Goal: Task Accomplishment & Management: Manage account settings

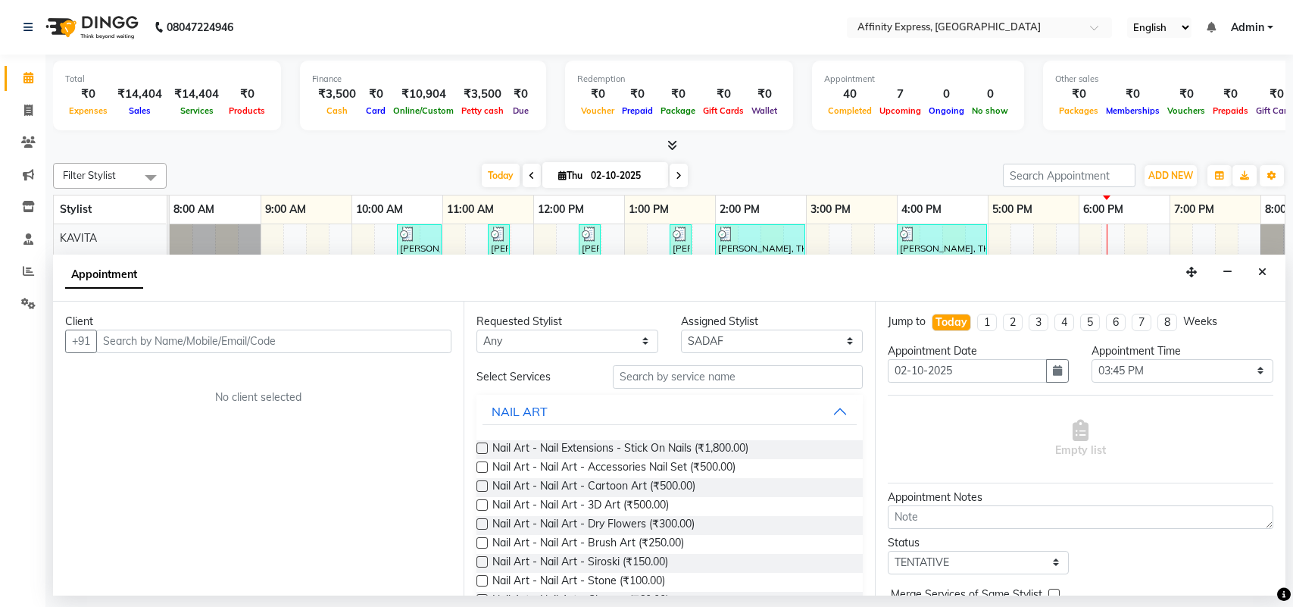
select select "93269"
select select "945"
select select "tentative"
click at [233, 336] on input "text" at bounding box center [273, 341] width 355 height 23
click at [245, 345] on input "text" at bounding box center [273, 341] width 355 height 23
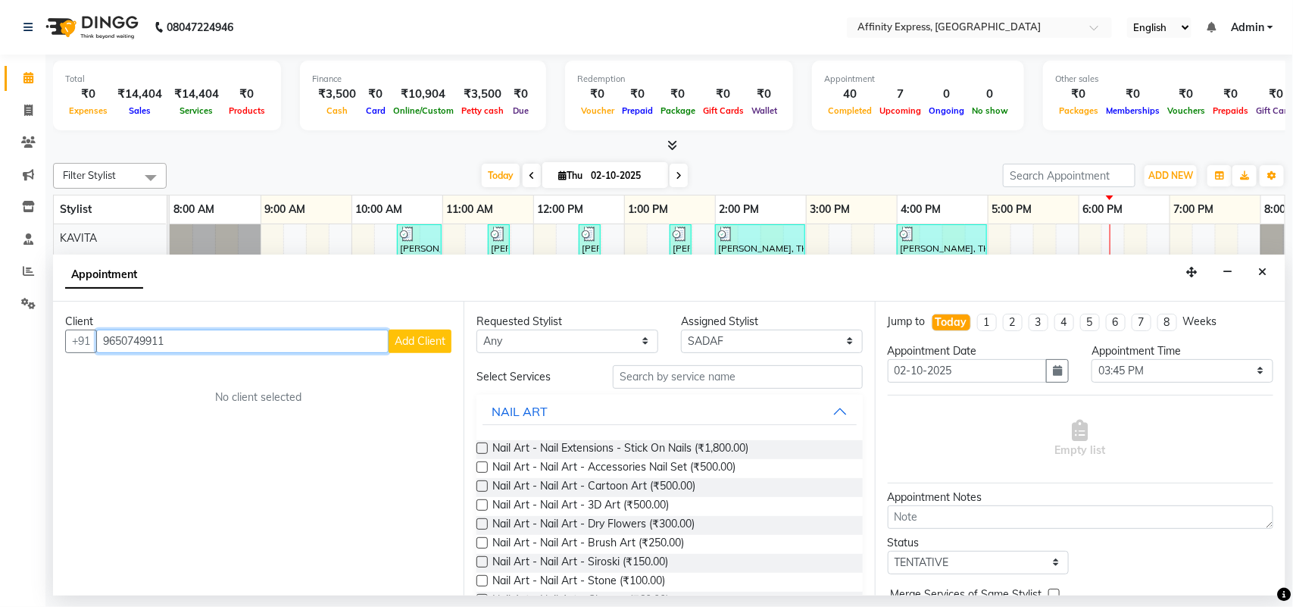
type input "9650749911"
click at [414, 345] on span "Add Client" at bounding box center [420, 341] width 51 height 14
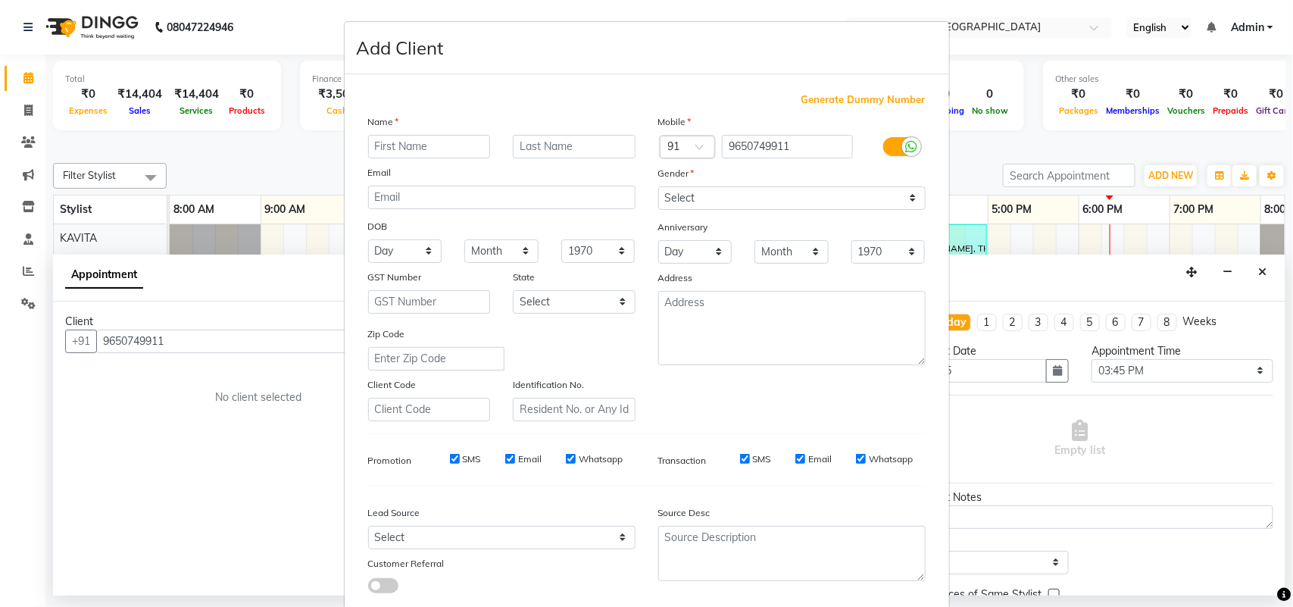
click at [411, 149] on input "text" at bounding box center [429, 146] width 123 height 23
type input "[PERSON_NAME]"
click at [673, 194] on select "Select [DEMOGRAPHIC_DATA] [DEMOGRAPHIC_DATA] Other Prefer Not To Say" at bounding box center [791, 197] width 267 height 23
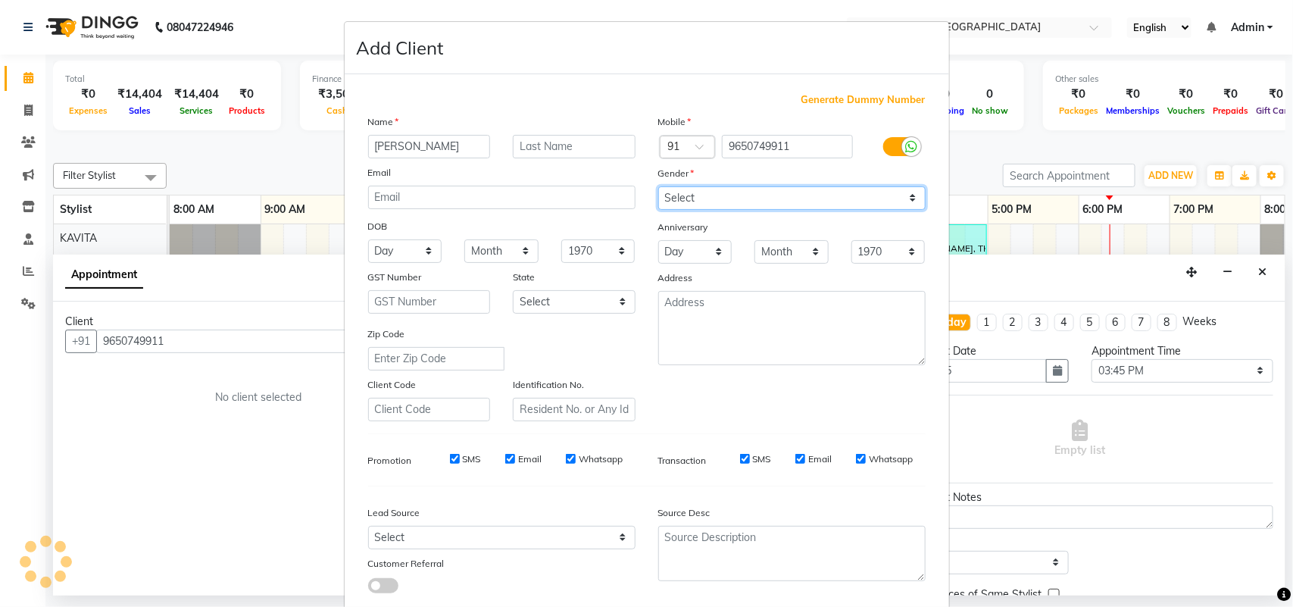
select select "[DEMOGRAPHIC_DATA]"
click at [658, 186] on select "Select [DEMOGRAPHIC_DATA] [DEMOGRAPHIC_DATA] Other Prefer Not To Say" at bounding box center [791, 197] width 267 height 23
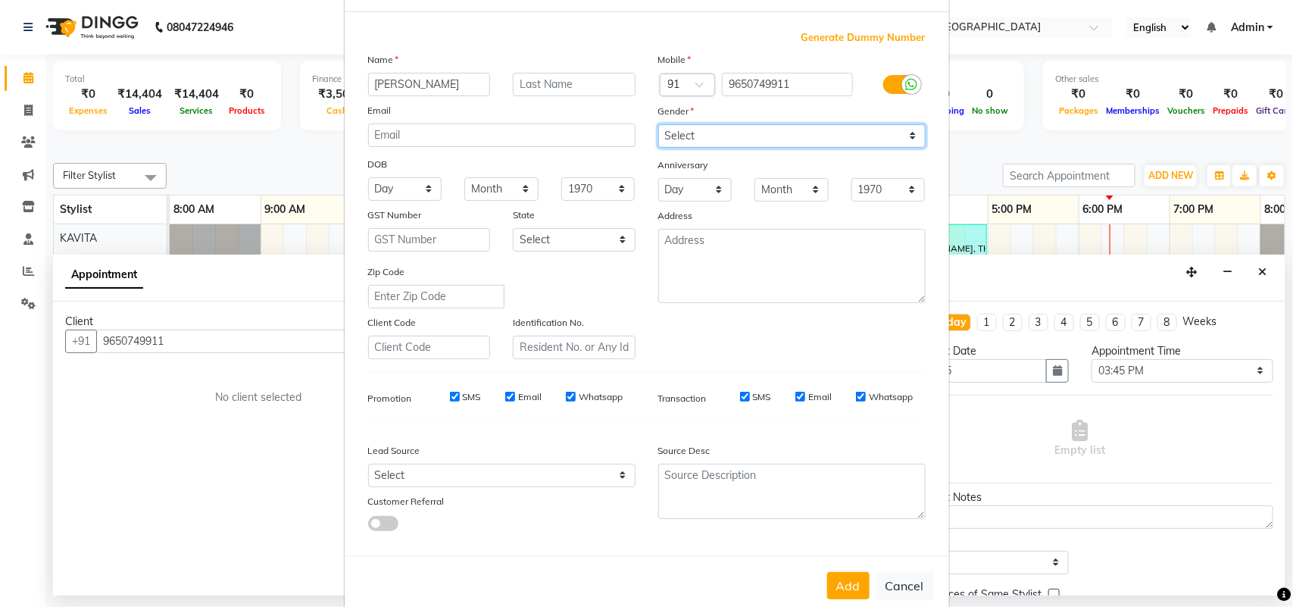
scroll to position [87, 0]
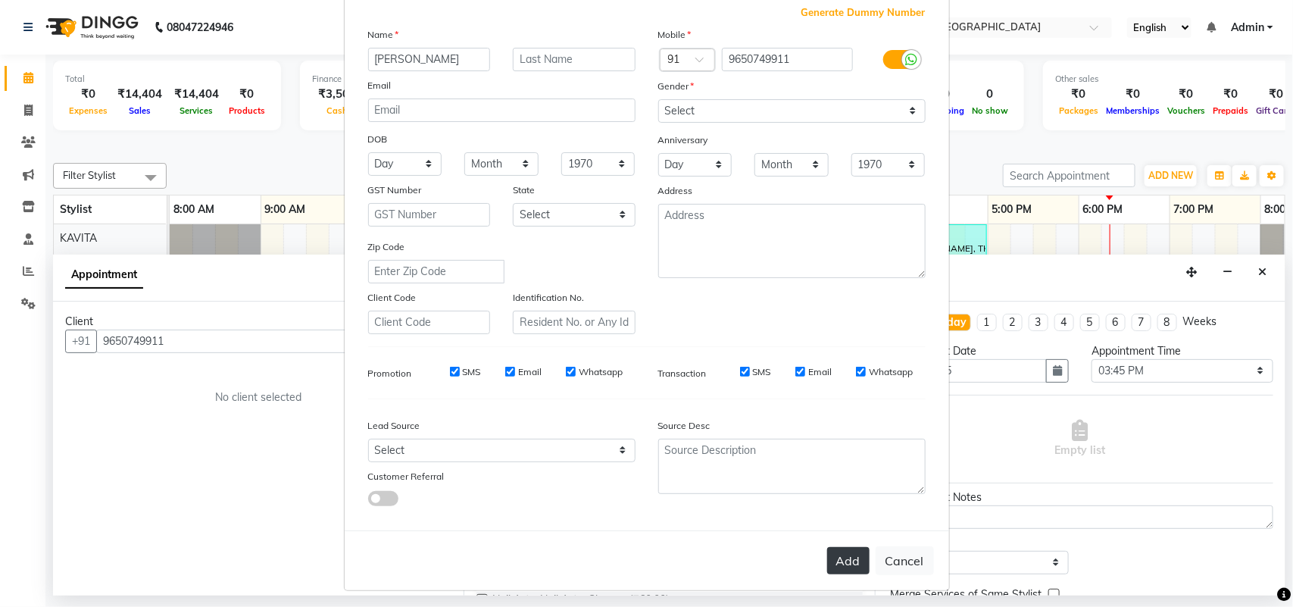
click at [843, 559] on button "Add" at bounding box center [848, 560] width 42 height 27
select select
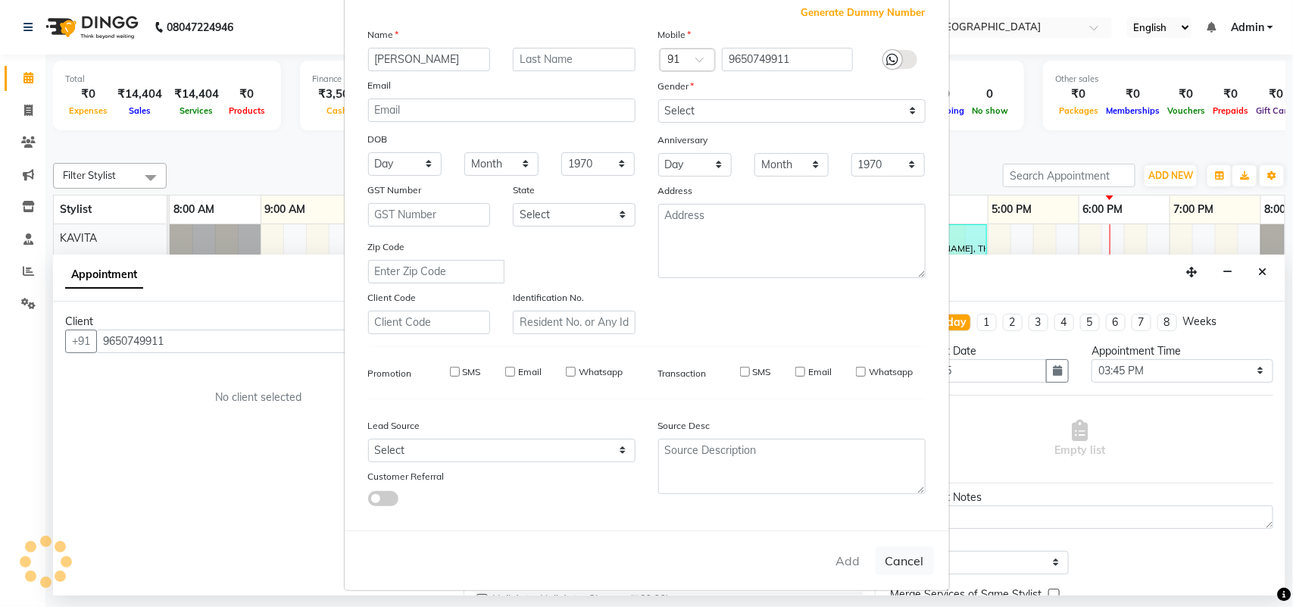
select select
checkbox input "false"
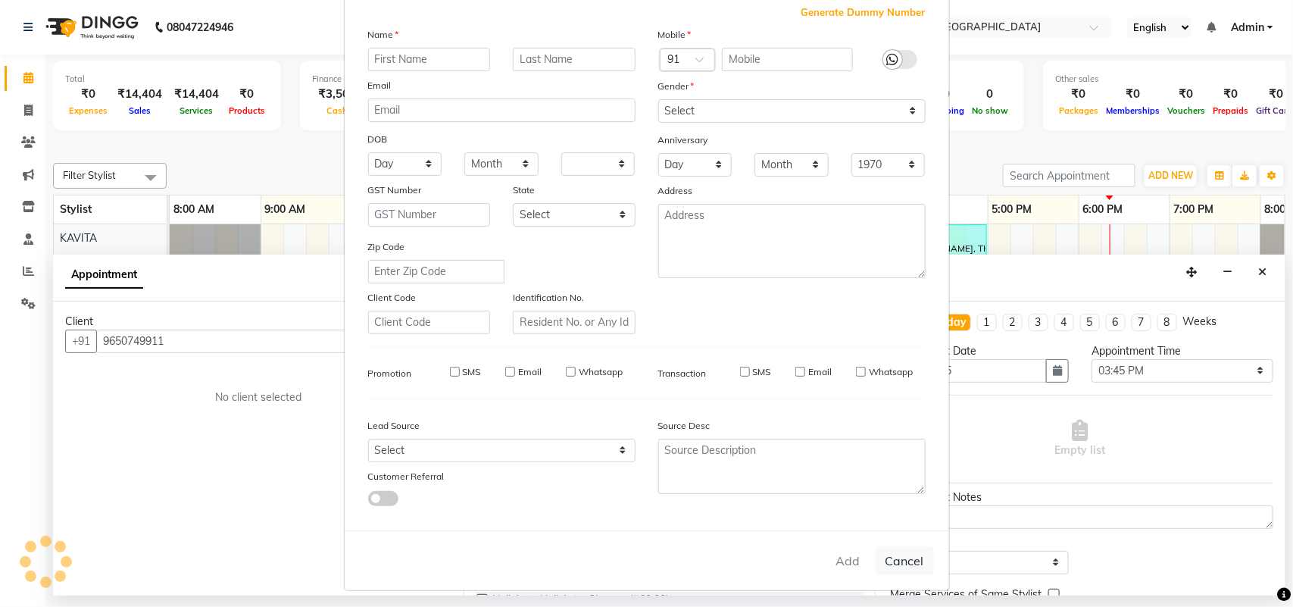
checkbox input "false"
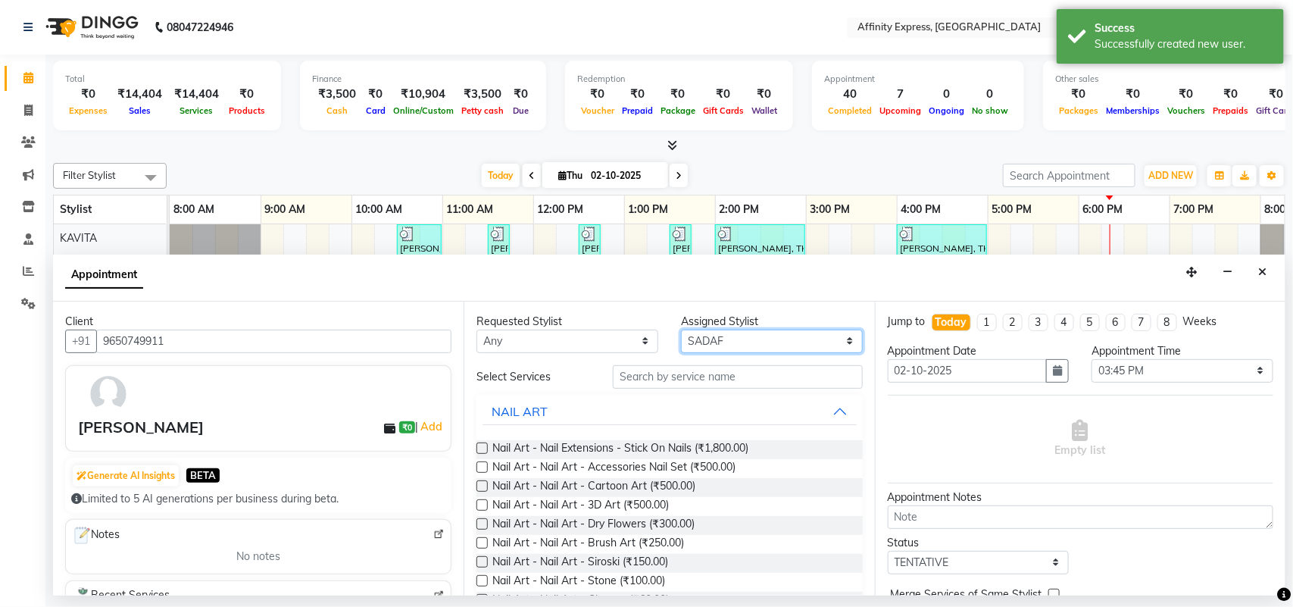
click at [692, 339] on select "Select [PERSON_NAME] AFFINITY EXPRESS [PERSON_NAME] [PERSON_NAME] DIVYA KAVITA …" at bounding box center [772, 341] width 182 height 23
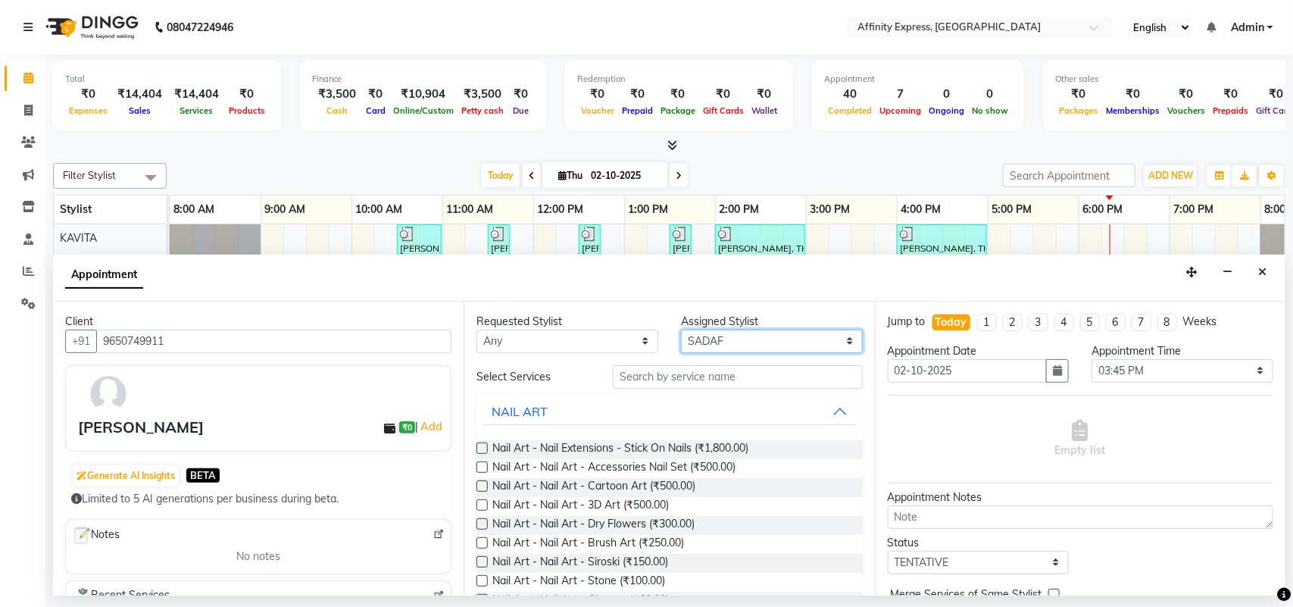
select select "93304"
click at [681, 330] on select "Select [PERSON_NAME] AFFINITY EXPRESS [PERSON_NAME] [PERSON_NAME] DIVYA KAVITA …" at bounding box center [772, 341] width 182 height 23
click at [636, 379] on input "text" at bounding box center [738, 376] width 250 height 23
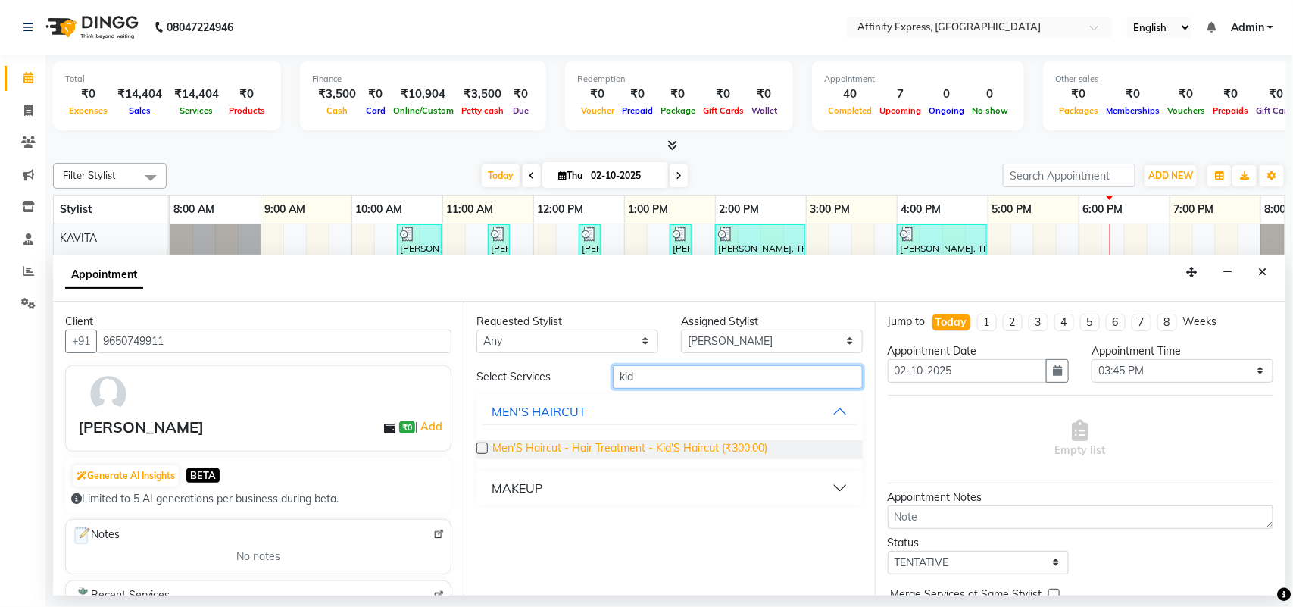
type input "kid"
click at [600, 448] on span "Men'S Haircut - Hair Treatment - Kid'S Haircut (₹300.00)" at bounding box center [629, 449] width 275 height 19
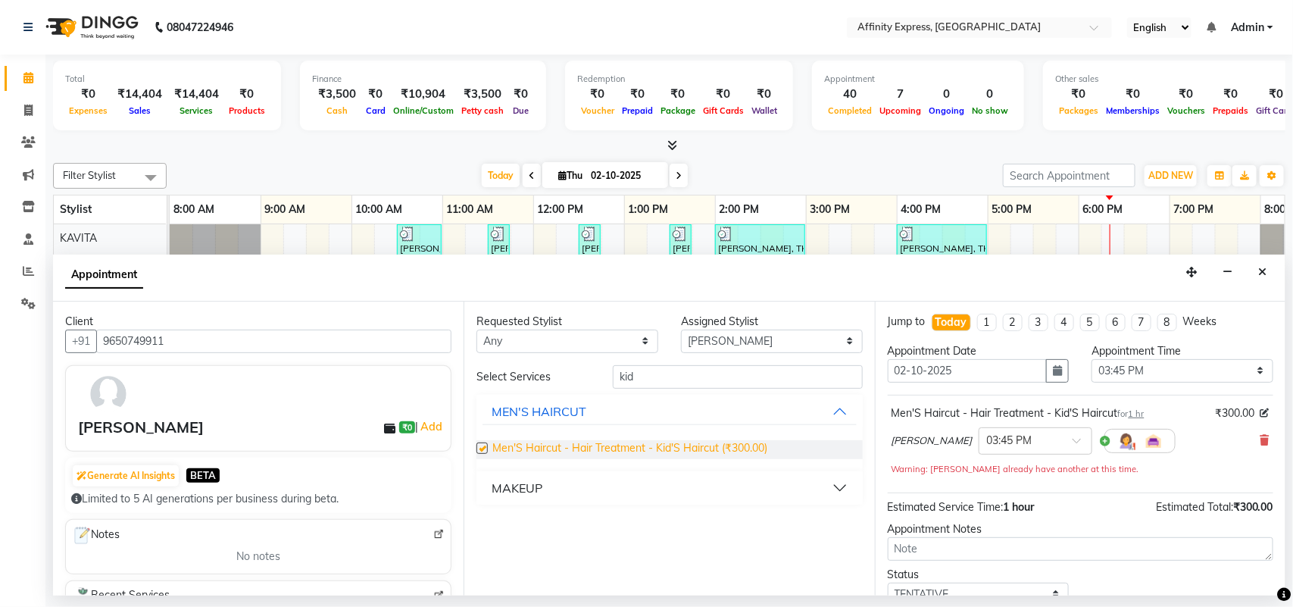
checkbox input "false"
click at [645, 379] on input "kid" at bounding box center [738, 376] width 250 height 23
type input "k"
type input "curls"
click at [630, 449] on span "Women'S Hair - Hair Styling - Tong Curls (₹1,000.00)" at bounding box center [620, 449] width 257 height 19
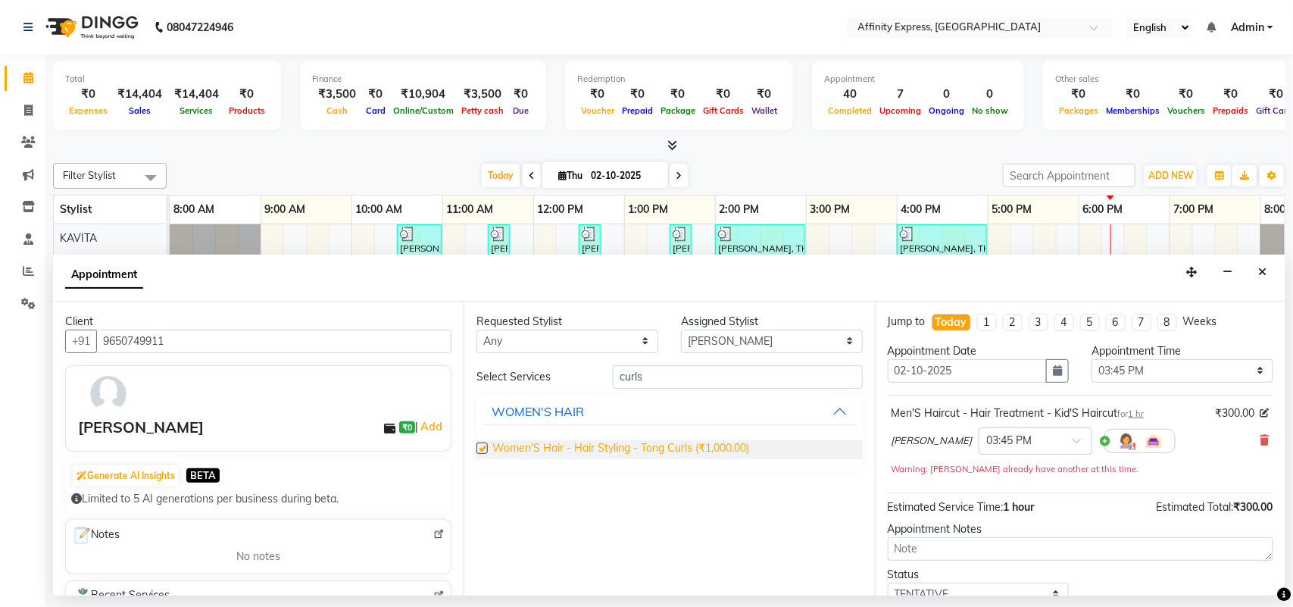
checkbox input "false"
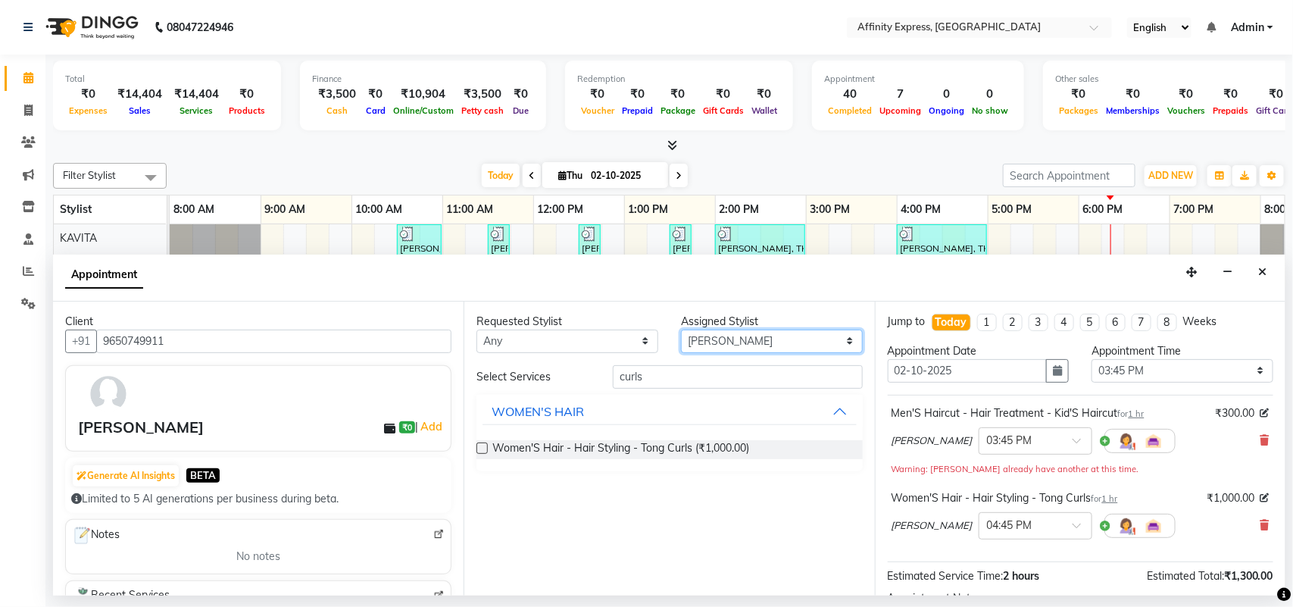
click at [737, 342] on select "Select [PERSON_NAME] AFFINITY EXPRESS [PERSON_NAME] [PERSON_NAME] DIVYA KAVITA …" at bounding box center [772, 341] width 182 height 23
click at [681, 330] on select "Select [PERSON_NAME] AFFINITY EXPRESS [PERSON_NAME] [PERSON_NAME] DIVYA KAVITA …" at bounding box center [772, 341] width 182 height 23
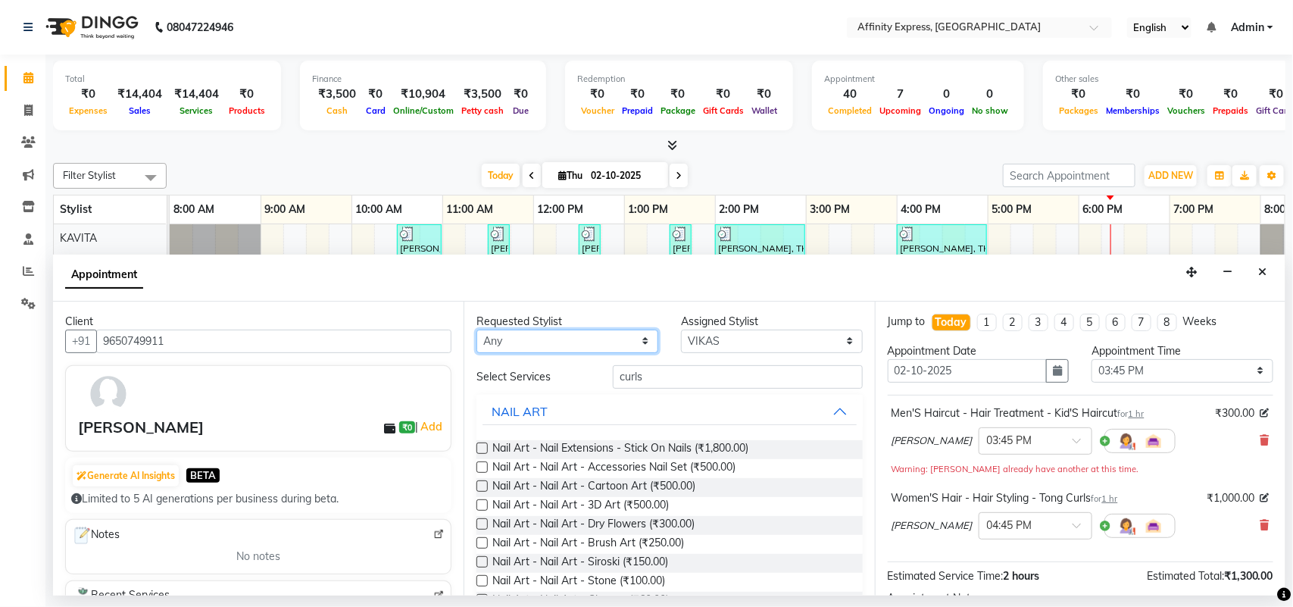
click at [532, 338] on select "Any [PERSON_NAME] AFFINITY EXPRESS [PERSON_NAME] [PERSON_NAME] DIVYA KAVITA [PE…" at bounding box center [568, 341] width 182 height 23
click at [777, 502] on div "Nail Art - Nail Art - 3D Art (₹500.00)" at bounding box center [670, 506] width 386 height 19
click at [731, 345] on select "Select [PERSON_NAME] AFFINITY EXPRESS [PERSON_NAME] [PERSON_NAME] DIVYA KAVITA …" at bounding box center [772, 341] width 182 height 23
select select "93309"
click at [681, 330] on select "Select [PERSON_NAME] AFFINITY EXPRESS [PERSON_NAME] [PERSON_NAME] DIVYA KAVITA …" at bounding box center [772, 341] width 182 height 23
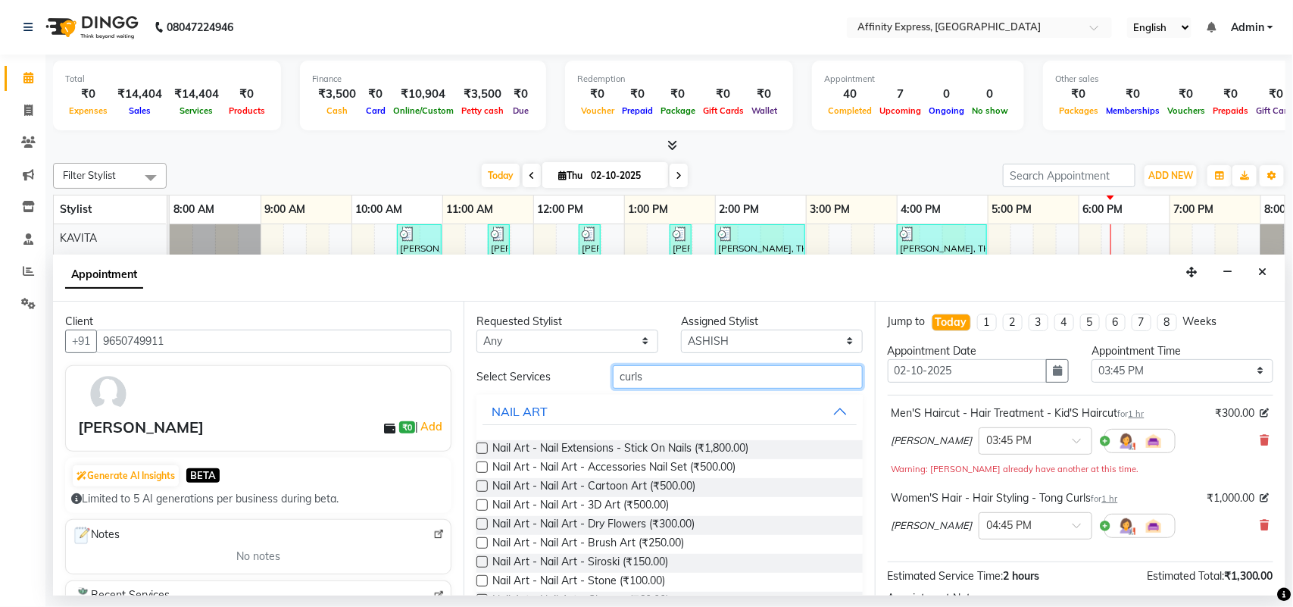
click at [648, 377] on input "curls" at bounding box center [738, 376] width 250 height 23
type input "c"
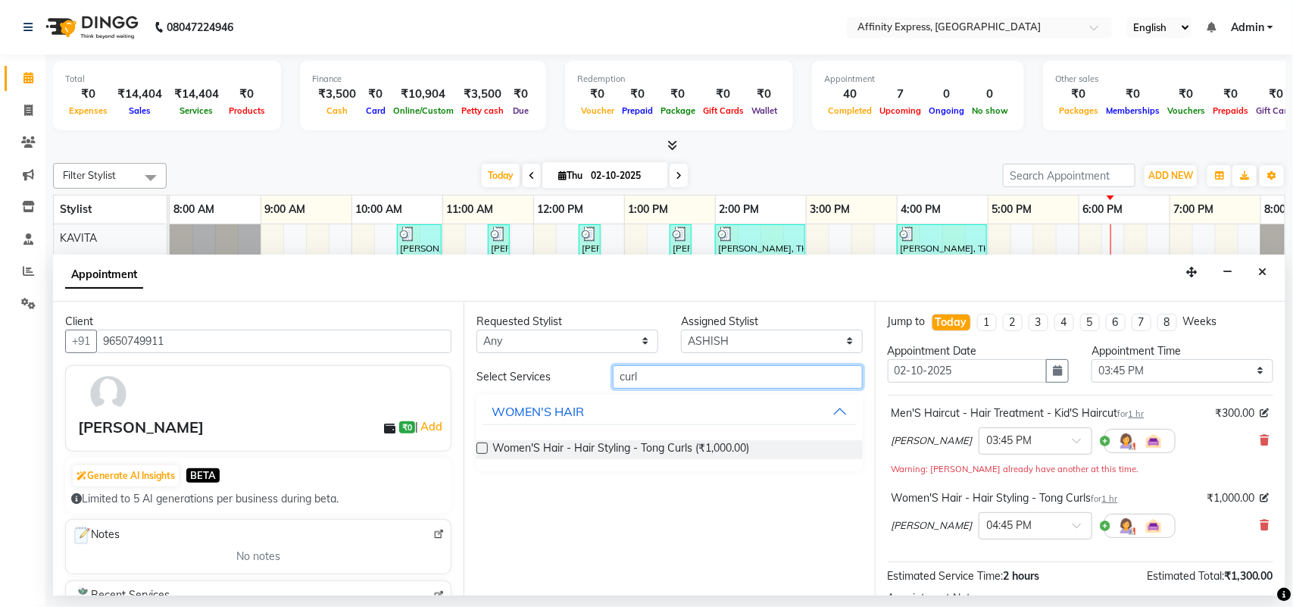
type input "curls"
click at [785, 492] on div "Requested Stylist Any [PERSON_NAME] AFFINITY EXPRESS [PERSON_NAME] [PERSON_NAME…" at bounding box center [669, 449] width 411 height 294
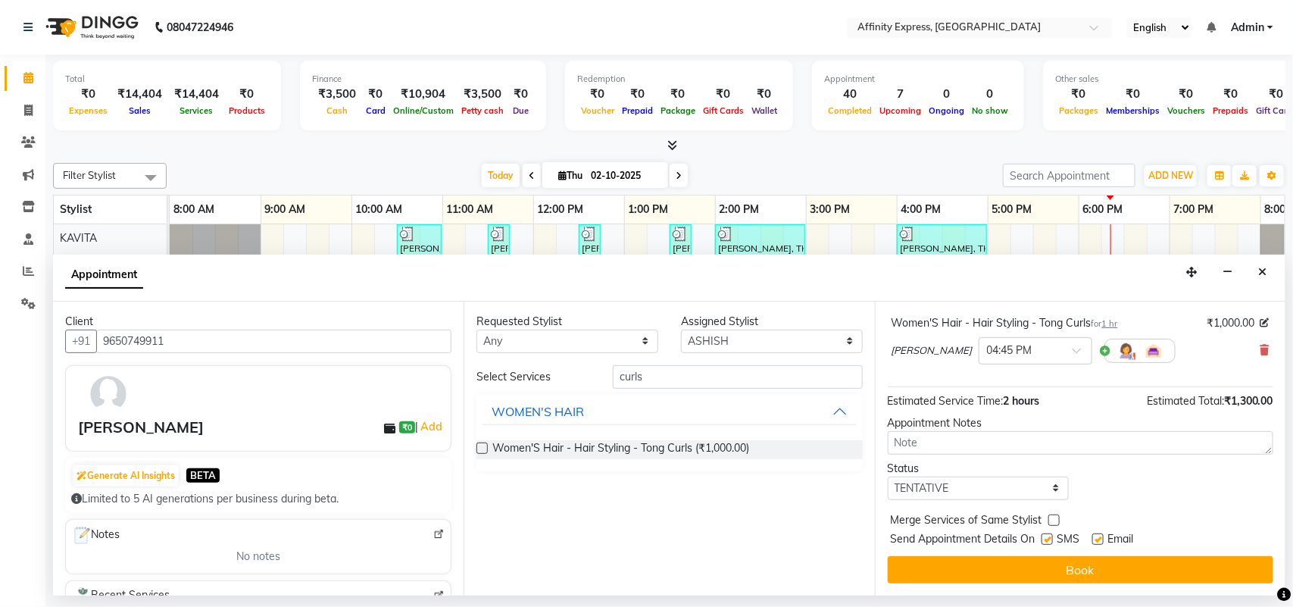
scroll to position [0, 0]
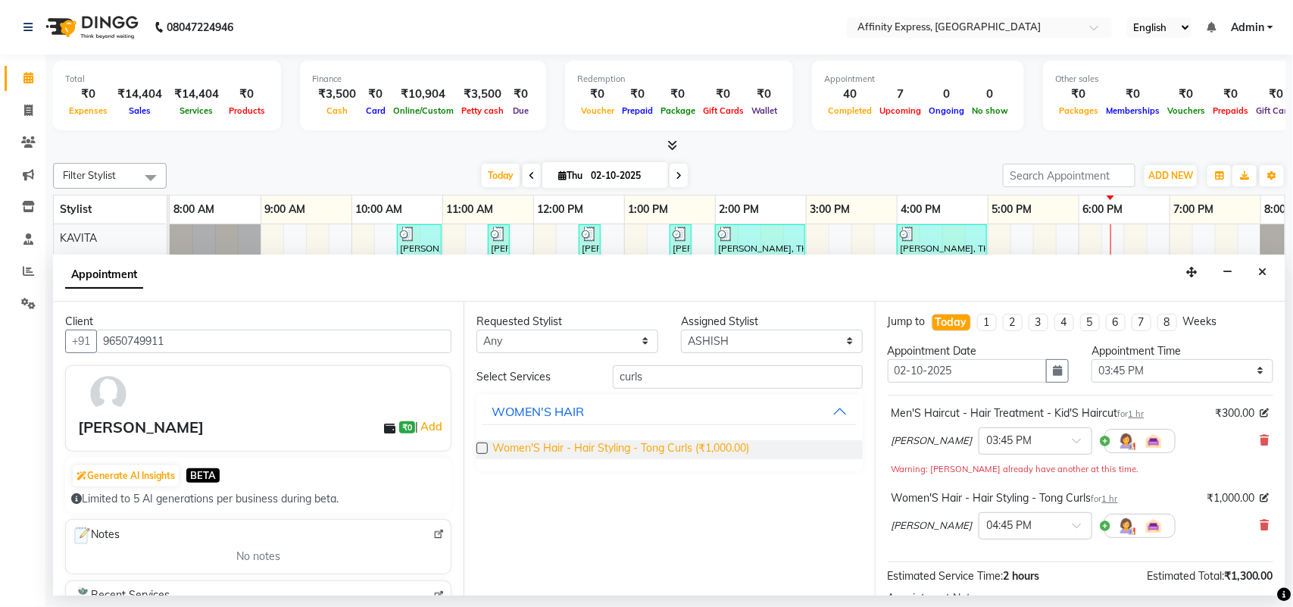
click at [671, 453] on span "Women'S Hair - Hair Styling - Tong Curls (₹1,000.00)" at bounding box center [620, 449] width 257 height 19
checkbox input "false"
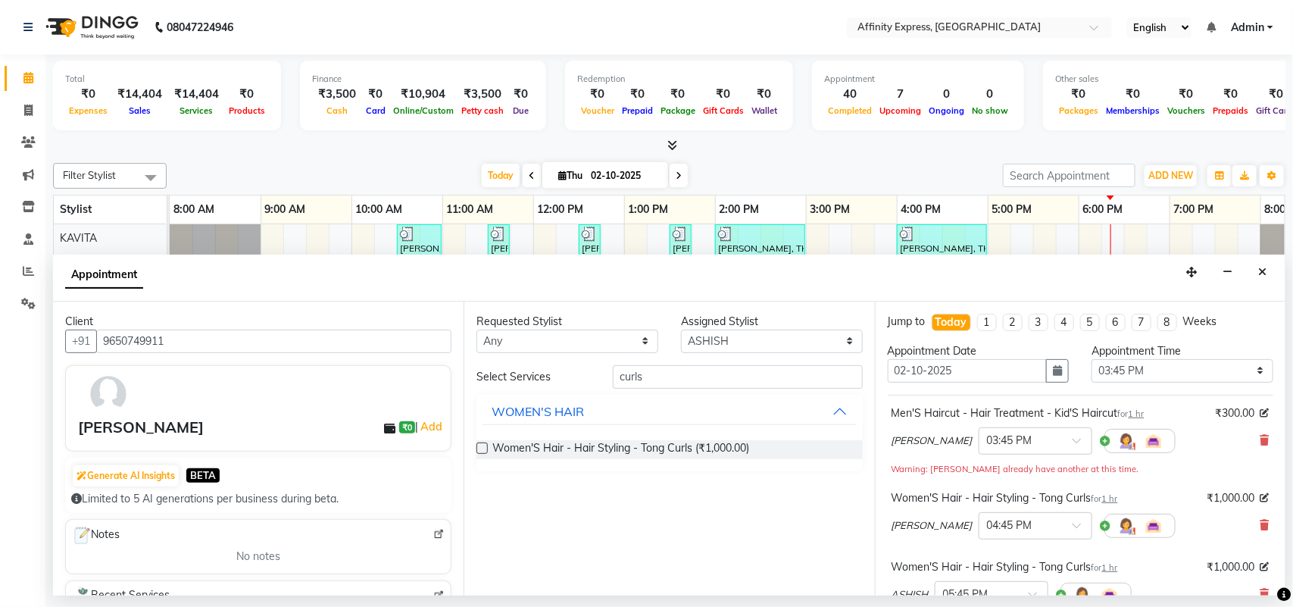
scroll to position [245, 0]
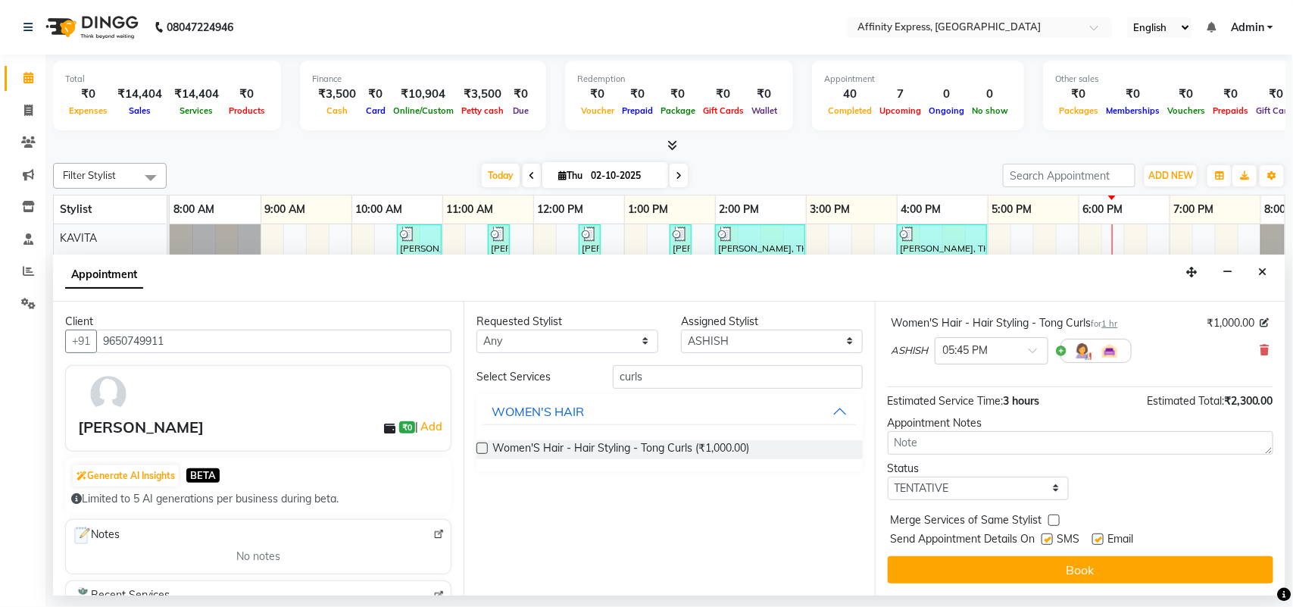
drag, startPoint x: 1293, startPoint y: 2, endPoint x: 693, endPoint y: 510, distance: 785.4
click at [693, 510] on div "Requested Stylist Any [PERSON_NAME] AFFINITY EXPRESS [PERSON_NAME] [PERSON_NAME…" at bounding box center [669, 449] width 411 height 294
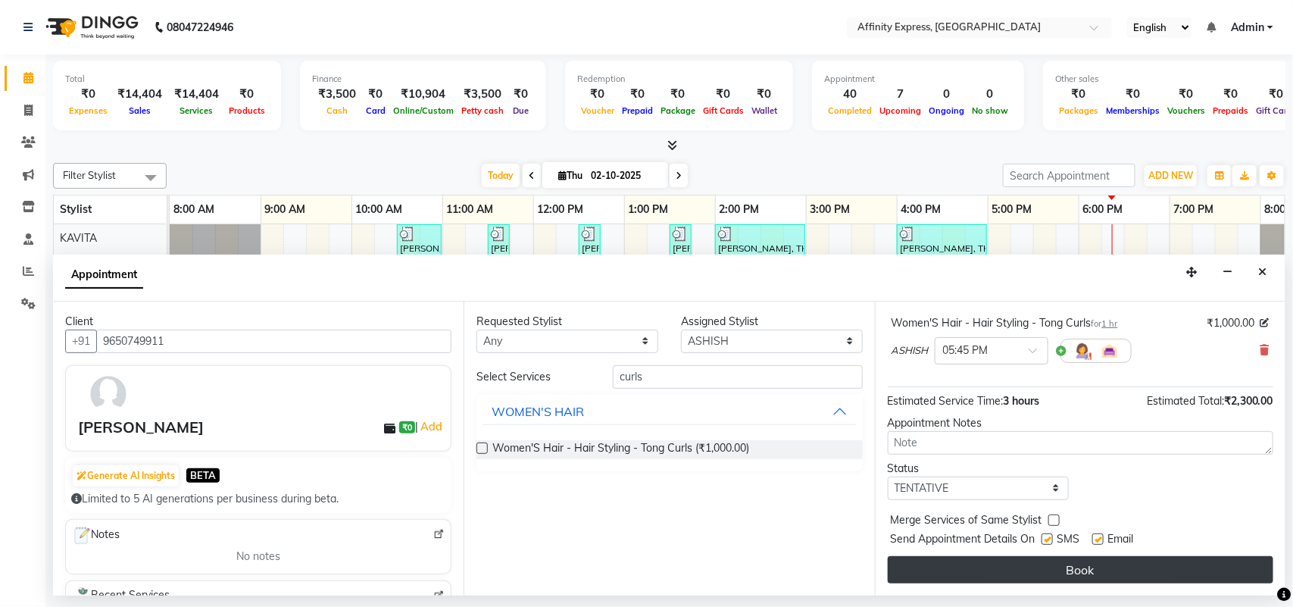
click at [1081, 564] on button "Book" at bounding box center [1081, 569] width 386 height 27
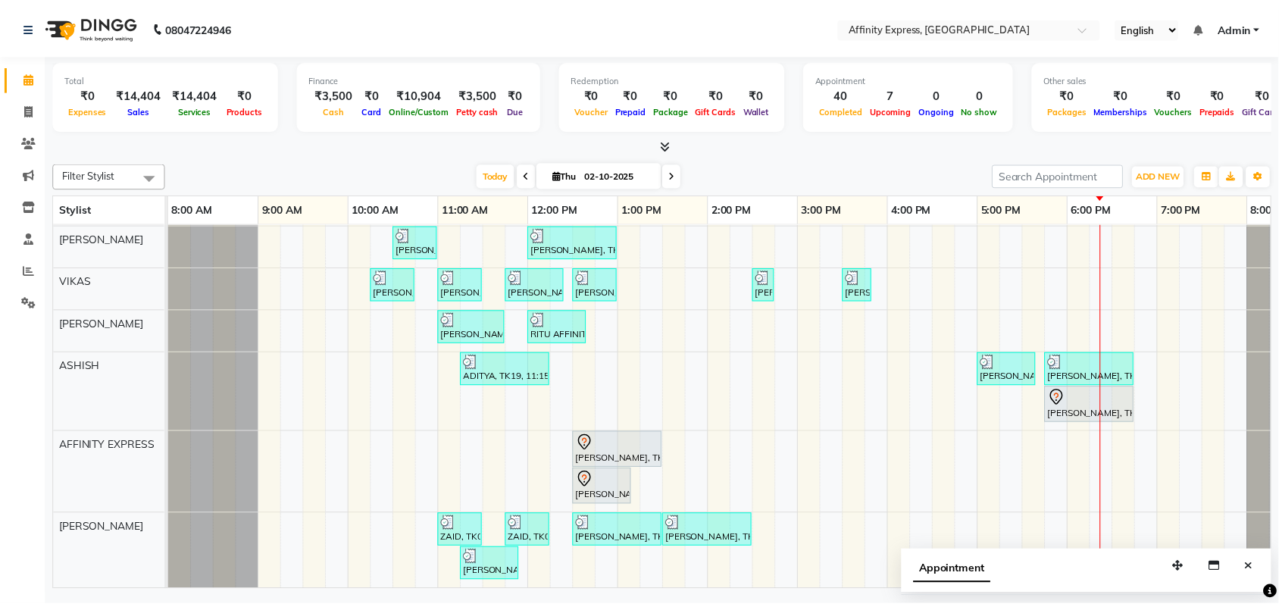
scroll to position [164, 0]
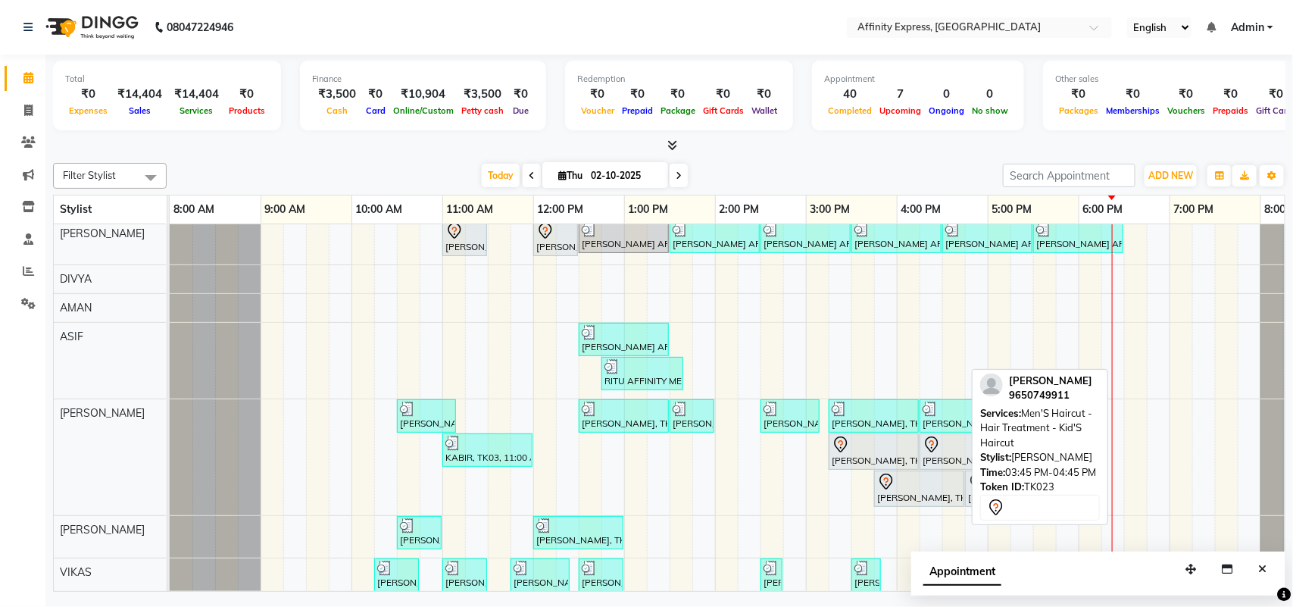
click at [900, 500] on div "[PERSON_NAME], TK23, 03:45 PM-04:45 PM, Men'S Haircut - Hair Treatment - Kid'S …" at bounding box center [919, 489] width 87 height 32
select select "7"
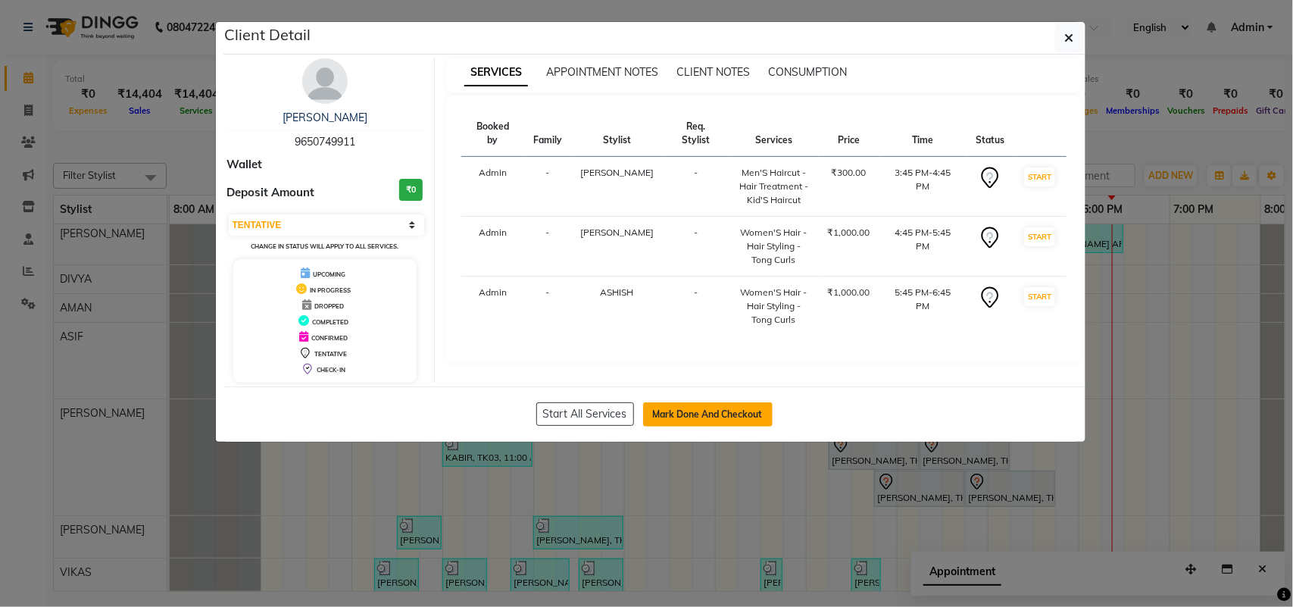
click at [697, 413] on button "Mark Done And Checkout" at bounding box center [708, 414] width 130 height 24
select select "service"
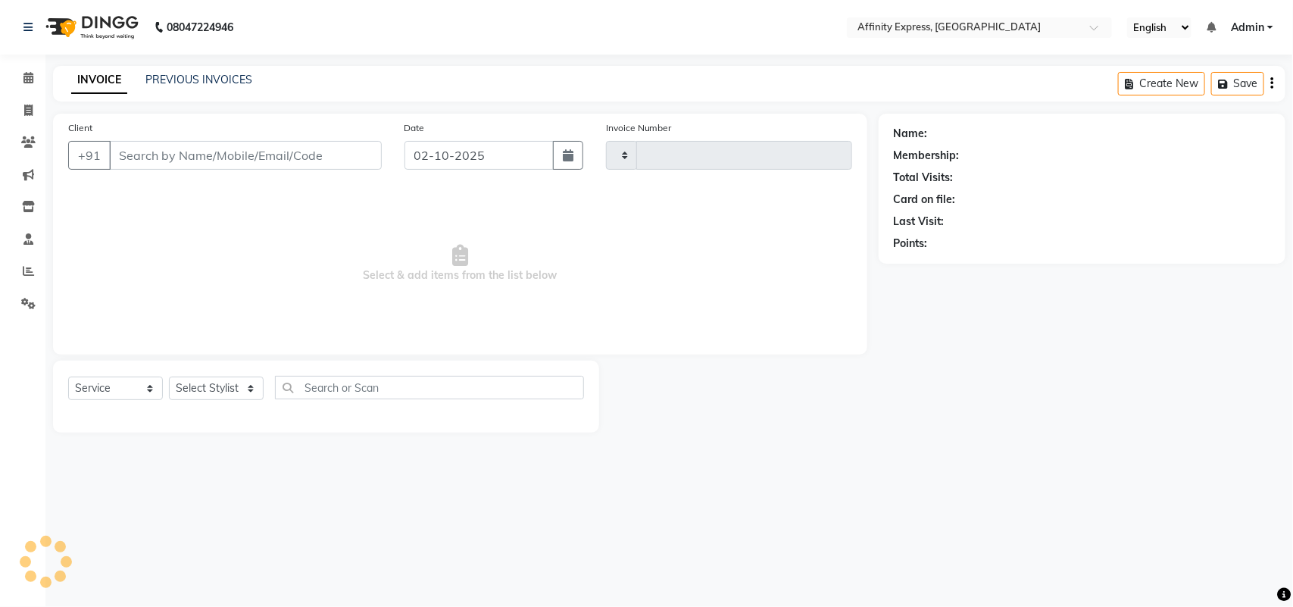
type input "0046"
select select "9123"
type input "9650749911"
select select "93309"
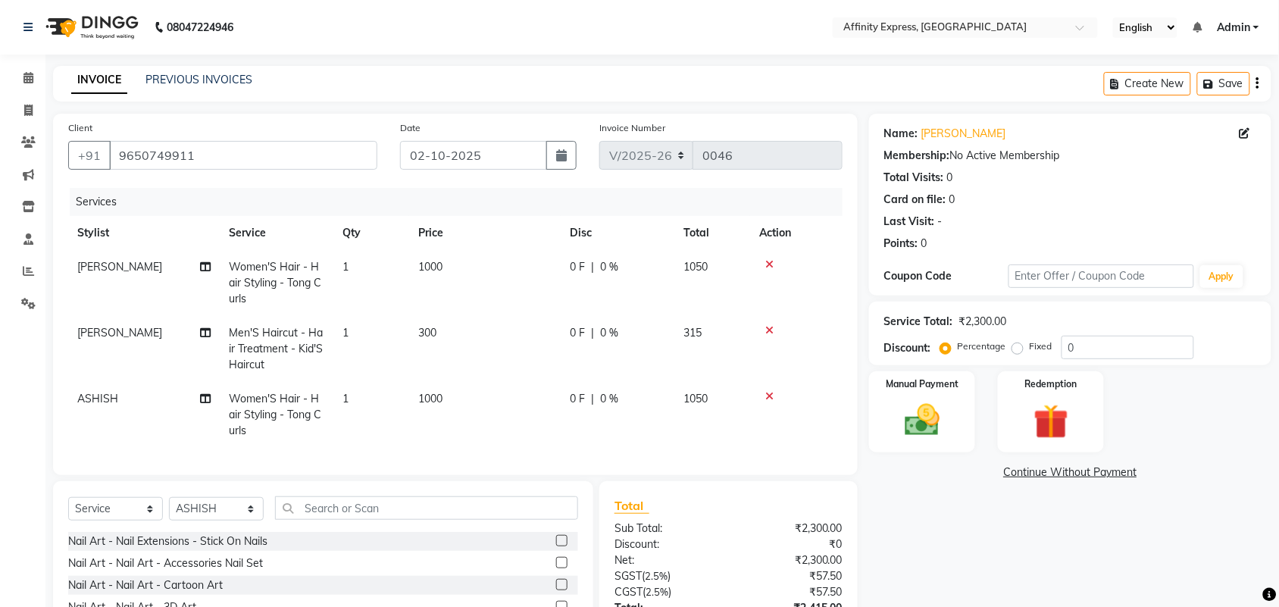
click at [1258, 83] on icon "button" at bounding box center [1257, 83] width 3 height 1
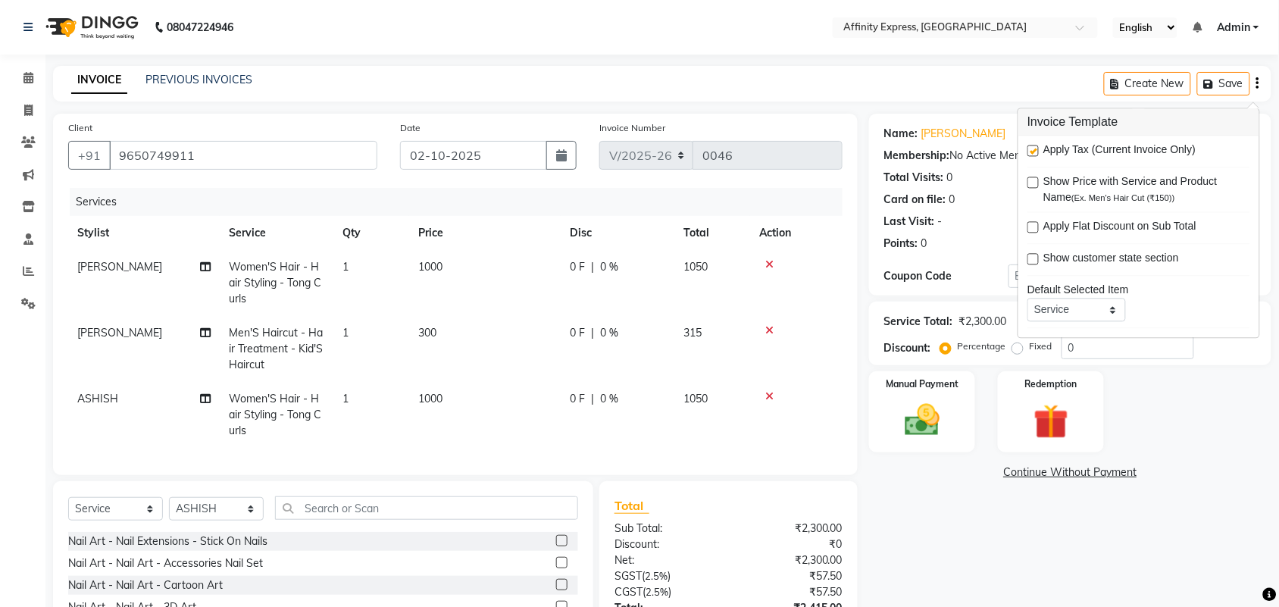
click at [1034, 148] on label at bounding box center [1032, 150] width 11 height 11
click at [1034, 148] on input "checkbox" at bounding box center [1032, 152] width 10 height 10
checkbox input "false"
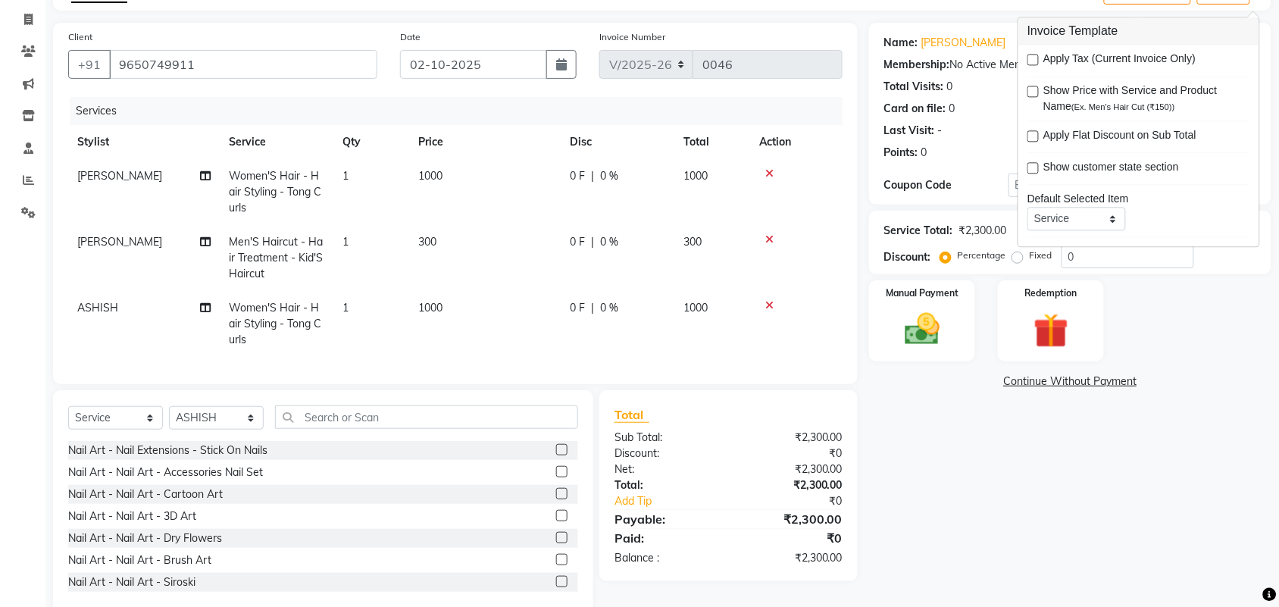
scroll to position [134, 0]
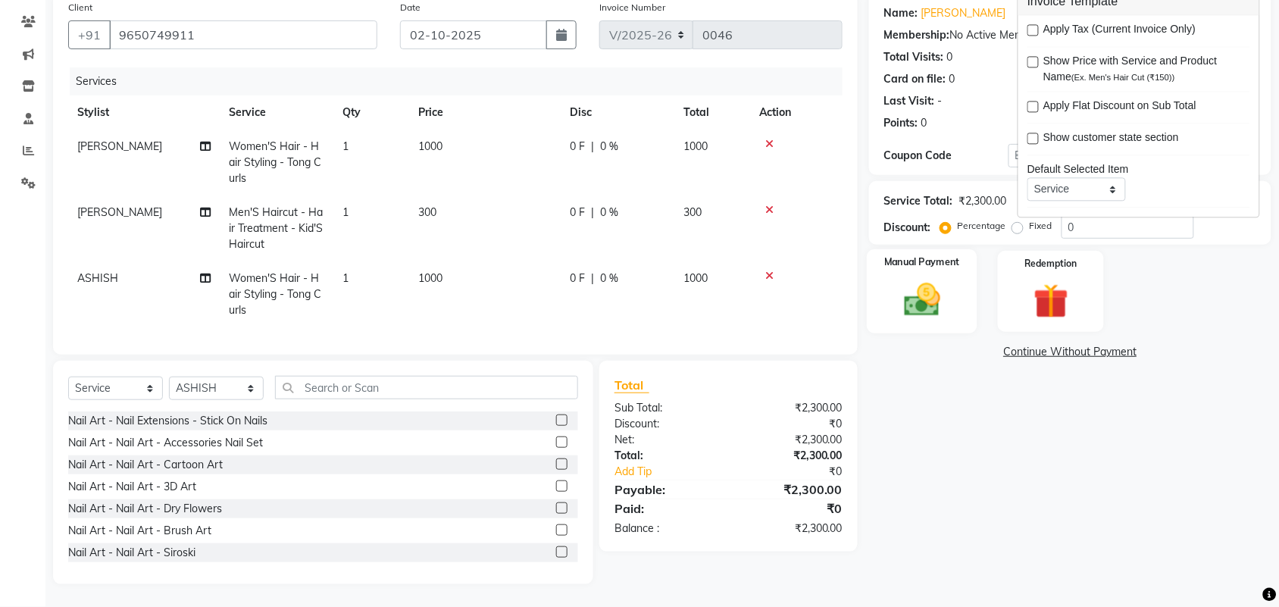
click at [934, 255] on label "Manual Payment" at bounding box center [922, 262] width 76 height 14
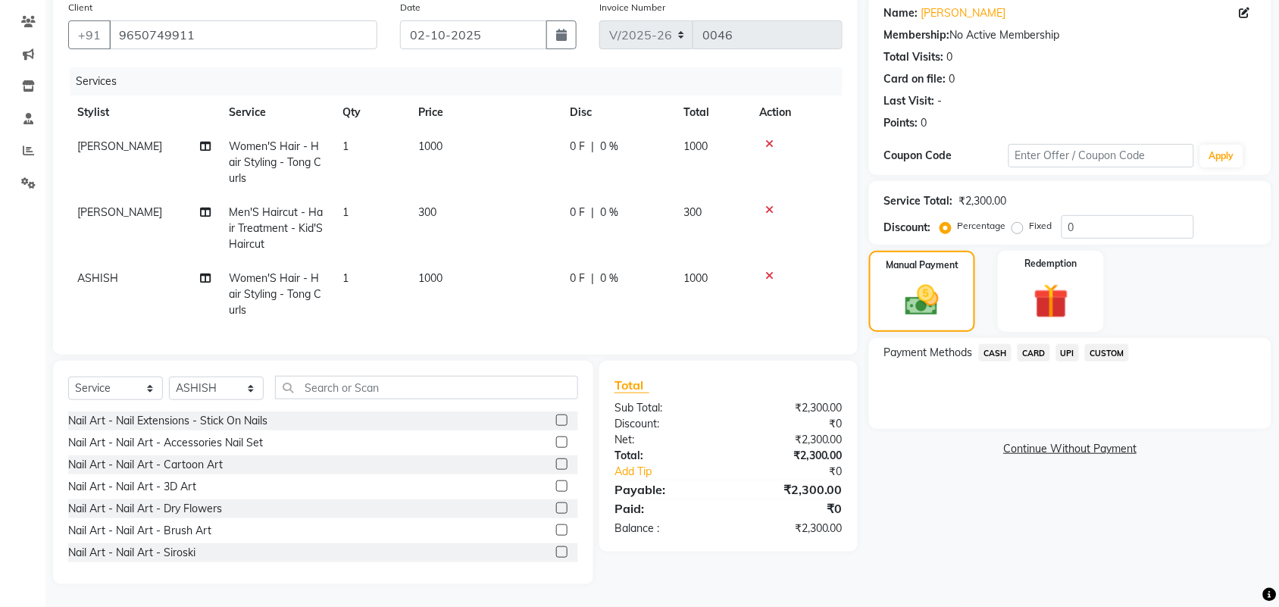
click at [1071, 344] on span "UPI" at bounding box center [1067, 352] width 23 height 17
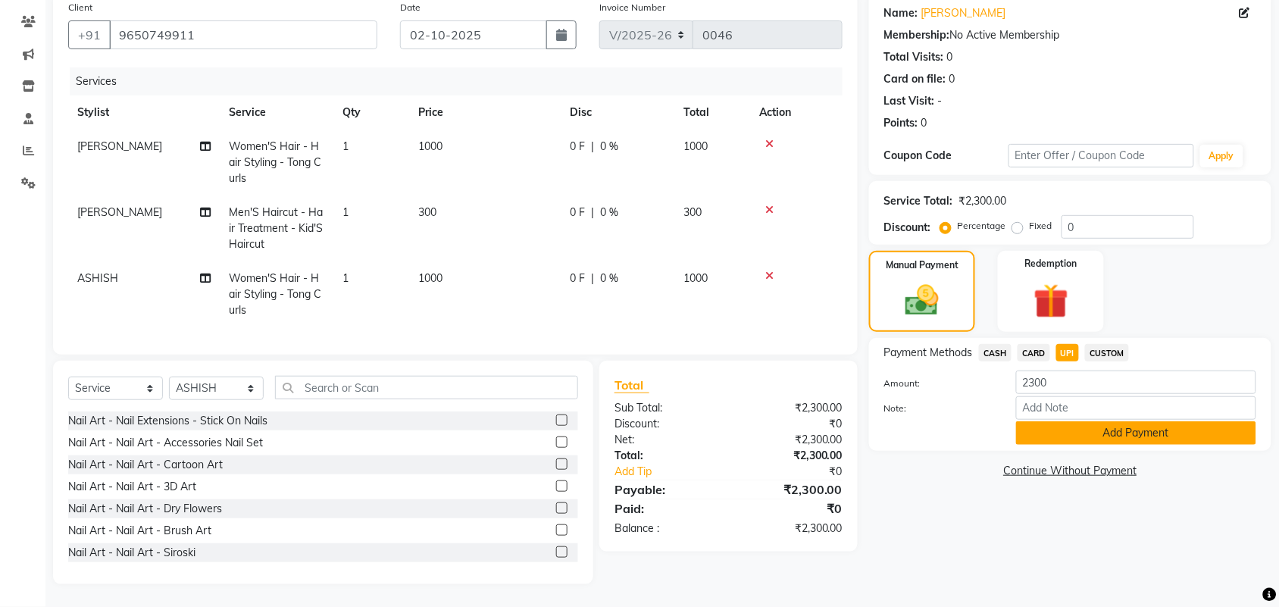
click at [1114, 421] on button "Add Payment" at bounding box center [1136, 432] width 240 height 23
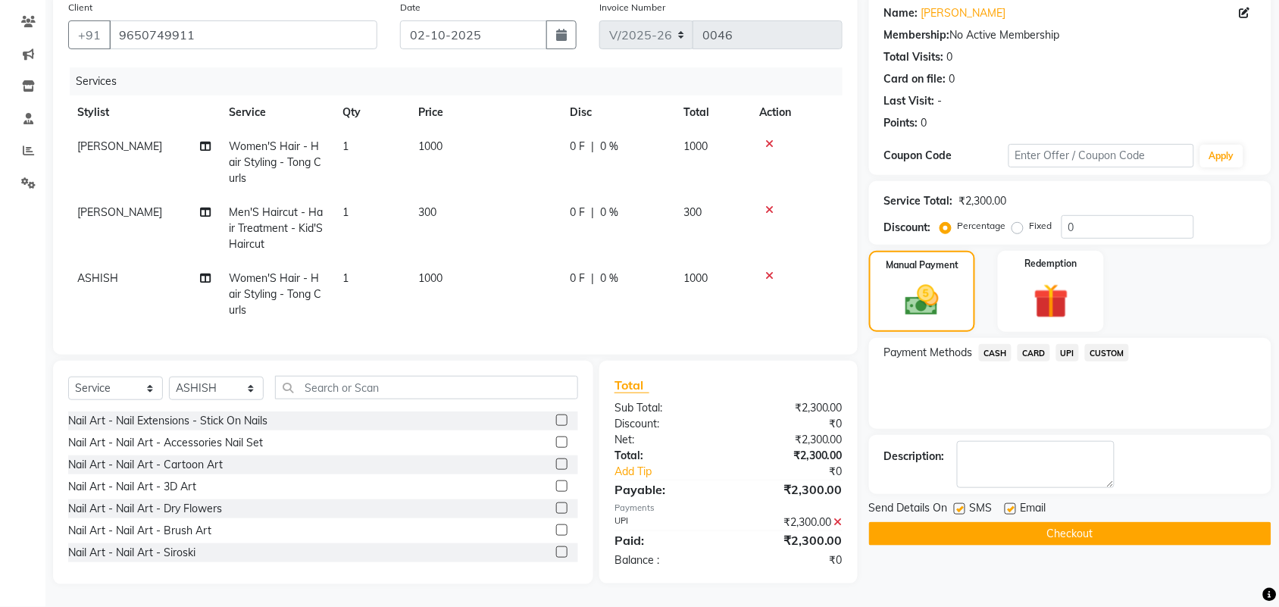
click at [1070, 522] on button "Checkout" at bounding box center [1070, 533] width 402 height 23
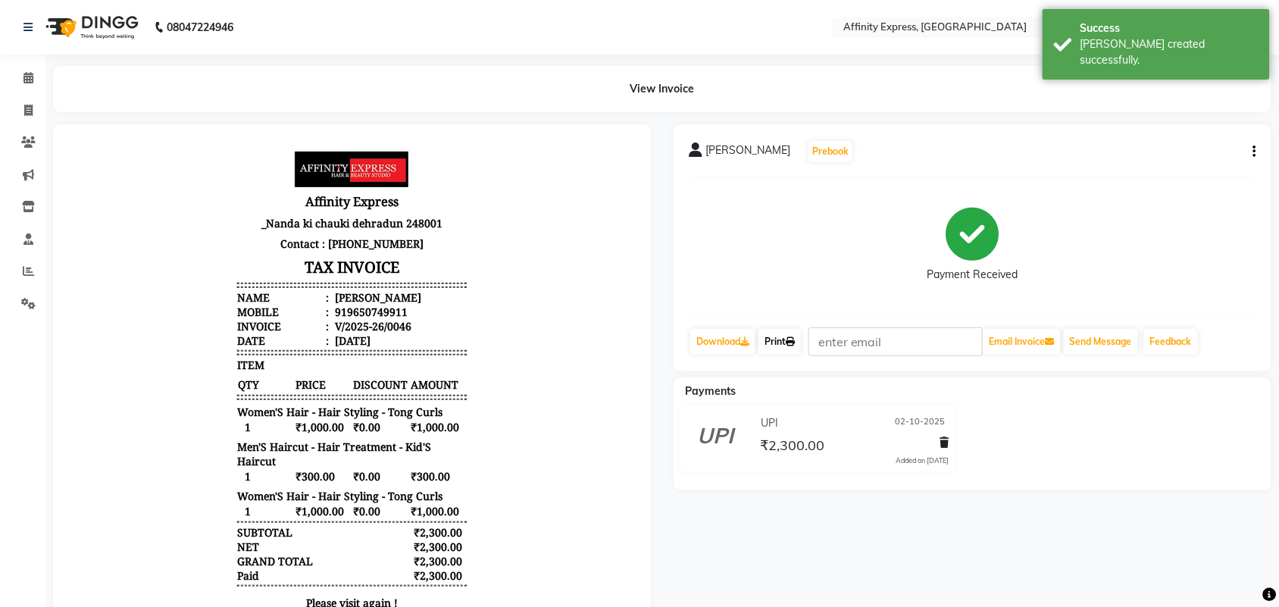
click at [782, 345] on link "Print" at bounding box center [779, 342] width 42 height 26
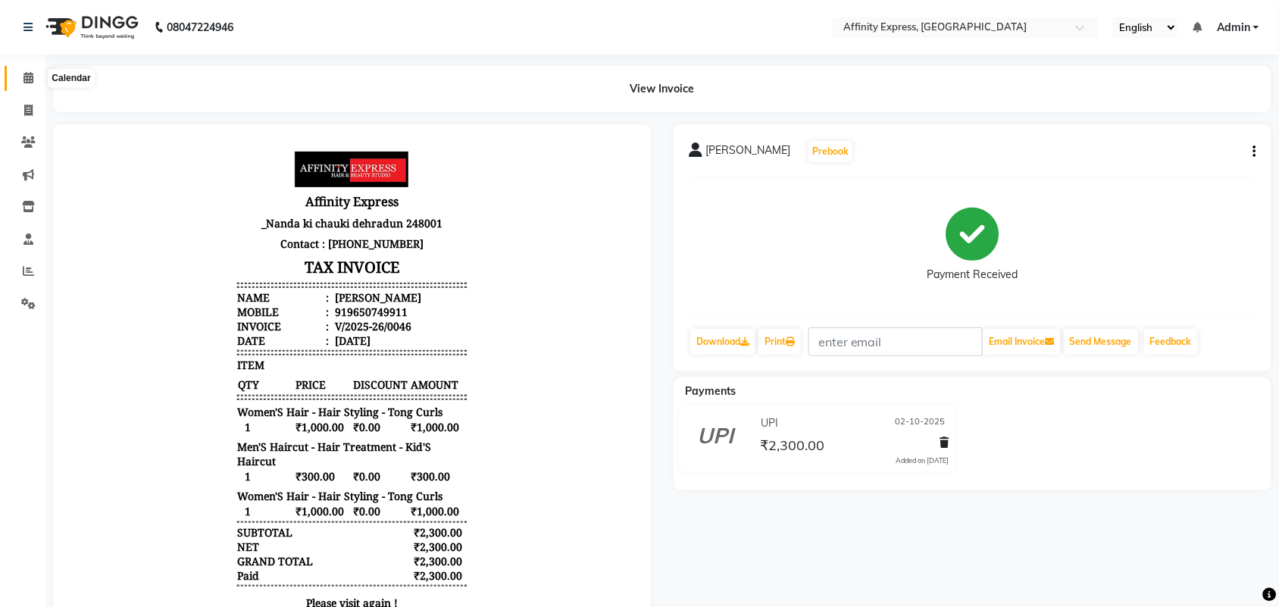
click at [30, 78] on icon at bounding box center [28, 77] width 10 height 11
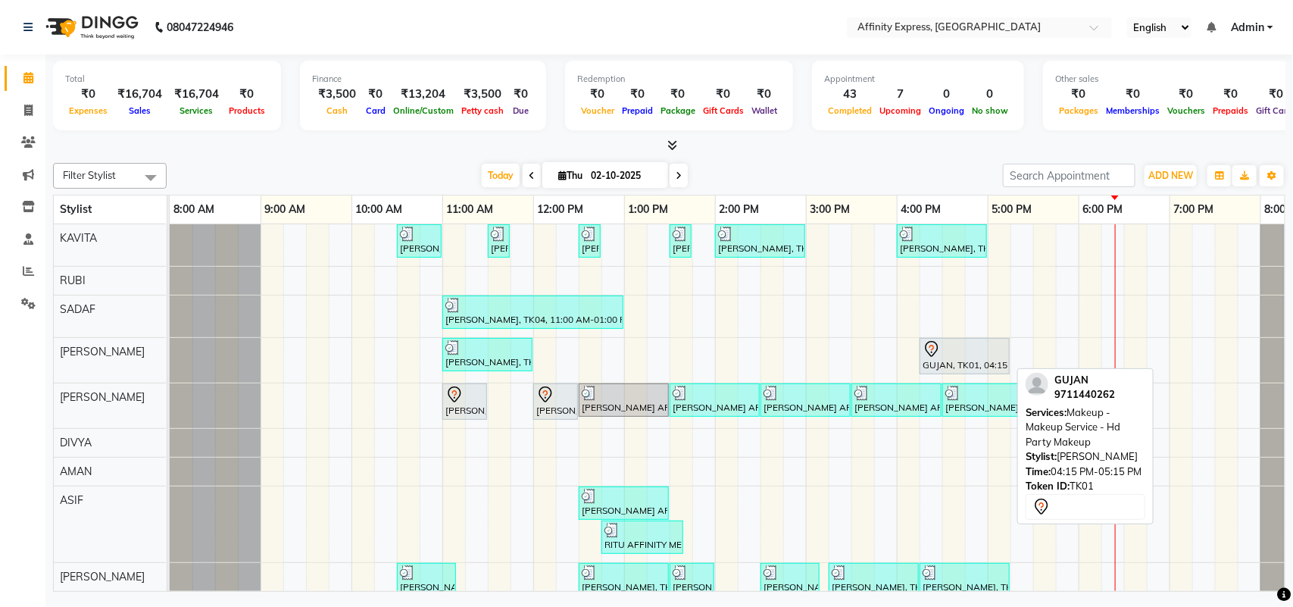
click at [956, 357] on div at bounding box center [965, 349] width 84 height 18
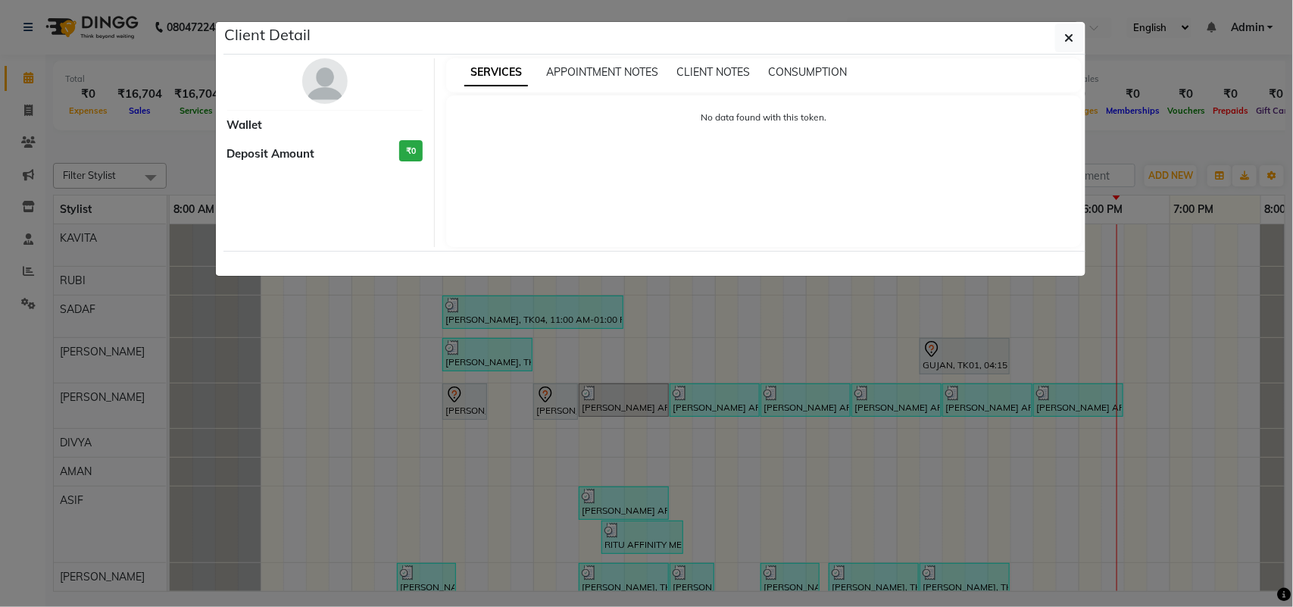
select select "7"
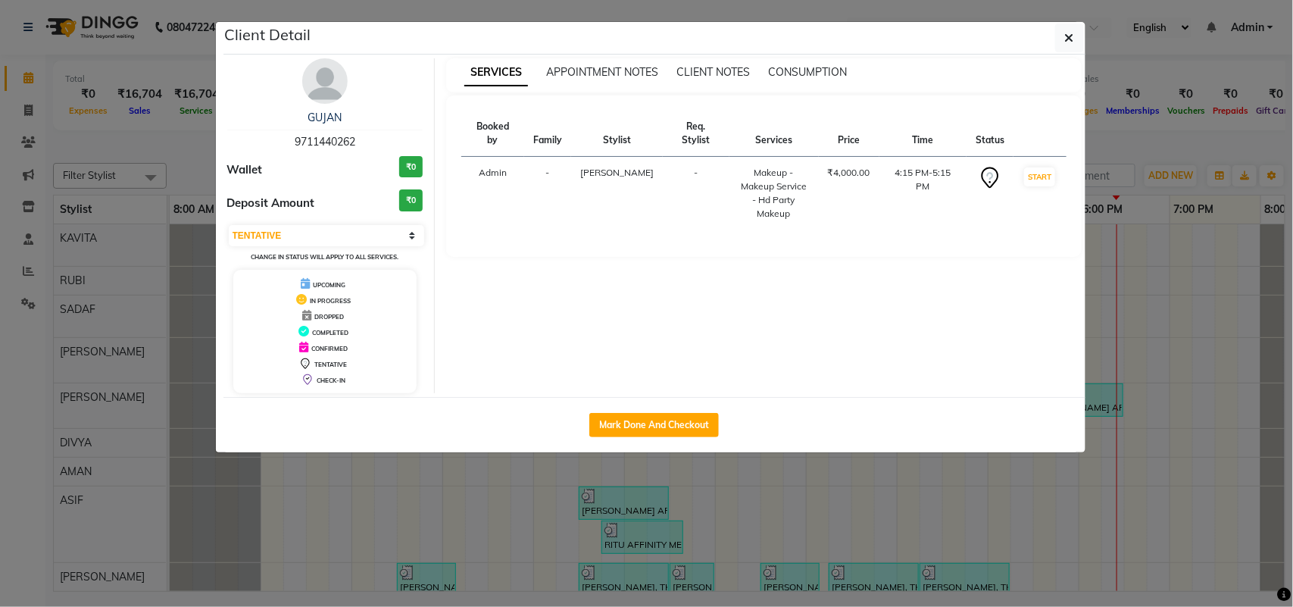
click at [789, 510] on ngb-modal-window "Client Detail GUJAN 9711440262 Wallet ₹0 Deposit Amount ₹0 Select IN SERVICE CO…" at bounding box center [646, 303] width 1293 height 607
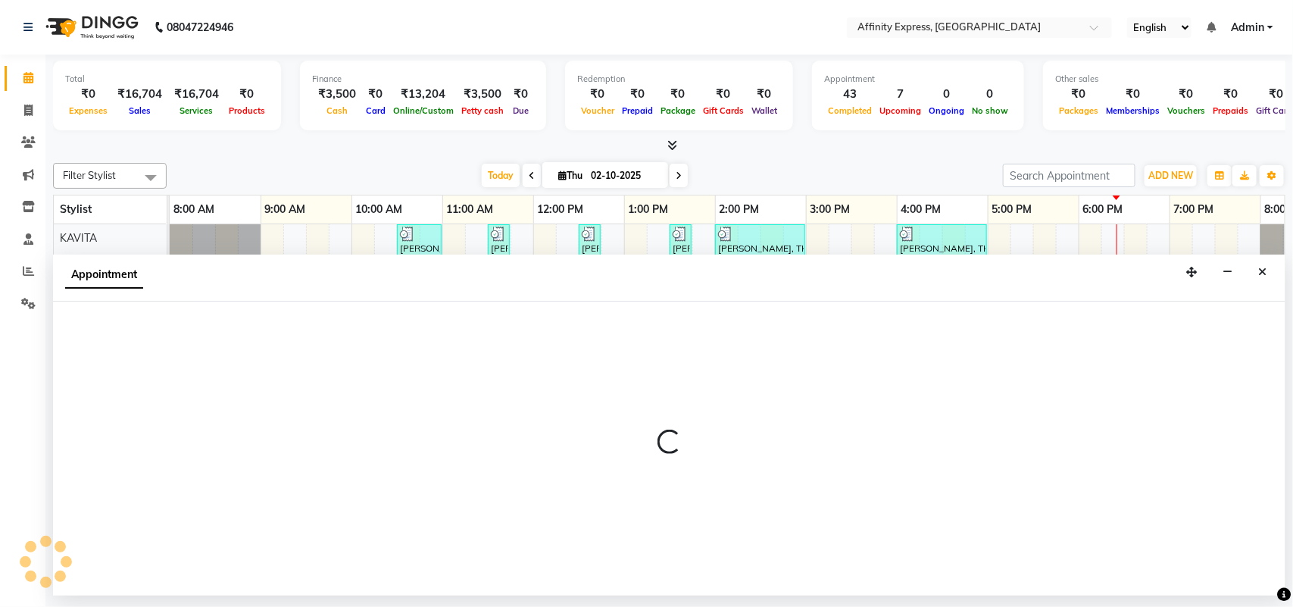
select select "93299"
select select "tentative"
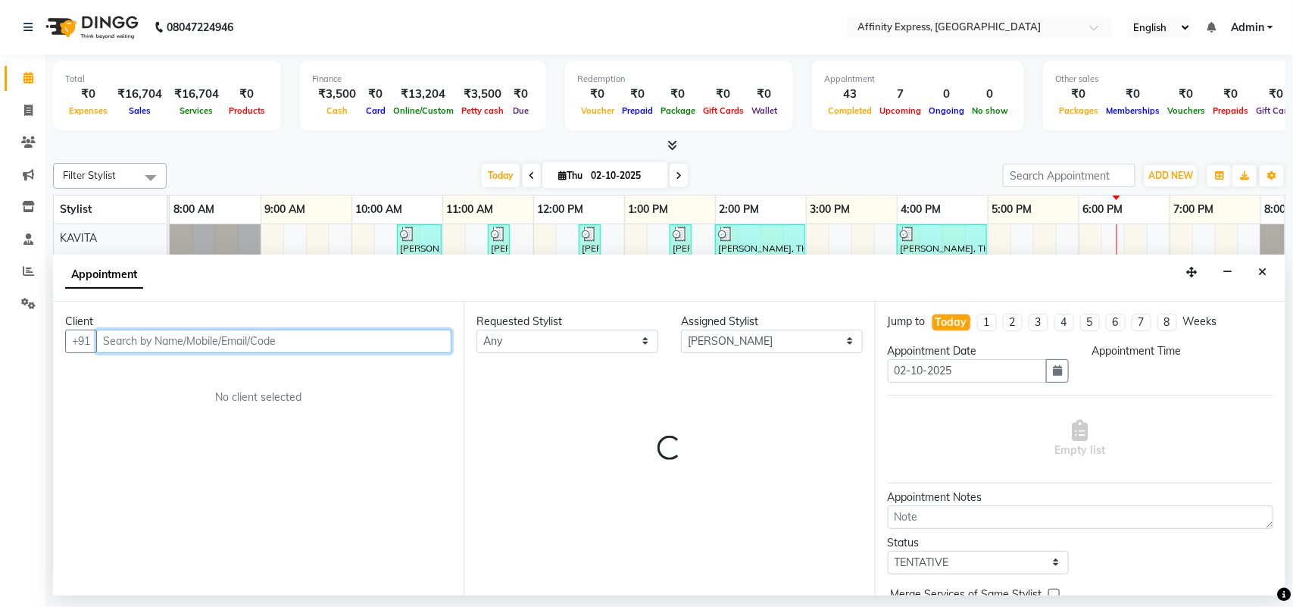
select select "840"
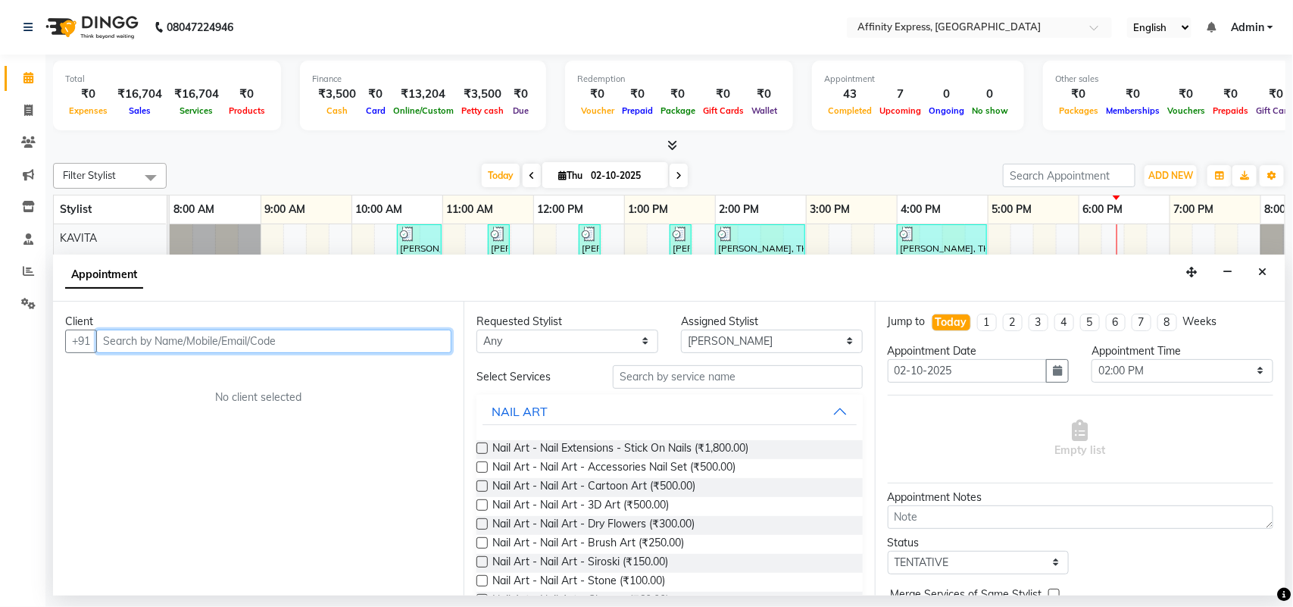
click at [247, 342] on input "text" at bounding box center [273, 341] width 355 height 23
click at [248, 486] on div "Client +91 No client selected" at bounding box center [258, 449] width 411 height 294
click at [158, 343] on input "text" at bounding box center [273, 341] width 355 height 23
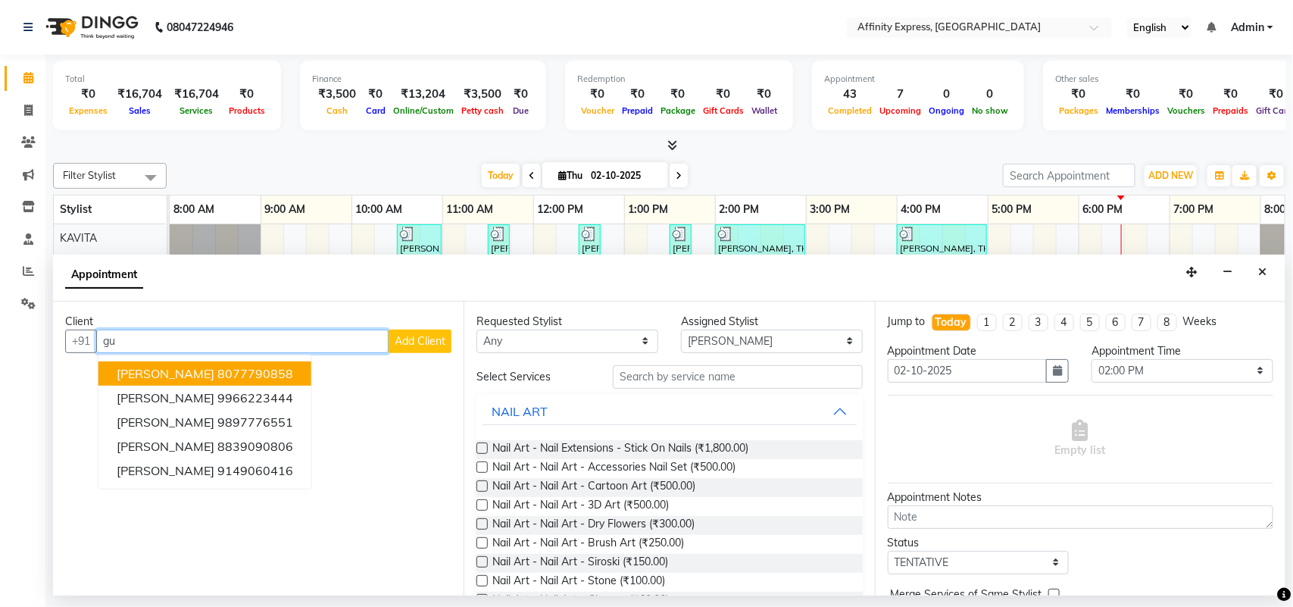
type input "g"
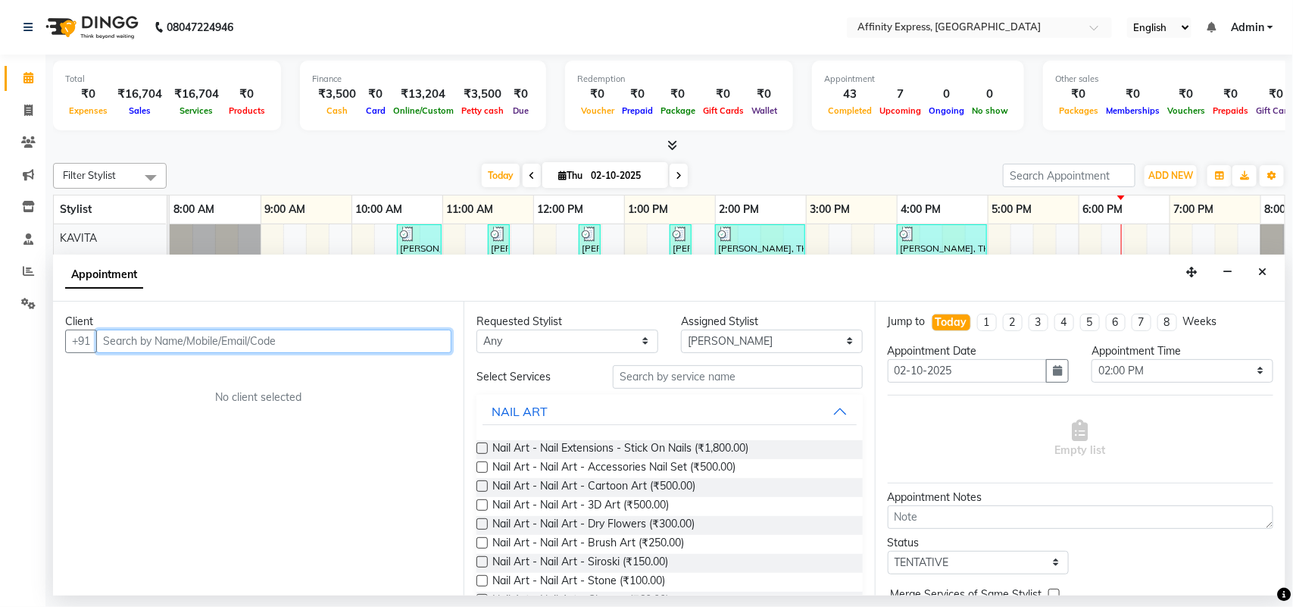
click at [161, 337] on input "text" at bounding box center [273, 341] width 355 height 23
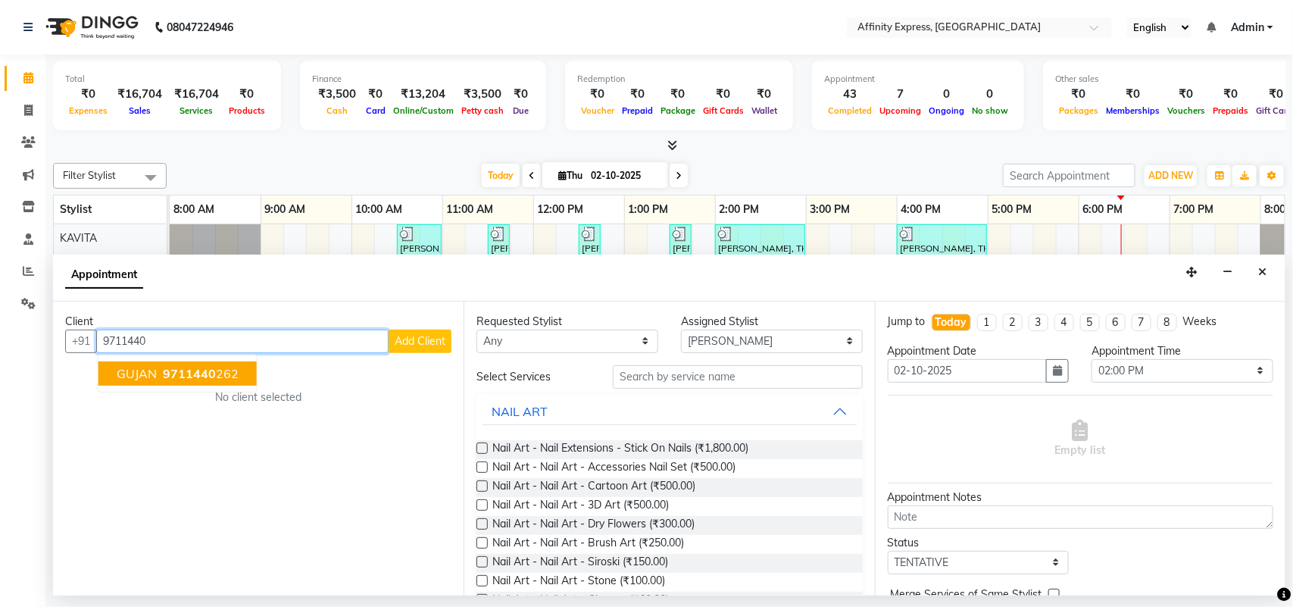
click at [164, 377] on span "9711440" at bounding box center [189, 373] width 53 height 15
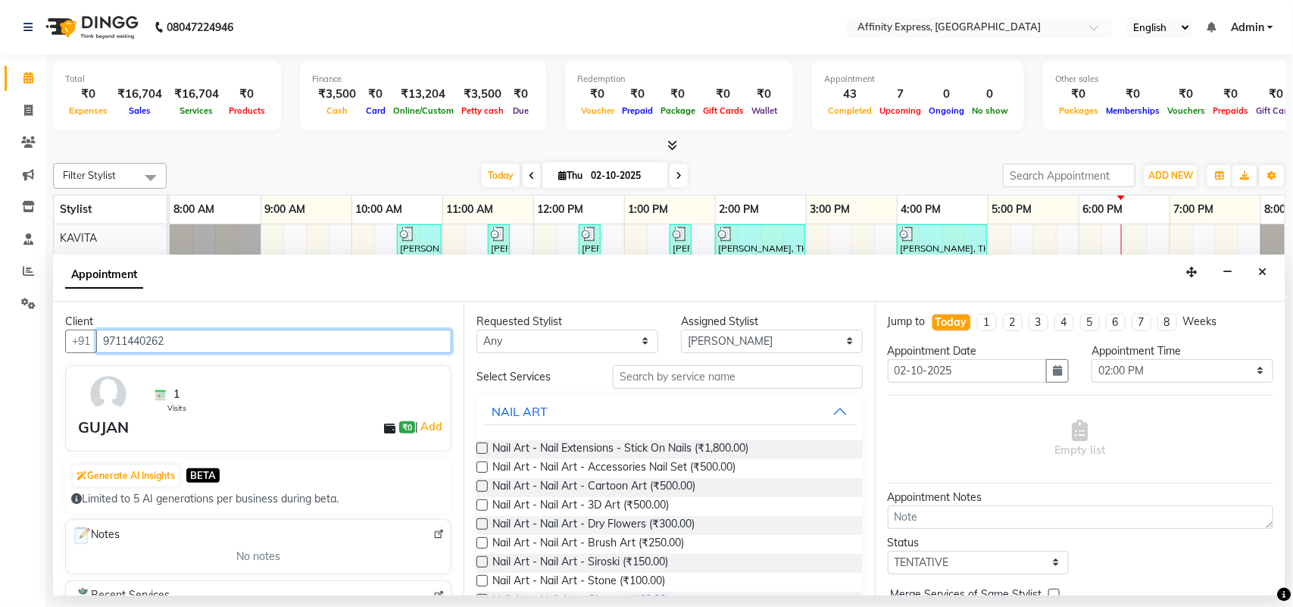
type input "9711440262"
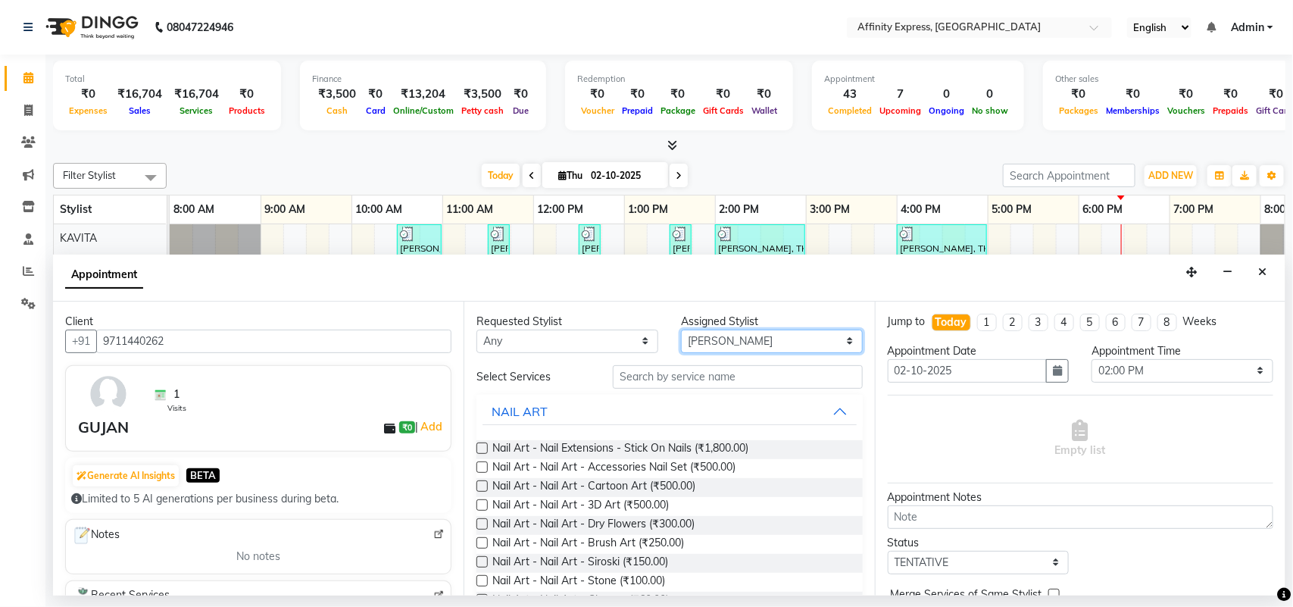
click at [731, 342] on select "Select [PERSON_NAME] AFFINITY EXPRESS [PERSON_NAME] [PERSON_NAME] DIVYA KAVITA …" at bounding box center [772, 341] width 182 height 23
select select "93267"
click at [681, 330] on select "Select [PERSON_NAME] AFFINITY EXPRESS [PERSON_NAME] [PERSON_NAME] DIVYA KAVITA …" at bounding box center [772, 341] width 182 height 23
click at [705, 383] on input "text" at bounding box center [738, 376] width 250 height 23
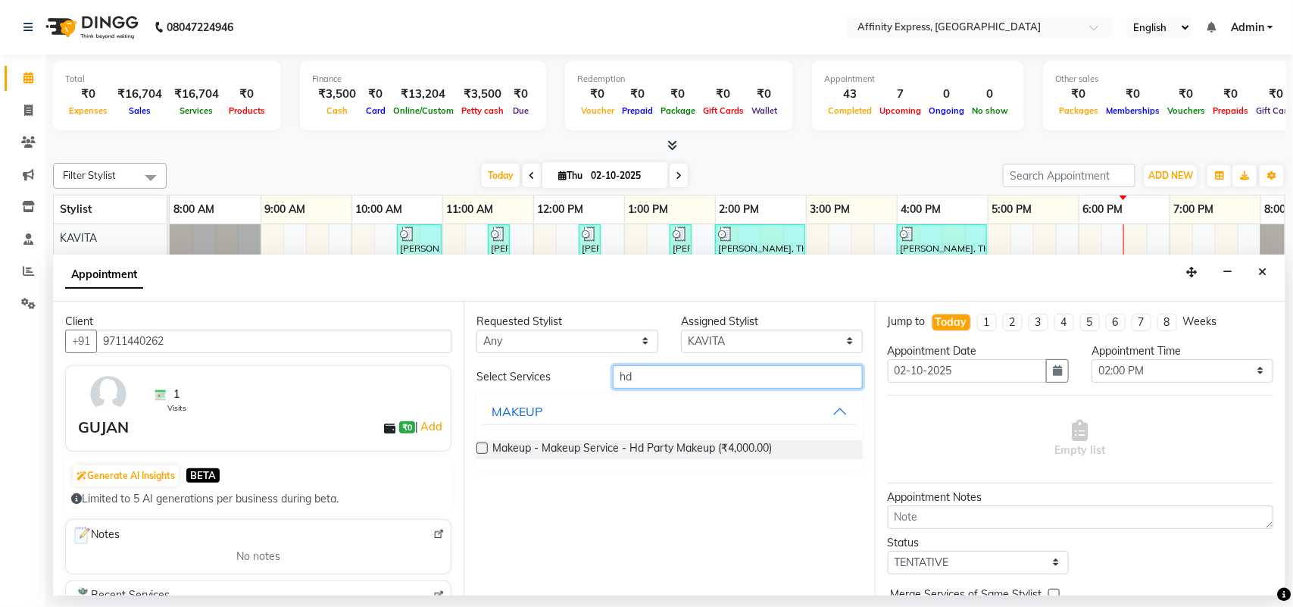
type input "hd"
click at [483, 445] on label at bounding box center [482, 447] width 11 height 11
click at [483, 445] on input "checkbox" at bounding box center [482, 450] width 10 height 10
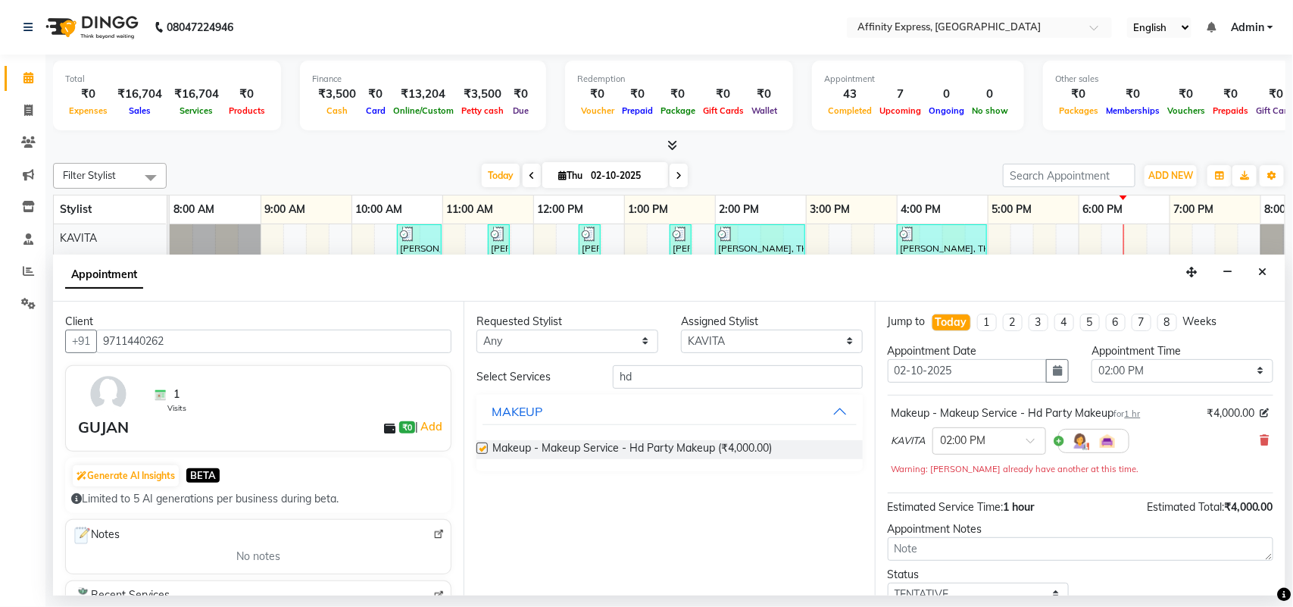
checkbox input "false"
click at [779, 337] on select "Select [PERSON_NAME] AFFINITY EXPRESS [PERSON_NAME] [PERSON_NAME] DIVYA KAVITA …" at bounding box center [772, 341] width 182 height 23
select select "93304"
click at [681, 330] on select "Select [PERSON_NAME] AFFINITY EXPRESS [PERSON_NAME] [PERSON_NAME] DIVYA KAVITA …" at bounding box center [772, 341] width 182 height 23
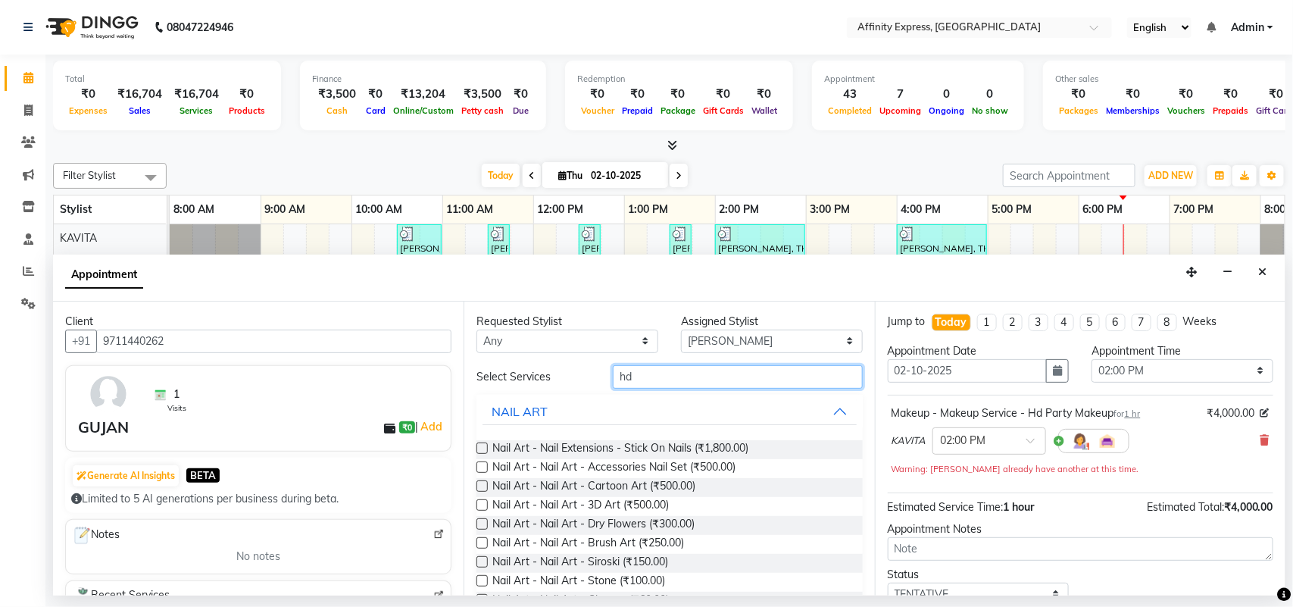
click at [653, 372] on input "hd" at bounding box center [738, 376] width 250 height 23
type input "h"
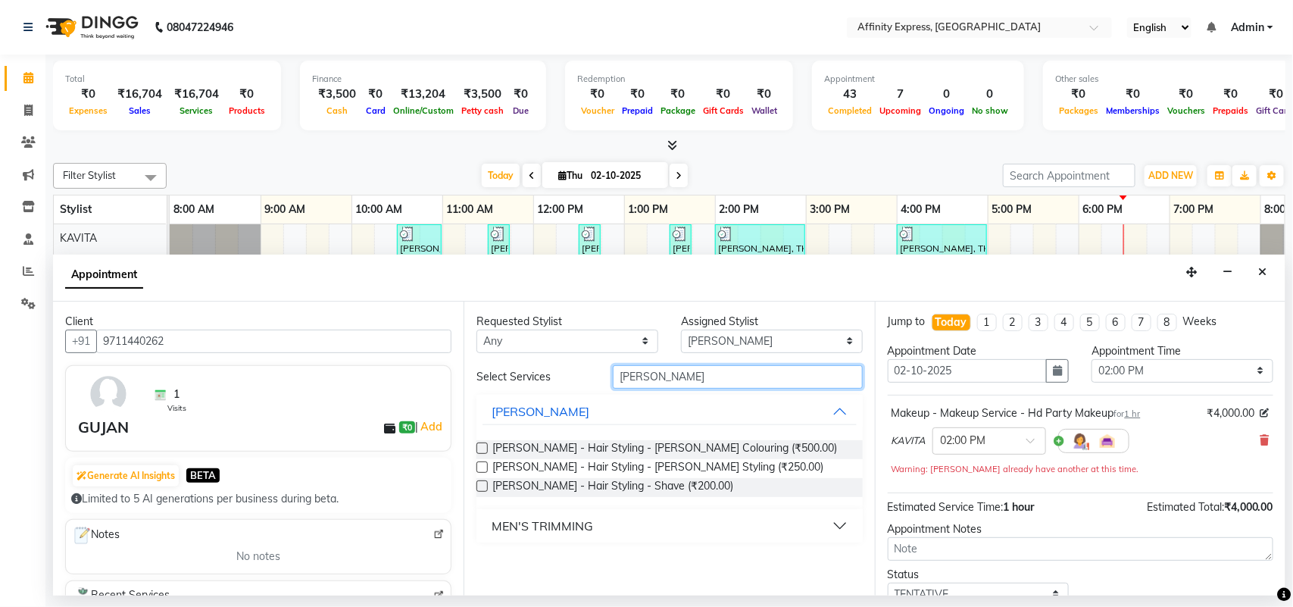
type input "[PERSON_NAME]"
click at [483, 470] on label at bounding box center [482, 466] width 11 height 11
click at [483, 470] on input "checkbox" at bounding box center [482, 469] width 10 height 10
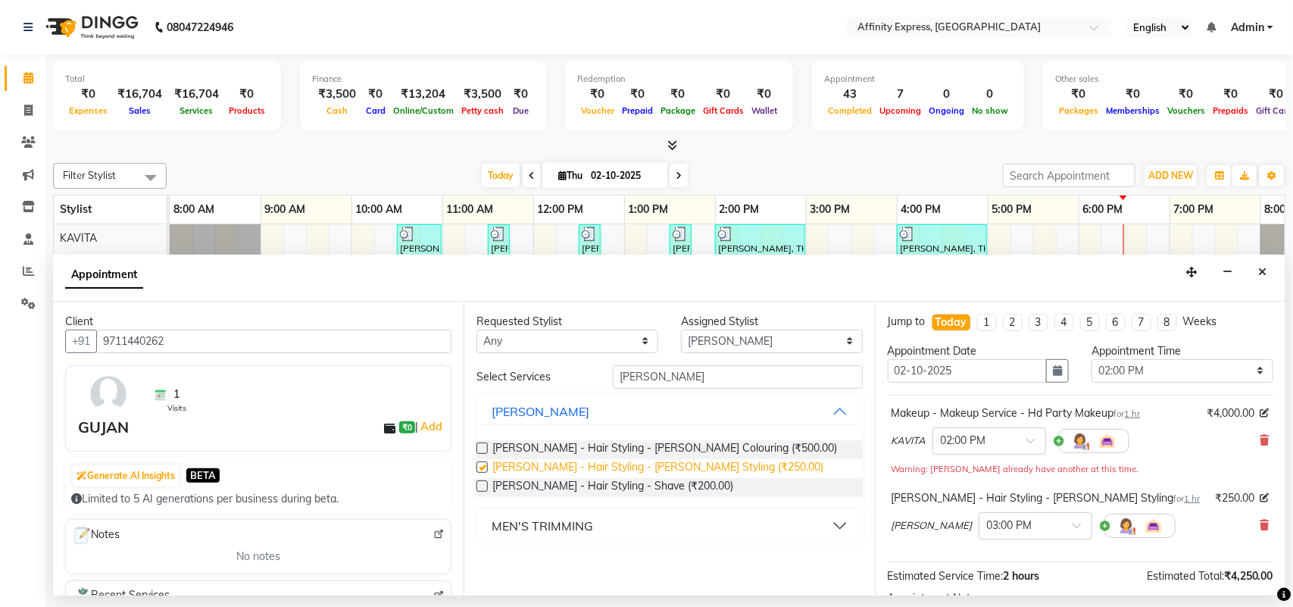
checkbox input "false"
click at [761, 383] on input "[PERSON_NAME]" at bounding box center [738, 376] width 250 height 23
click at [717, 381] on input "[PERSON_NAME]" at bounding box center [738, 376] width 250 height 23
click at [756, 342] on select "Select [PERSON_NAME] AFFINITY EXPRESS [PERSON_NAME] [PERSON_NAME] DIVYA KAVITA …" at bounding box center [772, 341] width 182 height 23
select select "93307"
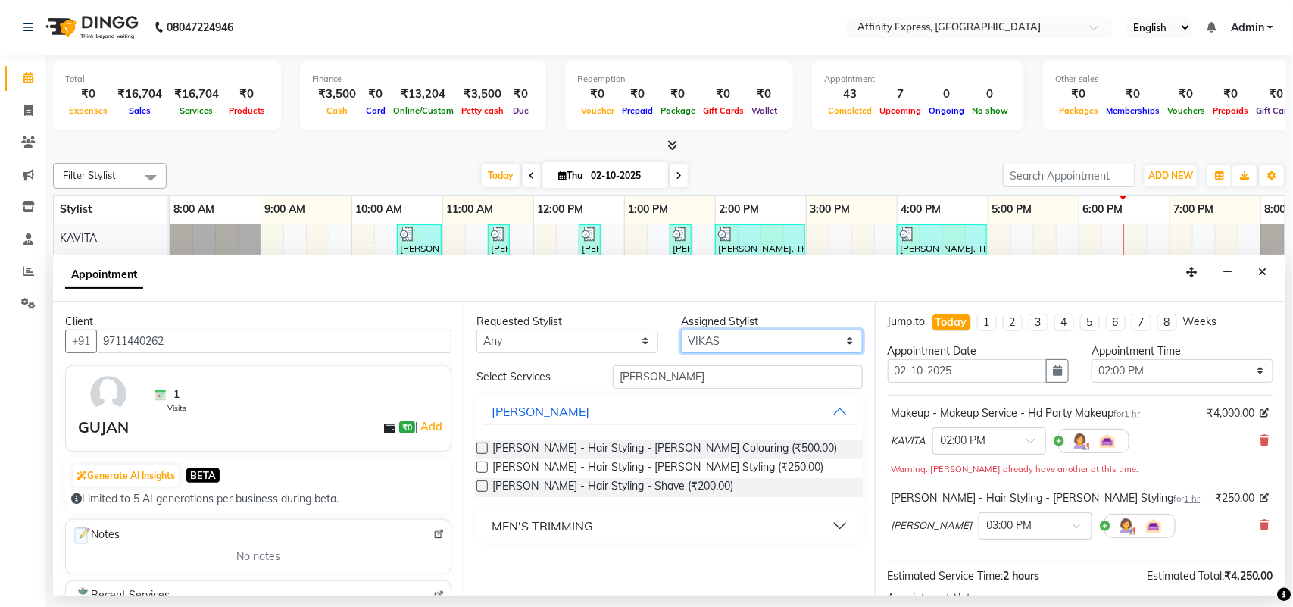
click at [681, 330] on select "Select [PERSON_NAME] AFFINITY EXPRESS [PERSON_NAME] [PERSON_NAME] DIVYA KAVITA …" at bounding box center [772, 341] width 182 height 23
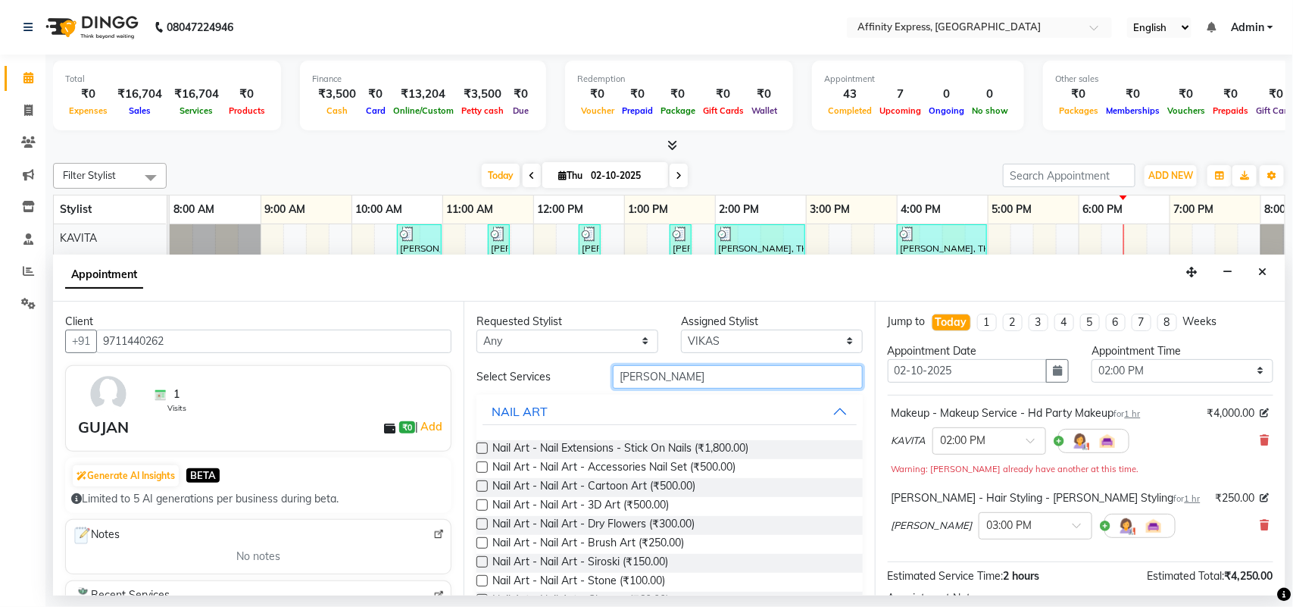
click at [696, 367] on input "[PERSON_NAME]" at bounding box center [738, 376] width 250 height 23
type input "b"
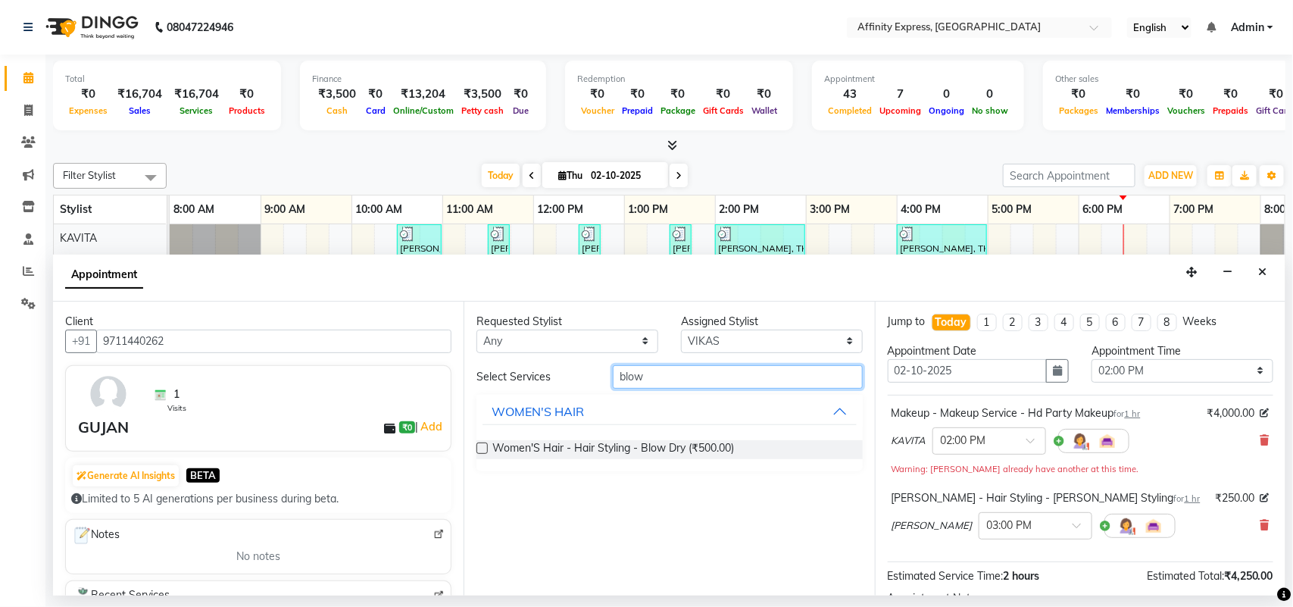
type input "blow"
click at [481, 449] on label at bounding box center [482, 447] width 11 height 11
click at [481, 449] on input "checkbox" at bounding box center [482, 450] width 10 height 10
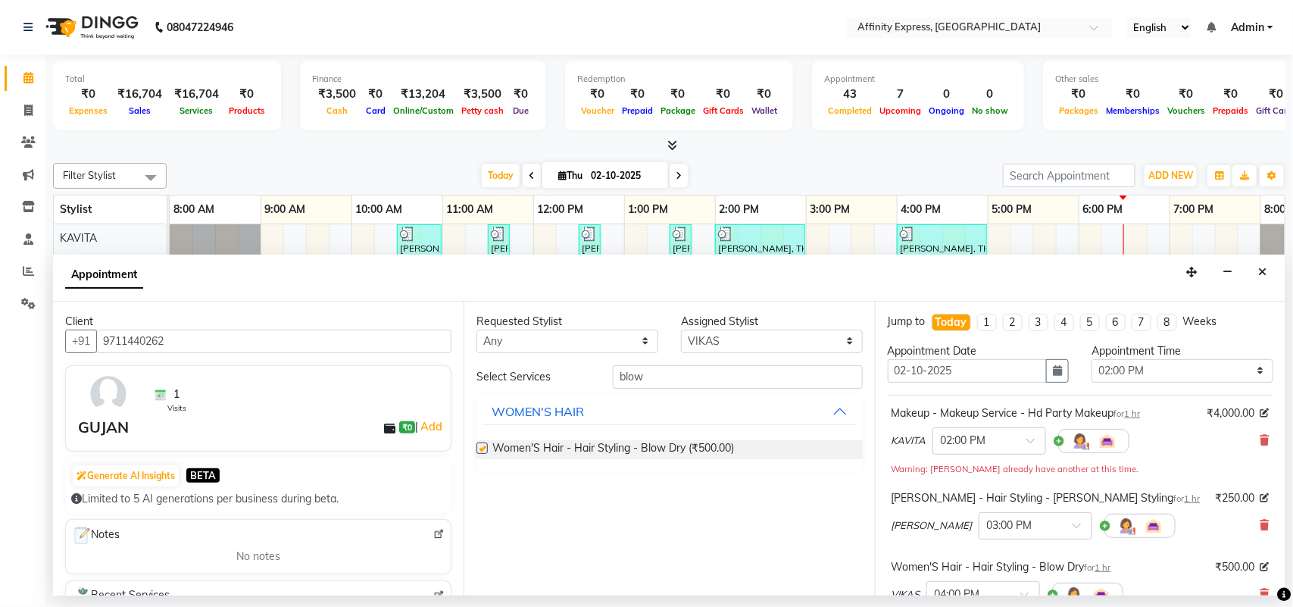
checkbox input "false"
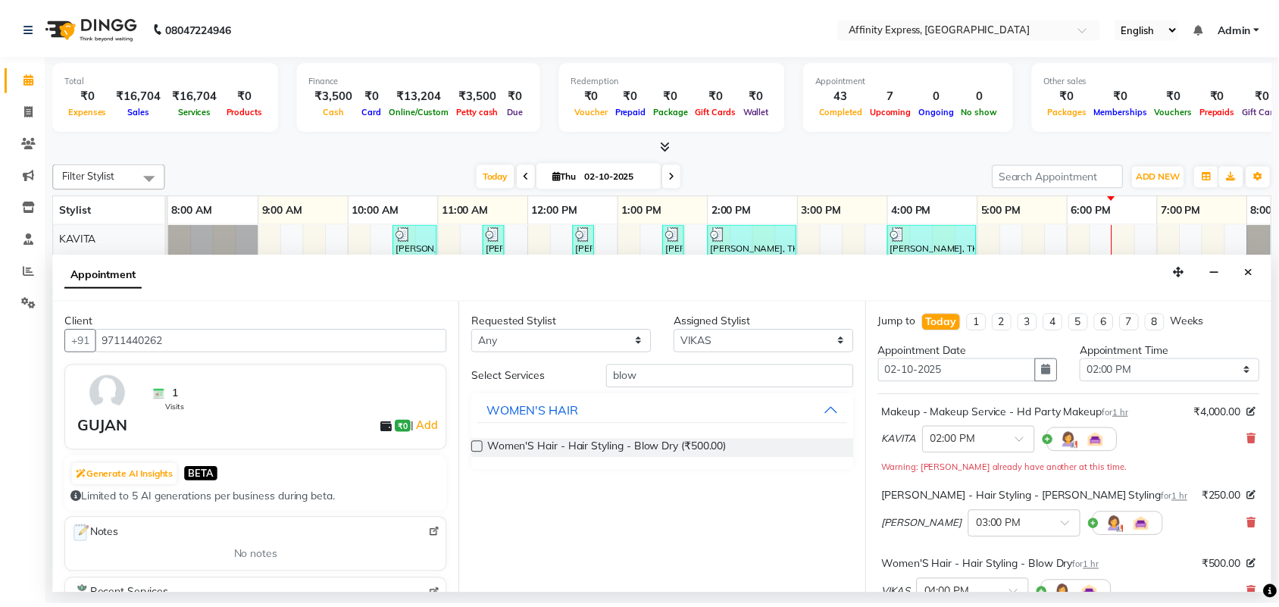
scroll to position [245, 0]
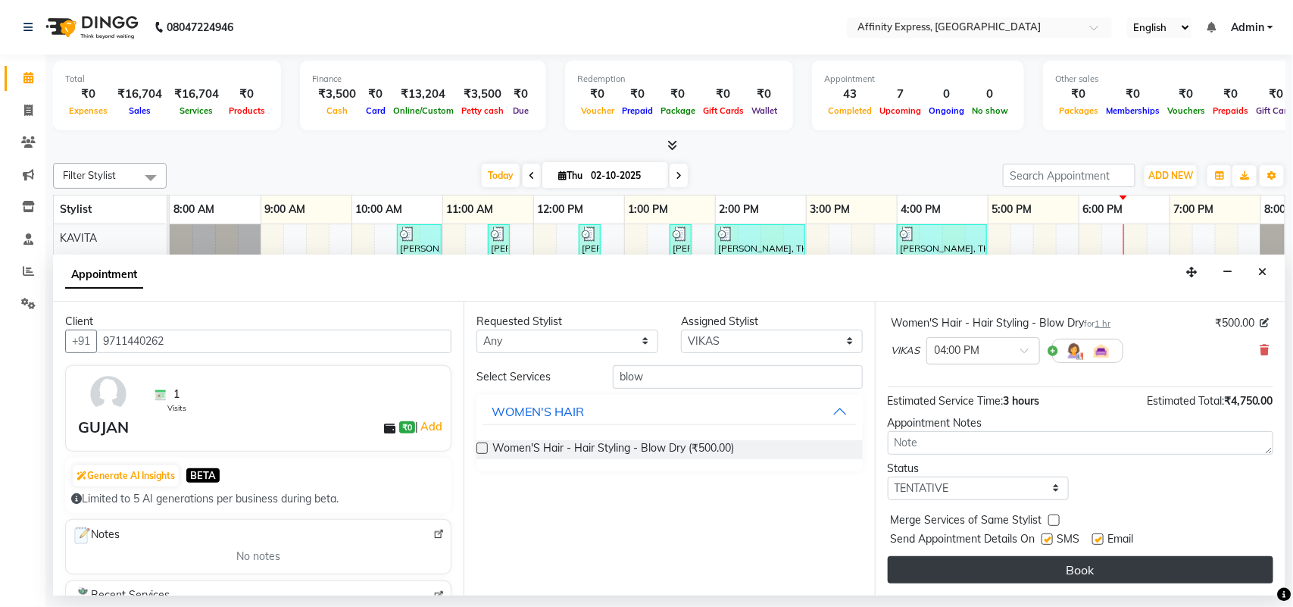
click at [1138, 564] on button "Book" at bounding box center [1081, 569] width 386 height 27
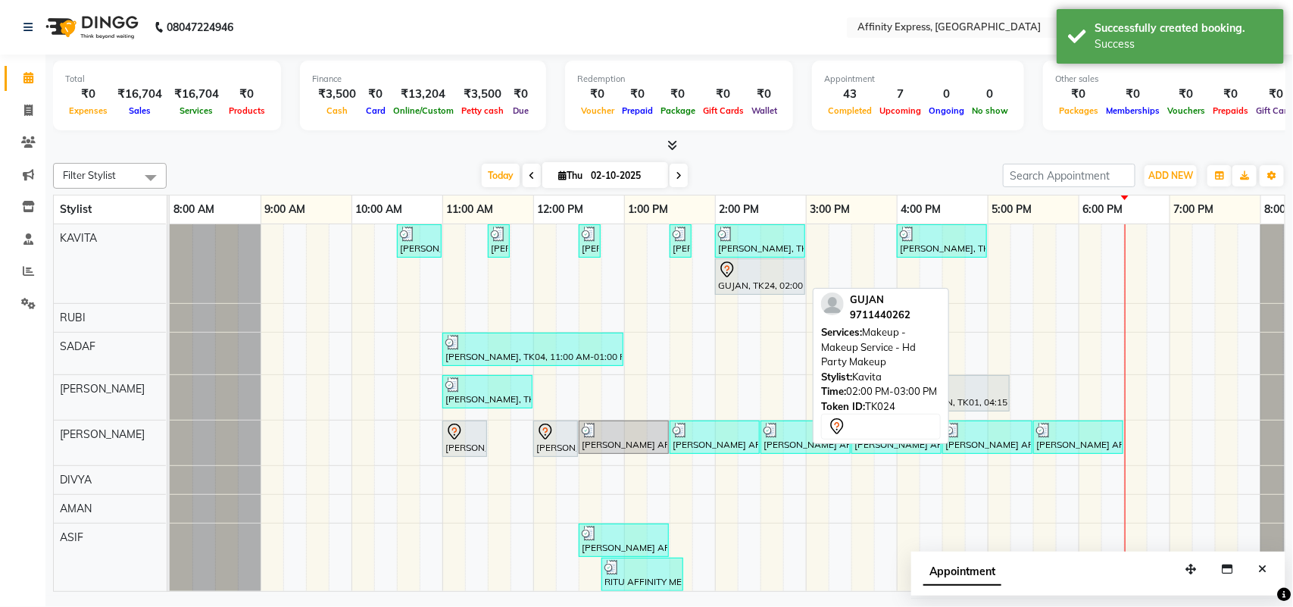
click at [758, 285] on div "GUJAN, TK24, 02:00 PM-03:00 PM, Makeup - Makeup Service - Hd Party Makeup" at bounding box center [760, 277] width 87 height 32
select select "7"
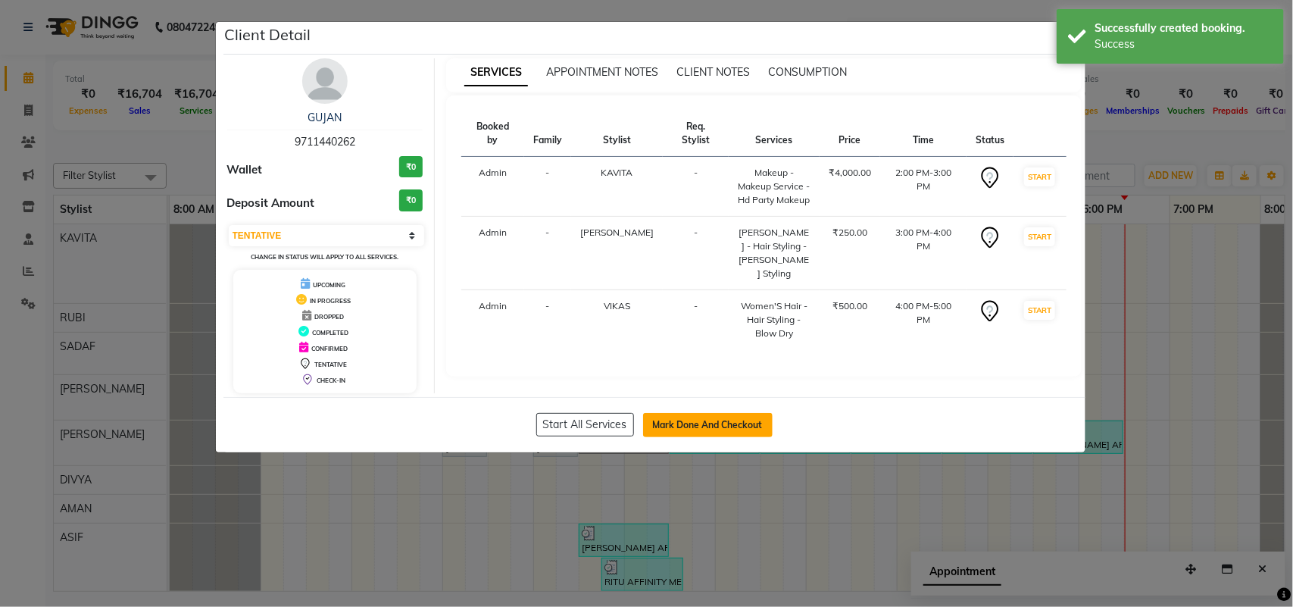
click at [717, 430] on button "Mark Done And Checkout" at bounding box center [708, 425] width 130 height 24
select select "service"
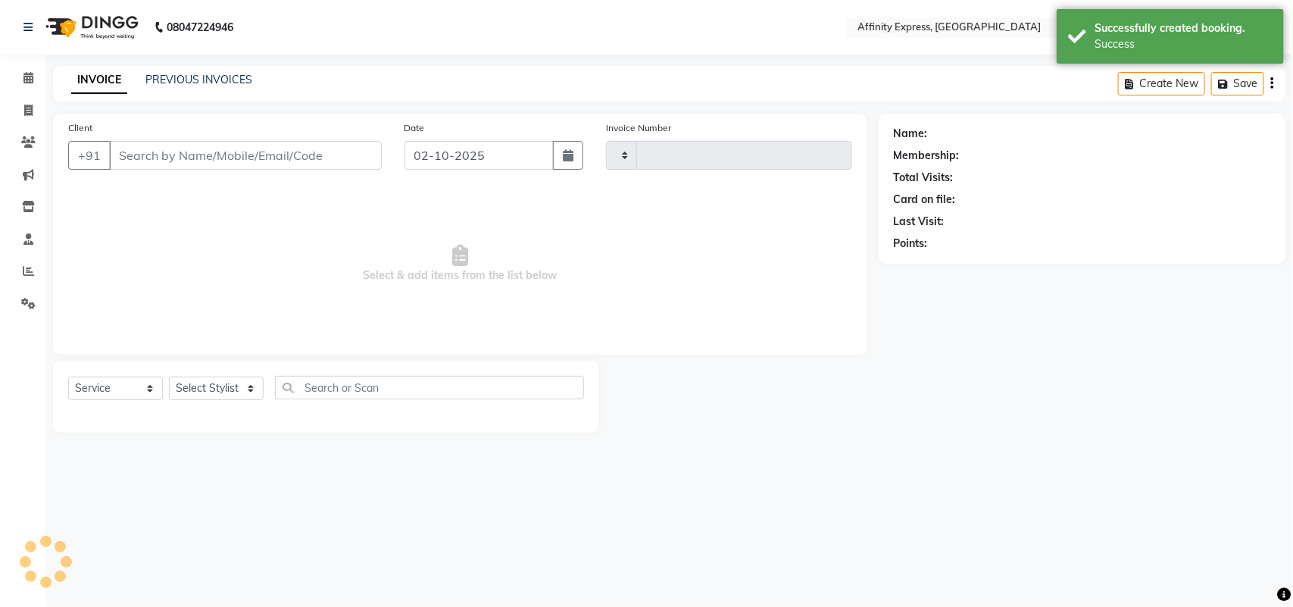
type input "0047"
select select "9123"
type input "9711440262"
select select "93307"
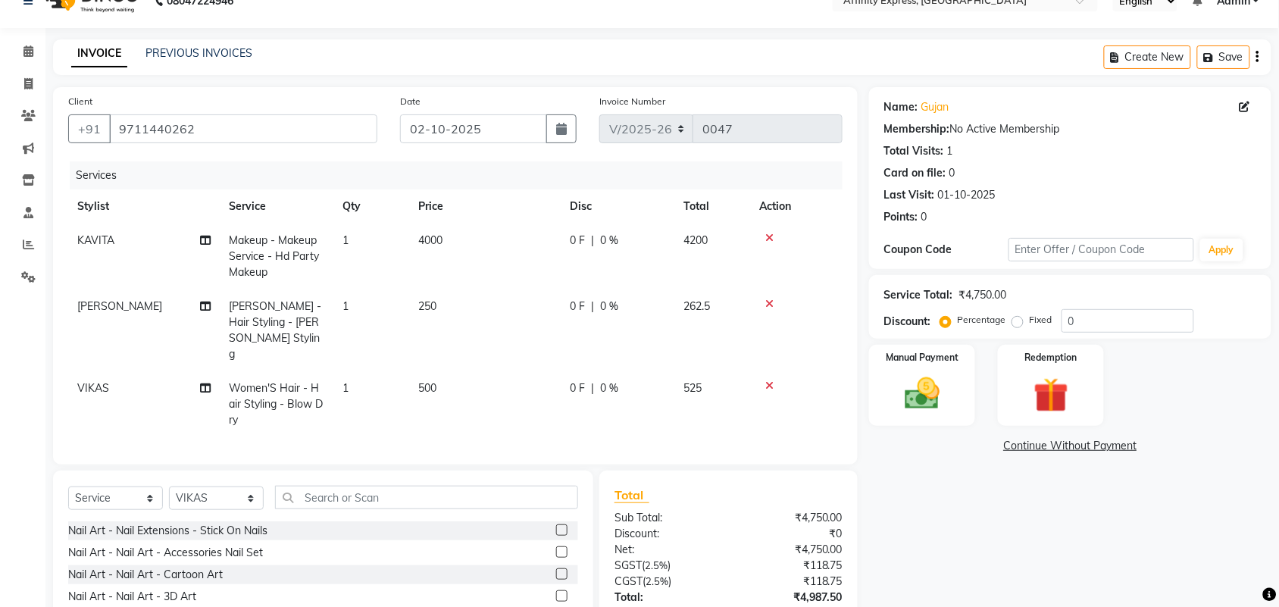
scroll to position [45, 0]
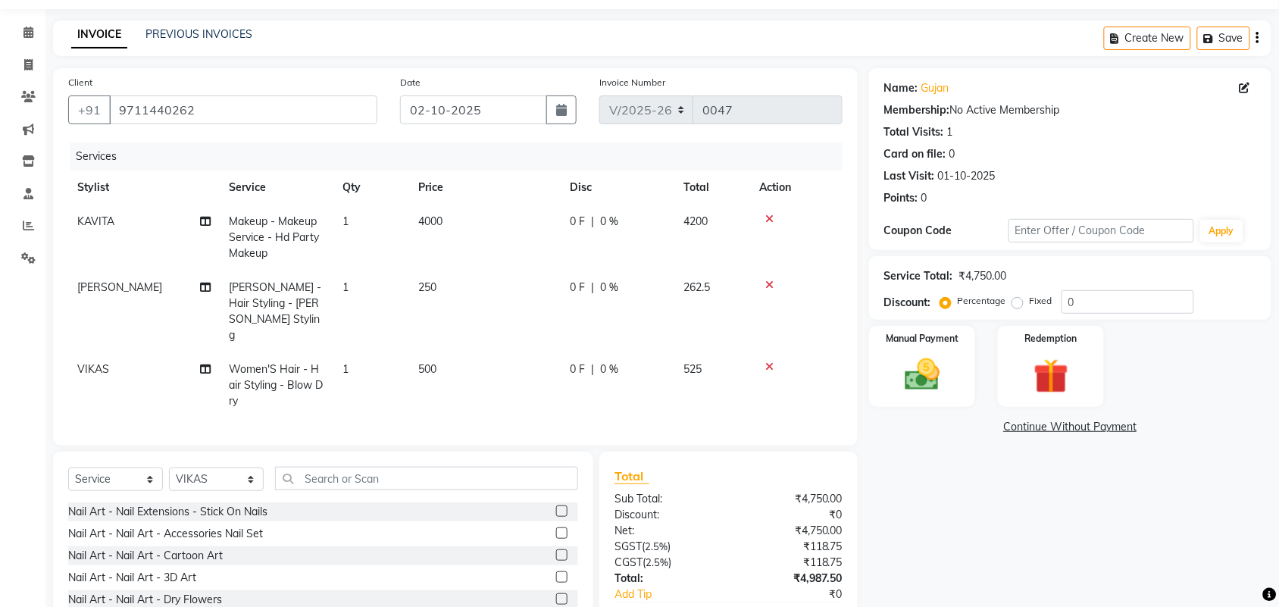
click at [433, 220] on span "4000" at bounding box center [430, 221] width 24 height 14
select select "93267"
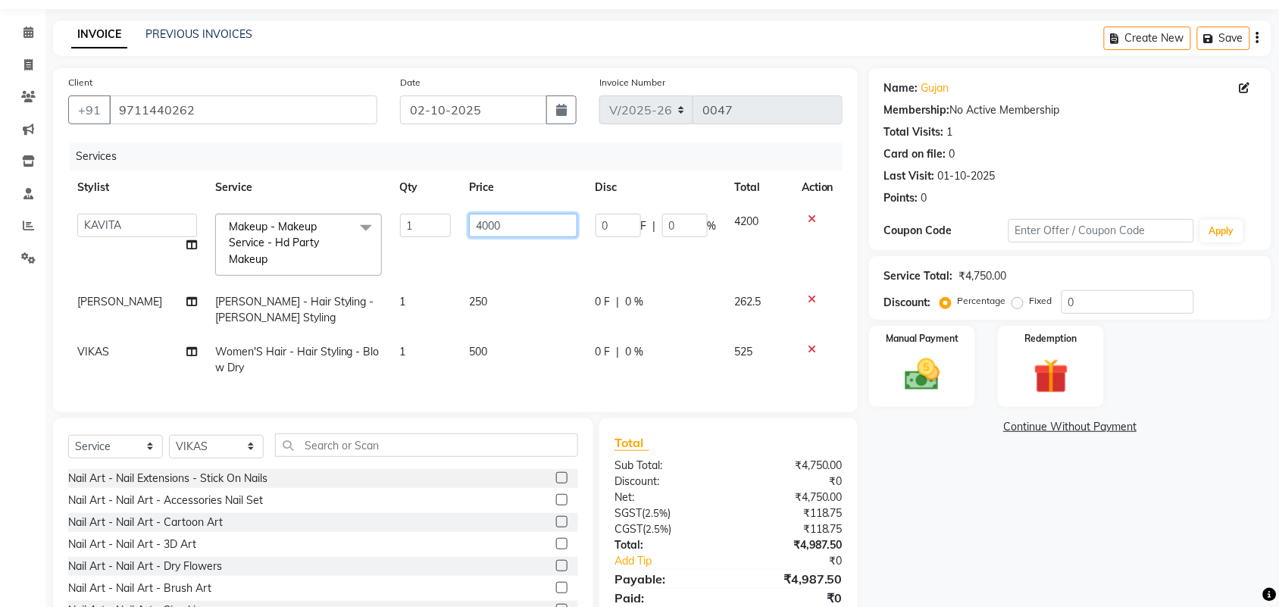
click at [527, 233] on input "4000" at bounding box center [523, 225] width 108 height 23
type input "4"
type input "3000"
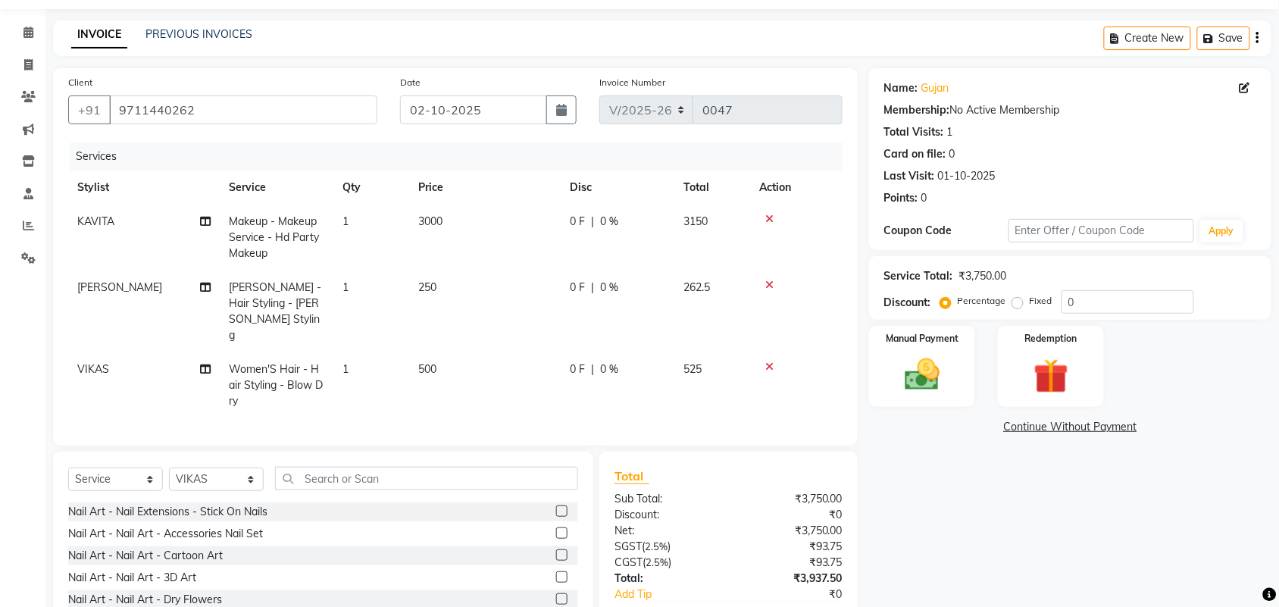
click at [970, 483] on div "Name: Gujan Membership: No Active Membership Total Visits: 1 Card on file: 0 La…" at bounding box center [1076, 371] width 414 height 607
click at [1259, 38] on icon "button" at bounding box center [1257, 38] width 3 height 1
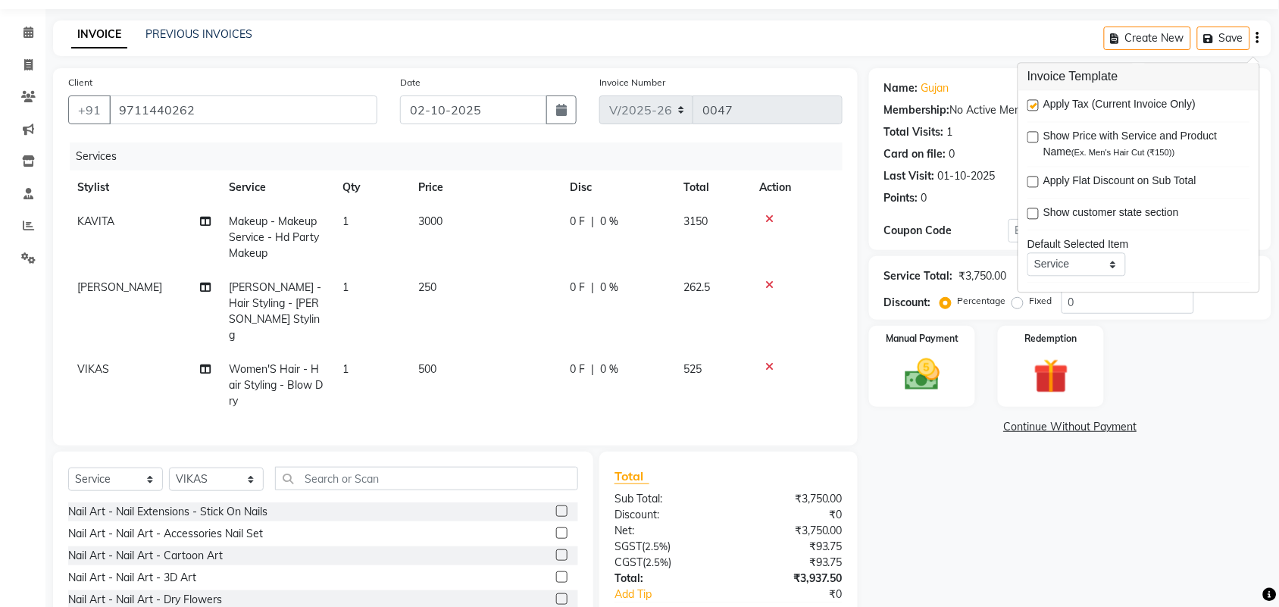
click at [1039, 106] on label at bounding box center [1032, 105] width 11 height 11
click at [1037, 106] on input "checkbox" at bounding box center [1032, 107] width 10 height 10
checkbox input "false"
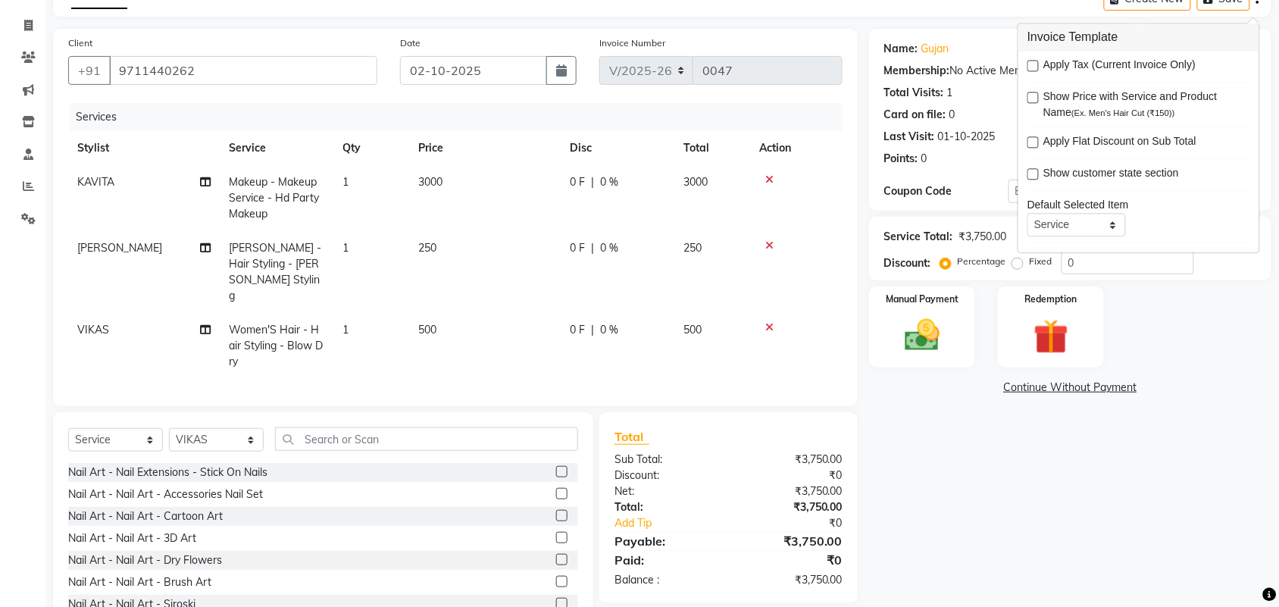
scroll to position [118, 0]
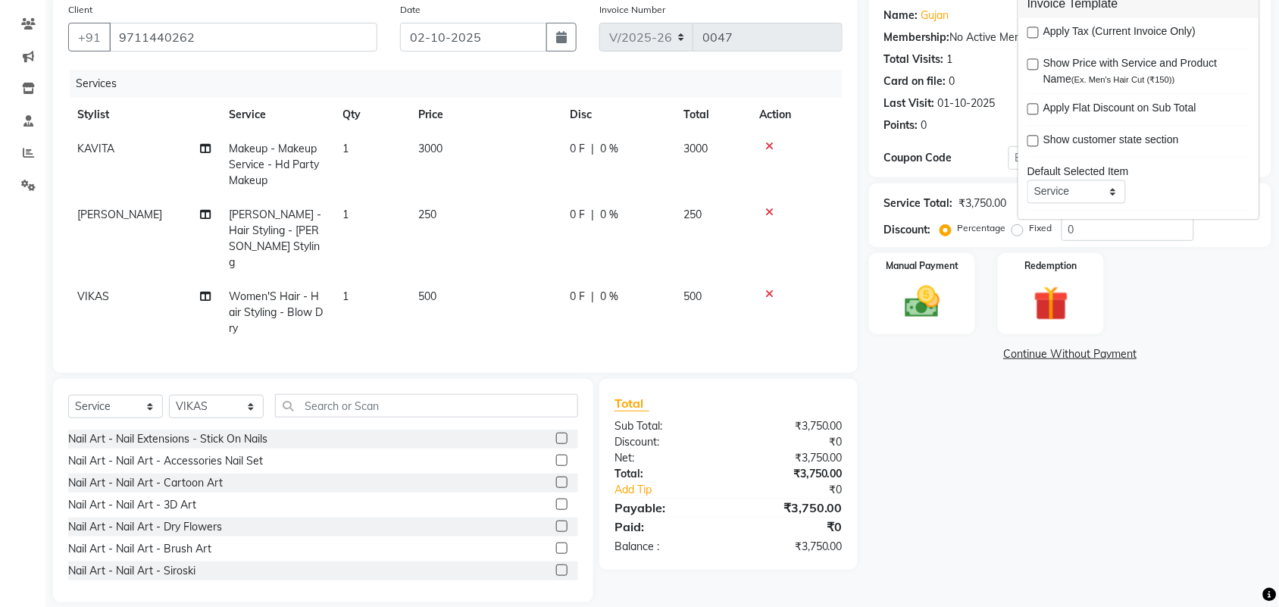
click at [1024, 438] on div "Name: Gujan Membership: No Active Membership Total Visits: 1 Card on file: 0 La…" at bounding box center [1076, 298] width 414 height 607
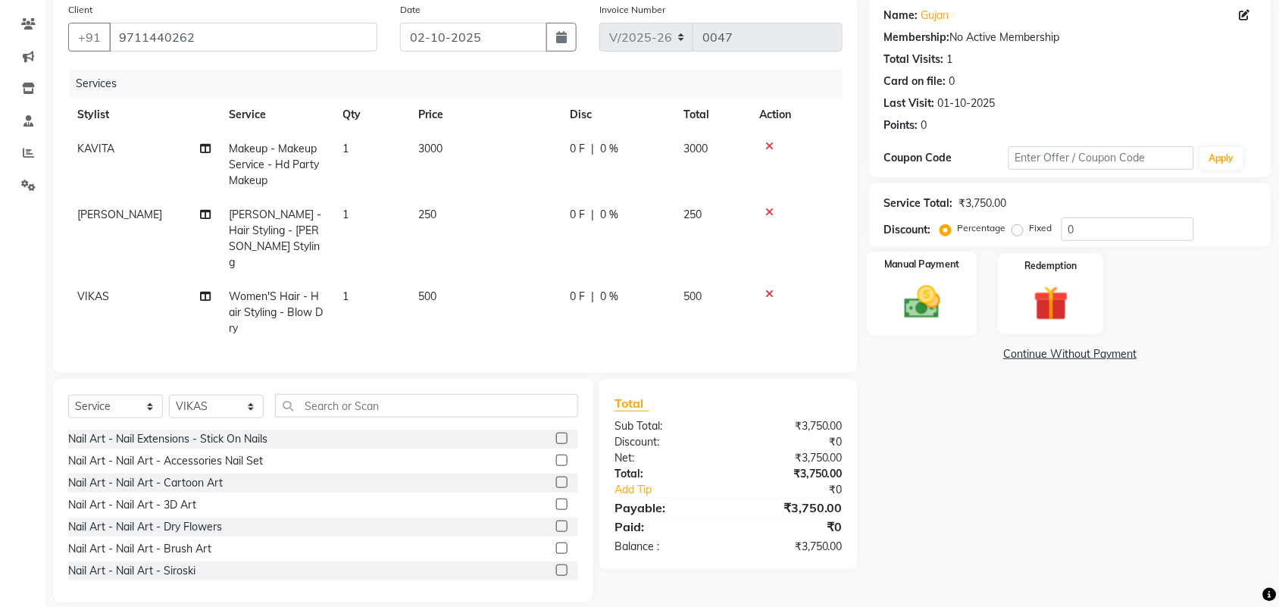
click at [949, 293] on img at bounding box center [922, 302] width 59 height 42
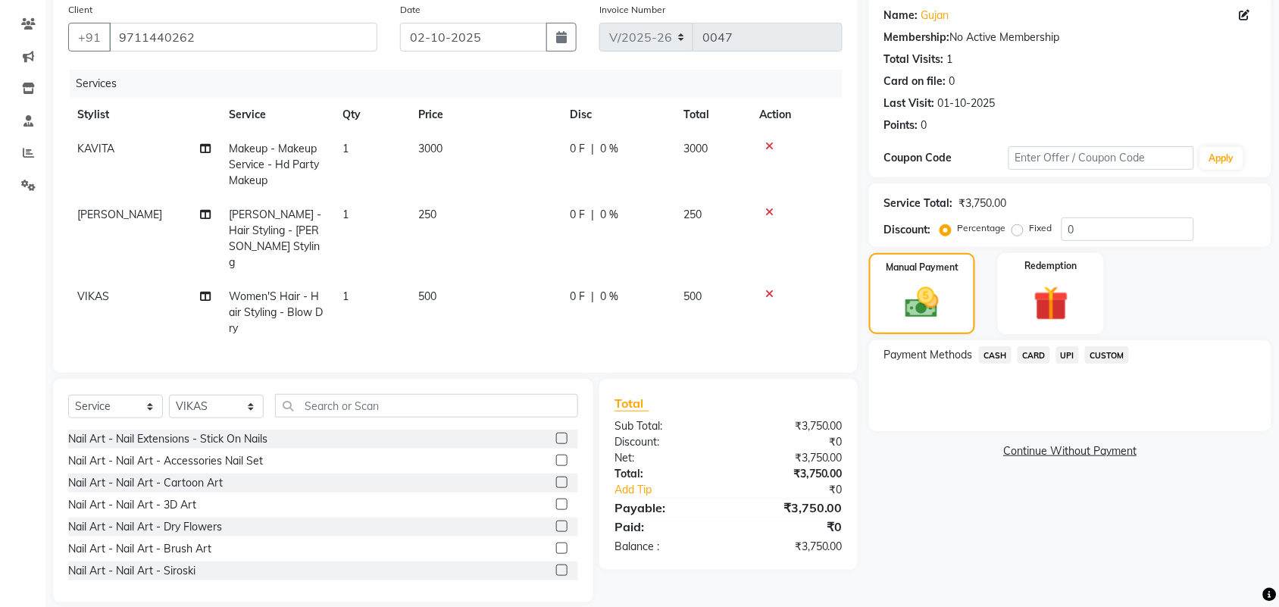
click at [1067, 354] on span "UPI" at bounding box center [1067, 354] width 23 height 17
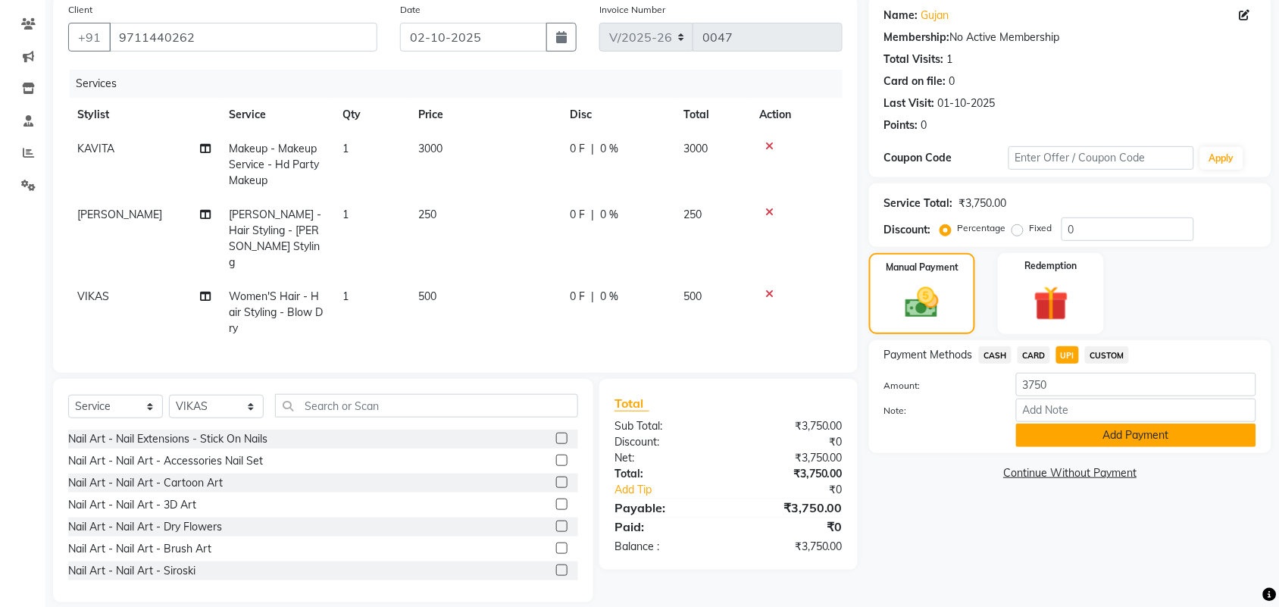
click at [1063, 436] on button "Add Payment" at bounding box center [1136, 435] width 240 height 23
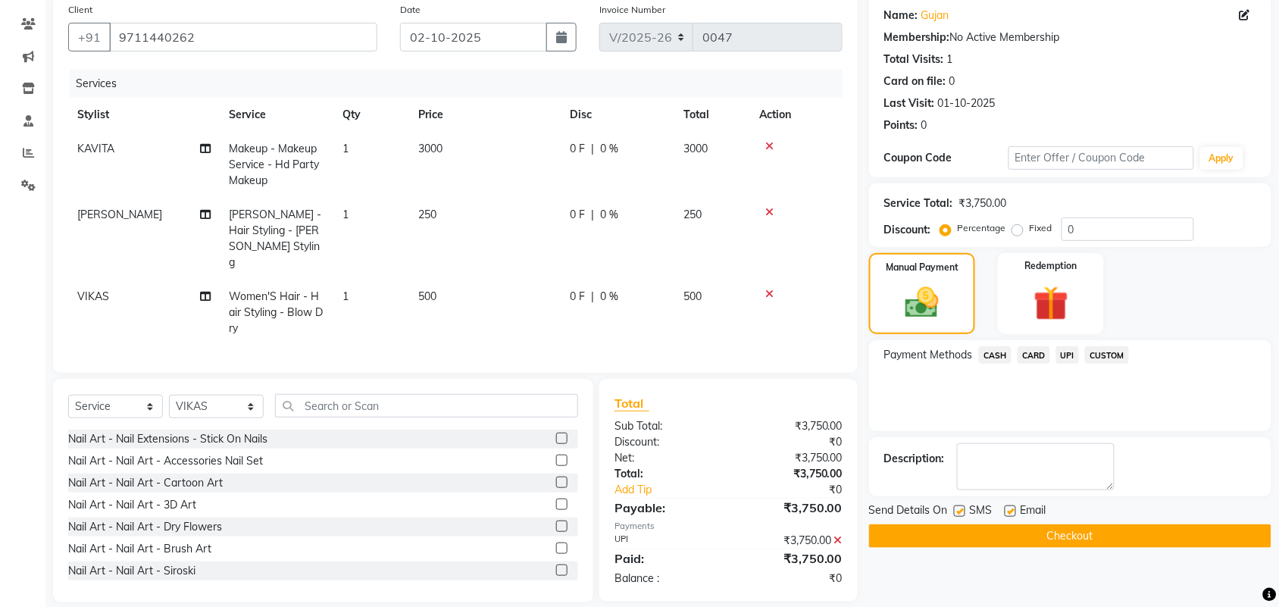
click at [1063, 539] on button "Checkout" at bounding box center [1070, 535] width 402 height 23
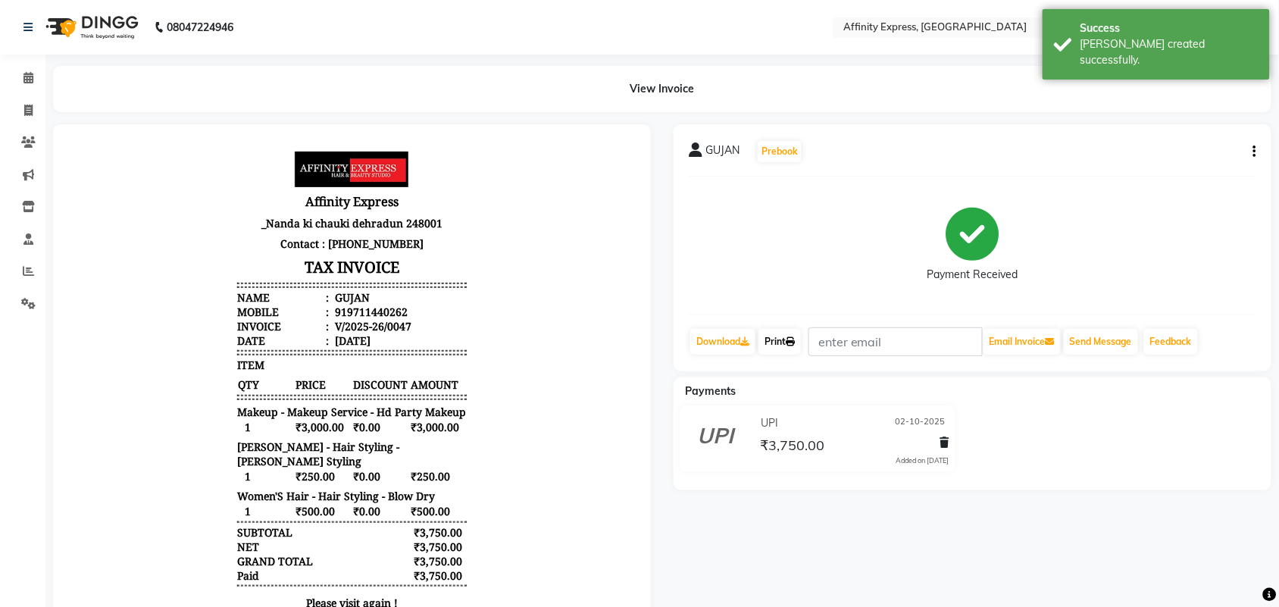
click at [790, 342] on icon at bounding box center [790, 341] width 9 height 9
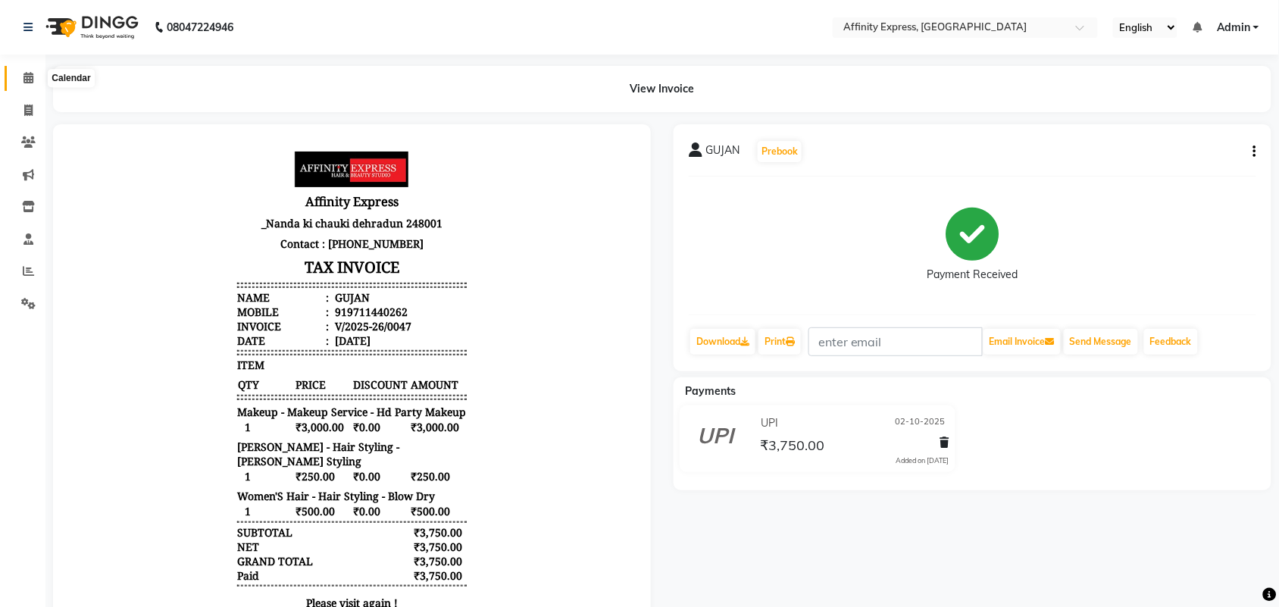
click at [27, 85] on span at bounding box center [28, 78] width 27 height 17
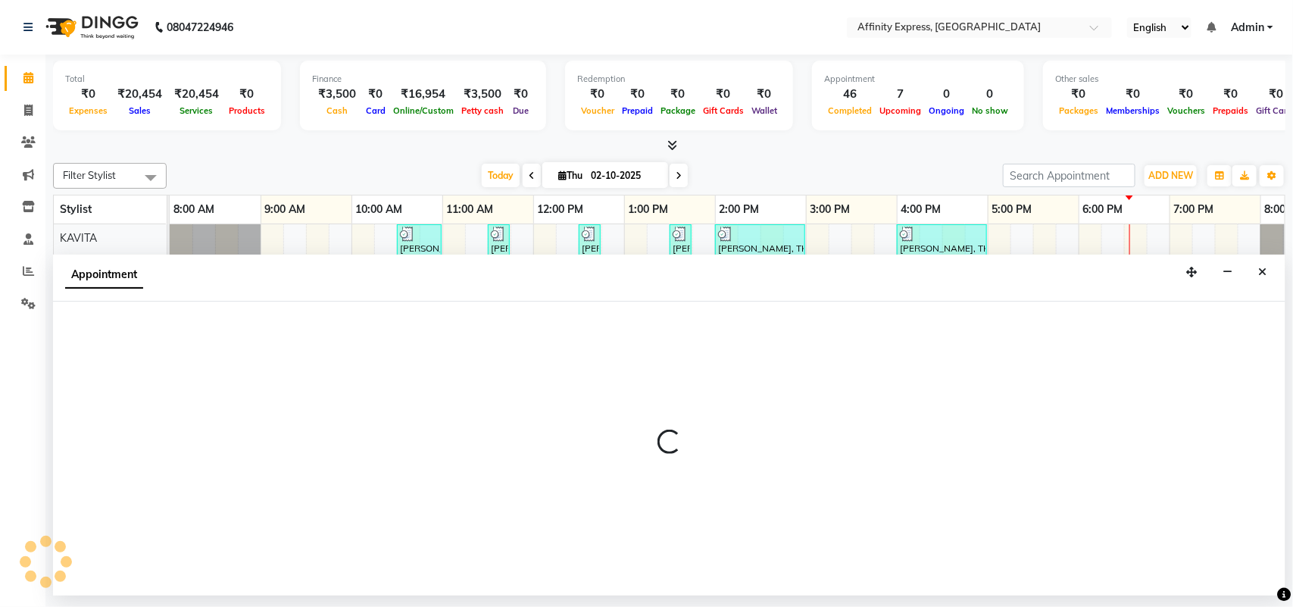
select select "93299"
select select "810"
select select "tentative"
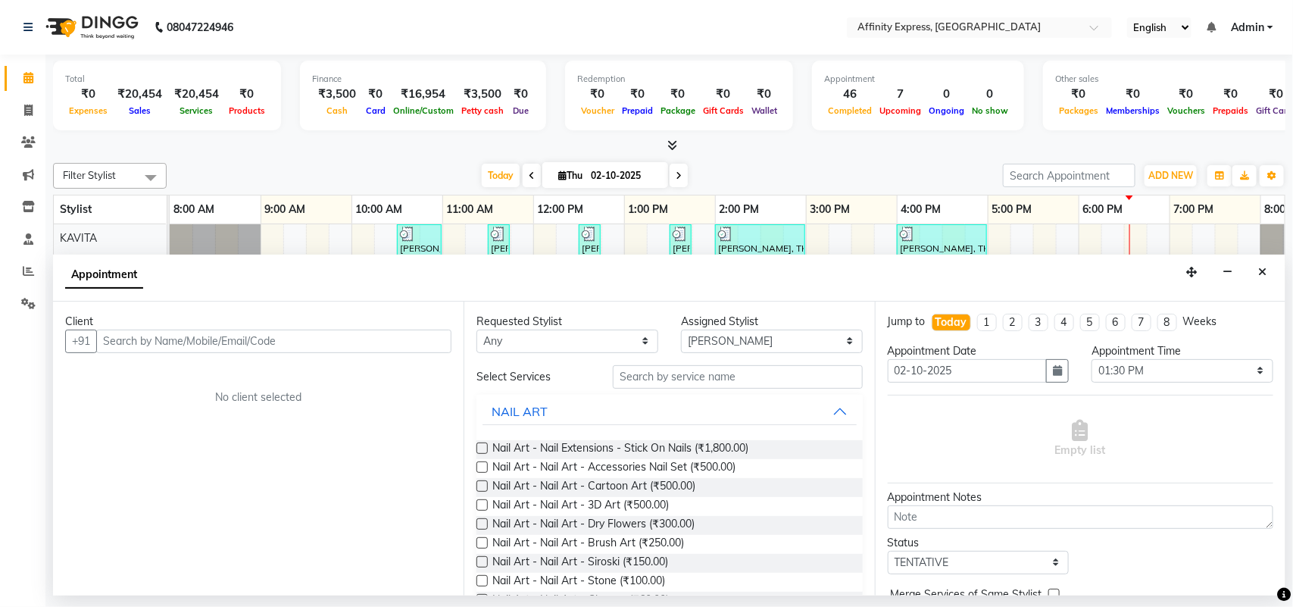
click at [330, 345] on input "text" at bounding box center [273, 341] width 355 height 23
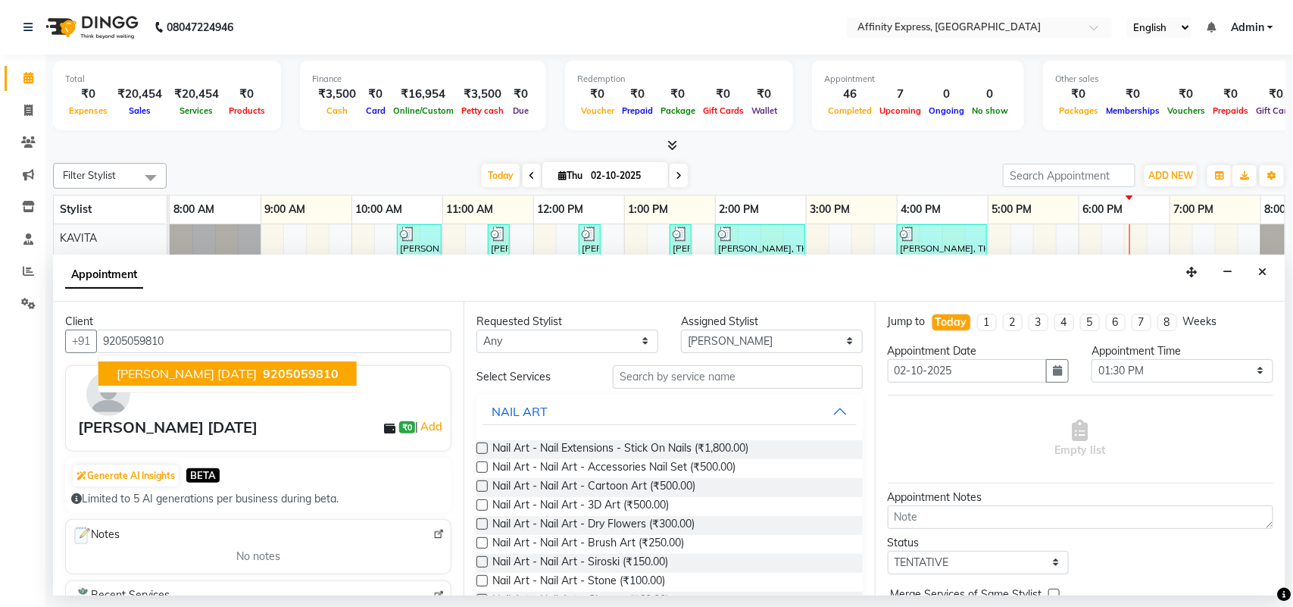
click at [213, 366] on span "[PERSON_NAME] [DATE]" at bounding box center [187, 373] width 140 height 15
type input "9205059810"
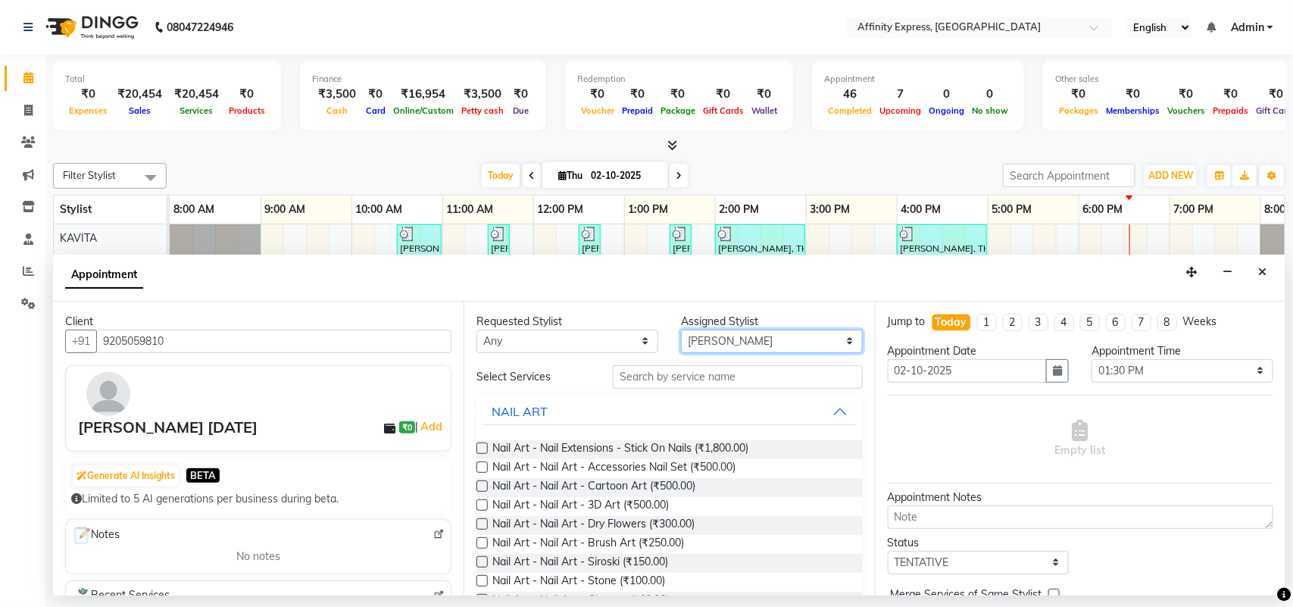
click at [711, 345] on select "Select [PERSON_NAME] AFFINITY EXPRESS [PERSON_NAME] [PERSON_NAME] DIVYA KAVITA …" at bounding box center [772, 341] width 182 height 23
select select "93370"
click at [681, 330] on select "Select [PERSON_NAME] AFFINITY EXPRESS [PERSON_NAME] [PERSON_NAME] DIVYA KAVITA …" at bounding box center [772, 341] width 182 height 23
click at [642, 377] on input "text" at bounding box center [738, 376] width 250 height 23
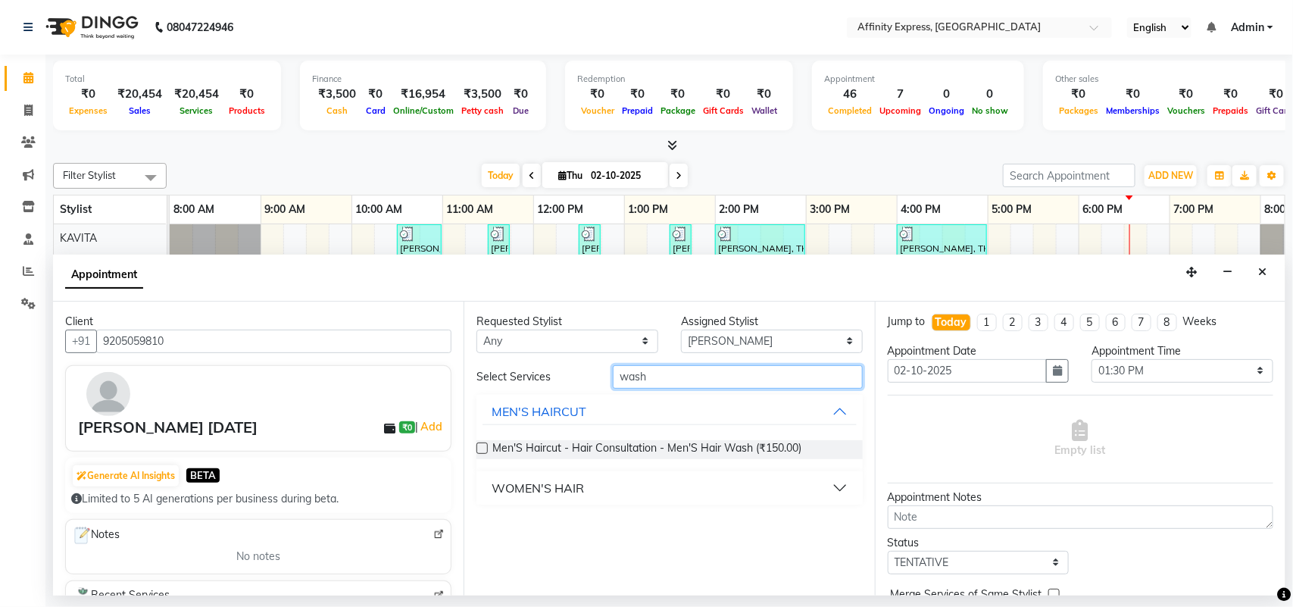
type input "wash"
click at [566, 483] on div "WOMEN'S HAIR" at bounding box center [538, 488] width 92 height 18
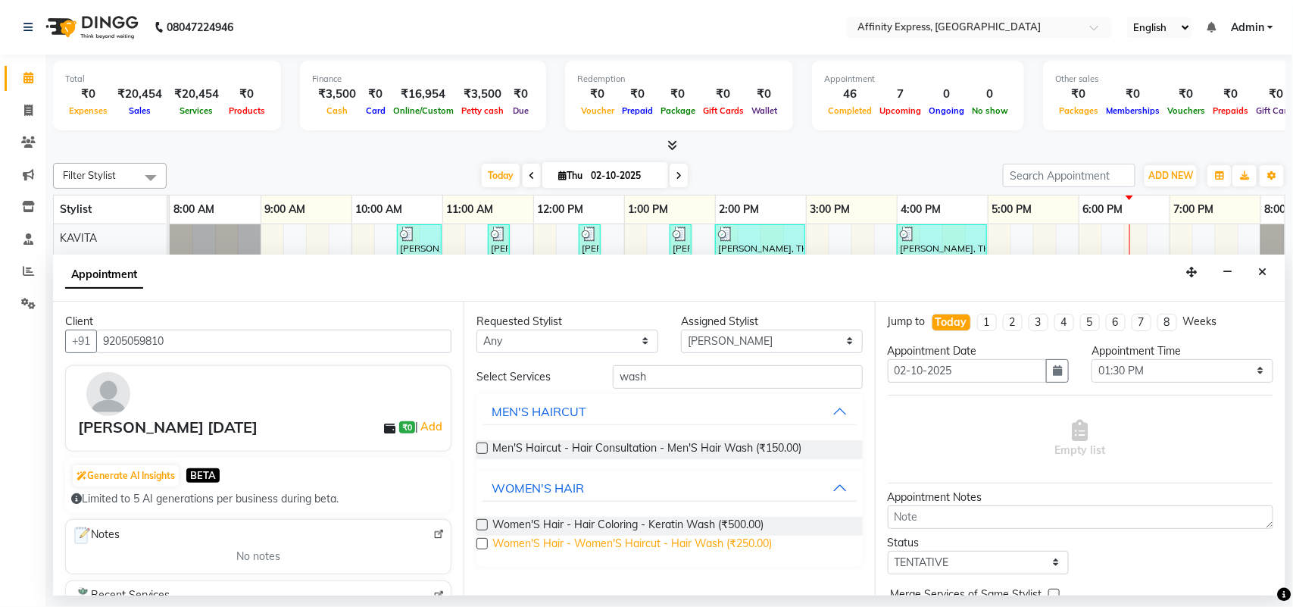
click at [552, 542] on span "Women'S Hair - Women'S Haircut - Hair Wash (₹250.00)" at bounding box center [632, 545] width 280 height 19
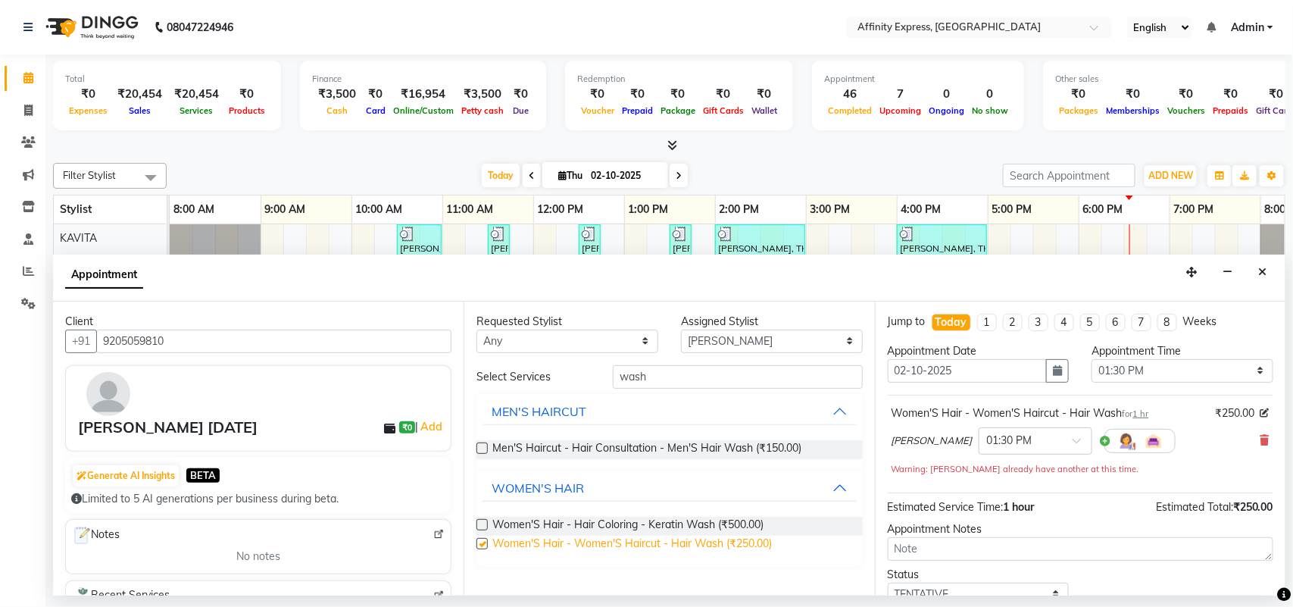
checkbox input "false"
click at [665, 377] on input "wash" at bounding box center [738, 376] width 250 height 23
type input "w"
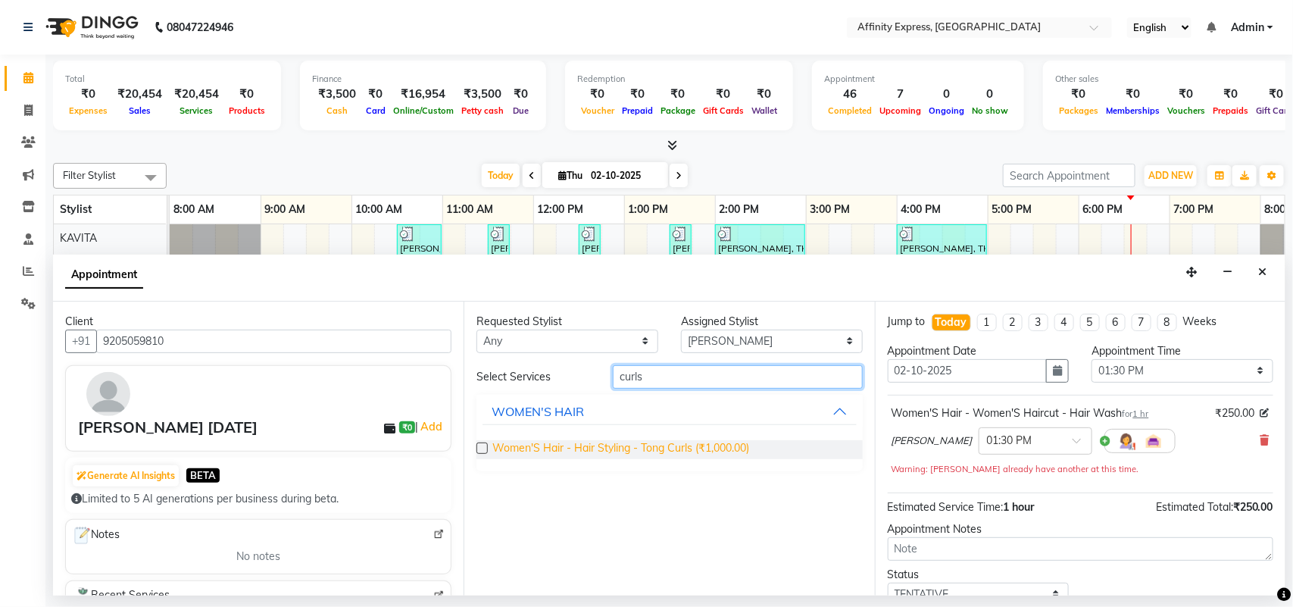
type input "curls"
click at [610, 452] on span "Women'S Hair - Hair Styling - Tong Curls (₹1,000.00)" at bounding box center [620, 449] width 257 height 19
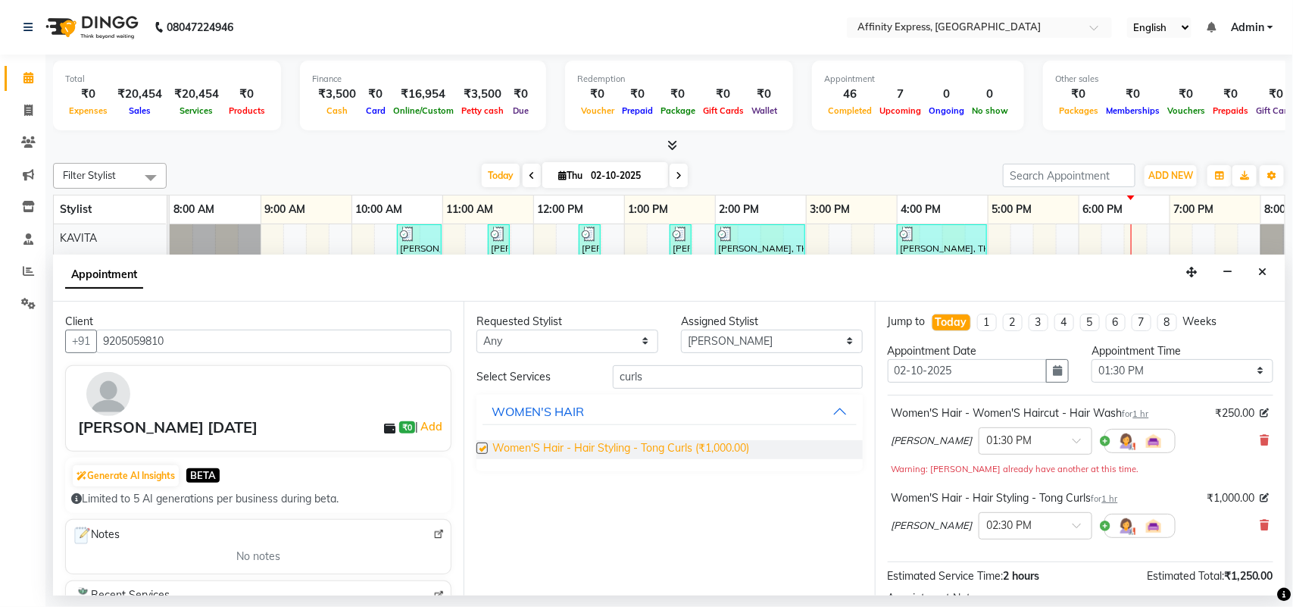
checkbox input "false"
click at [769, 343] on select "Select [PERSON_NAME] AFFINITY EXPRESS [PERSON_NAME] [PERSON_NAME] DIVYA KAVITA …" at bounding box center [772, 341] width 182 height 23
select select "93309"
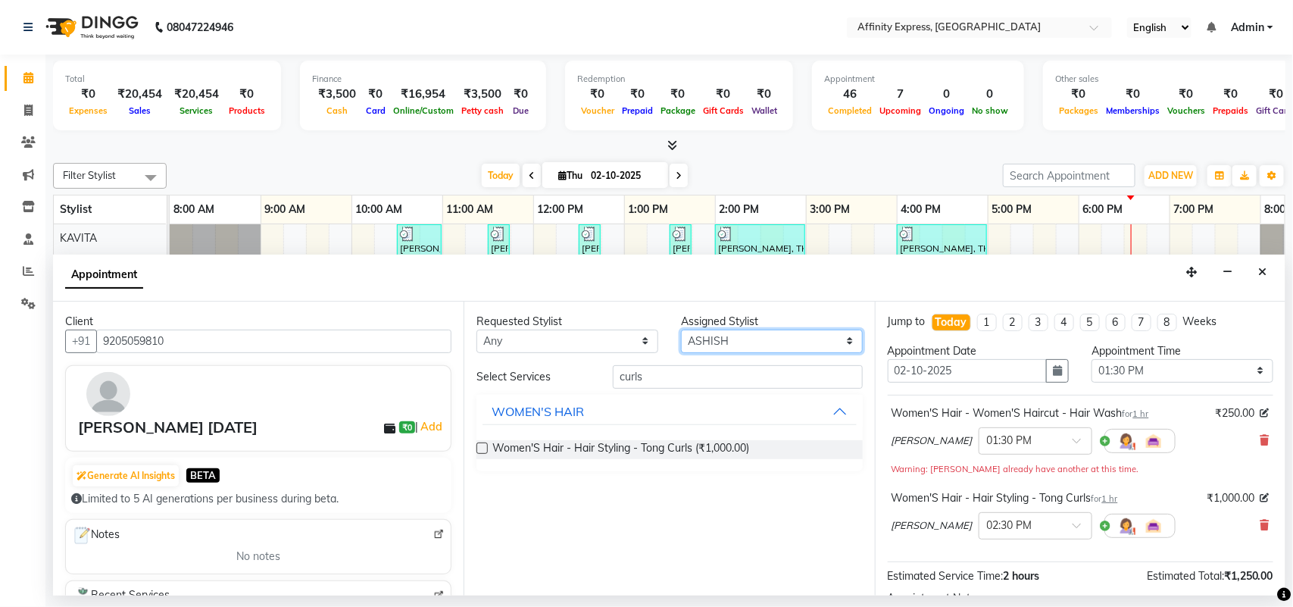
click at [681, 330] on select "Select [PERSON_NAME] AFFINITY EXPRESS [PERSON_NAME] [PERSON_NAME] DIVYA KAVITA …" at bounding box center [772, 341] width 182 height 23
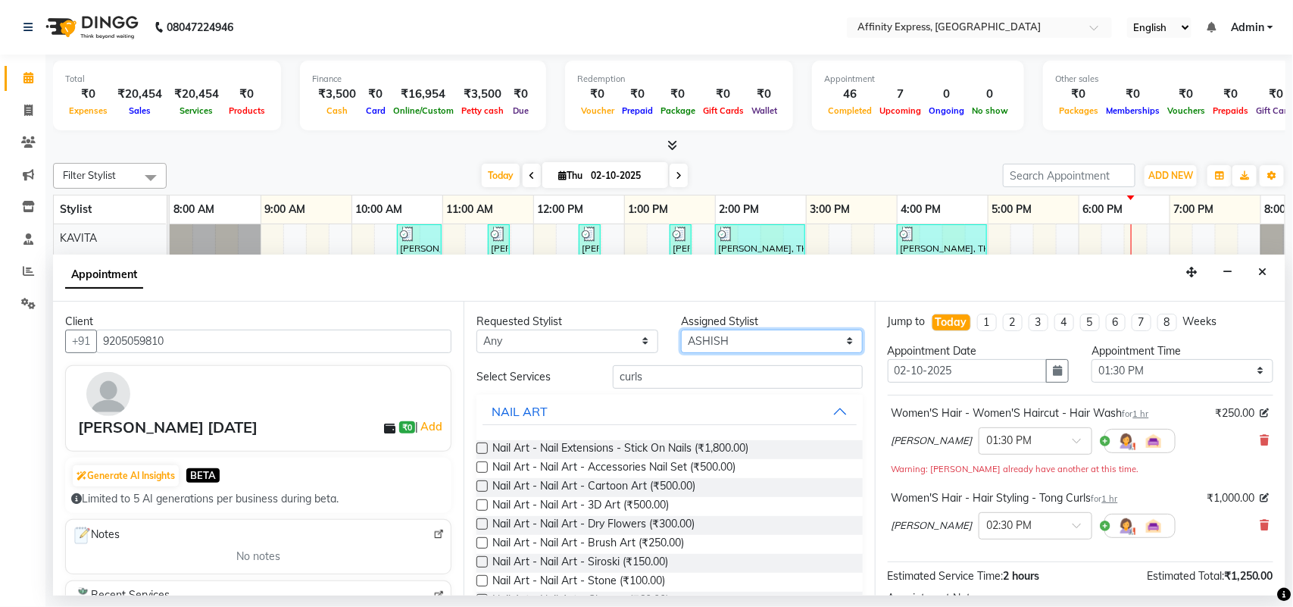
scroll to position [176, 0]
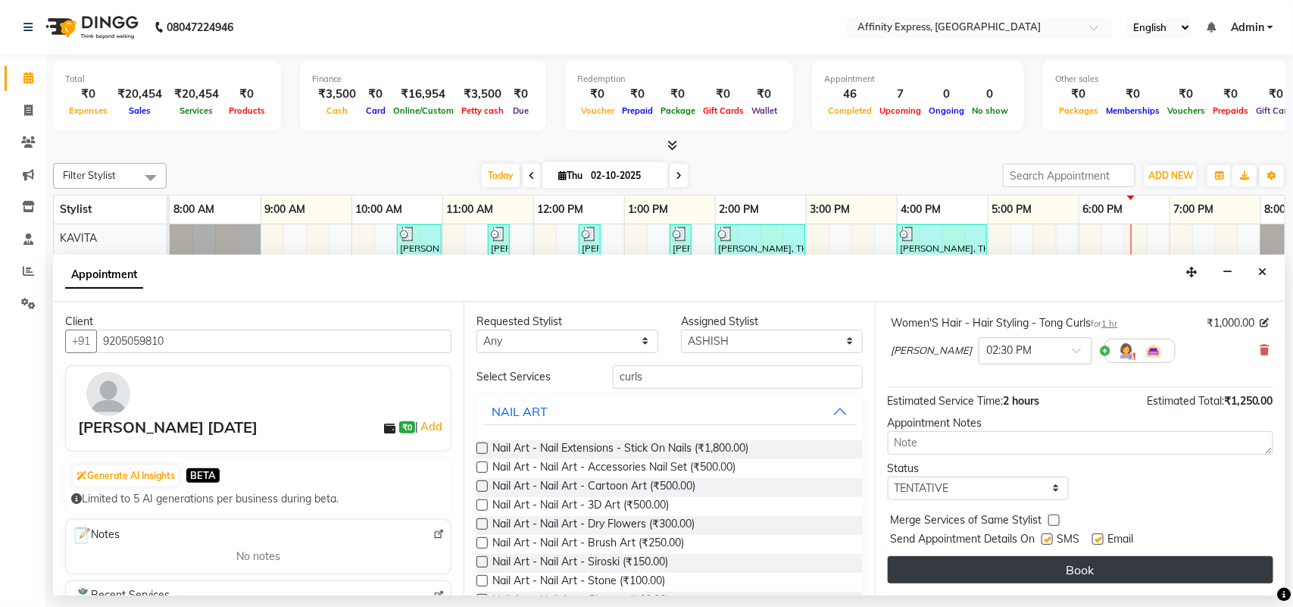
click at [1076, 569] on button "Book" at bounding box center [1081, 569] width 386 height 27
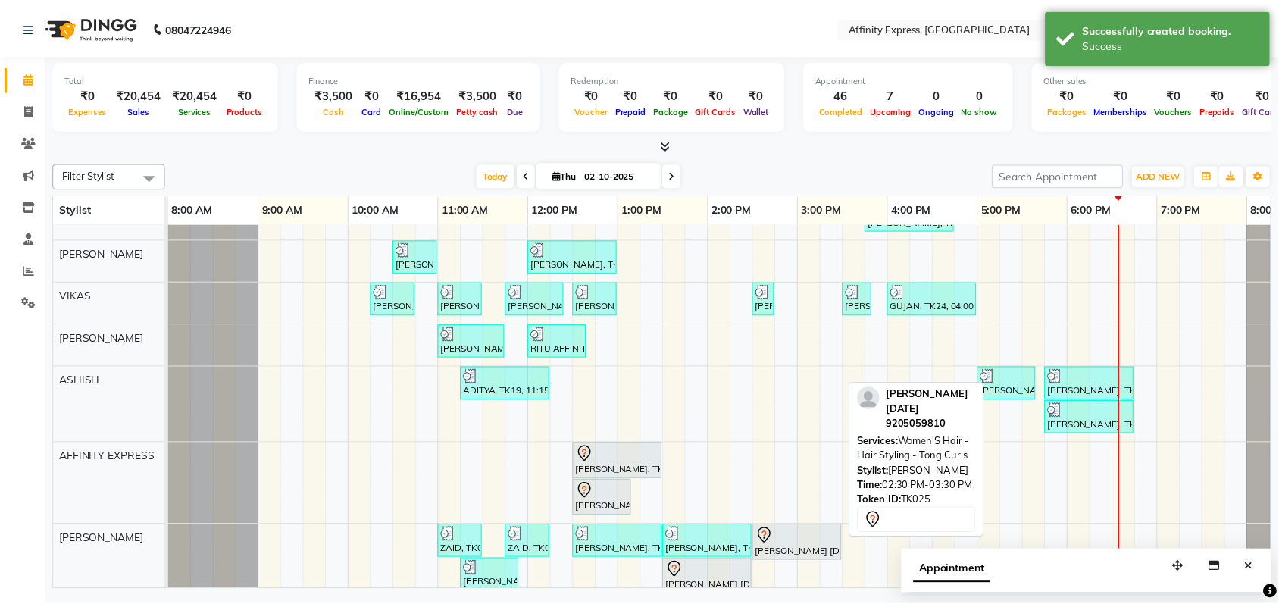
scroll to position [536, 0]
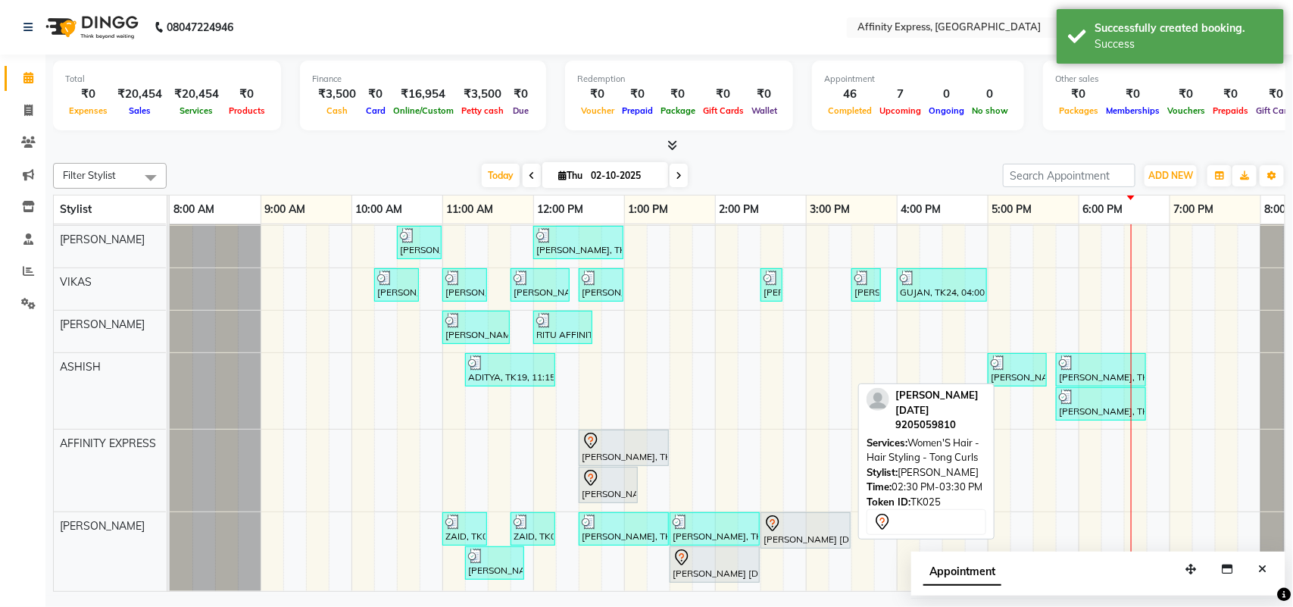
click at [788, 527] on div "[PERSON_NAME] [DATE], TK25, 02:30 PM-03:30 PM, Women'S Hair - Hair Styling - To…" at bounding box center [805, 530] width 87 height 32
select select "7"
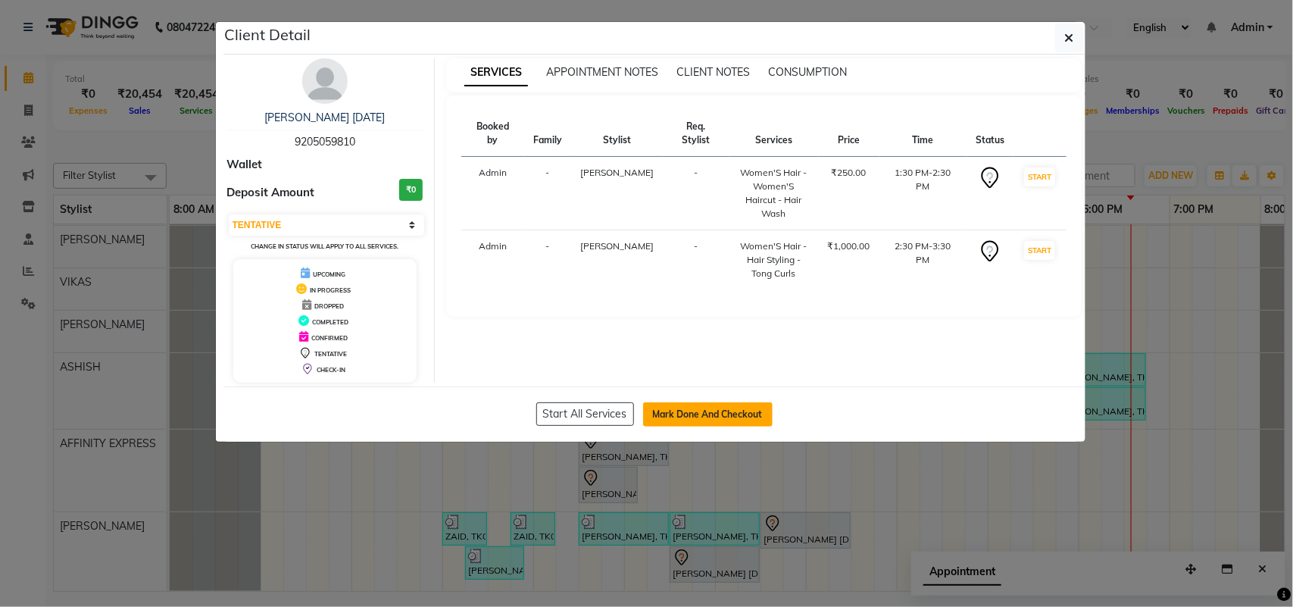
click at [713, 411] on button "Mark Done And Checkout" at bounding box center [708, 414] width 130 height 24
select select "9123"
select select "service"
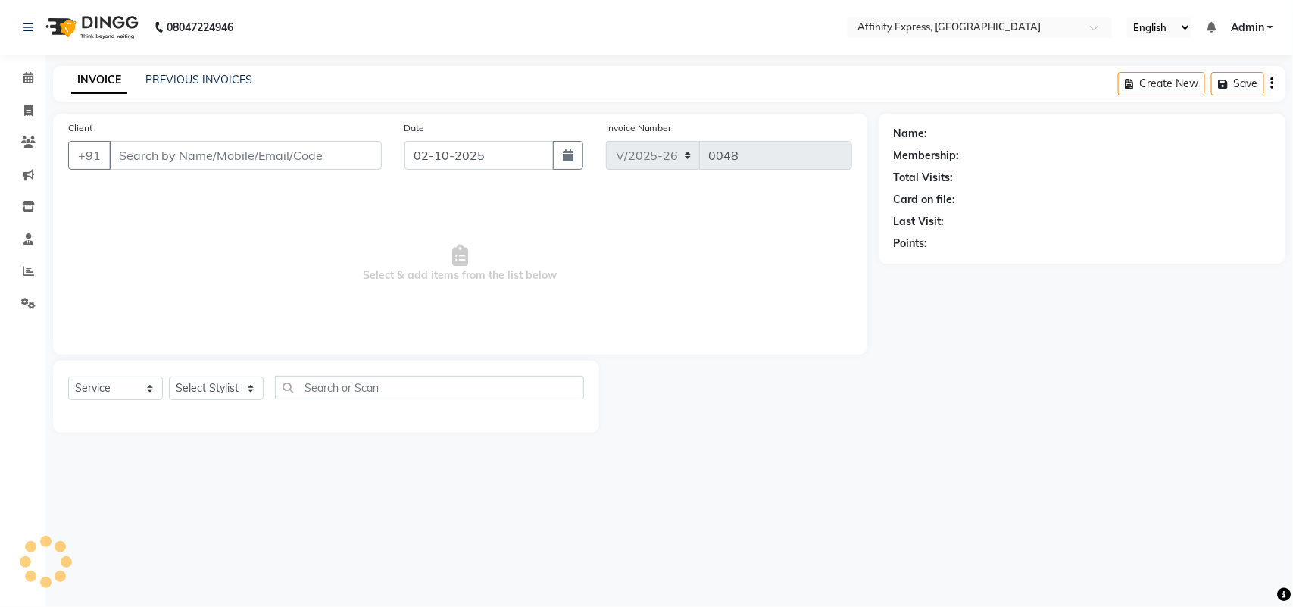
type input "9205059810"
select select "93370"
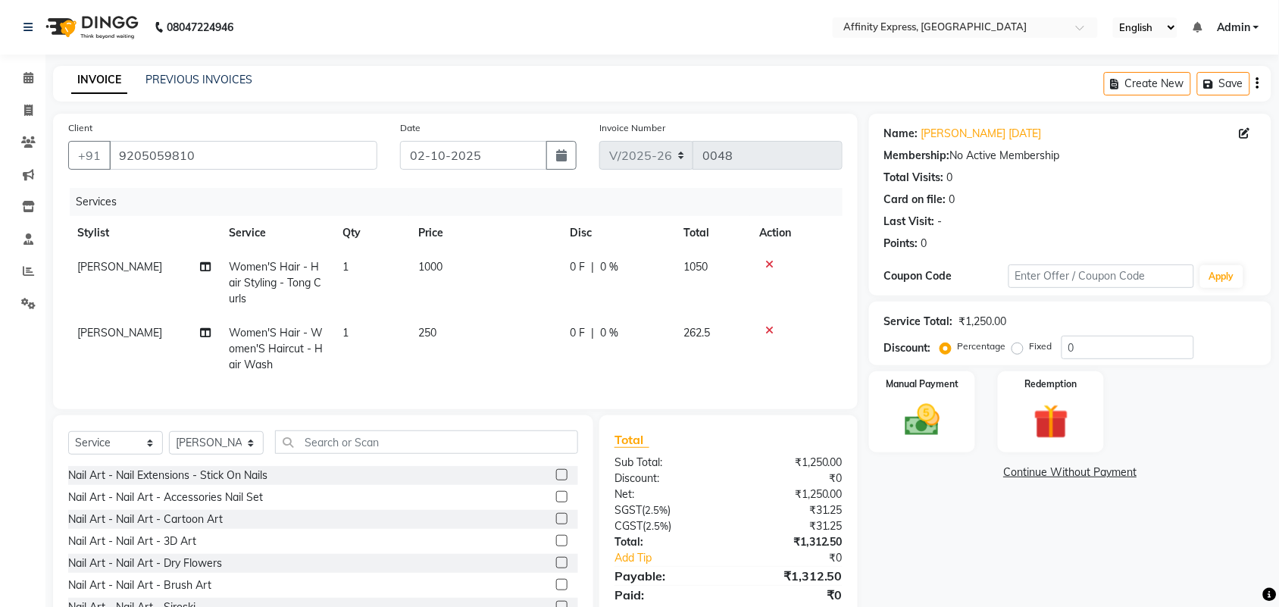
click at [1255, 78] on div "Create New Save" at bounding box center [1187, 84] width 167 height 36
click at [1258, 84] on icon "button" at bounding box center [1257, 83] width 3 height 1
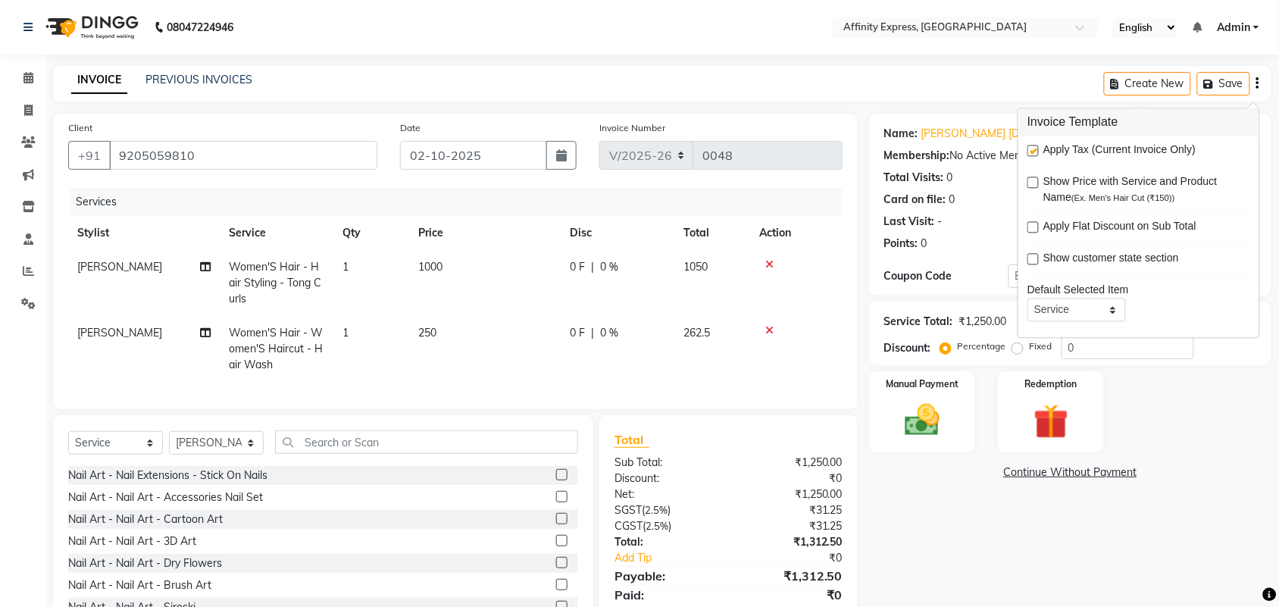
click at [1032, 152] on label at bounding box center [1032, 150] width 11 height 11
click at [1032, 152] on input "checkbox" at bounding box center [1032, 152] width 10 height 10
checkbox input "false"
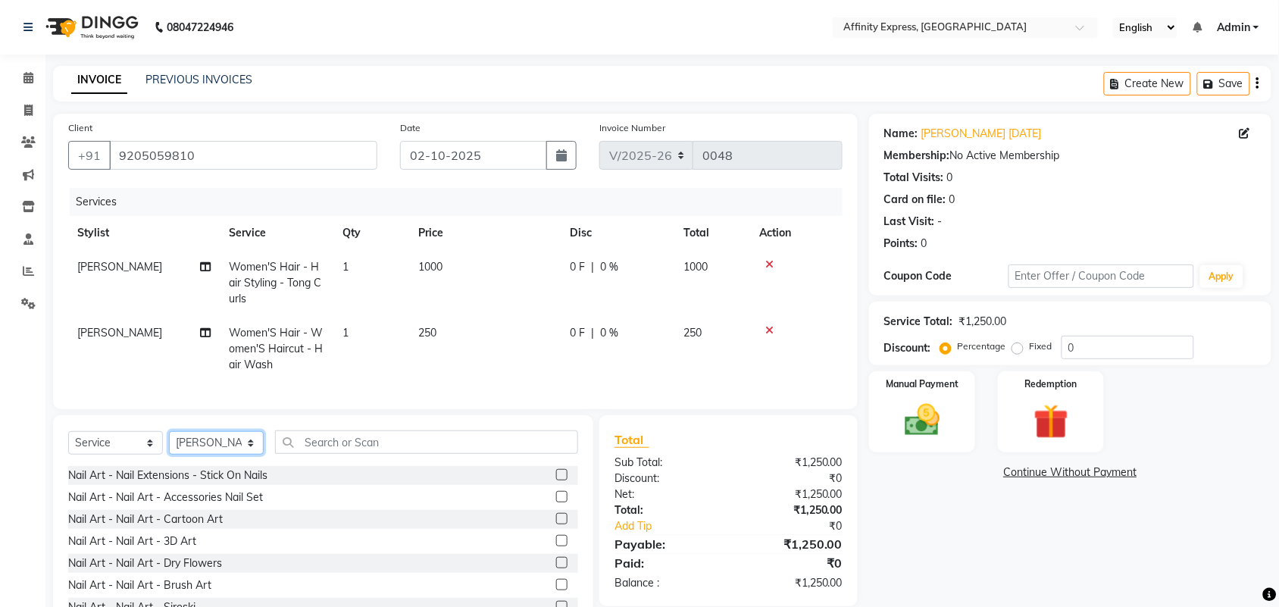
click at [251, 455] on select "Select Stylist [PERSON_NAME] AFFINITY EXPRESS [PERSON_NAME] [PERSON_NAME] DIVYA…" at bounding box center [216, 442] width 95 height 23
click at [476, 367] on td "250" at bounding box center [485, 349] width 152 height 66
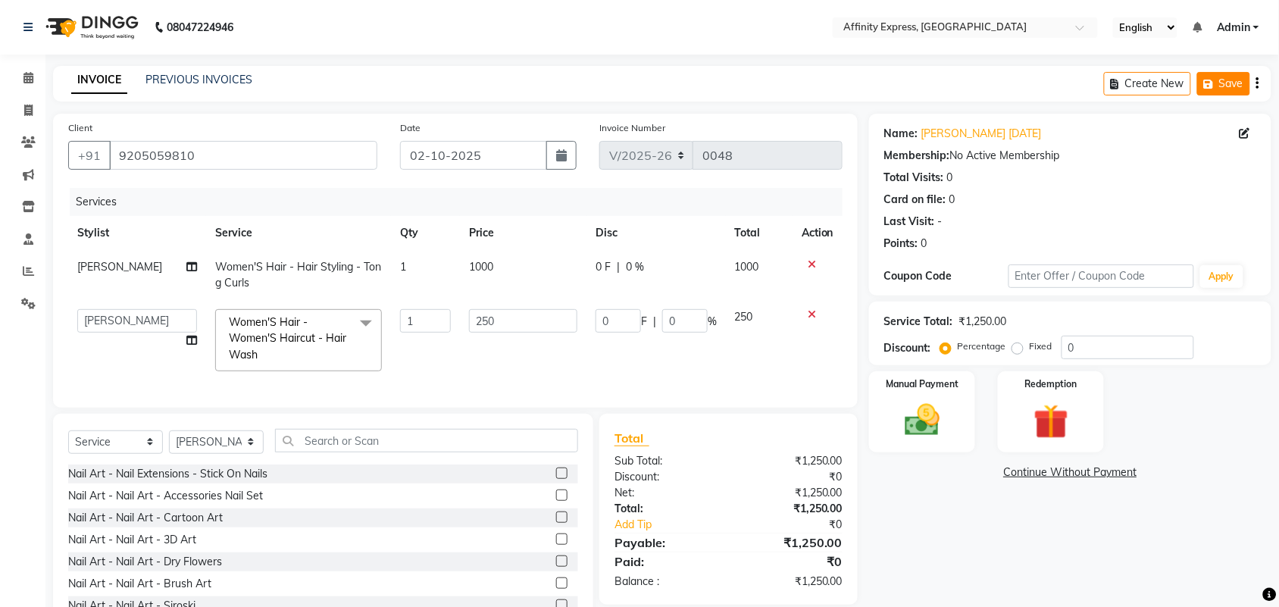
click at [1212, 80] on icon "button" at bounding box center [1211, 84] width 15 height 11
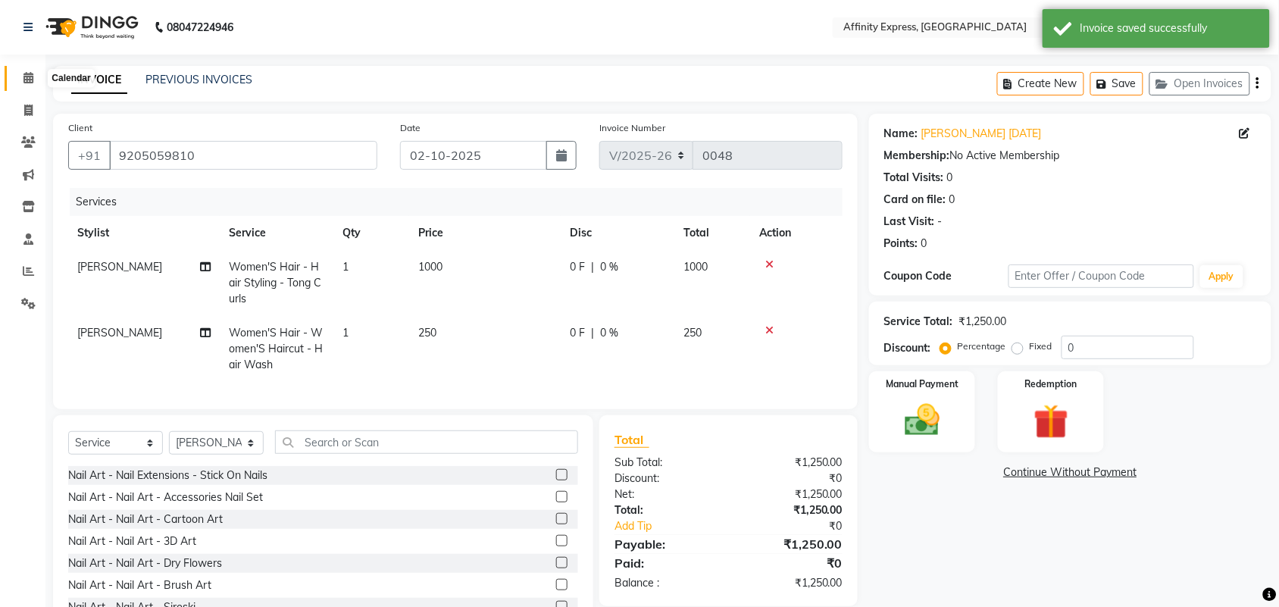
click at [25, 77] on icon at bounding box center [28, 77] width 10 height 11
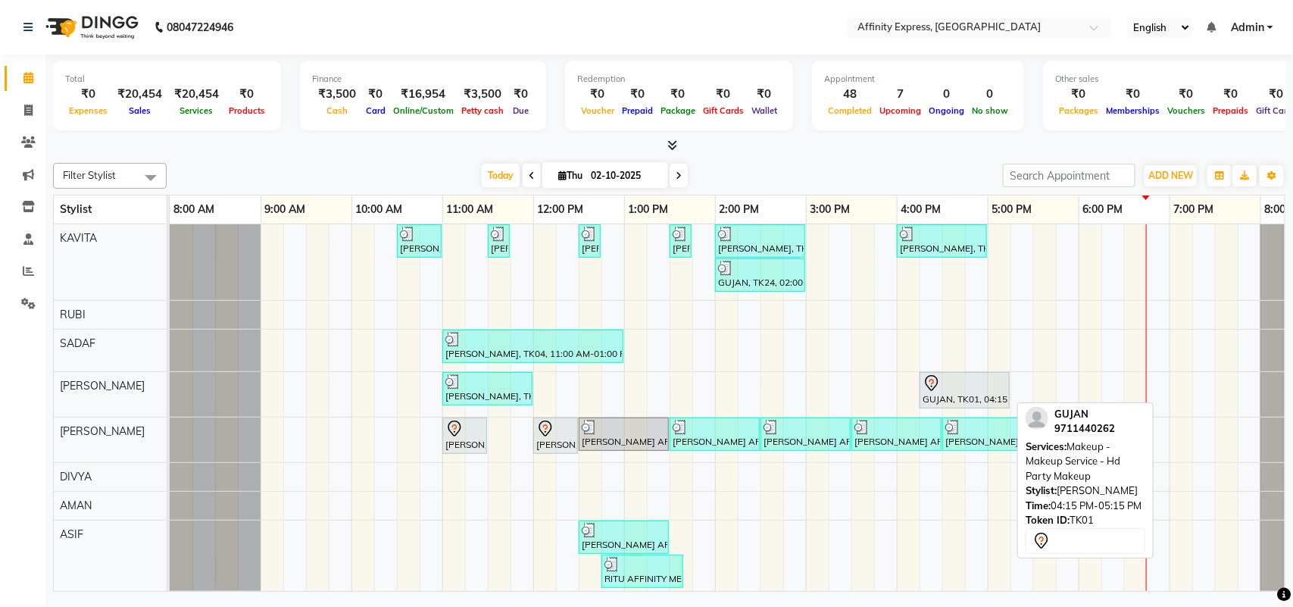
click at [981, 399] on div "GUJAN, TK01, 04:15 PM-05:15 PM, Makeup - Makeup Service - Hd Party Makeup" at bounding box center [964, 390] width 87 height 32
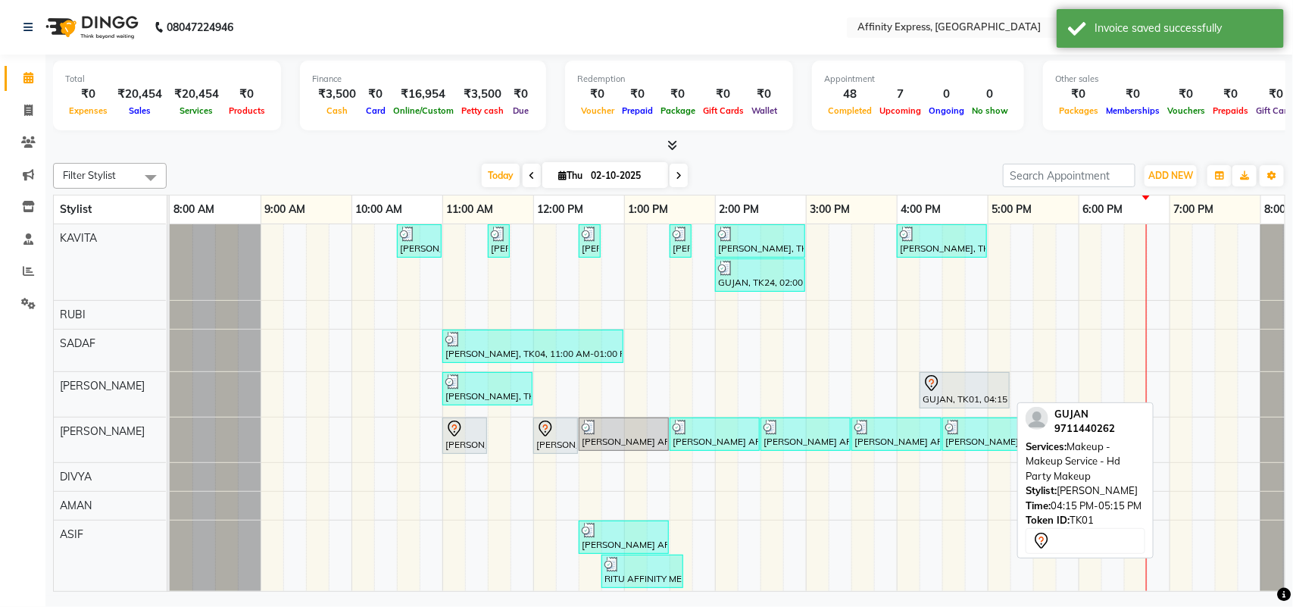
select select "7"
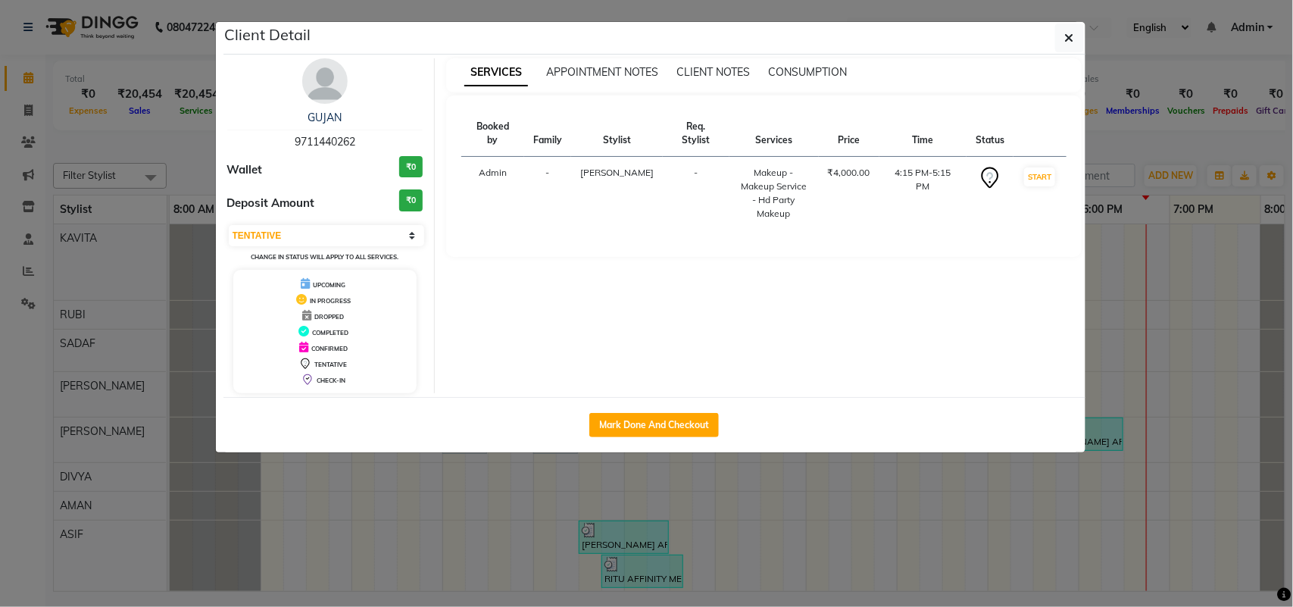
drag, startPoint x: 358, startPoint y: 142, endPoint x: 290, endPoint y: 142, distance: 67.4
click at [290, 142] on div "GUJAN 9711440262" at bounding box center [325, 130] width 196 height 40
copy span "9711440262"
click at [1071, 38] on icon "button" at bounding box center [1069, 38] width 9 height 12
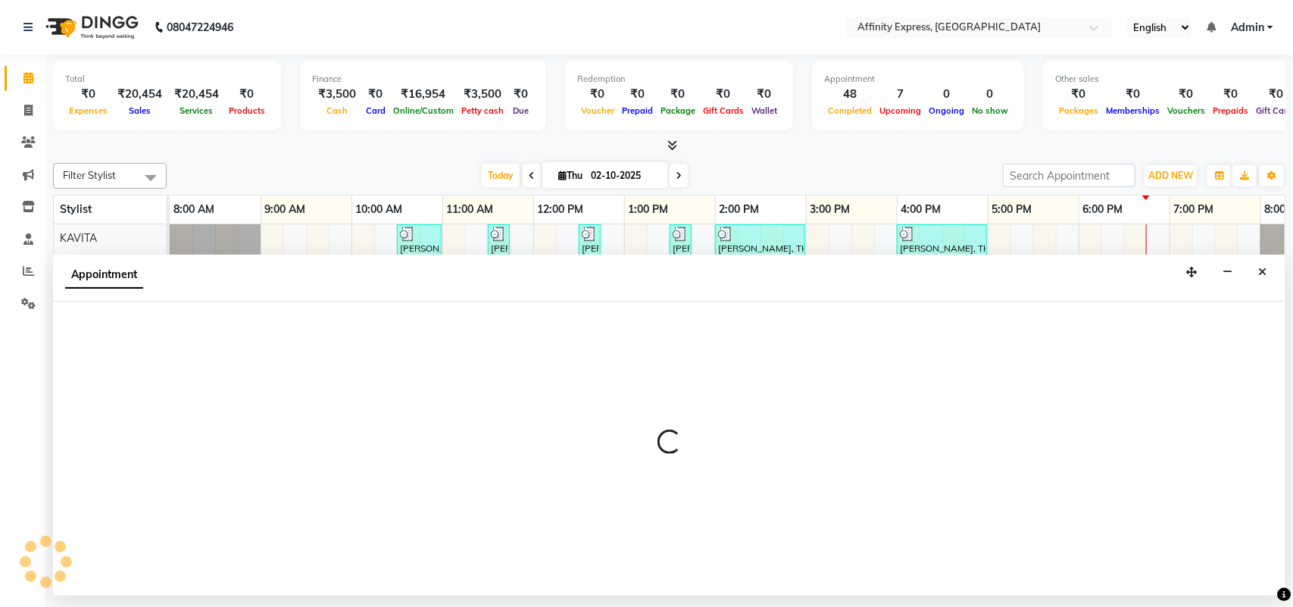
select select "93269"
select select "615"
select select "tentative"
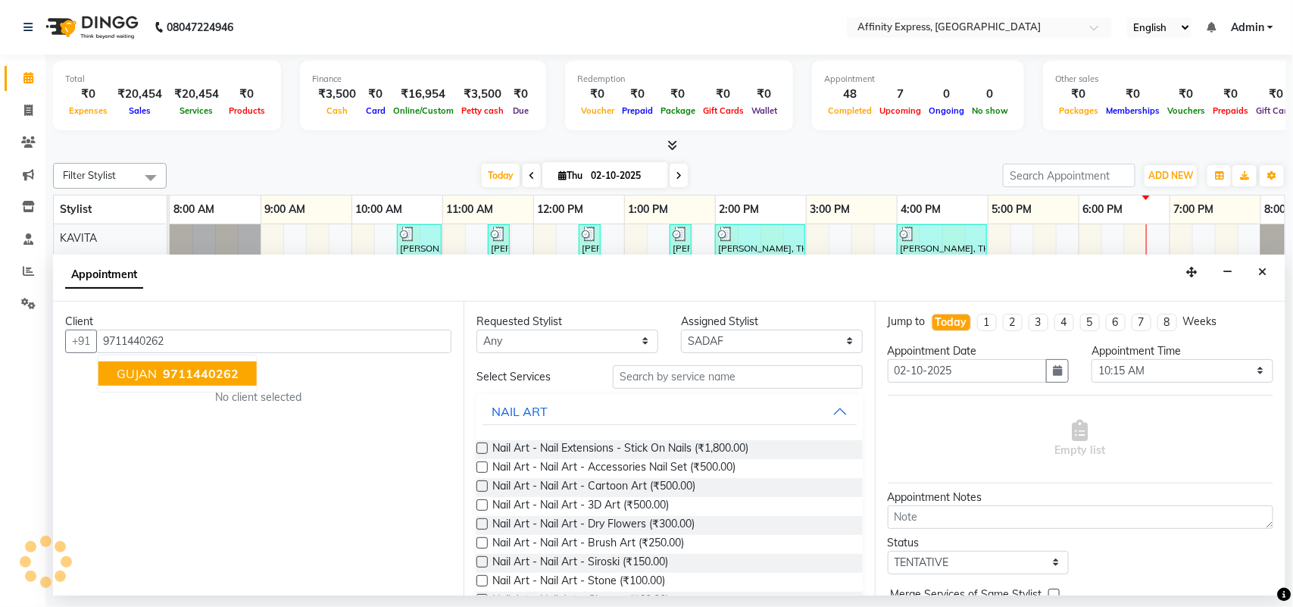
click at [235, 381] on button "GUJAN 9711440262" at bounding box center [177, 373] width 158 height 24
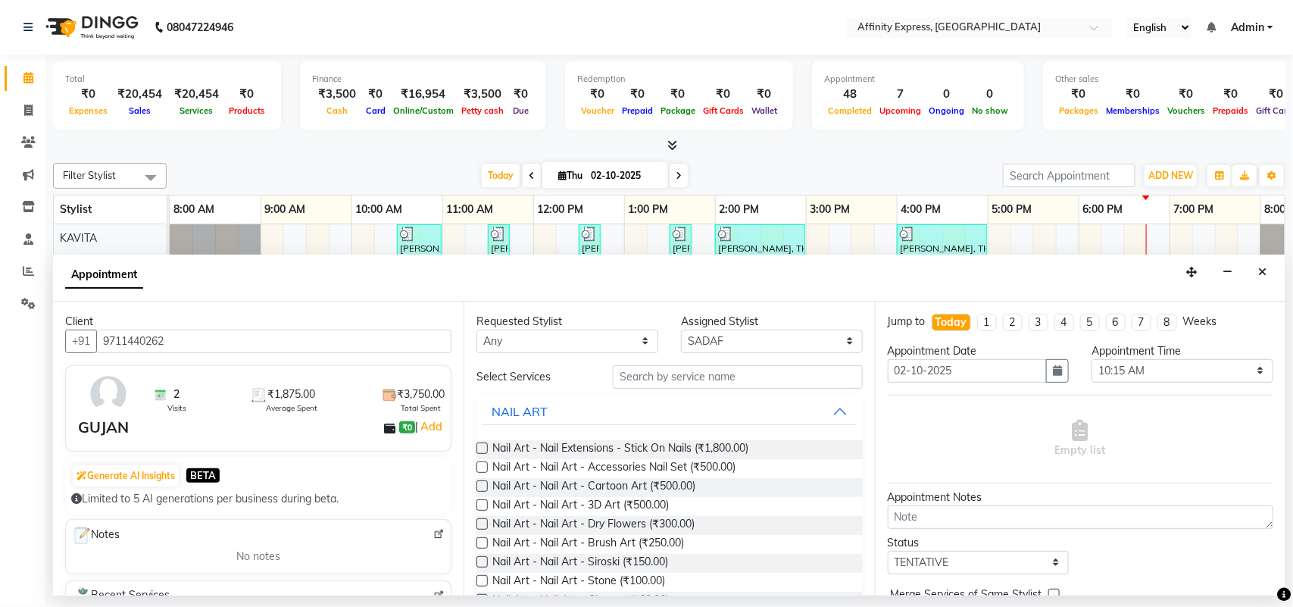
type input "9711440262"
click at [686, 374] on input "text" at bounding box center [738, 376] width 250 height 23
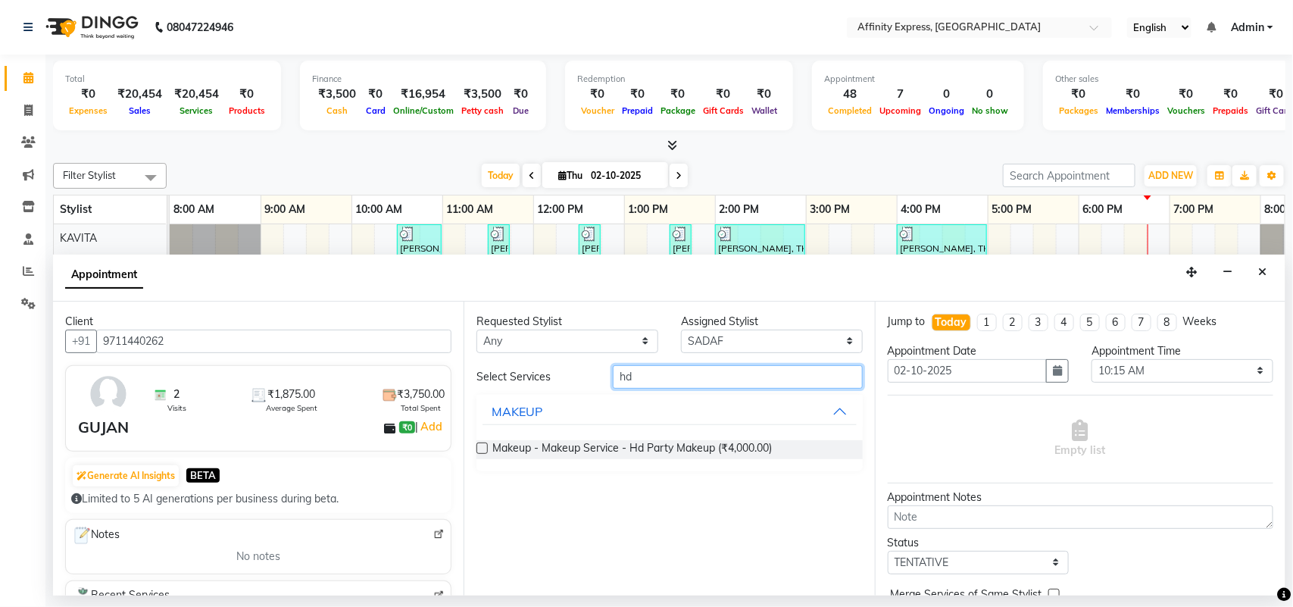
type input "hd"
click at [482, 451] on label at bounding box center [482, 447] width 11 height 11
click at [482, 451] on input "checkbox" at bounding box center [482, 450] width 10 height 10
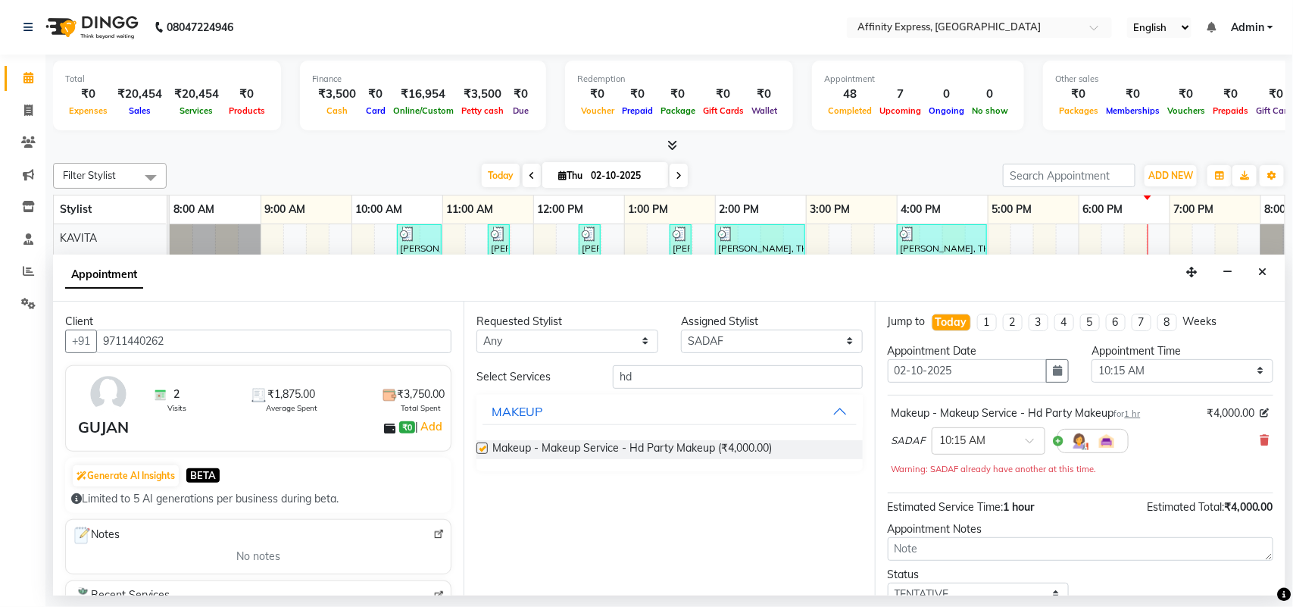
checkbox input "false"
click at [785, 341] on select "Select [PERSON_NAME] AFFINITY EXPRESS [PERSON_NAME] [PERSON_NAME] DIVYA KAVITA …" at bounding box center [772, 341] width 182 height 23
select select "93307"
click at [681, 330] on select "Select [PERSON_NAME] AFFINITY EXPRESS [PERSON_NAME] [PERSON_NAME] DIVYA KAVITA …" at bounding box center [772, 341] width 182 height 23
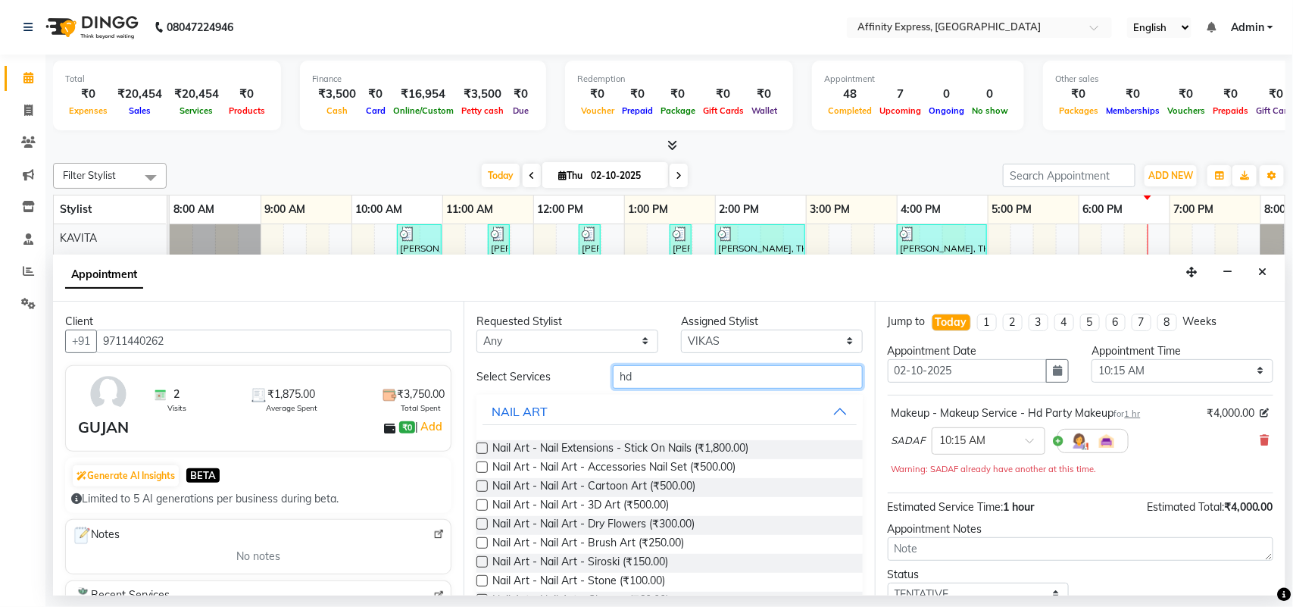
click at [661, 379] on input "hd" at bounding box center [738, 376] width 250 height 23
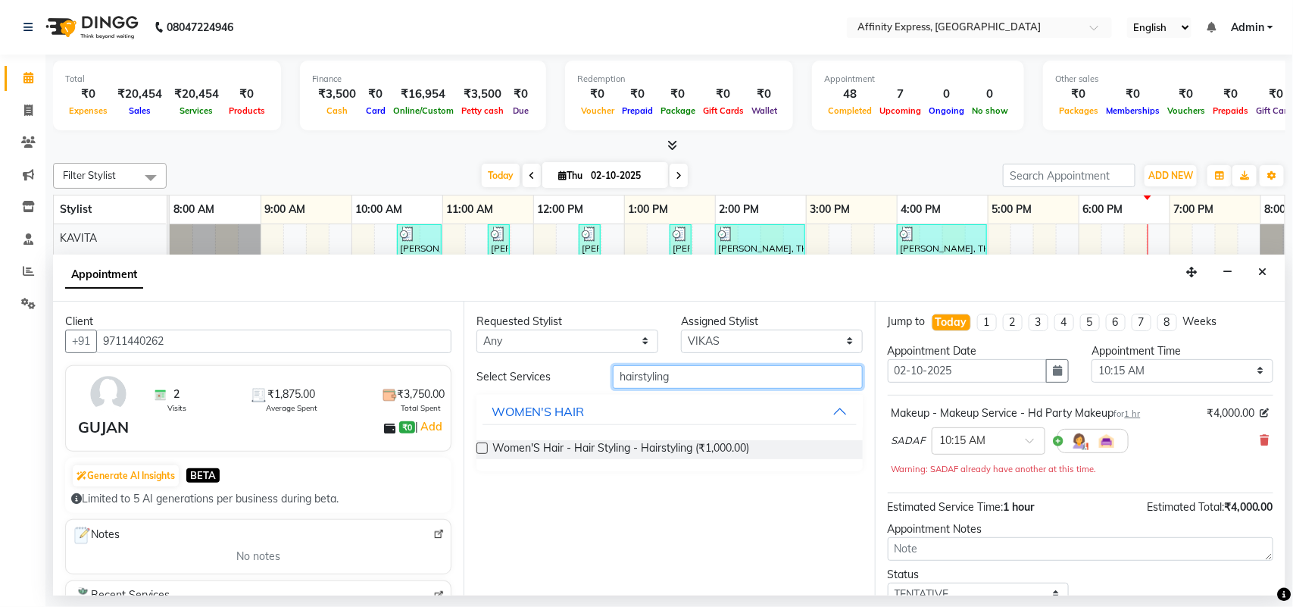
type input "hairstyling"
click at [482, 452] on label at bounding box center [482, 447] width 11 height 11
click at [482, 452] on input "checkbox" at bounding box center [482, 450] width 10 height 10
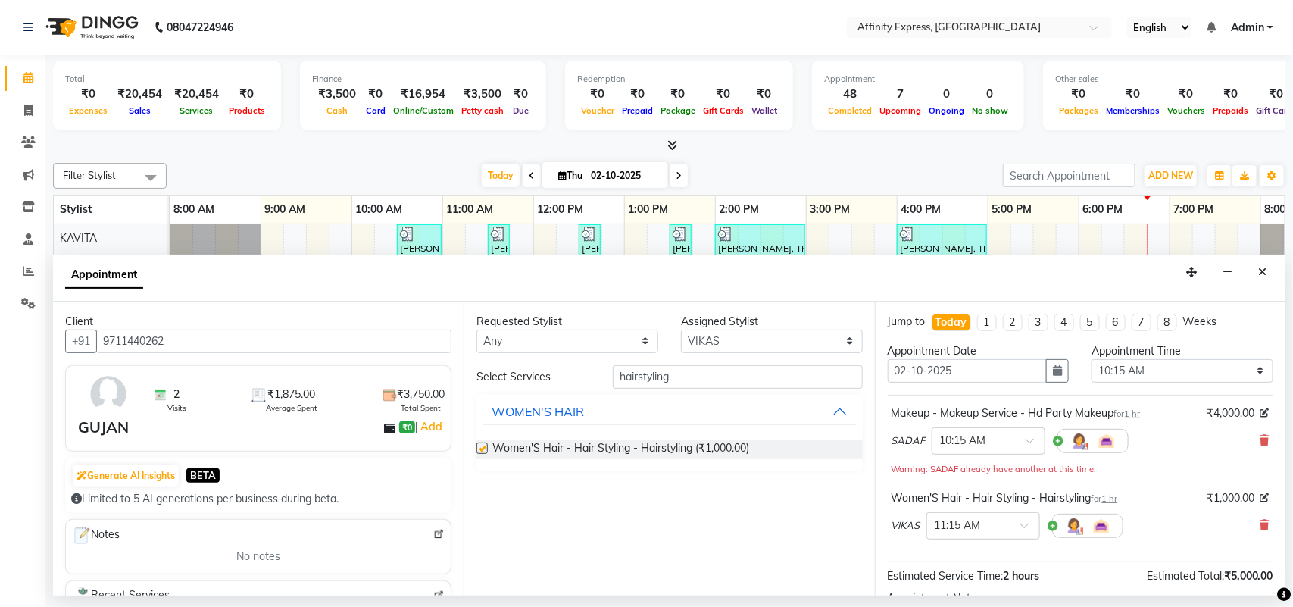
checkbox input "false"
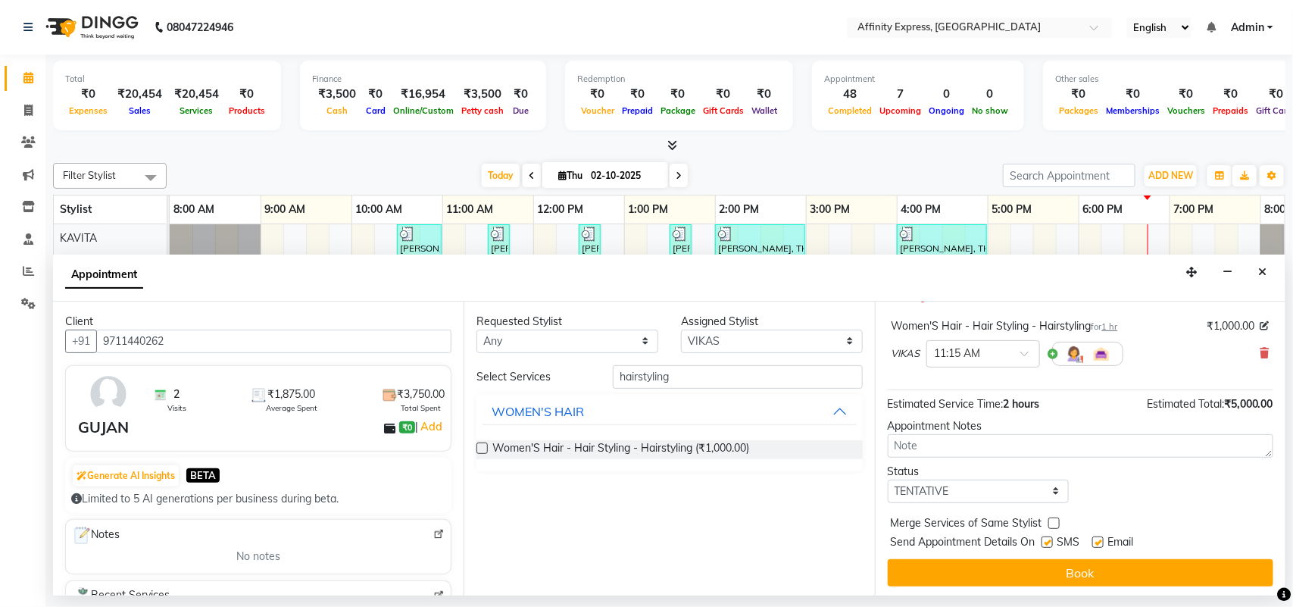
scroll to position [176, 0]
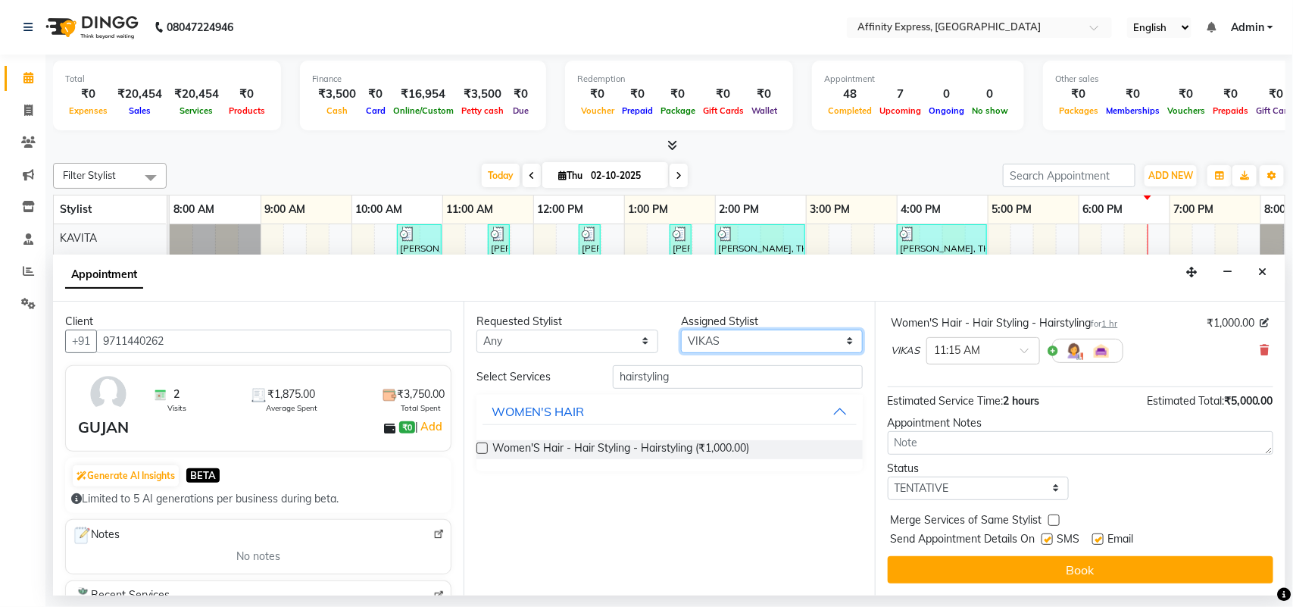
click at [750, 339] on select "Select [PERSON_NAME] AFFINITY EXPRESS [PERSON_NAME] [PERSON_NAME] DIVYA KAVITA …" at bounding box center [772, 341] width 182 height 23
select select "93299"
click at [681, 330] on select "Select [PERSON_NAME] AFFINITY EXPRESS [PERSON_NAME] [PERSON_NAME] DIVYA KAVITA …" at bounding box center [772, 341] width 182 height 23
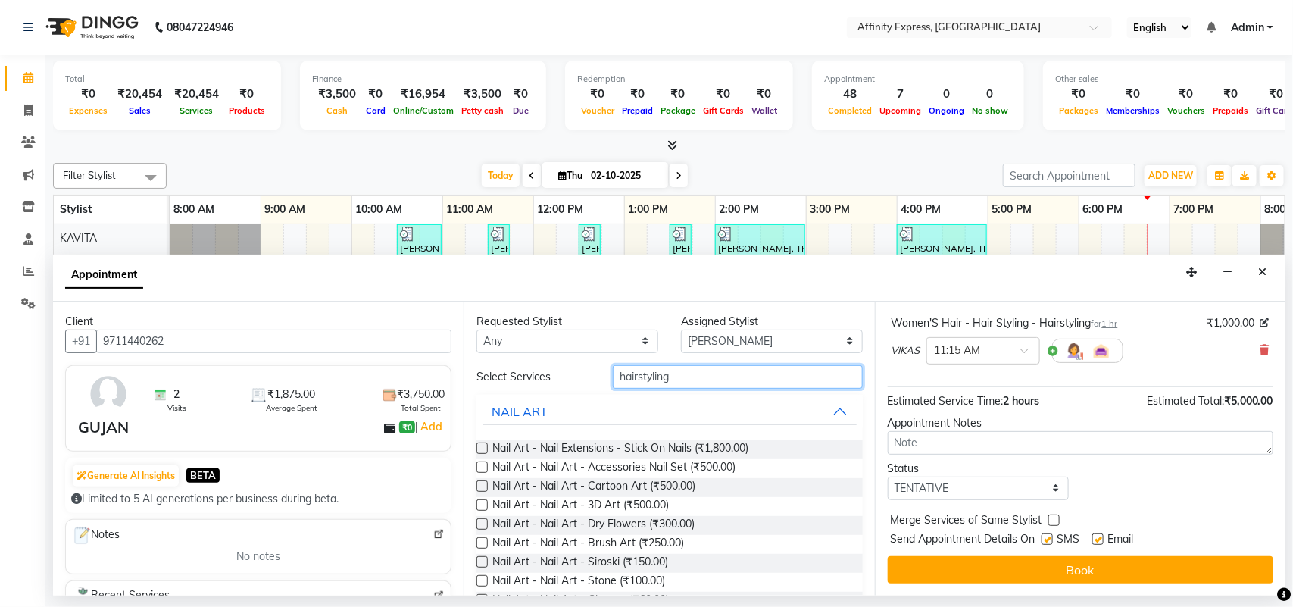
click at [708, 377] on input "hairstyling" at bounding box center [738, 376] width 250 height 23
type input "h"
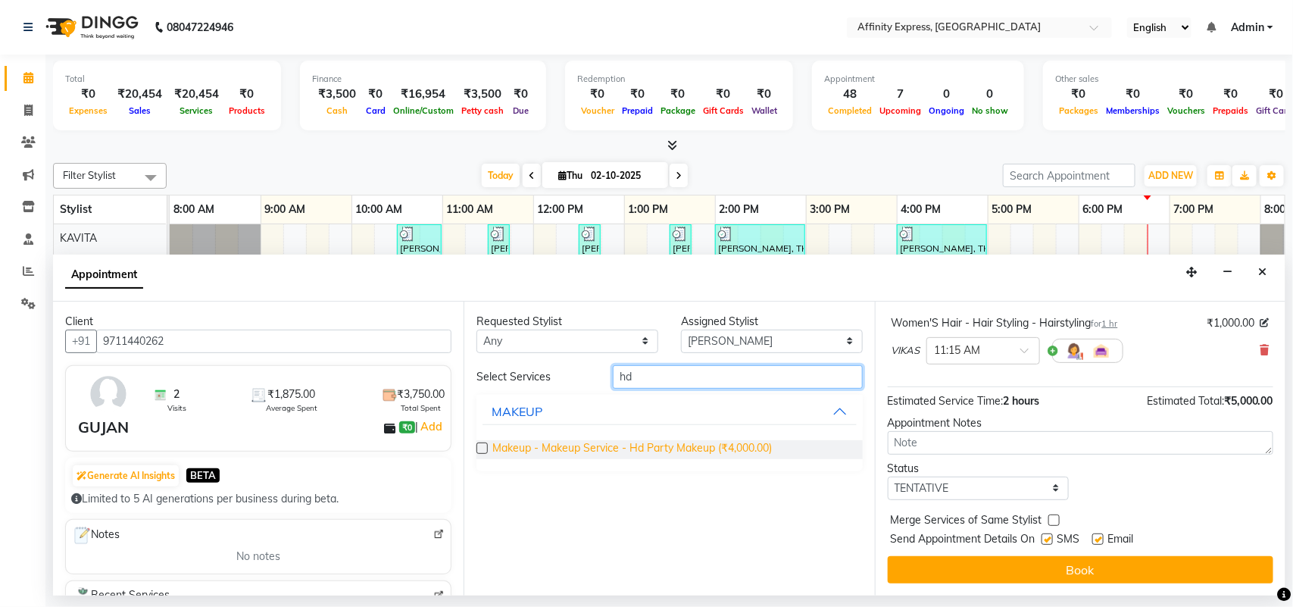
type input "hd"
click at [529, 449] on span "Makeup - Makeup Service - Hd Party Makeup (₹4,000.00)" at bounding box center [632, 449] width 280 height 19
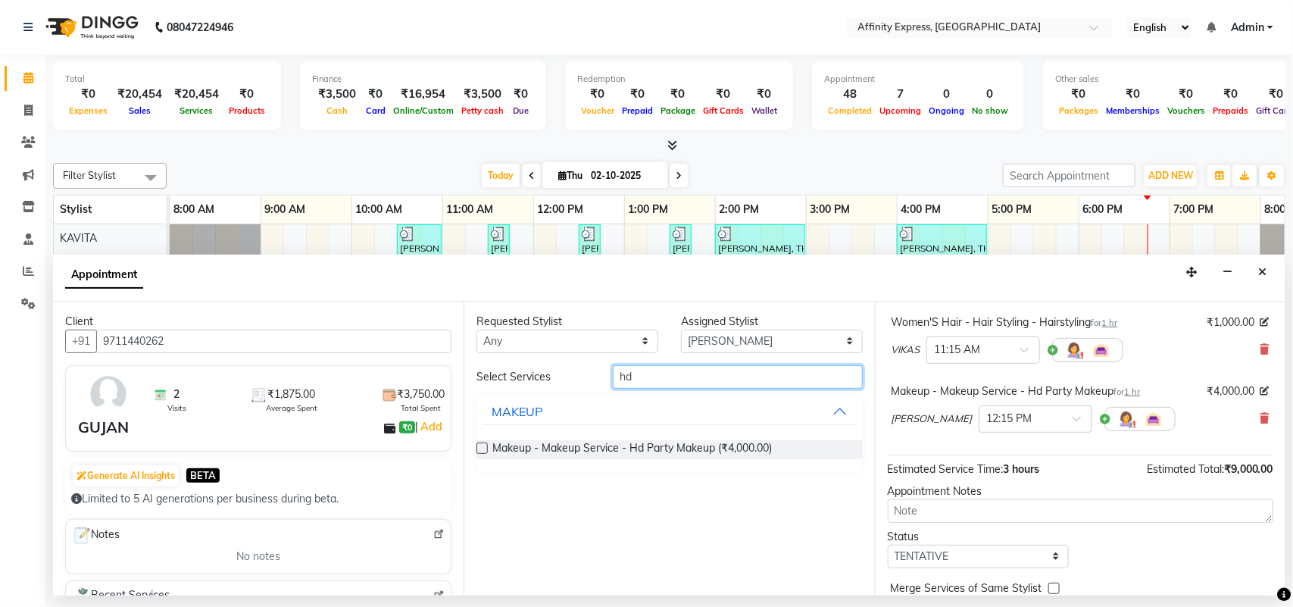
click at [658, 377] on input "hd" at bounding box center [738, 376] width 250 height 23
click at [489, 449] on div "Makeup - Makeup Service - Hd Party Makeup (₹4,000.00)" at bounding box center [670, 449] width 386 height 19
click at [485, 451] on label at bounding box center [482, 447] width 11 height 11
click at [485, 451] on input "checkbox" at bounding box center [482, 450] width 10 height 10
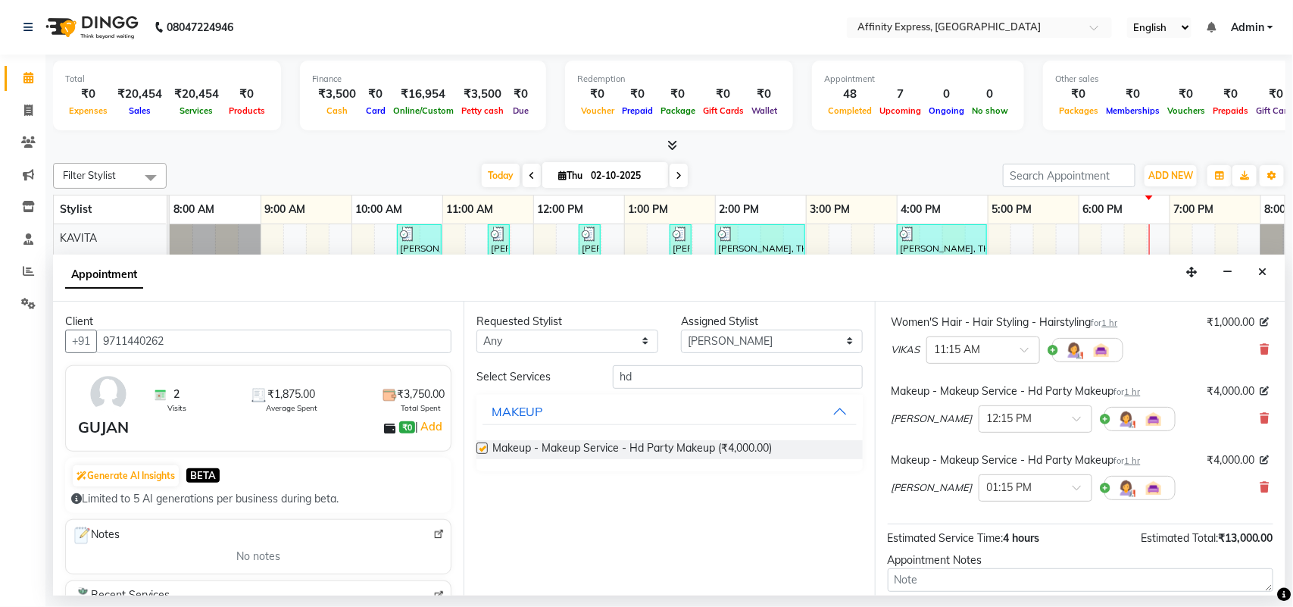
checkbox input "false"
click at [779, 339] on select "Select [PERSON_NAME] AFFINITY EXPRESS [PERSON_NAME] [PERSON_NAME] DIVYA KAVITA …" at bounding box center [772, 341] width 182 height 23
select select "93303"
click at [681, 330] on select "Select [PERSON_NAME] AFFINITY EXPRESS [PERSON_NAME] [PERSON_NAME] DIVYA KAVITA …" at bounding box center [772, 341] width 182 height 23
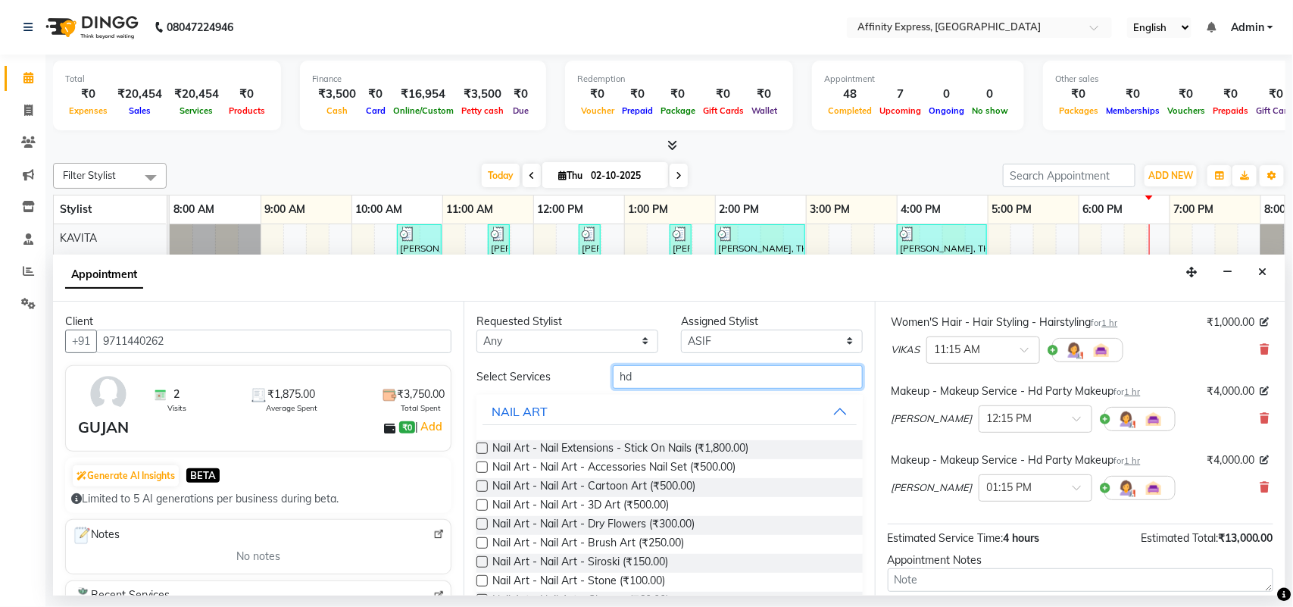
click at [655, 377] on input "hd" at bounding box center [738, 376] width 250 height 23
type input "h"
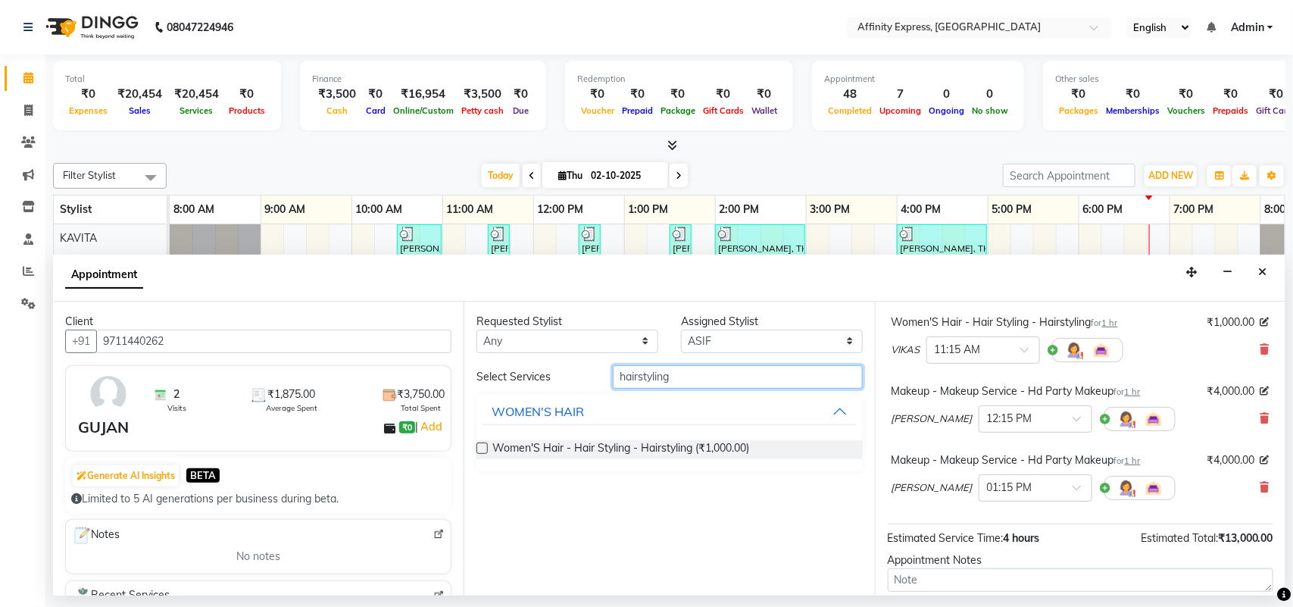
type input "hairstyling"
click at [482, 451] on label at bounding box center [482, 447] width 11 height 11
click at [482, 451] on input "checkbox" at bounding box center [482, 450] width 10 height 10
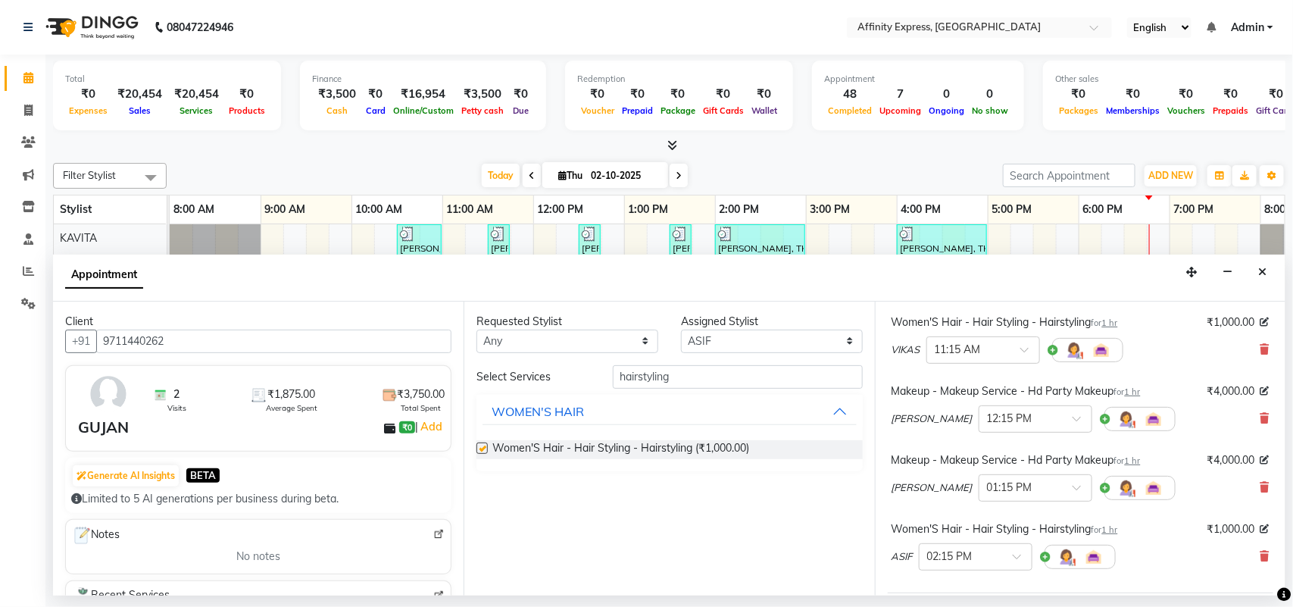
checkbox input "false"
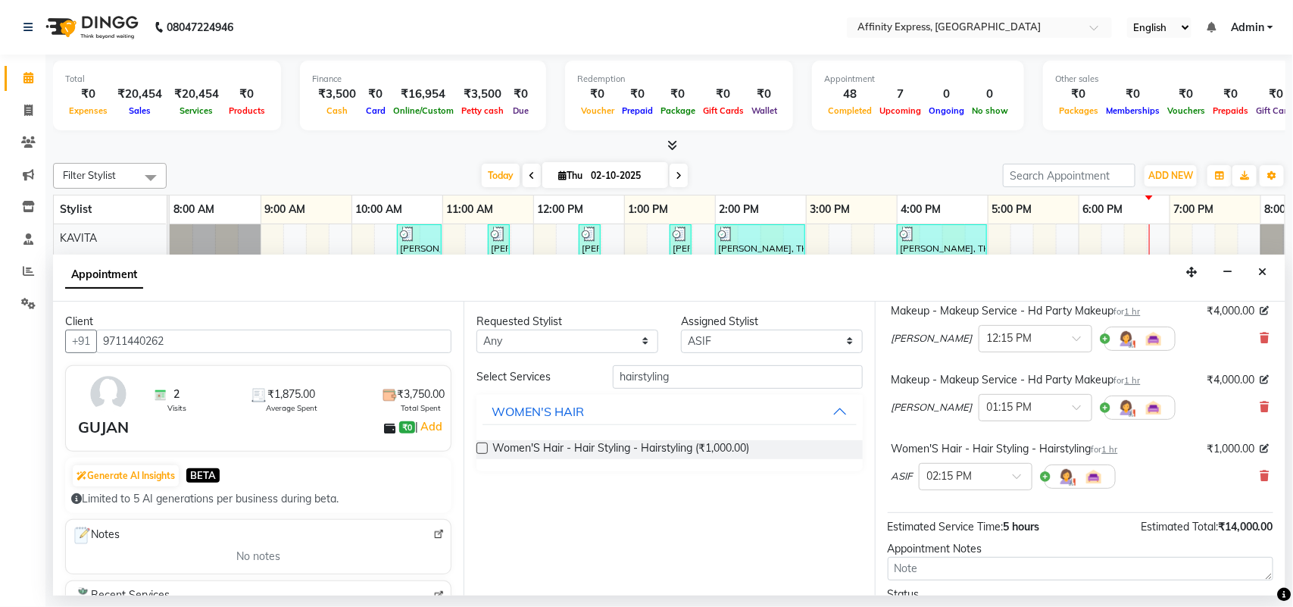
scroll to position [383, 0]
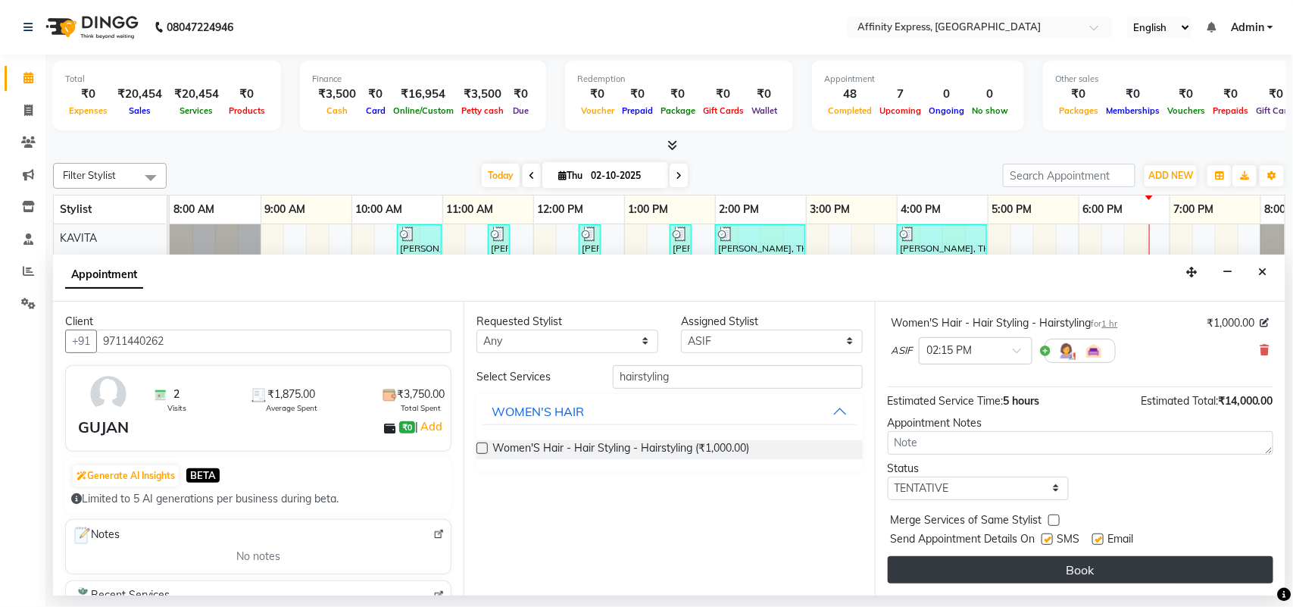
click at [1112, 576] on button "Book" at bounding box center [1081, 569] width 386 height 27
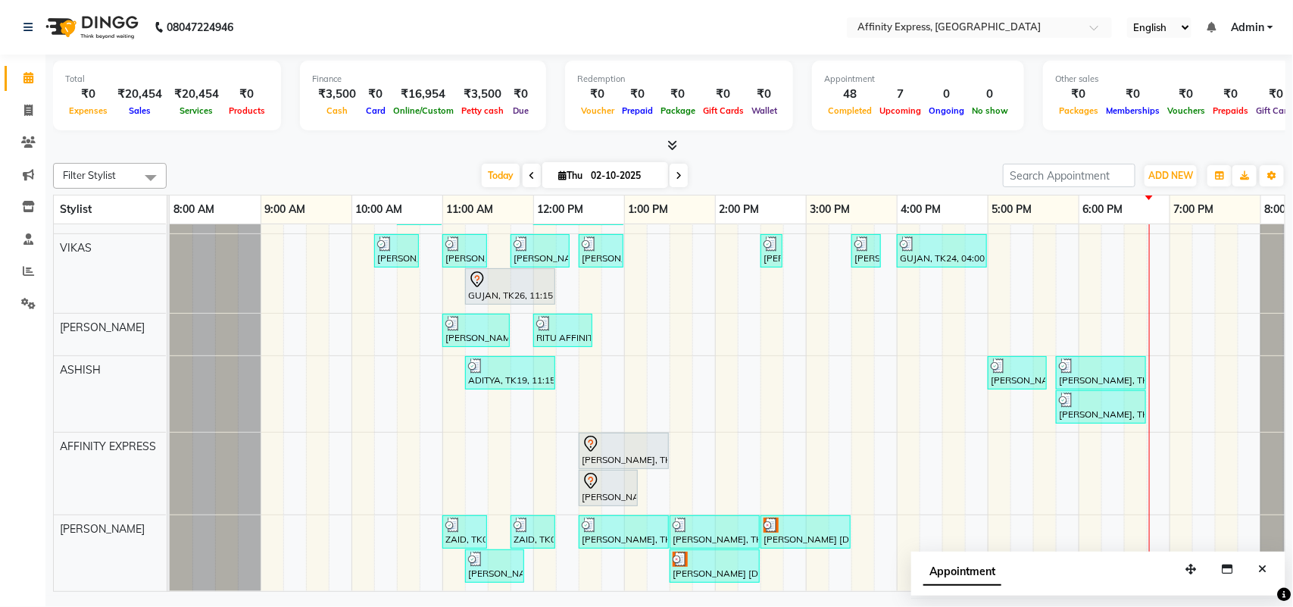
scroll to position [357, 0]
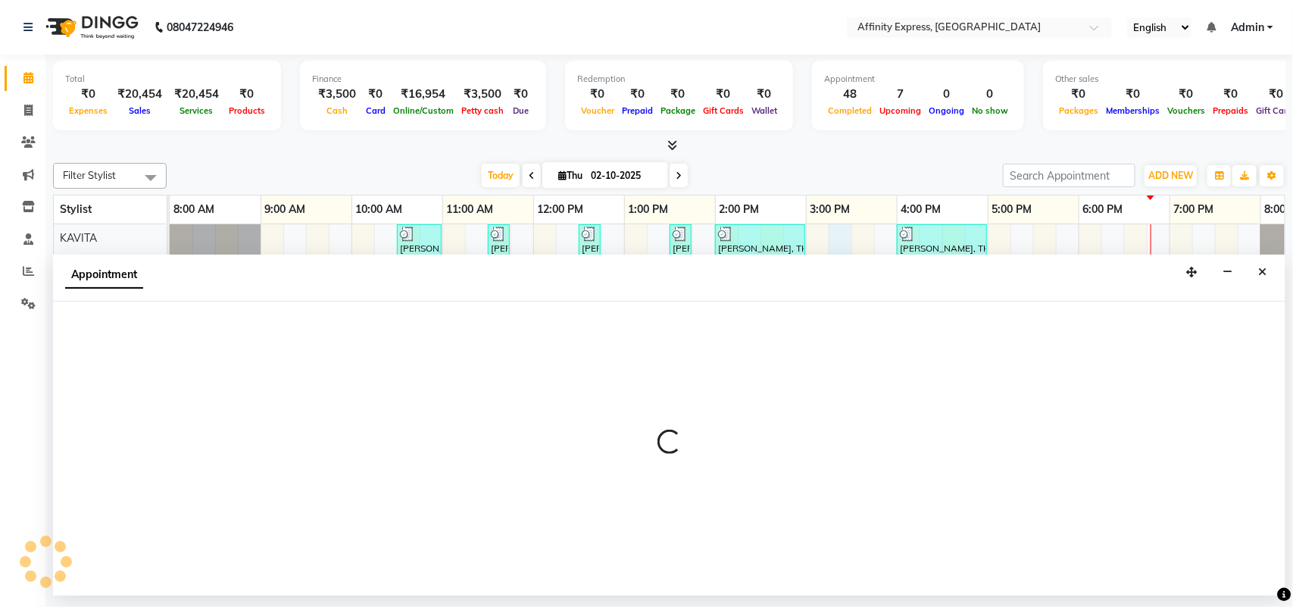
select select "93267"
select select "915"
select select "tentative"
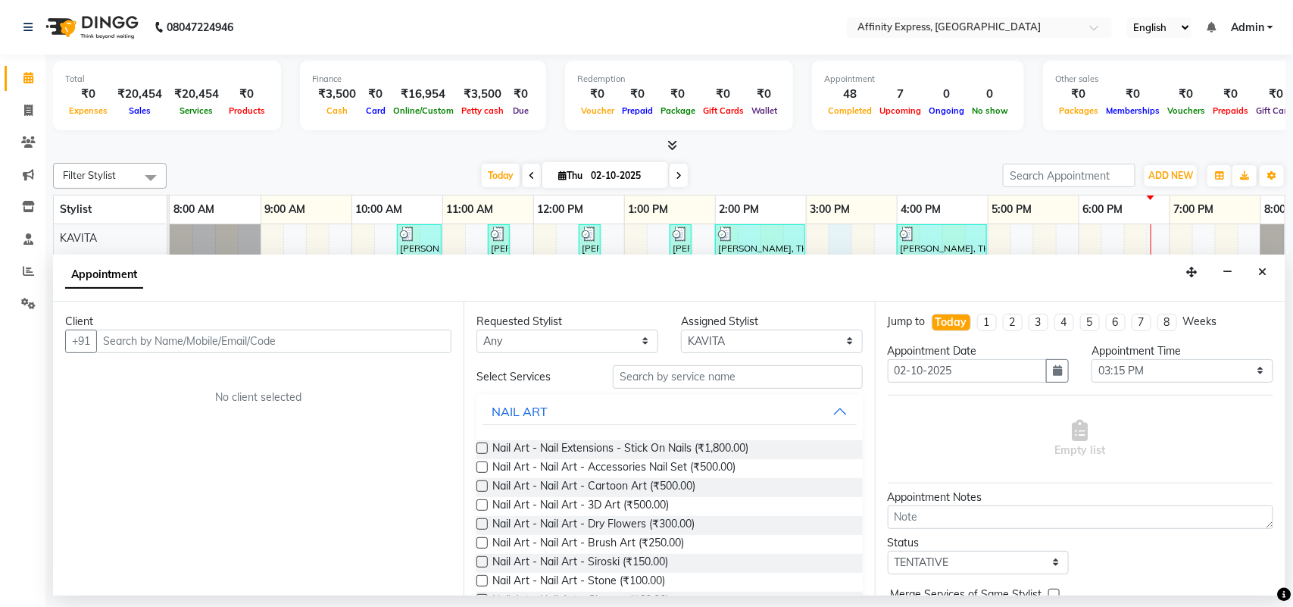
click at [327, 332] on input "text" at bounding box center [273, 341] width 355 height 23
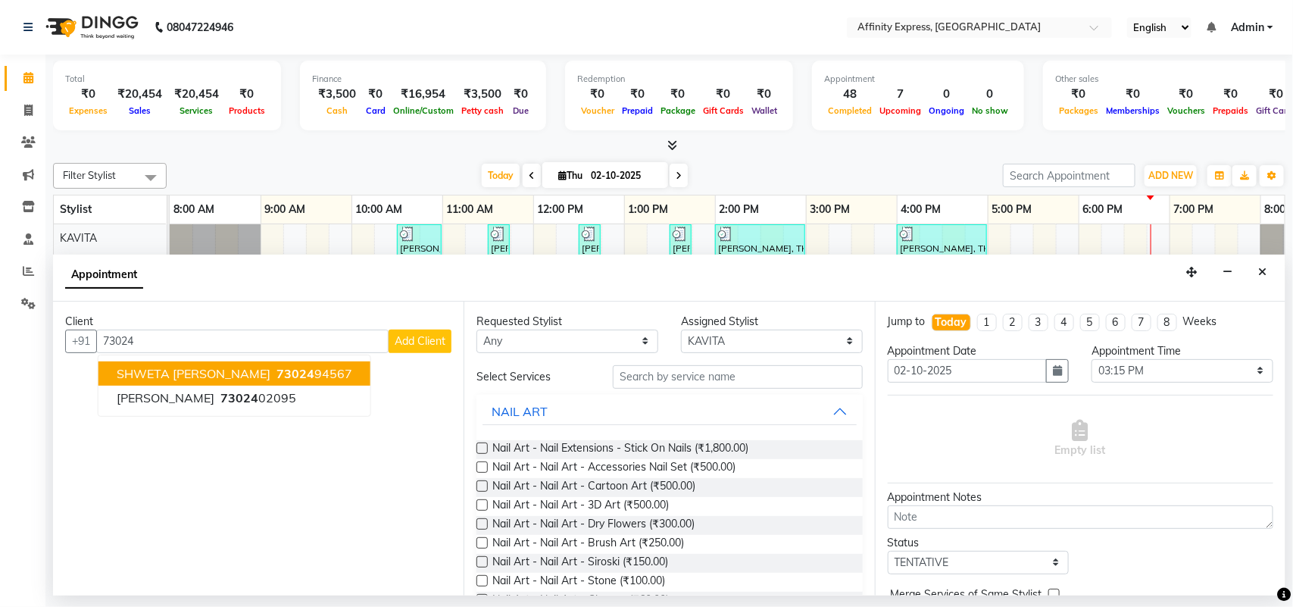
click at [312, 368] on button "[PERSON_NAME] [PERSON_NAME] 73024 94567" at bounding box center [234, 373] width 272 height 24
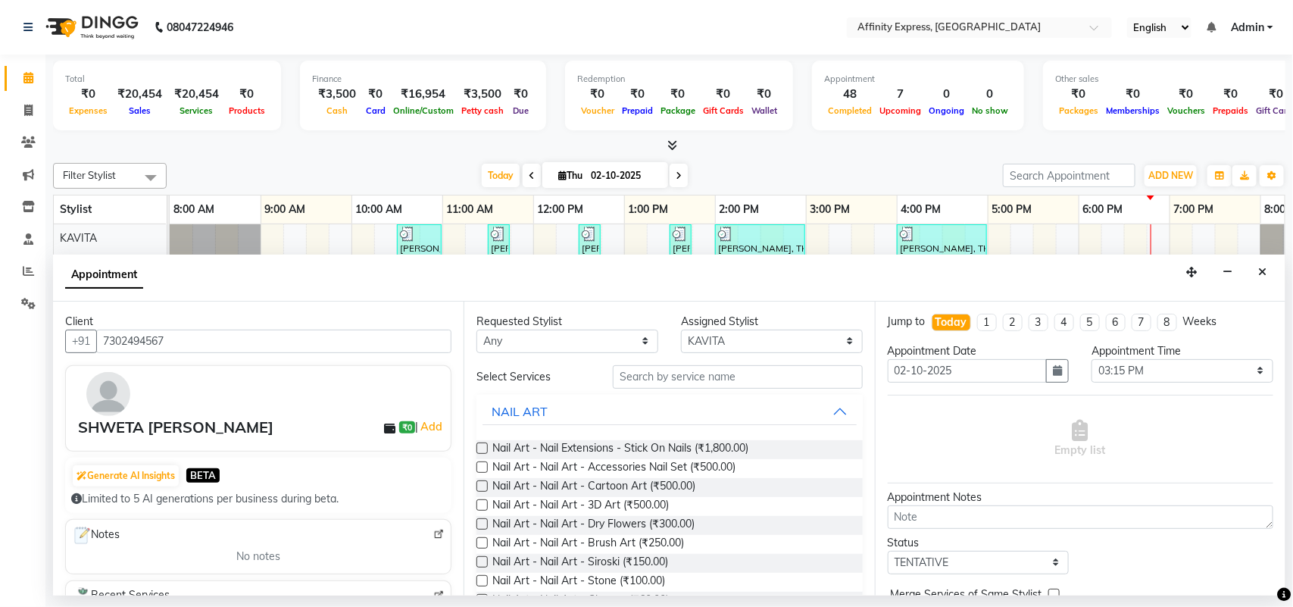
type input "7302494567"
click at [741, 384] on input "text" at bounding box center [738, 376] width 250 height 23
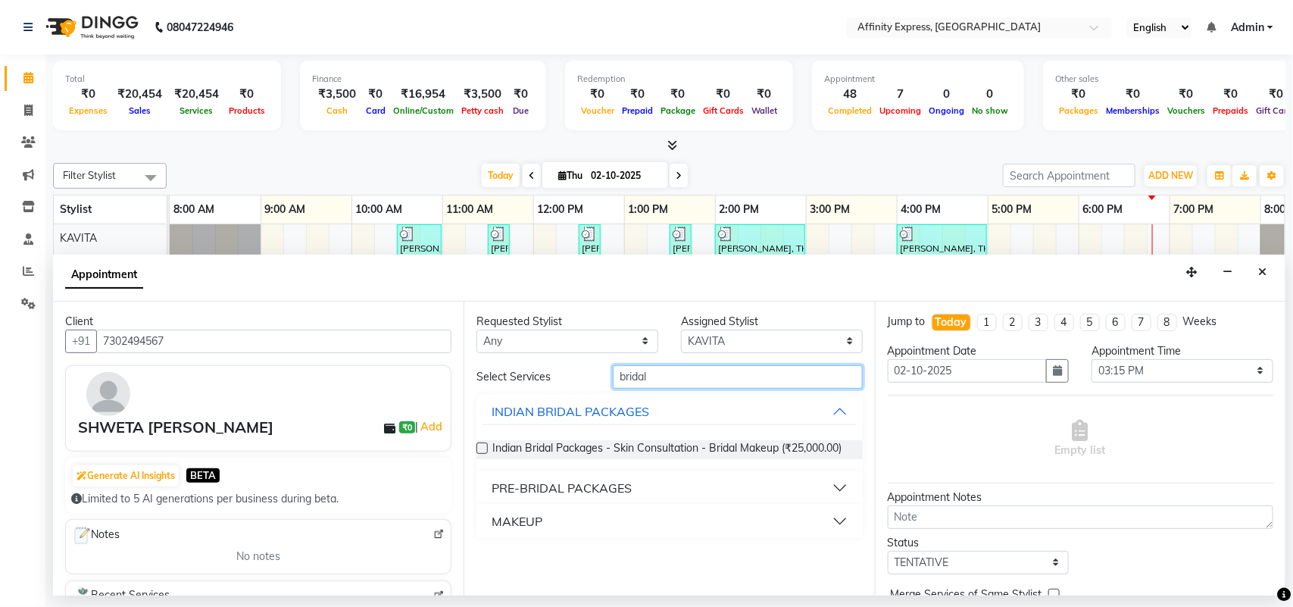
type input "bridal"
click at [485, 447] on label at bounding box center [482, 447] width 11 height 11
click at [485, 447] on input "checkbox" at bounding box center [482, 450] width 10 height 10
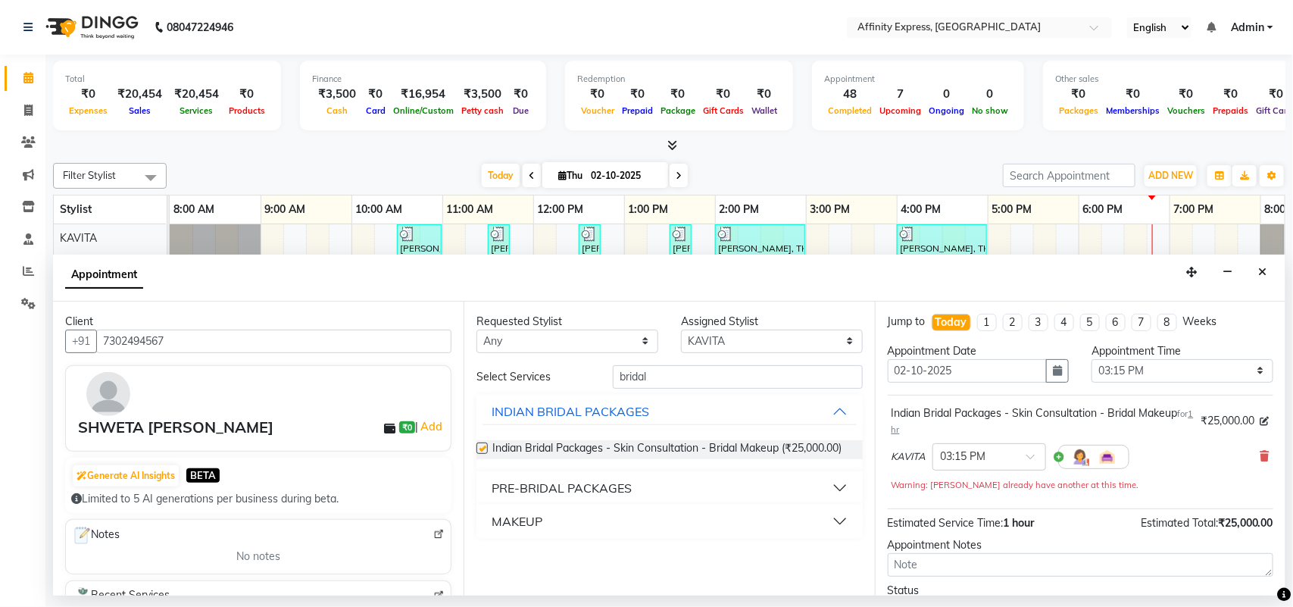
checkbox input "false"
click at [31, 108] on icon at bounding box center [28, 110] width 8 height 11
select select "9123"
select select "service"
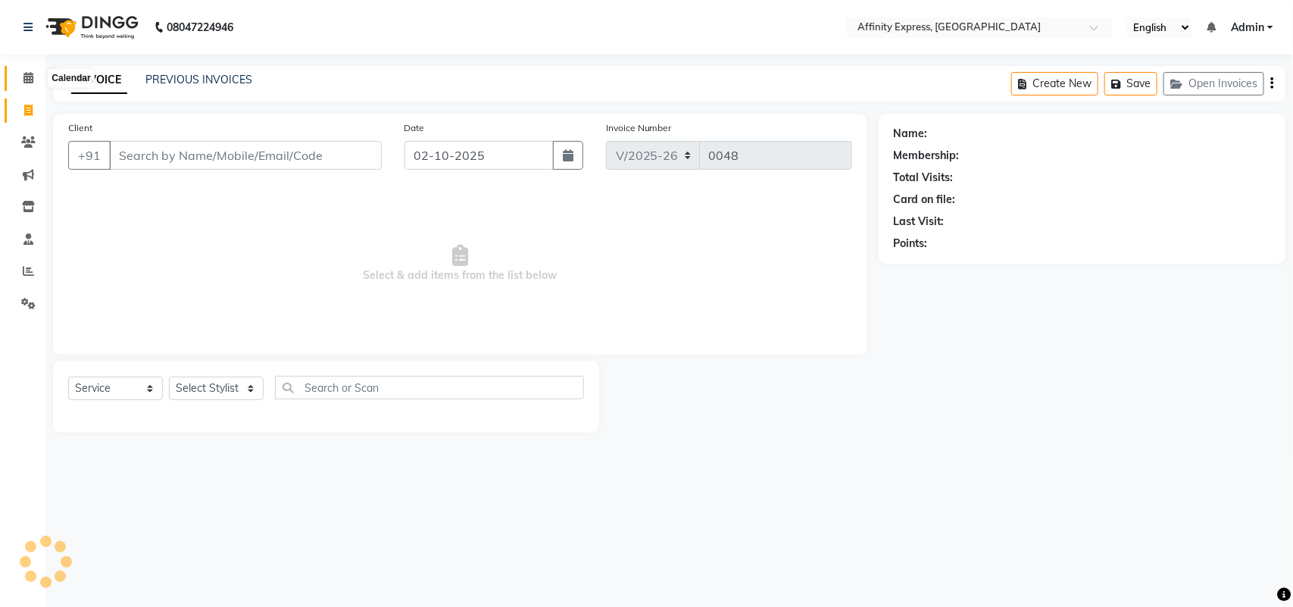
click at [29, 82] on icon at bounding box center [28, 77] width 10 height 11
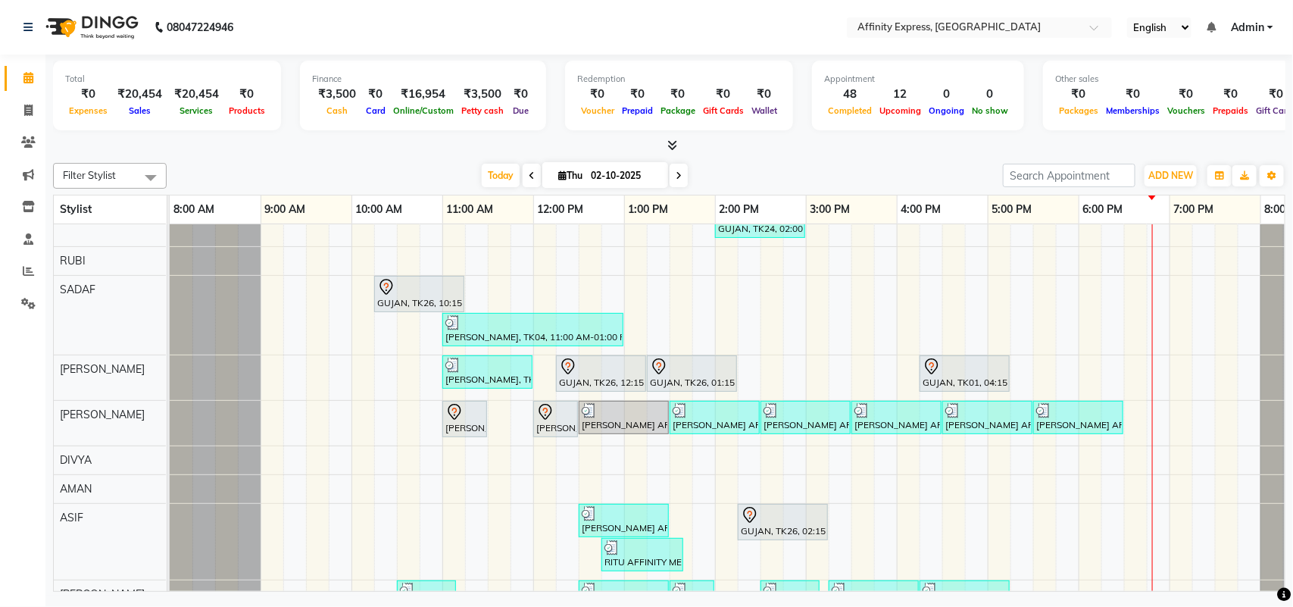
scroll to position [120, 0]
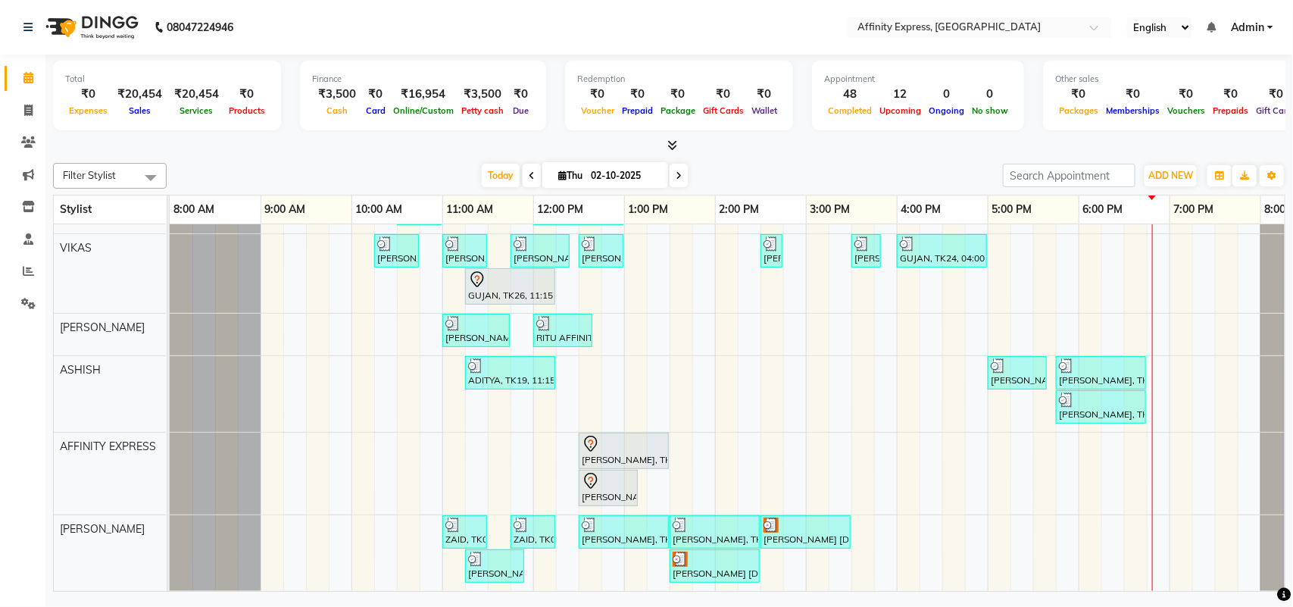
click at [433, 391] on div "[PERSON_NAME] AFFINITY MEMBER, TK06, 10:30 AM-11:00 AM, Waxing - Skin Consultat…" at bounding box center [761, 112] width 1182 height 957
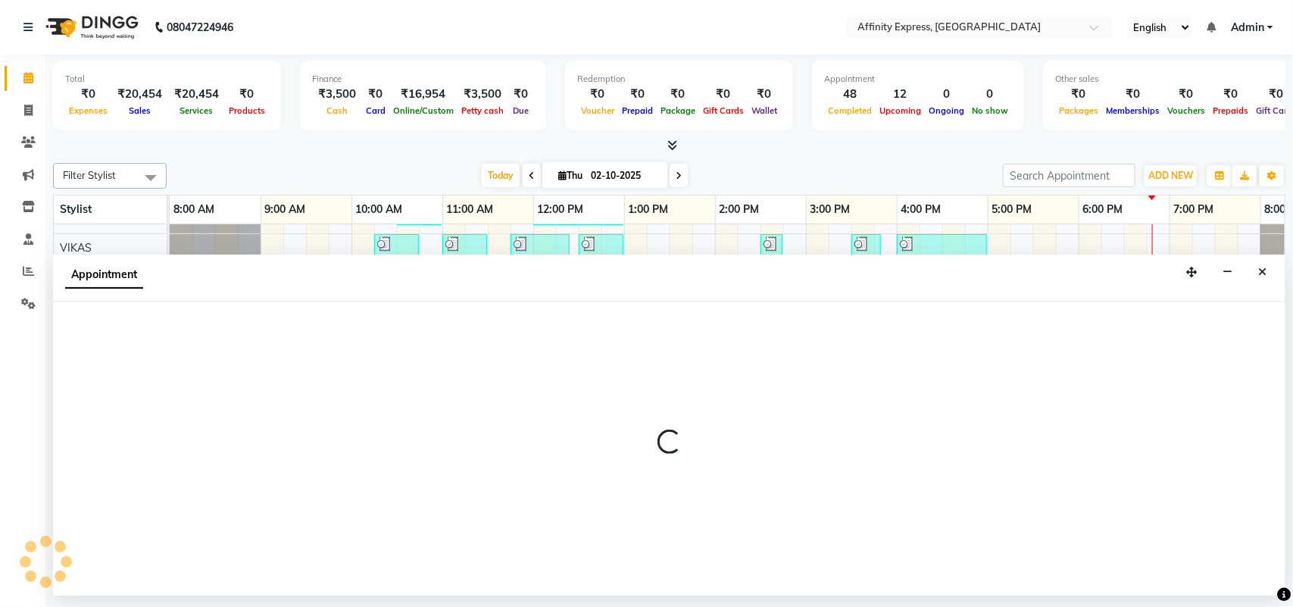
select select "93309"
select select "645"
select select "tentative"
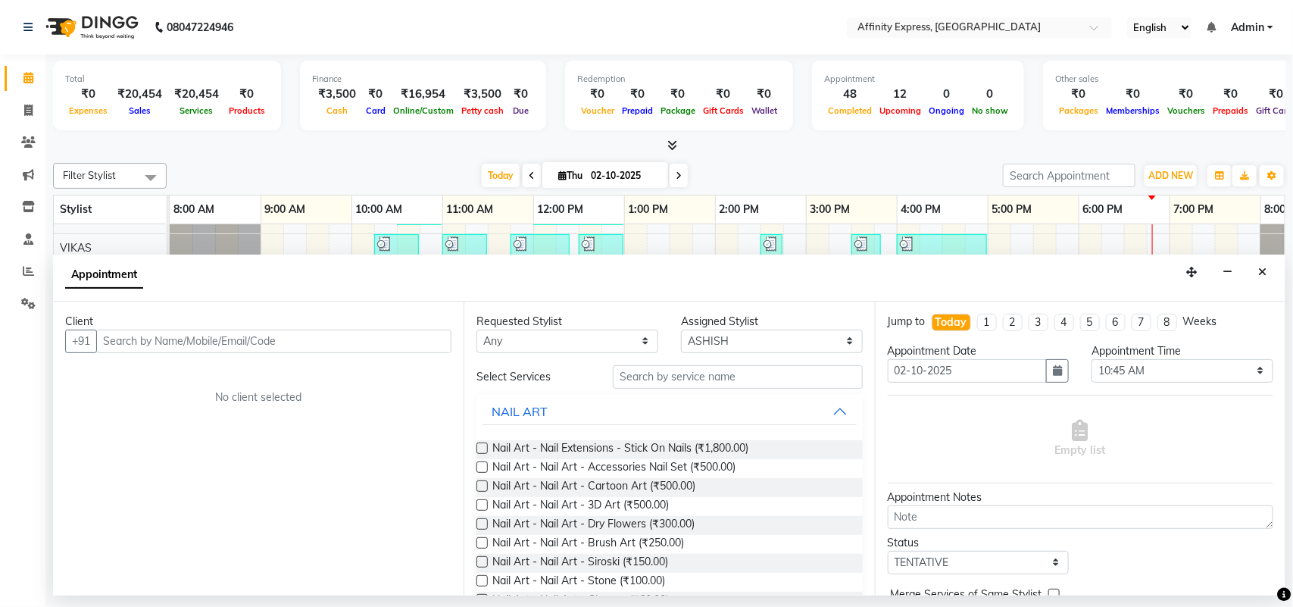
click at [402, 335] on input "text" at bounding box center [273, 341] width 355 height 23
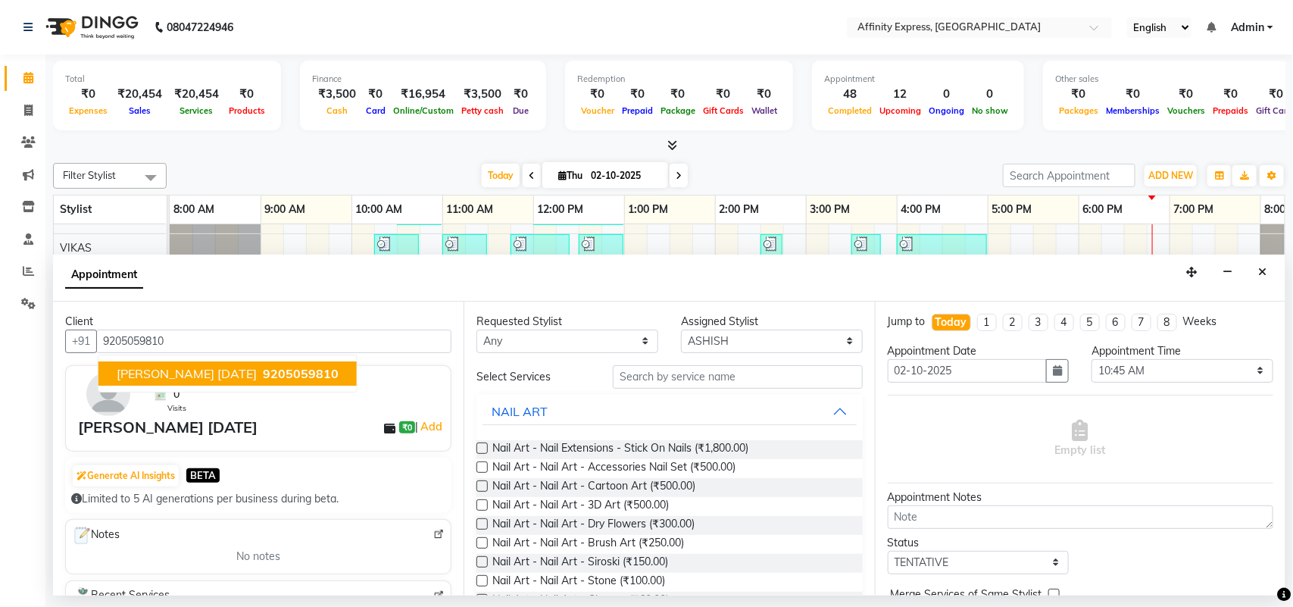
click at [202, 374] on span "[PERSON_NAME] [DATE]" at bounding box center [187, 373] width 140 height 15
type input "9205059810"
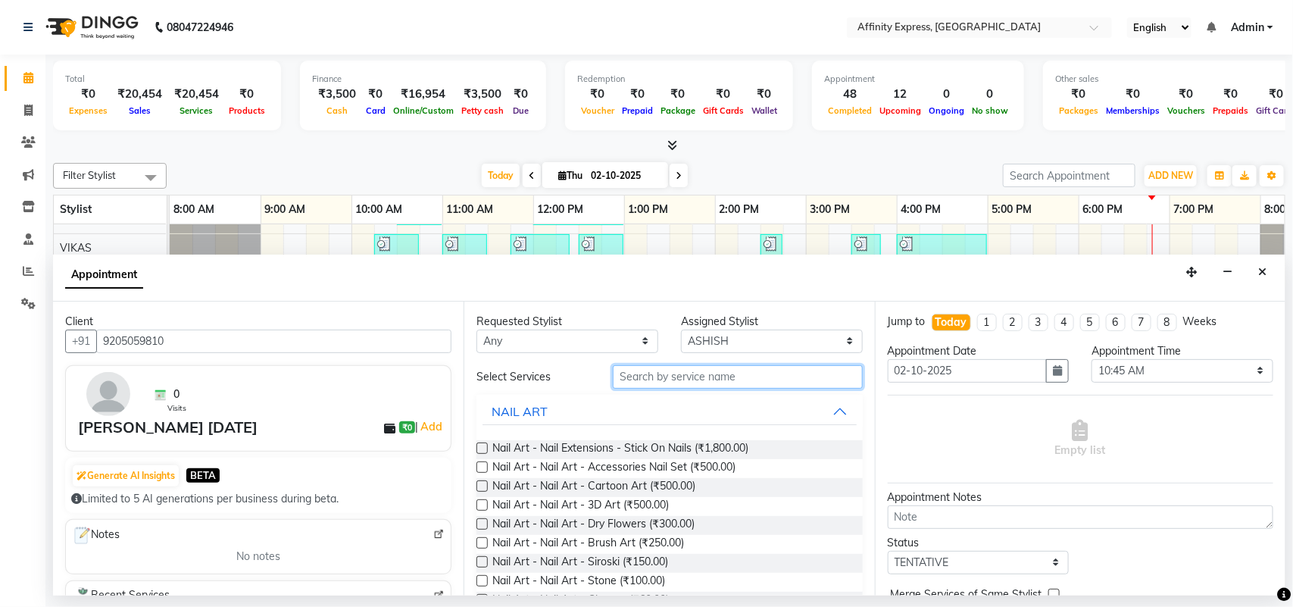
click at [673, 373] on input "text" at bounding box center [738, 376] width 250 height 23
click at [733, 377] on input "text" at bounding box center [738, 376] width 250 height 23
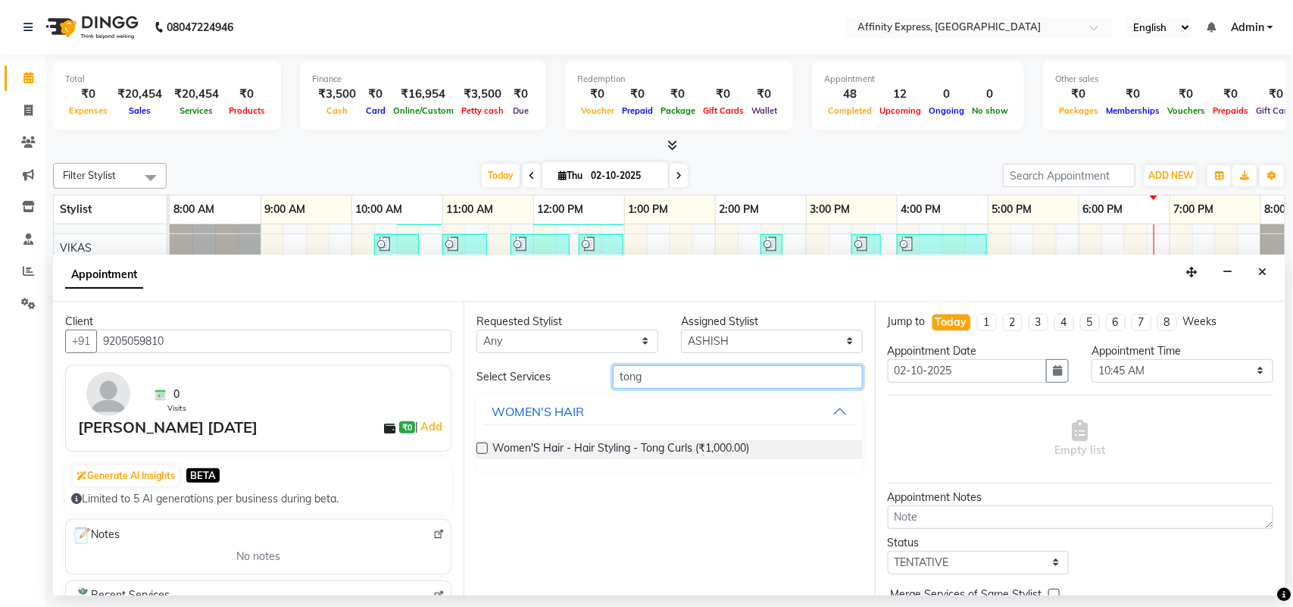
type input "tong"
click at [480, 445] on label at bounding box center [482, 447] width 11 height 11
click at [480, 445] on input "checkbox" at bounding box center [482, 450] width 10 height 10
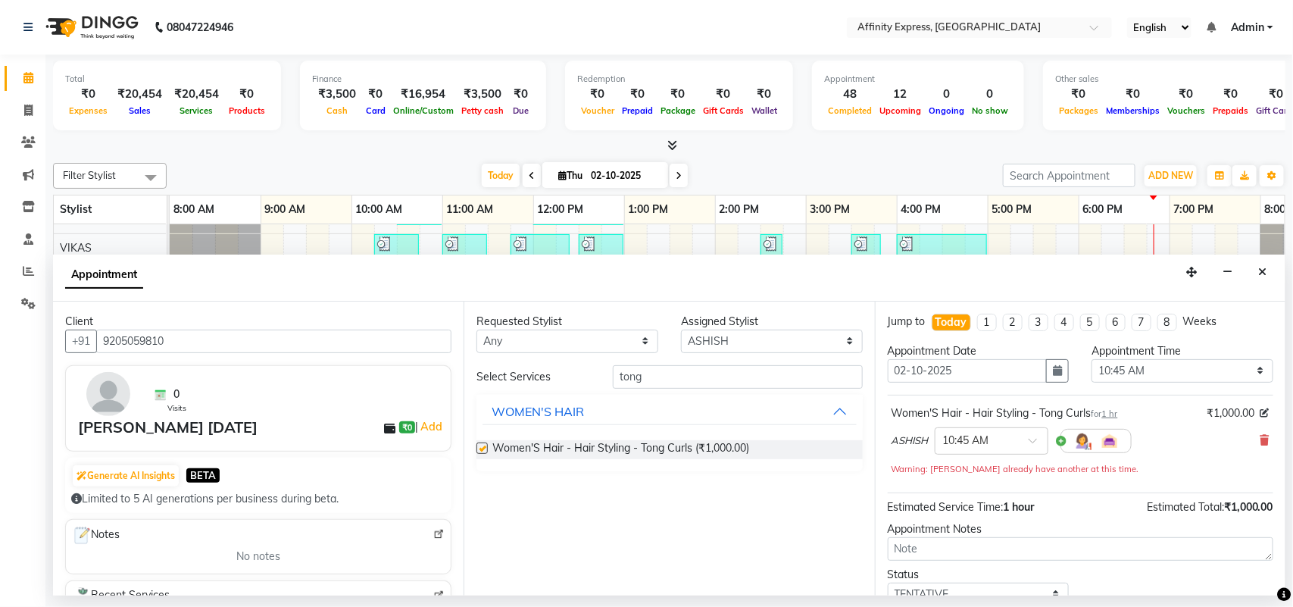
checkbox input "false"
click at [788, 338] on select "Select [PERSON_NAME] AFFINITY EXPRESS [PERSON_NAME] [PERSON_NAME] DIVYA KAVITA …" at bounding box center [772, 341] width 182 height 23
select select "93370"
click at [681, 330] on select "Select [PERSON_NAME] AFFINITY EXPRESS [PERSON_NAME] [PERSON_NAME] DIVYA KAVITA …" at bounding box center [772, 341] width 182 height 23
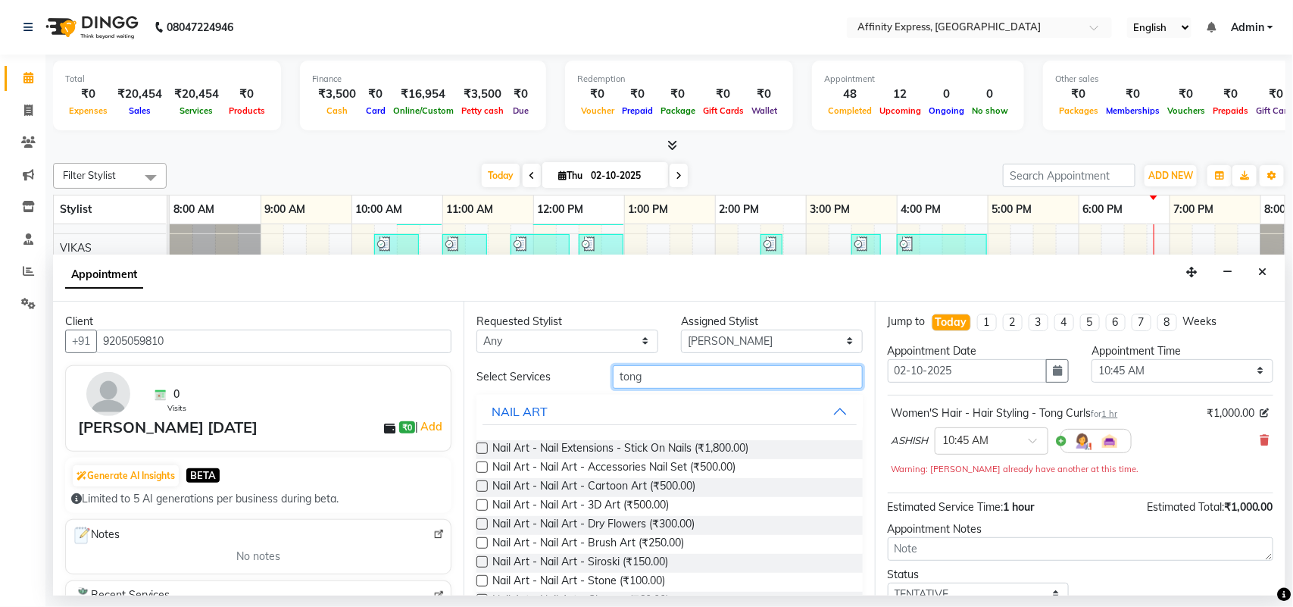
click at [665, 379] on input "tong" at bounding box center [738, 376] width 250 height 23
type input "t"
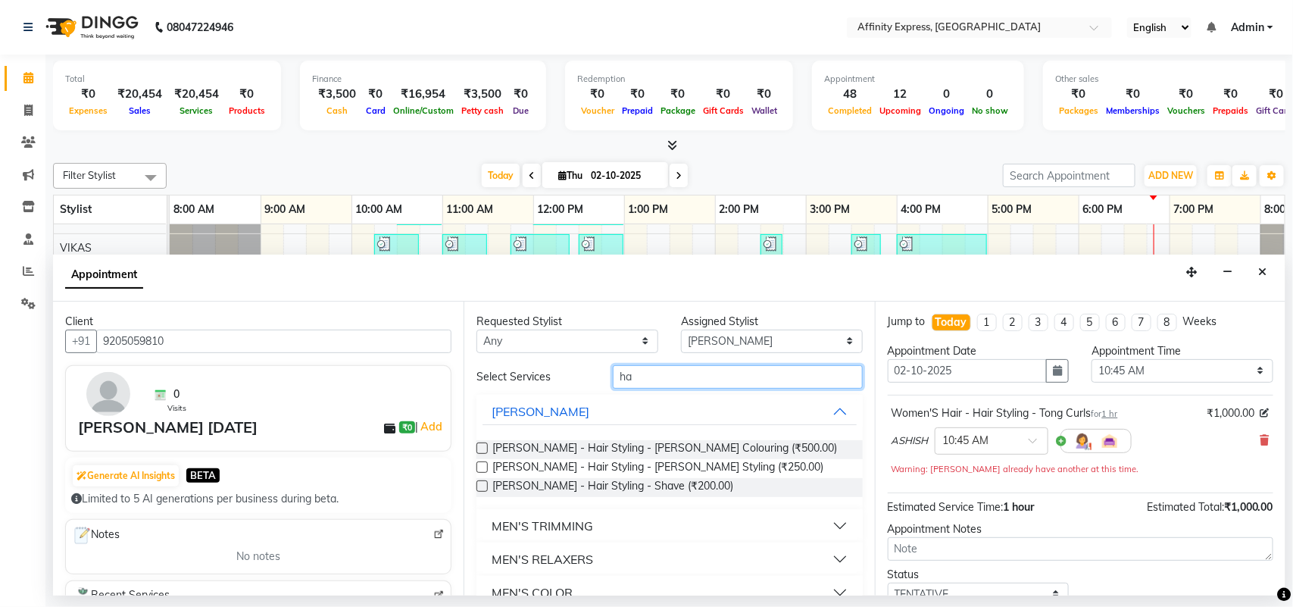
type input "h"
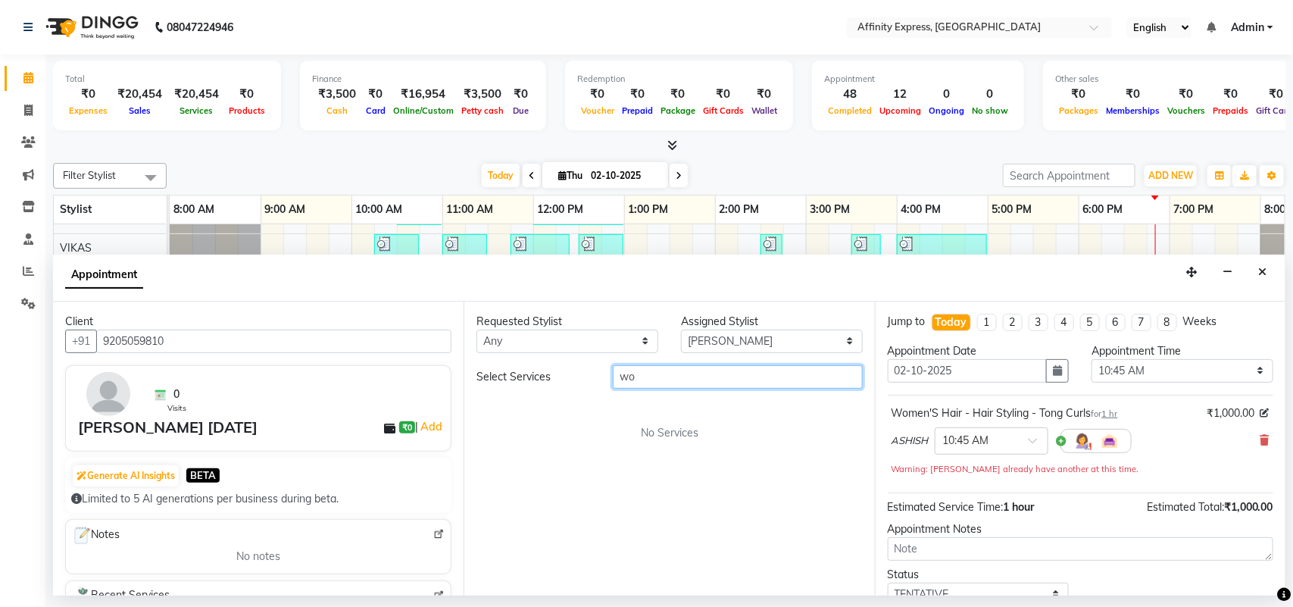
type input "w"
click at [714, 380] on input "hairwash" at bounding box center [738, 376] width 250 height 23
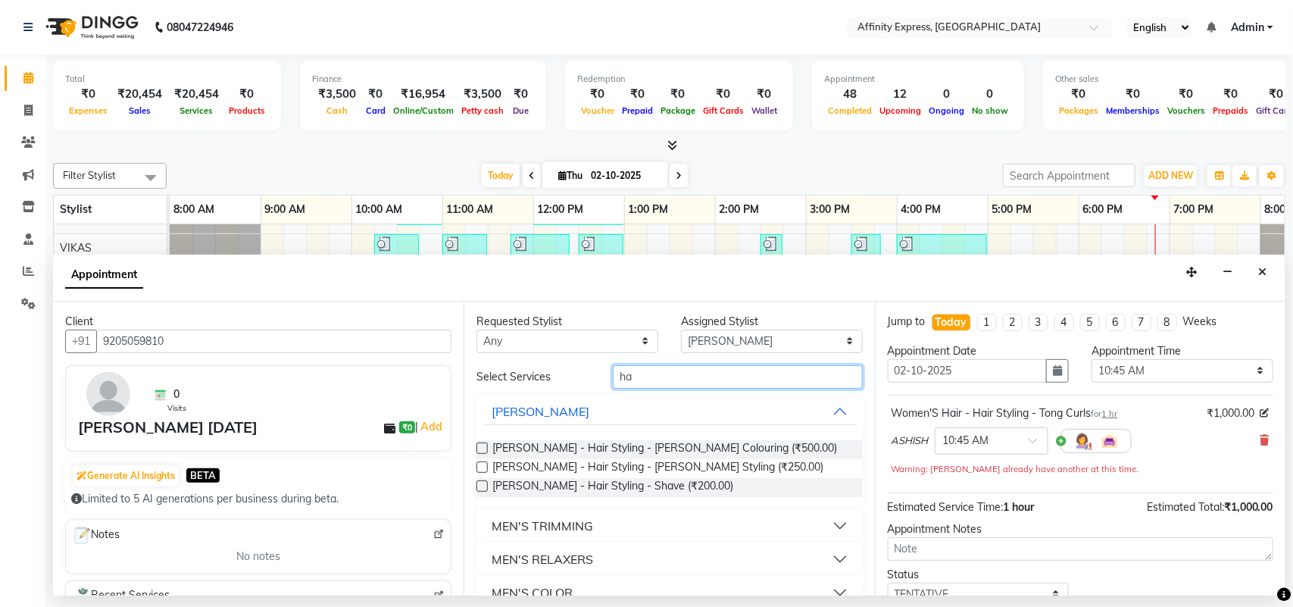
type input "h"
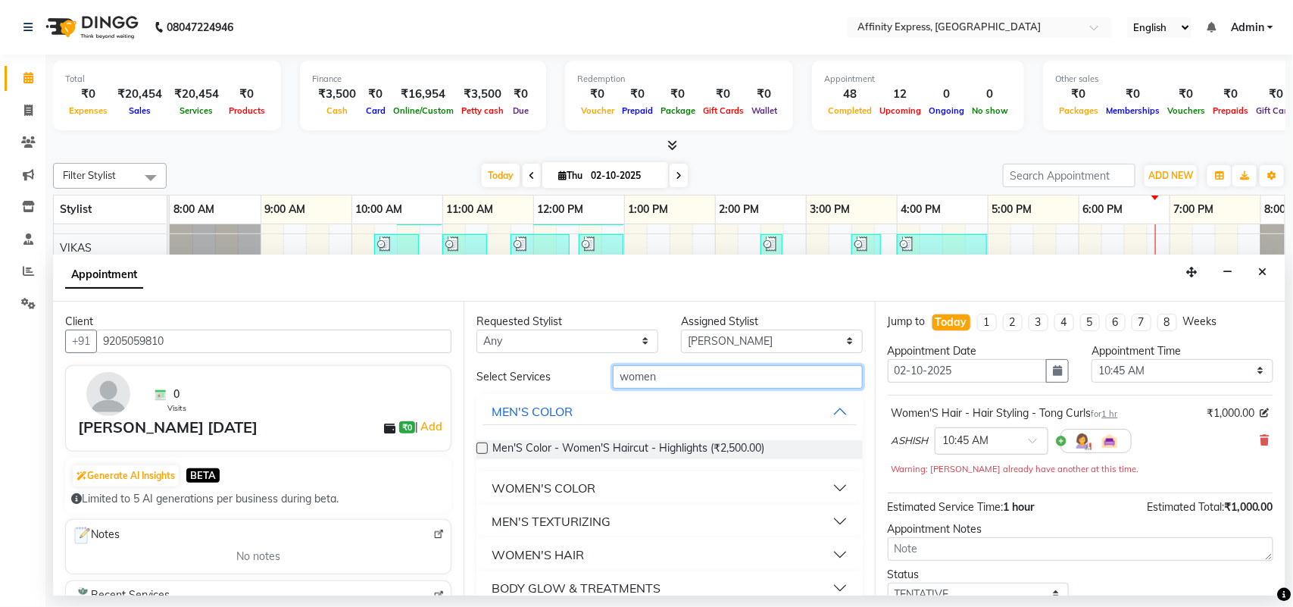
type input "women"
click at [713, 558] on button "WOMEN'S HAIR" at bounding box center [670, 554] width 374 height 27
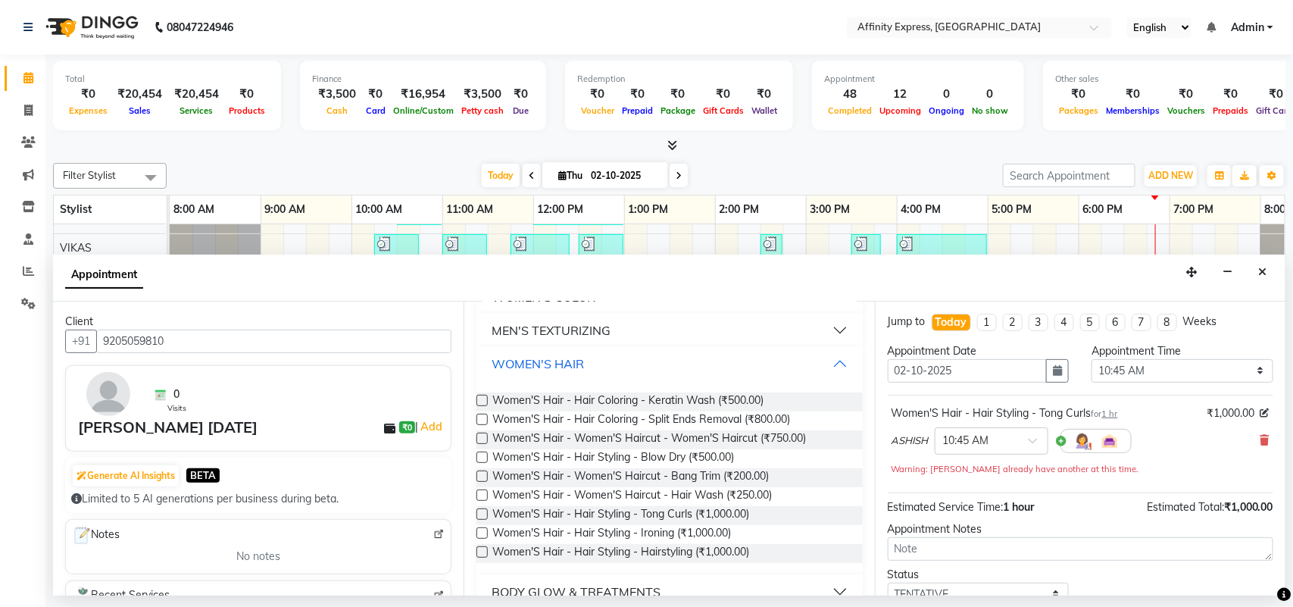
scroll to position [277, 0]
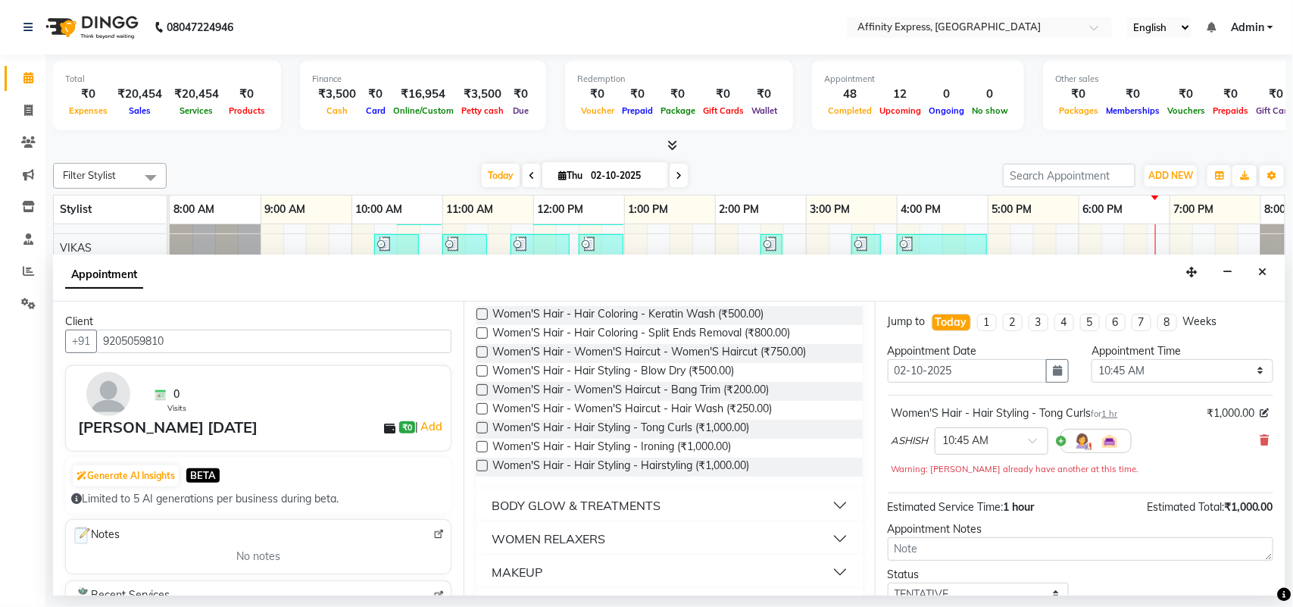
click at [486, 410] on label at bounding box center [482, 408] width 11 height 11
click at [486, 410] on input "checkbox" at bounding box center [482, 410] width 10 height 10
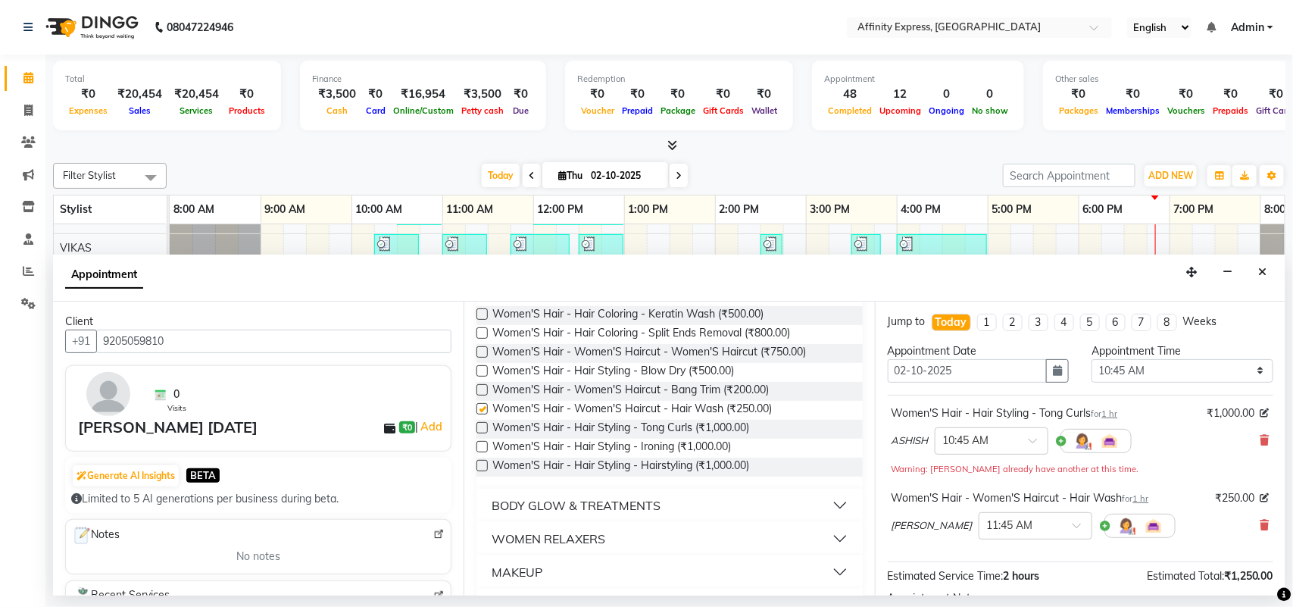
checkbox input "false"
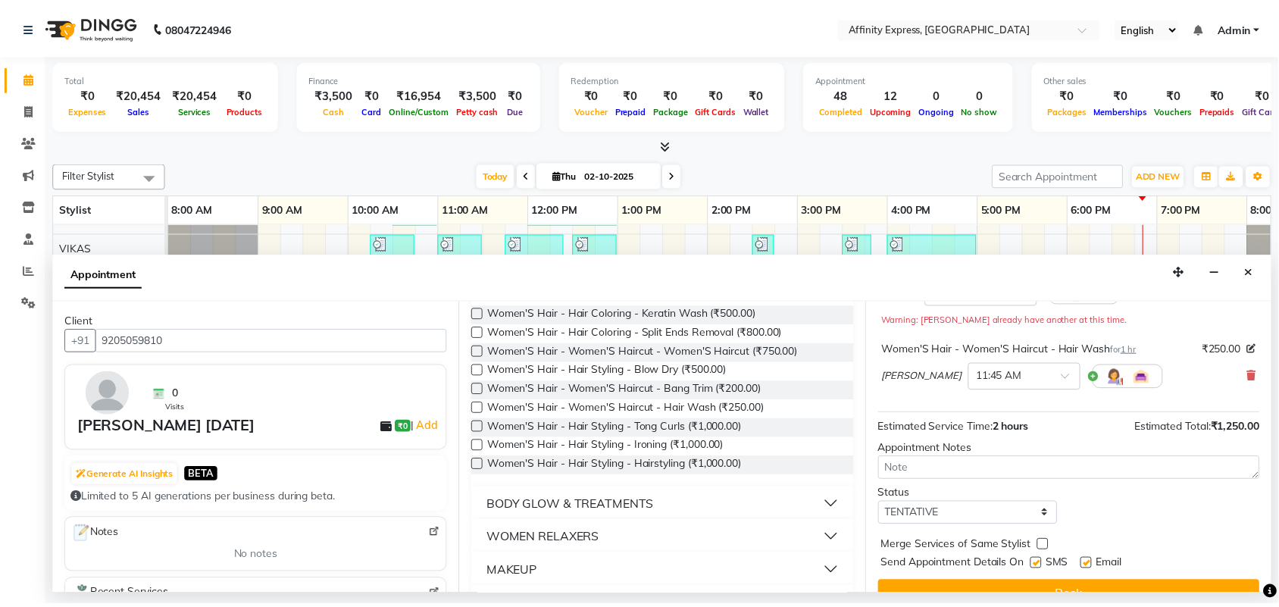
scroll to position [176, 0]
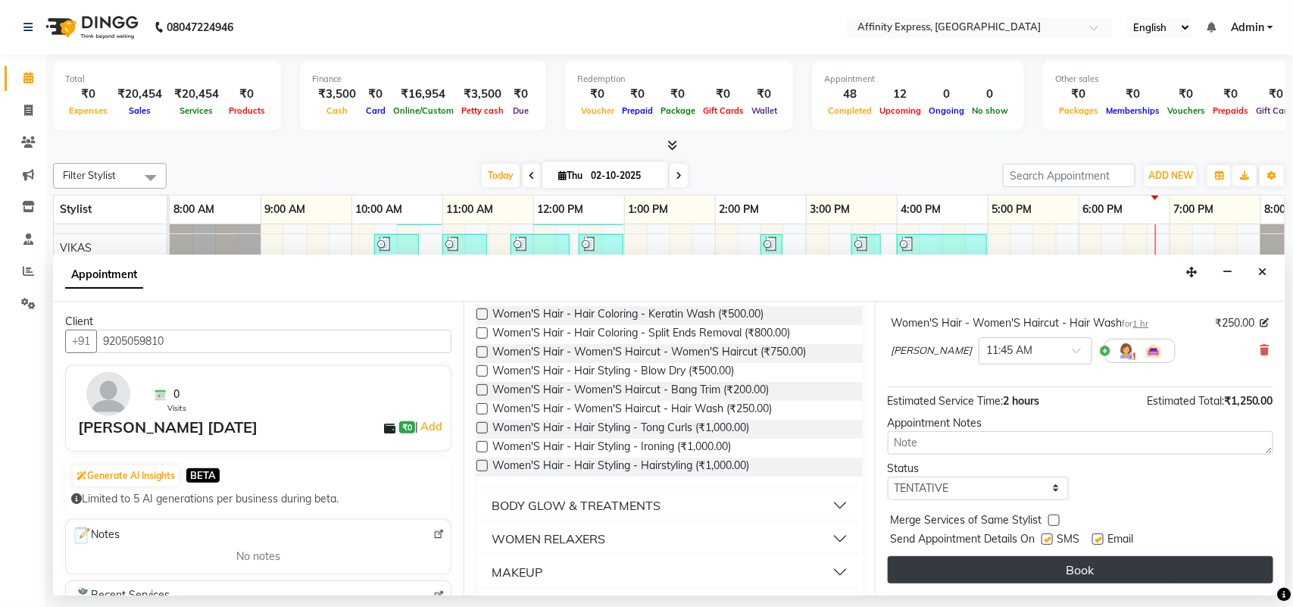
click at [1067, 566] on button "Book" at bounding box center [1081, 569] width 386 height 27
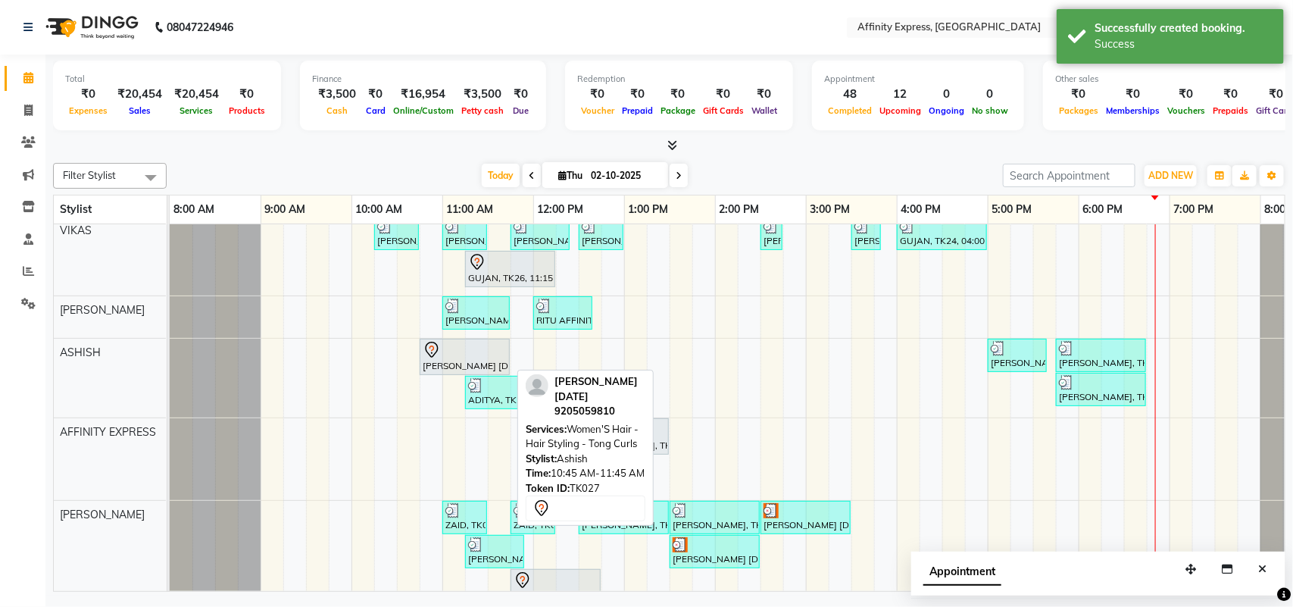
click at [470, 364] on div "[PERSON_NAME] [DATE], TK27, 10:45 AM-11:45 AM, Women'S Hair - Hair Styling - To…" at bounding box center [464, 357] width 87 height 32
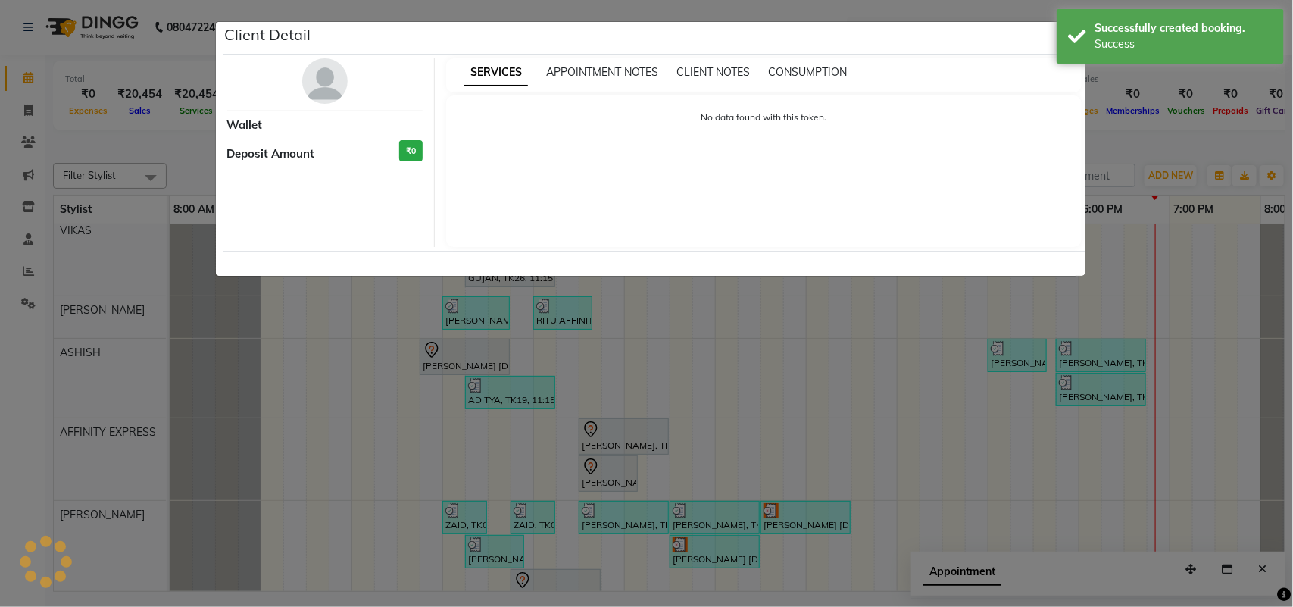
select select "7"
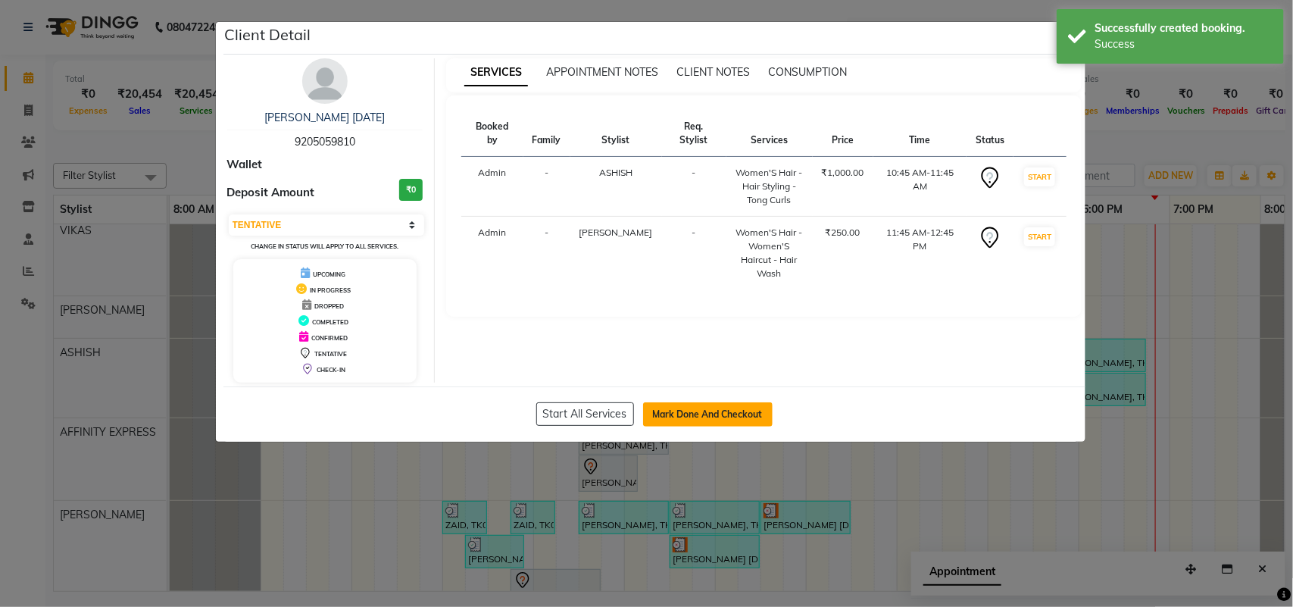
click at [710, 421] on button "Mark Done And Checkout" at bounding box center [708, 414] width 130 height 24
select select "service"
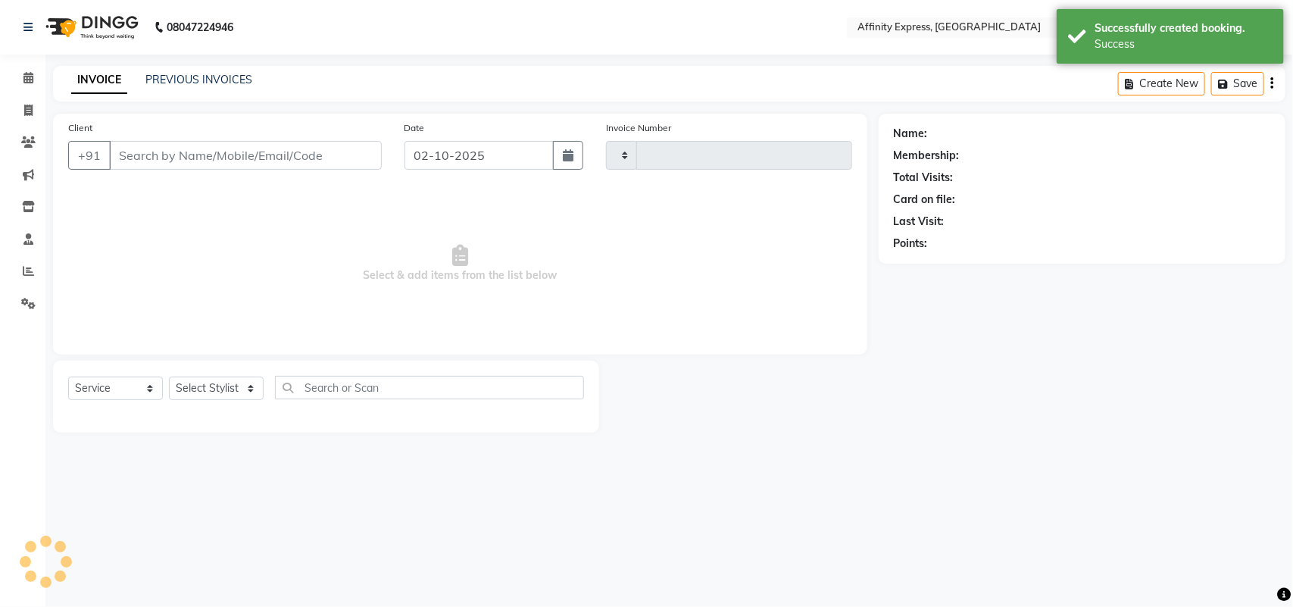
type input "0048"
select select "9123"
type input "9205059810"
select select "93370"
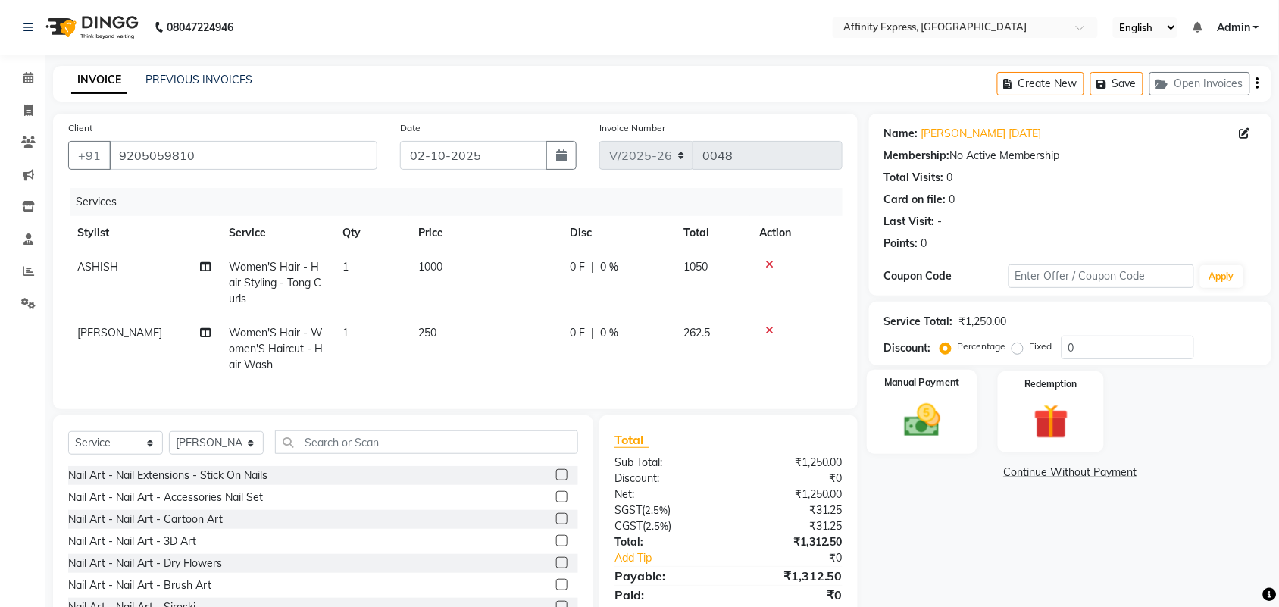
click at [949, 413] on img at bounding box center [922, 420] width 59 height 42
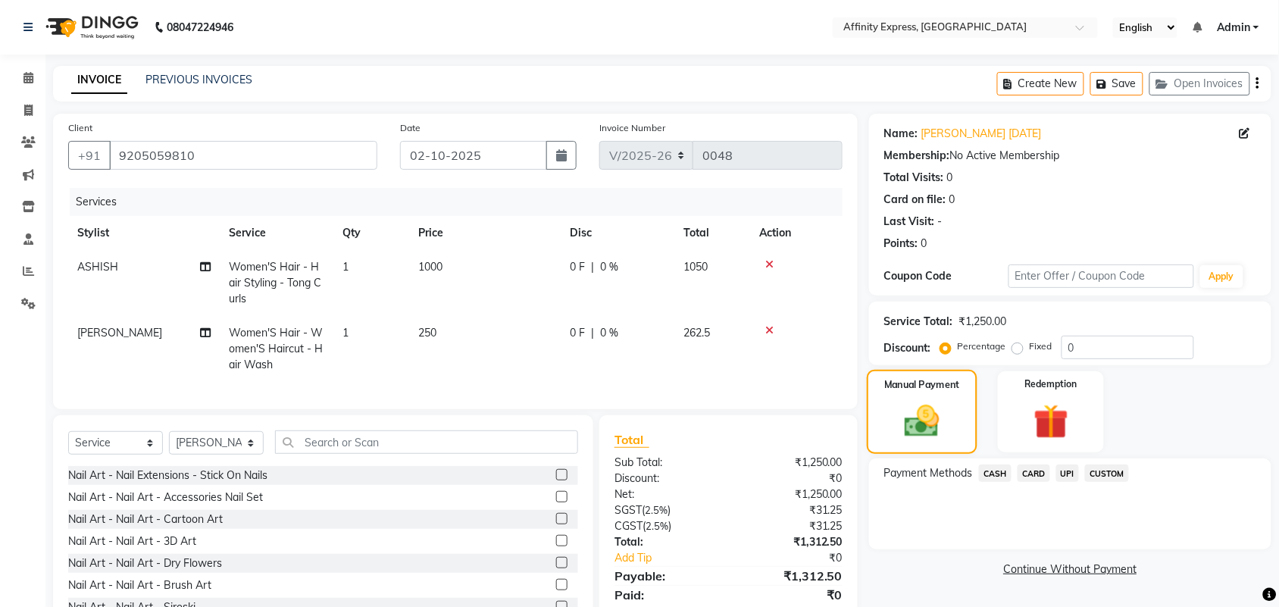
click at [949, 413] on img at bounding box center [922, 421] width 57 height 40
click at [1069, 477] on span "UPI" at bounding box center [1067, 472] width 23 height 17
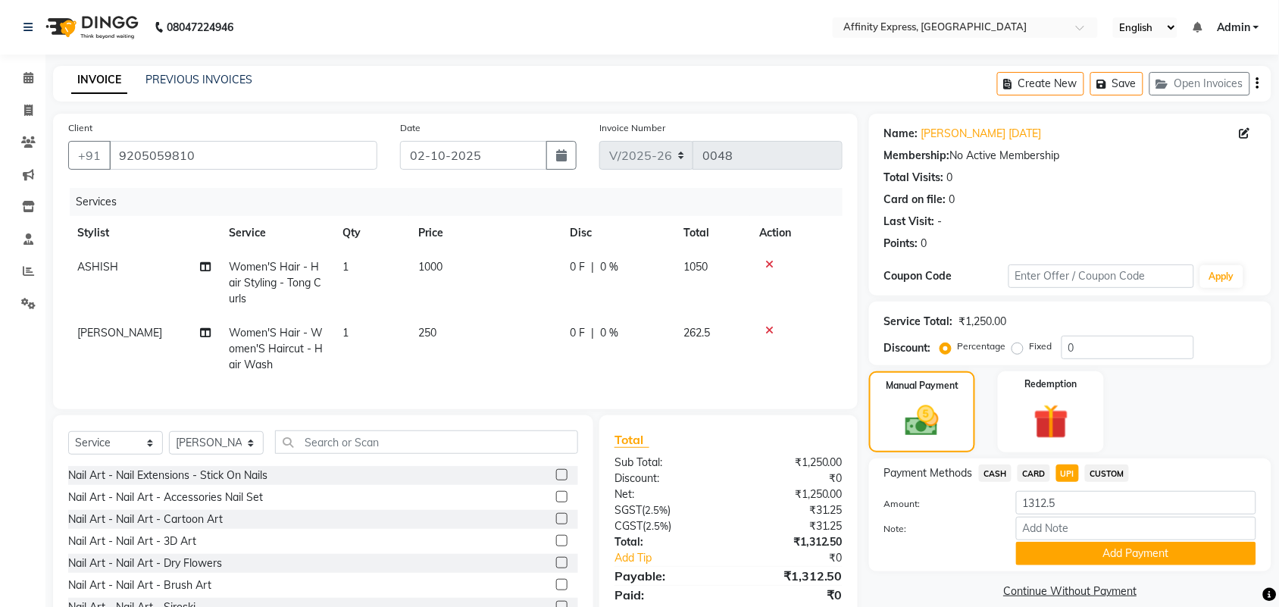
click at [1258, 83] on icon "button" at bounding box center [1257, 83] width 3 height 1
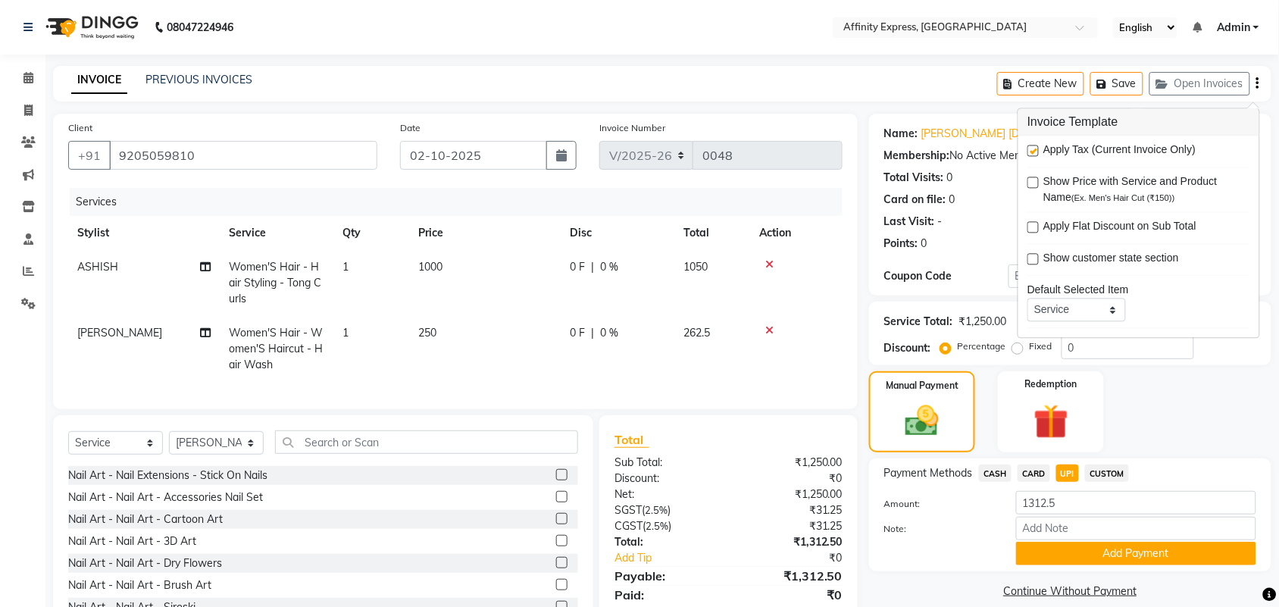
click at [1035, 145] on label at bounding box center [1032, 150] width 11 height 11
click at [1035, 147] on input "checkbox" at bounding box center [1032, 152] width 10 height 10
checkbox input "false"
click at [1114, 555] on button "Add Payment" at bounding box center [1136, 553] width 240 height 23
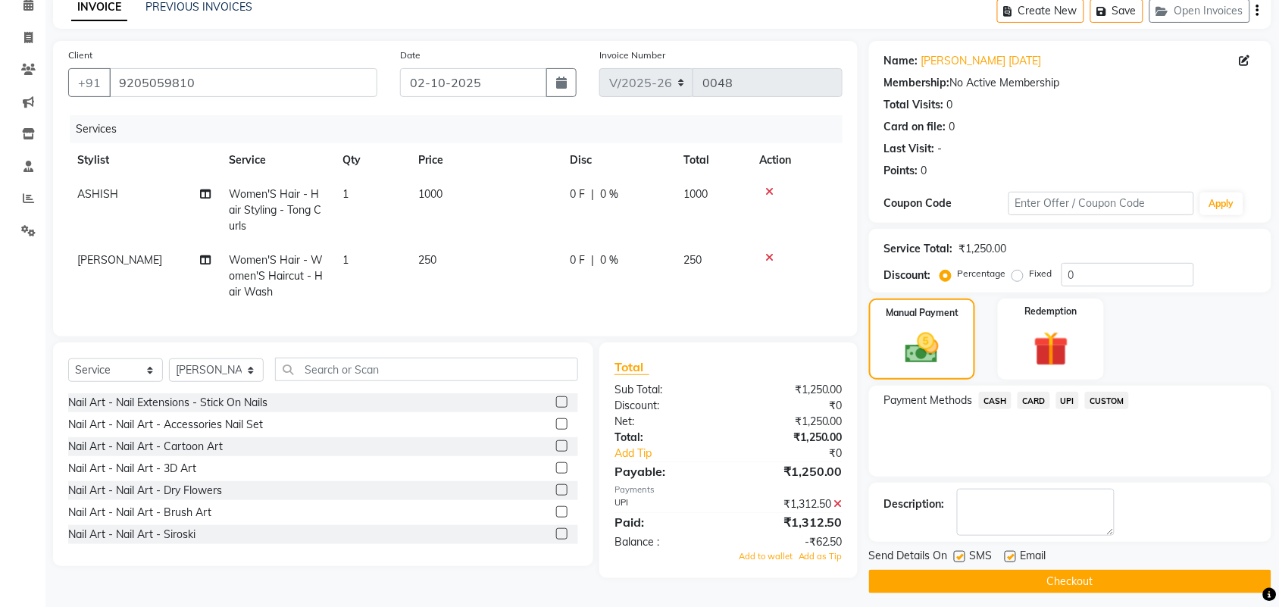
scroll to position [82, 0]
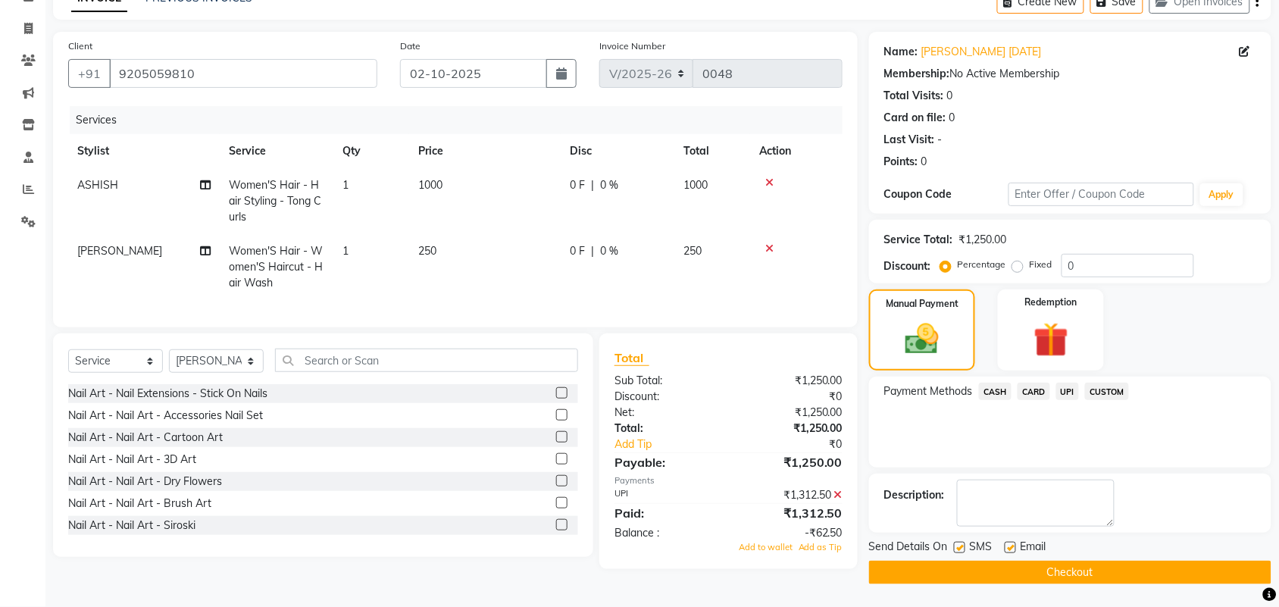
click at [1061, 568] on button "Checkout" at bounding box center [1070, 572] width 402 height 23
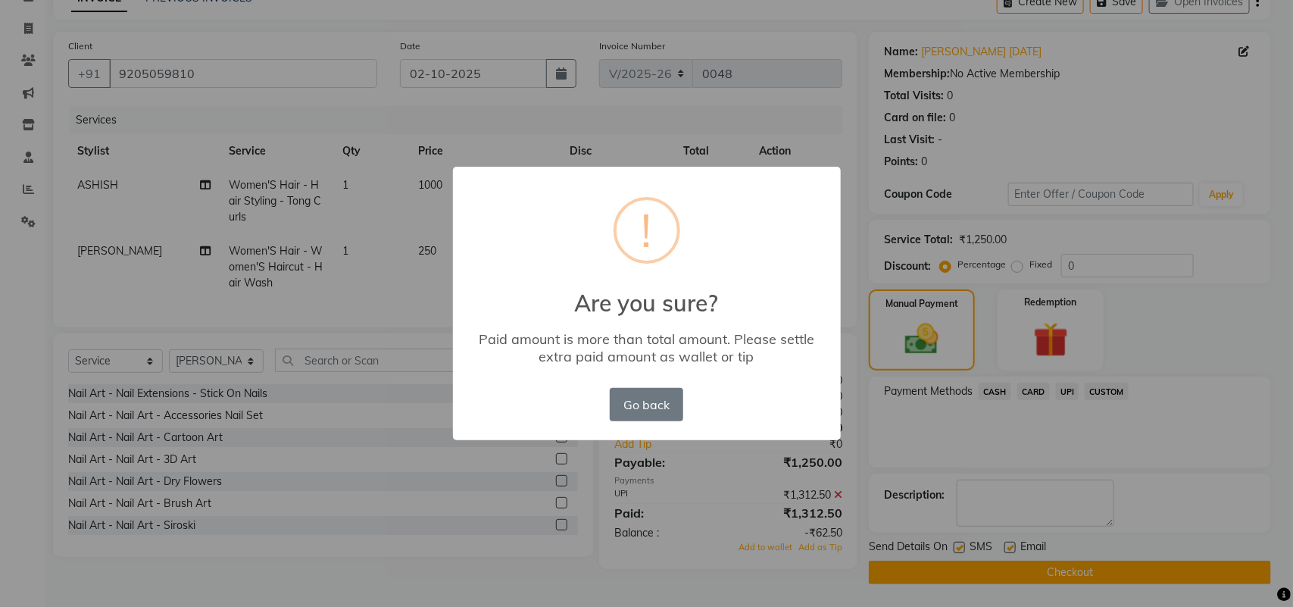
click at [1195, 317] on div "× ! Are you sure? Paid amount is more than total amount. Please settle extra pa…" at bounding box center [646, 303] width 1293 height 607
click at [650, 402] on button "Go back" at bounding box center [646, 404] width 73 height 33
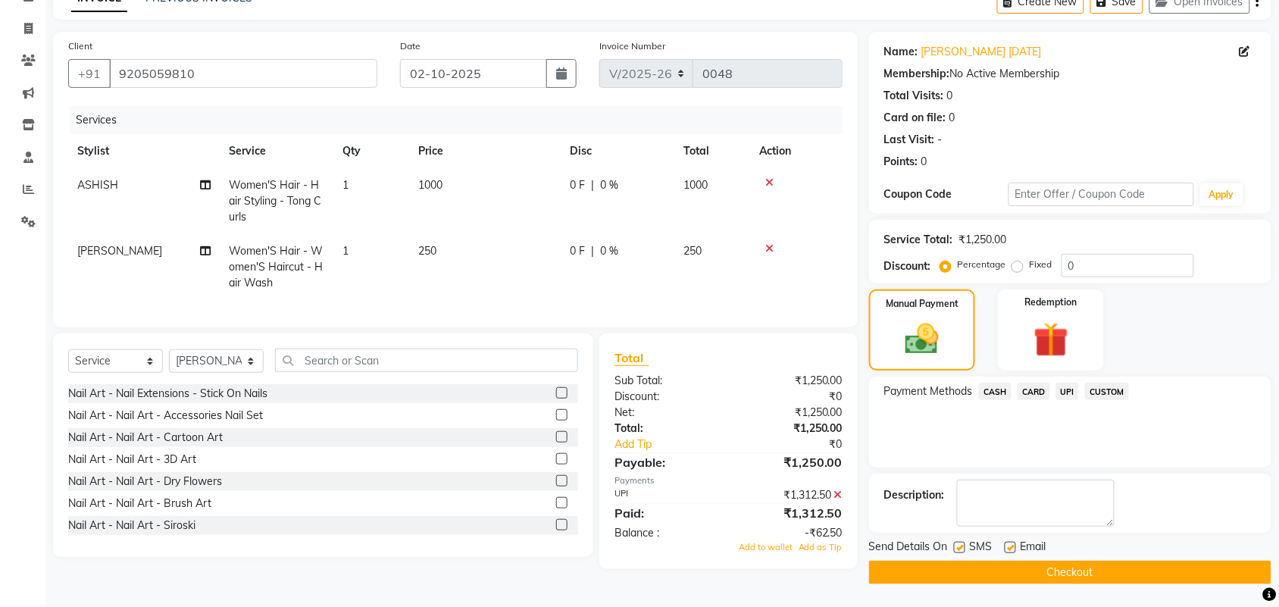
click at [1068, 390] on span "UPI" at bounding box center [1067, 391] width 23 height 17
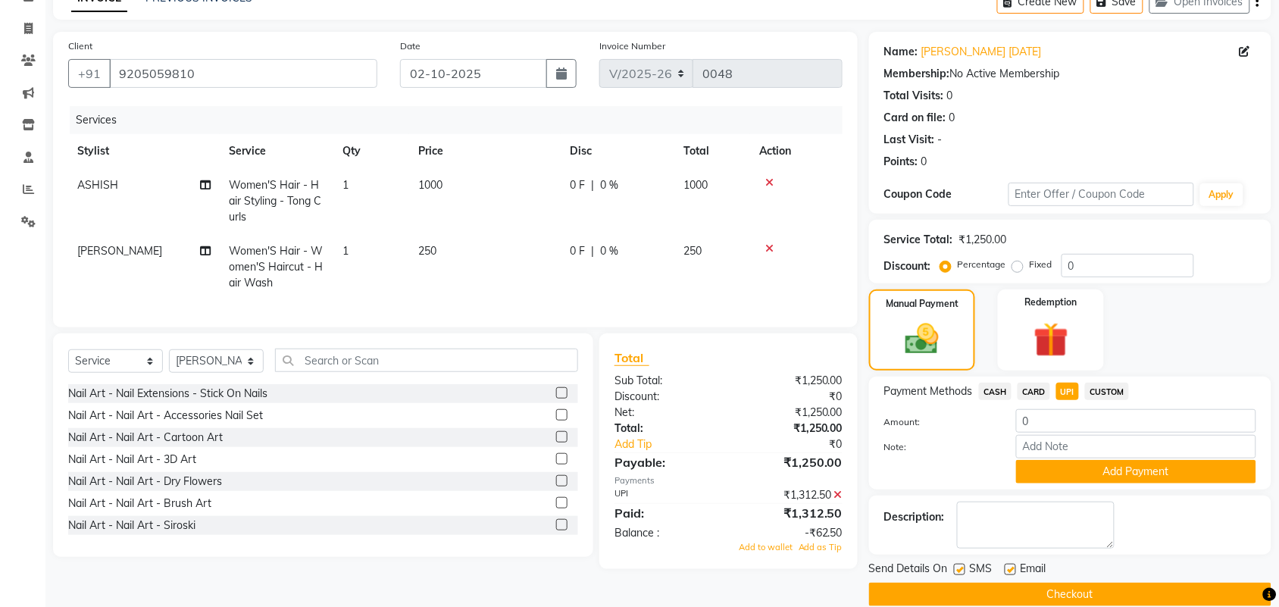
click at [1254, 5] on div "Create New Save Open Invoices" at bounding box center [1134, 2] width 274 height 36
click at [1258, 2] on icon "button" at bounding box center [1257, 2] width 3 height 1
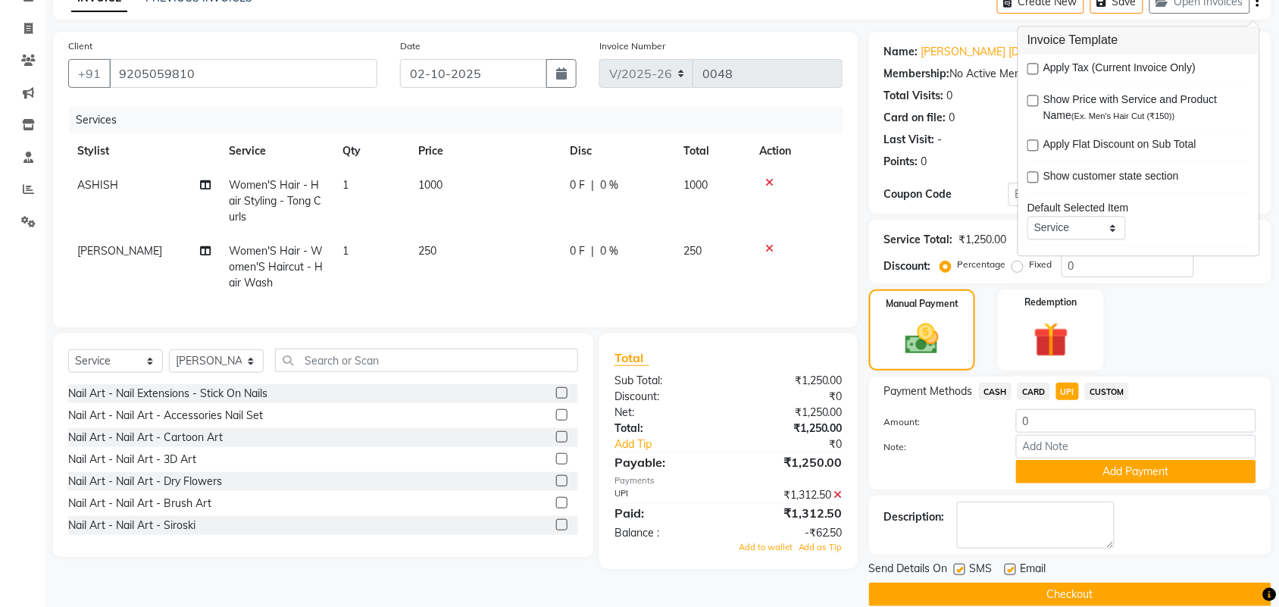
click at [1070, 72] on span "Apply Tax (Current Invoice Only)" at bounding box center [1119, 70] width 152 height 19
click at [1256, 352] on div "Manual Payment Redemption" at bounding box center [1070, 329] width 425 height 81
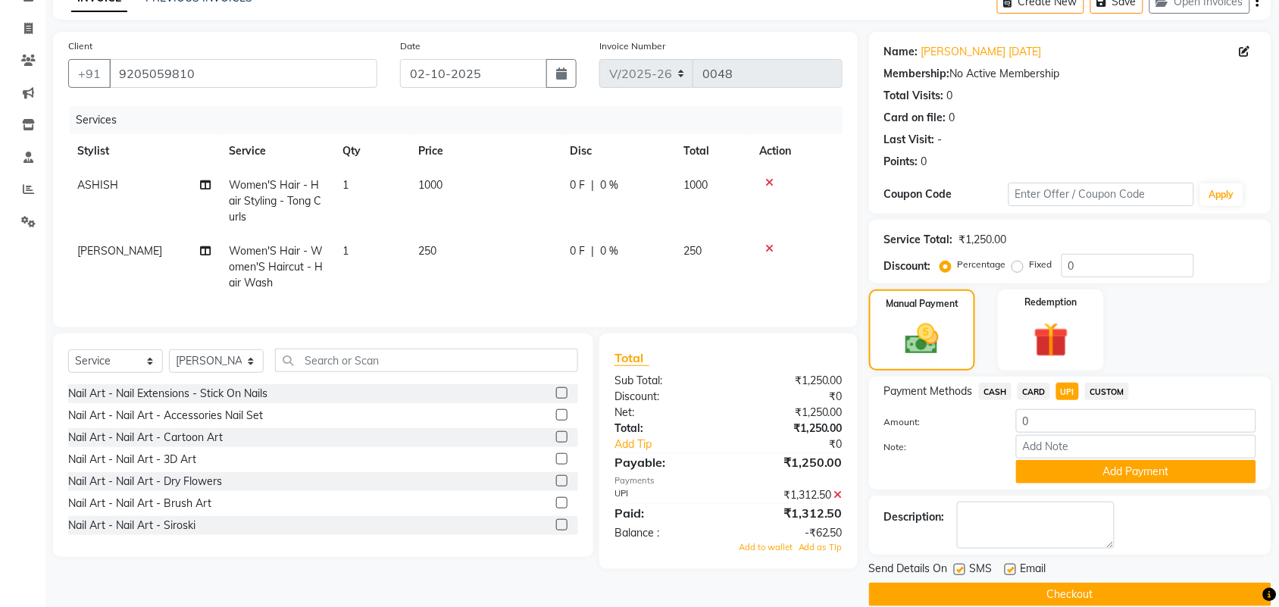
click at [1251, 351] on div "Manual Payment Redemption" at bounding box center [1070, 329] width 425 height 81
click at [582, 277] on td "0 F | 0 %" at bounding box center [618, 267] width 114 height 66
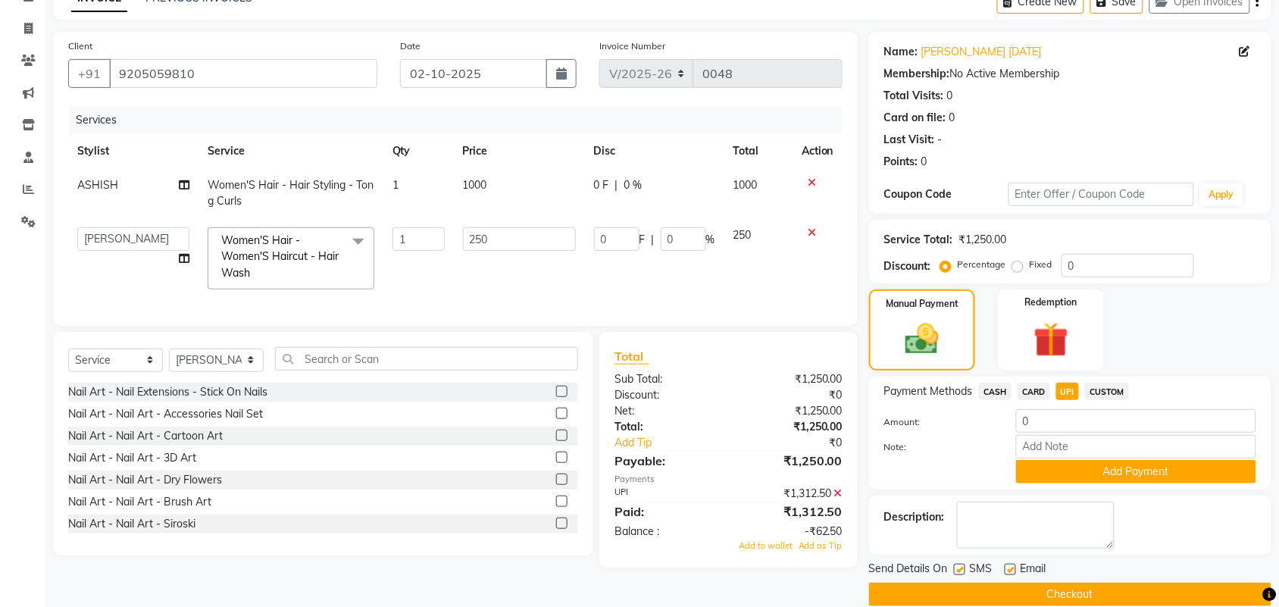
click at [1171, 357] on div "Manual Payment Redemption" at bounding box center [1070, 329] width 425 height 81
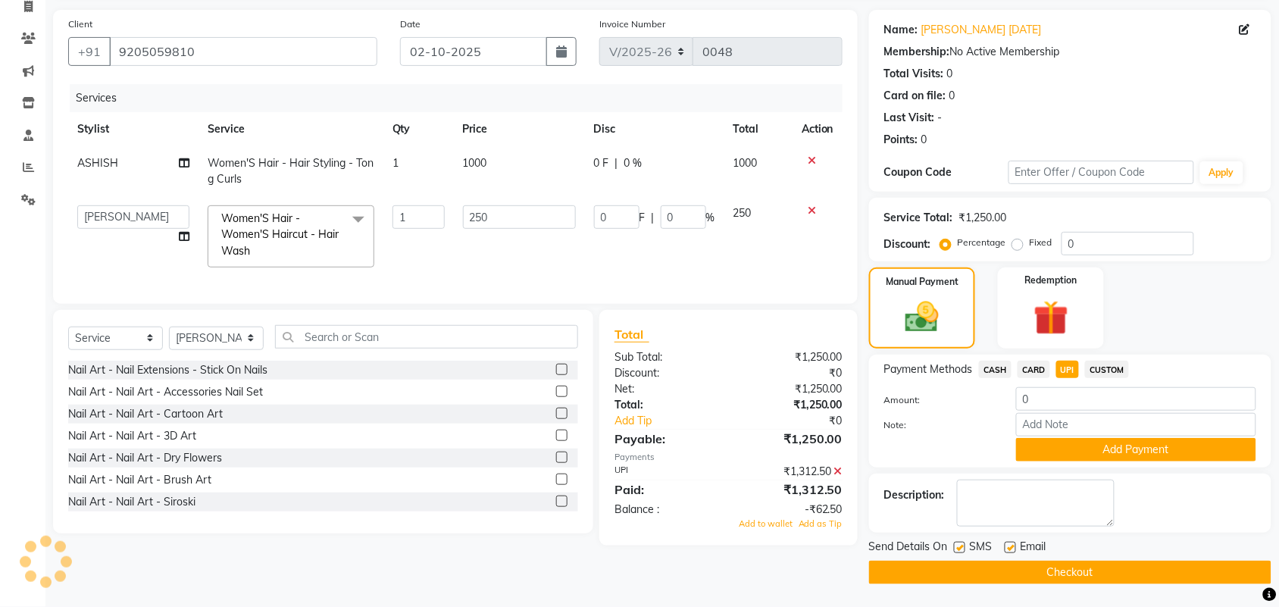
click at [842, 477] on icon at bounding box center [838, 471] width 8 height 11
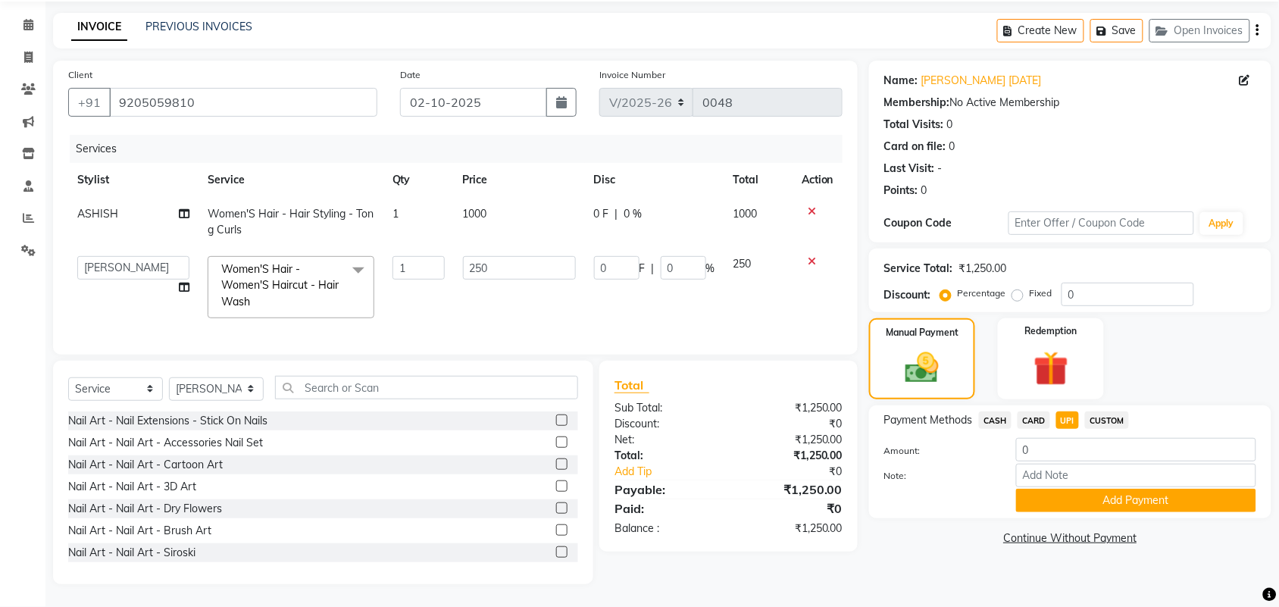
scroll to position [67, 0]
click at [1063, 438] on input "0" at bounding box center [1136, 449] width 240 height 23
type input "1250"
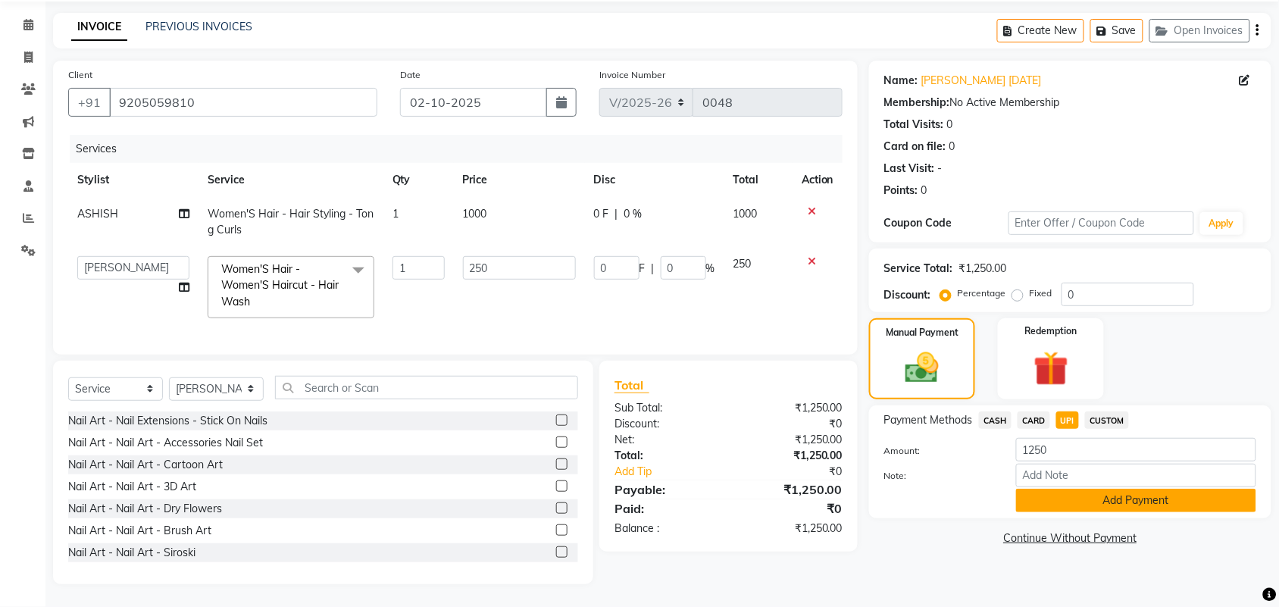
click at [1126, 489] on button "Add Payment" at bounding box center [1136, 500] width 240 height 23
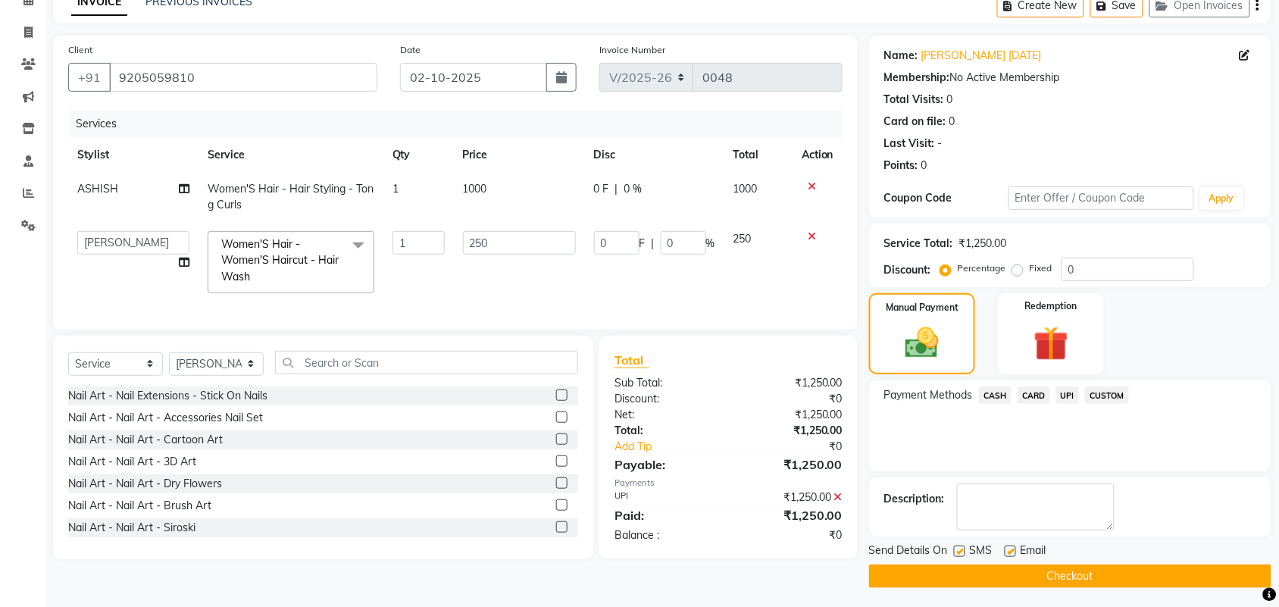
scroll to position [82, 0]
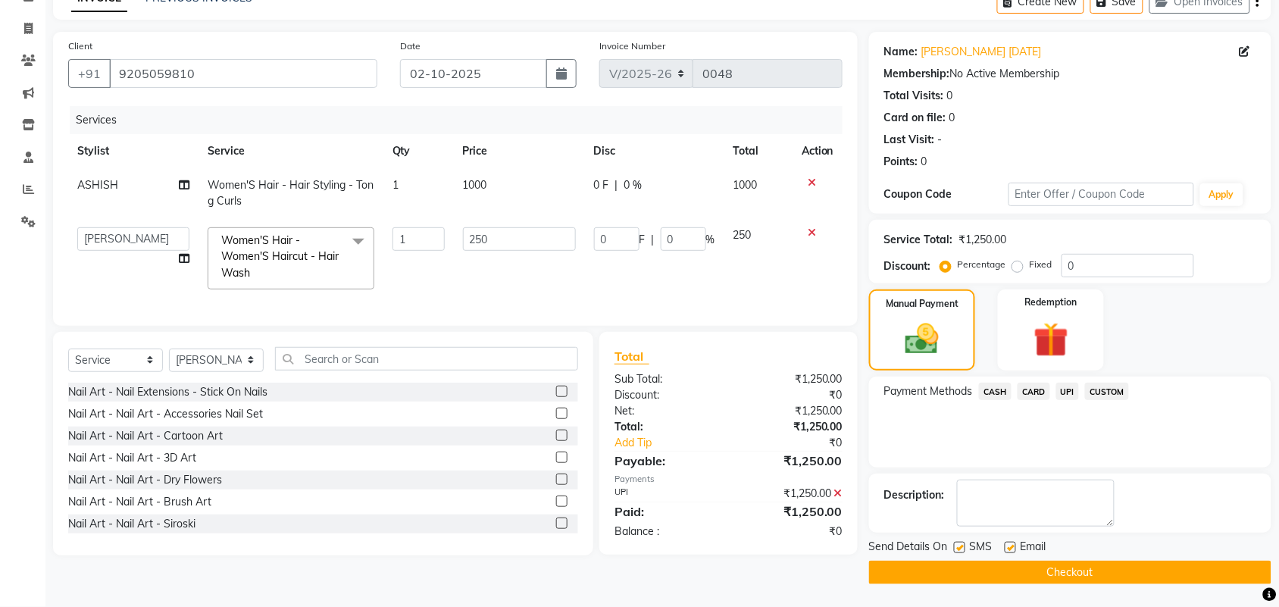
click at [1077, 576] on button "Checkout" at bounding box center [1070, 572] width 402 height 23
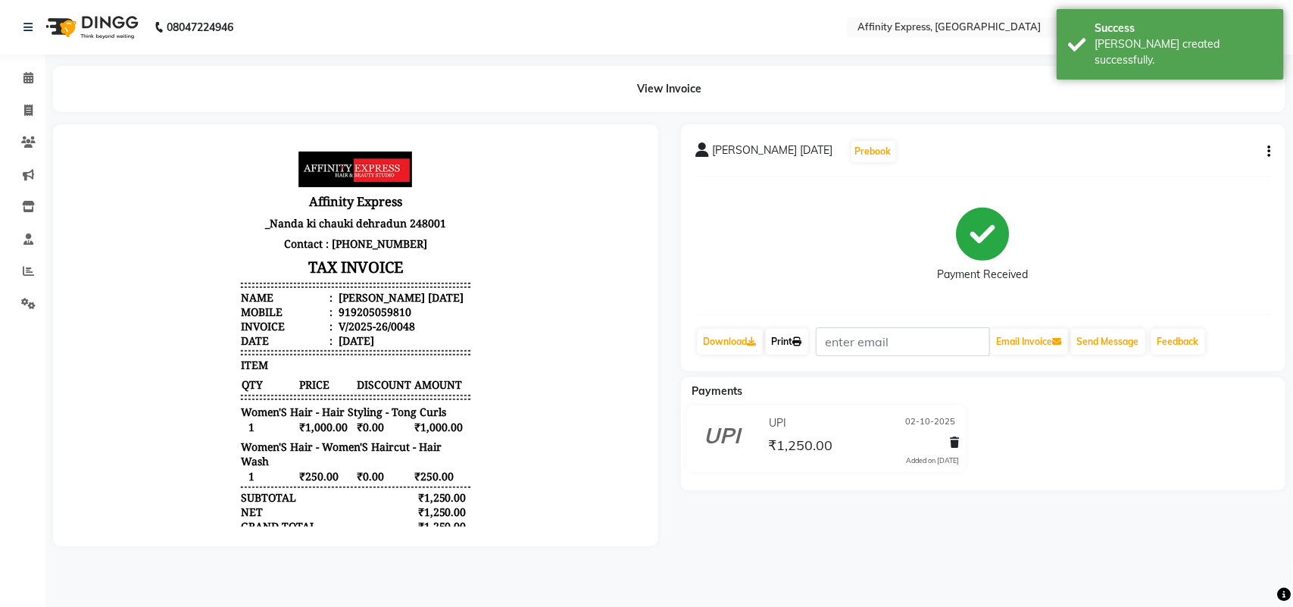
click at [786, 341] on link "Print" at bounding box center [787, 342] width 42 height 26
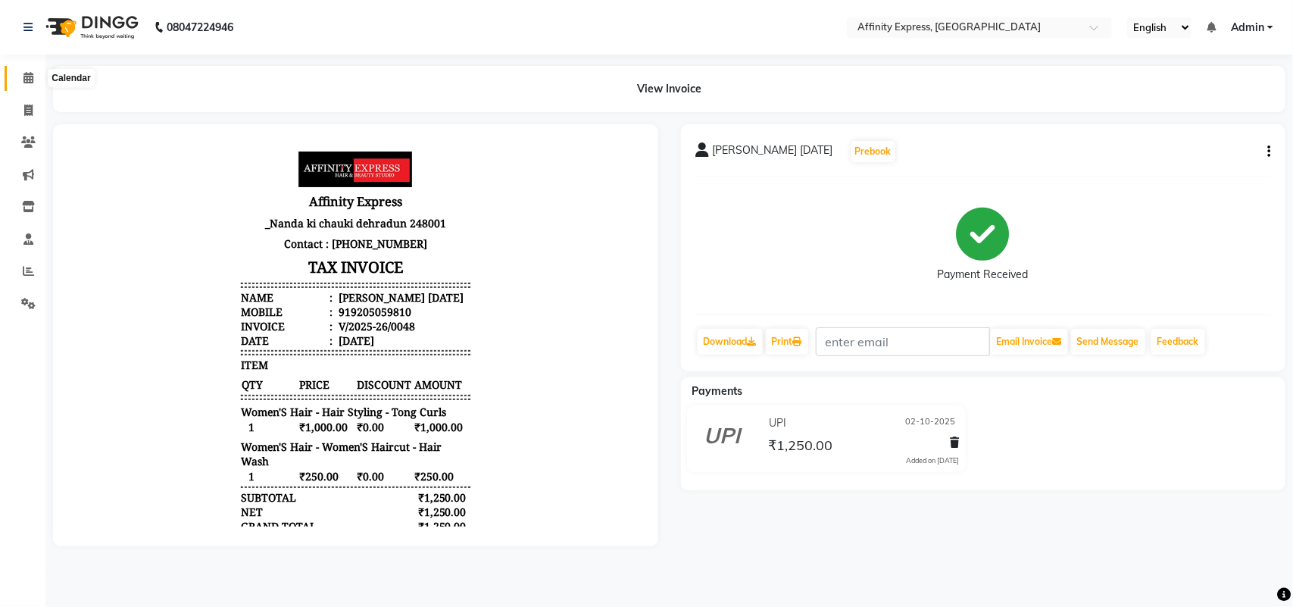
click at [31, 78] on icon at bounding box center [28, 77] width 10 height 11
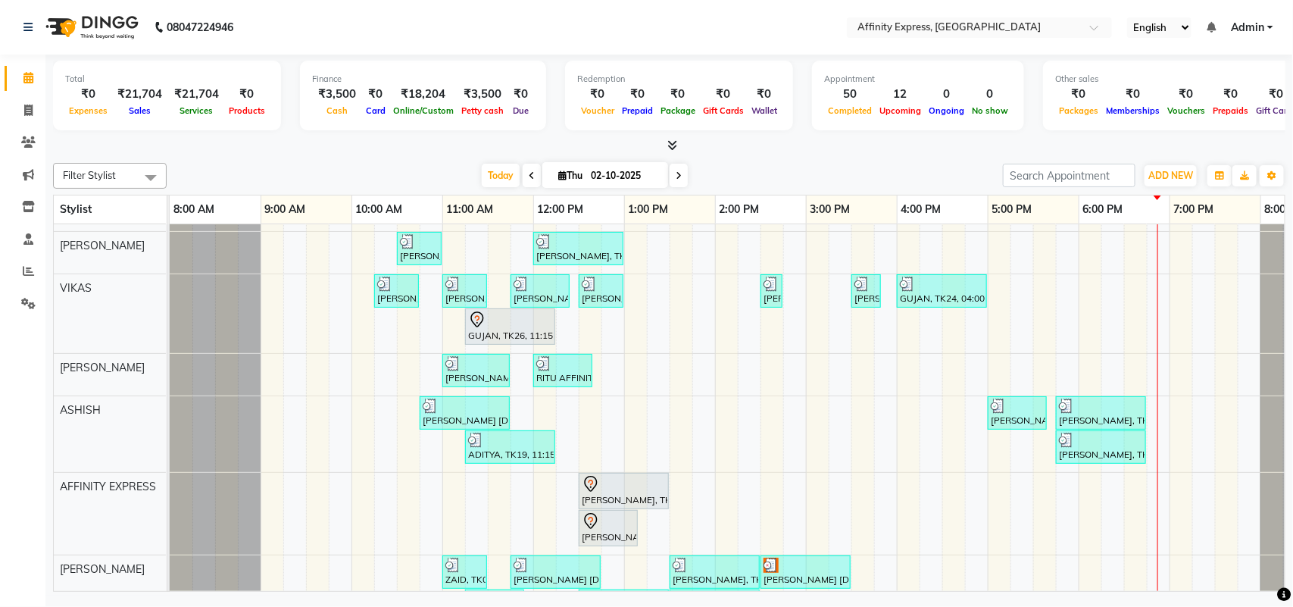
scroll to position [642, 0]
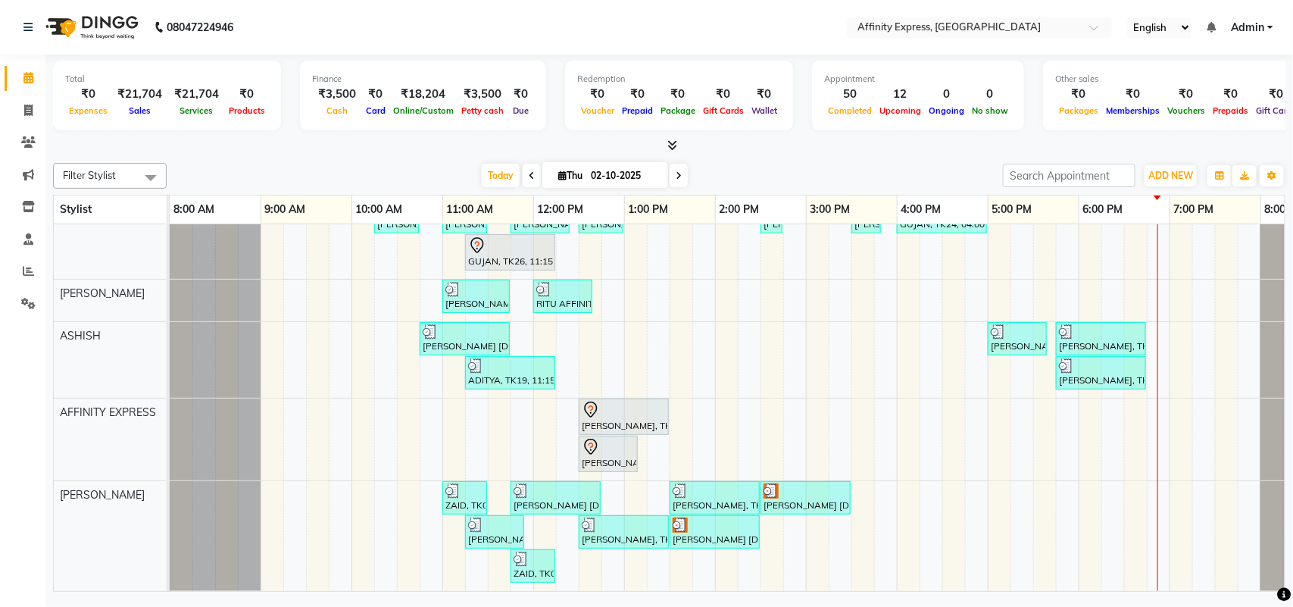
click at [445, 410] on div "[PERSON_NAME] AFFINITY MEMBER, TK06, 10:30 AM-11:00 AM, Waxing - Skin Consultat…" at bounding box center [761, 95] width 1182 height 991
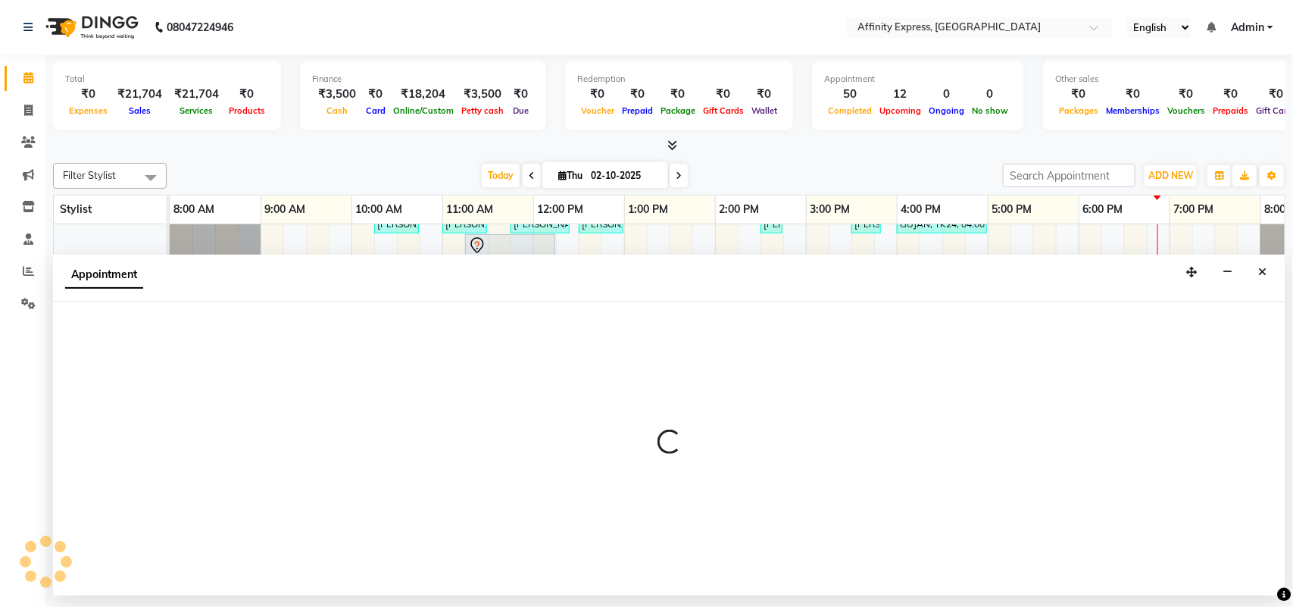
select select "93369"
select select "660"
select select "tentative"
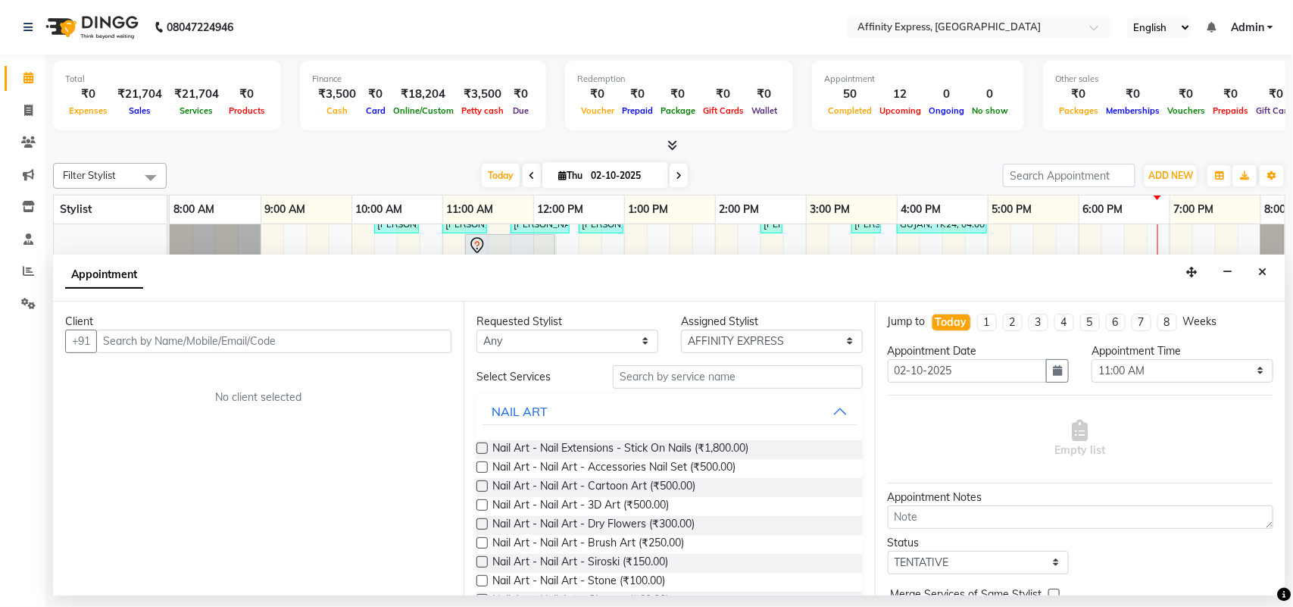
click at [261, 345] on input "text" at bounding box center [273, 341] width 355 height 23
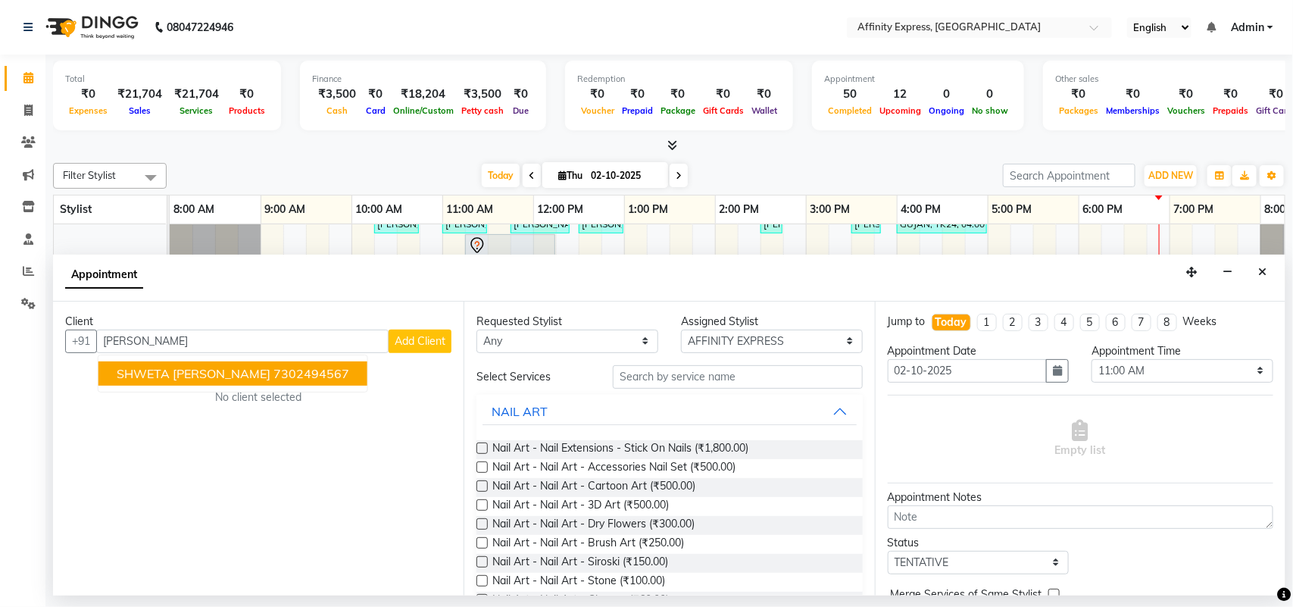
click at [171, 368] on span "SHWETA [PERSON_NAME]" at bounding box center [194, 373] width 154 height 15
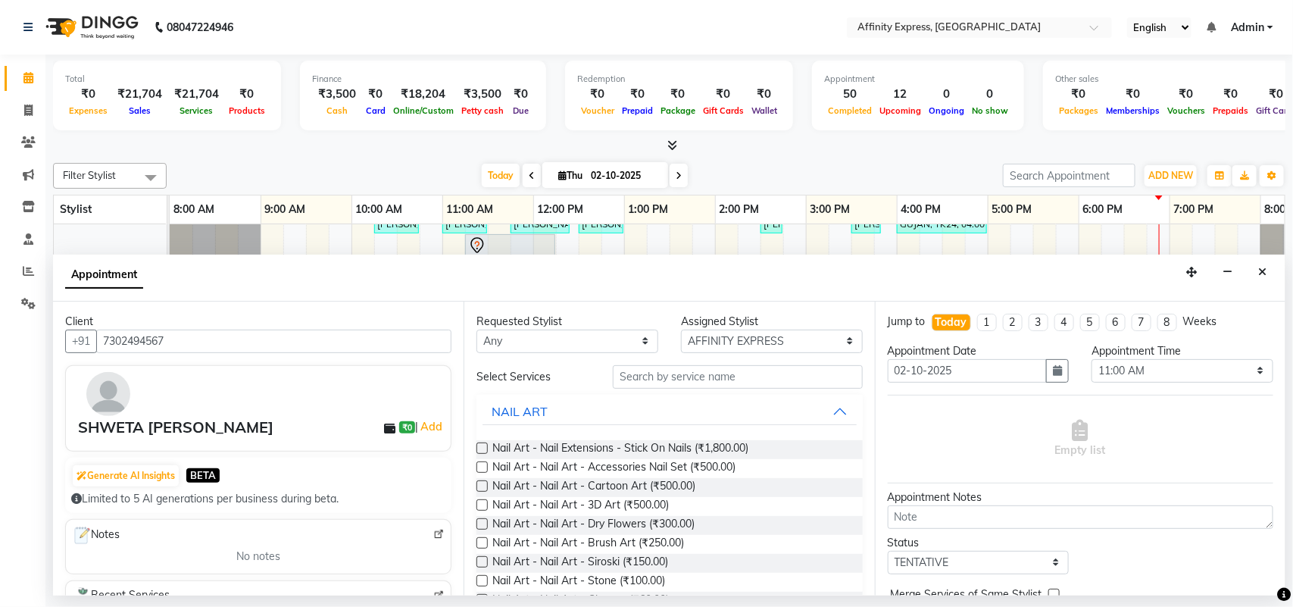
type input "7302494567"
click at [735, 377] on input "text" at bounding box center [738, 376] width 250 height 23
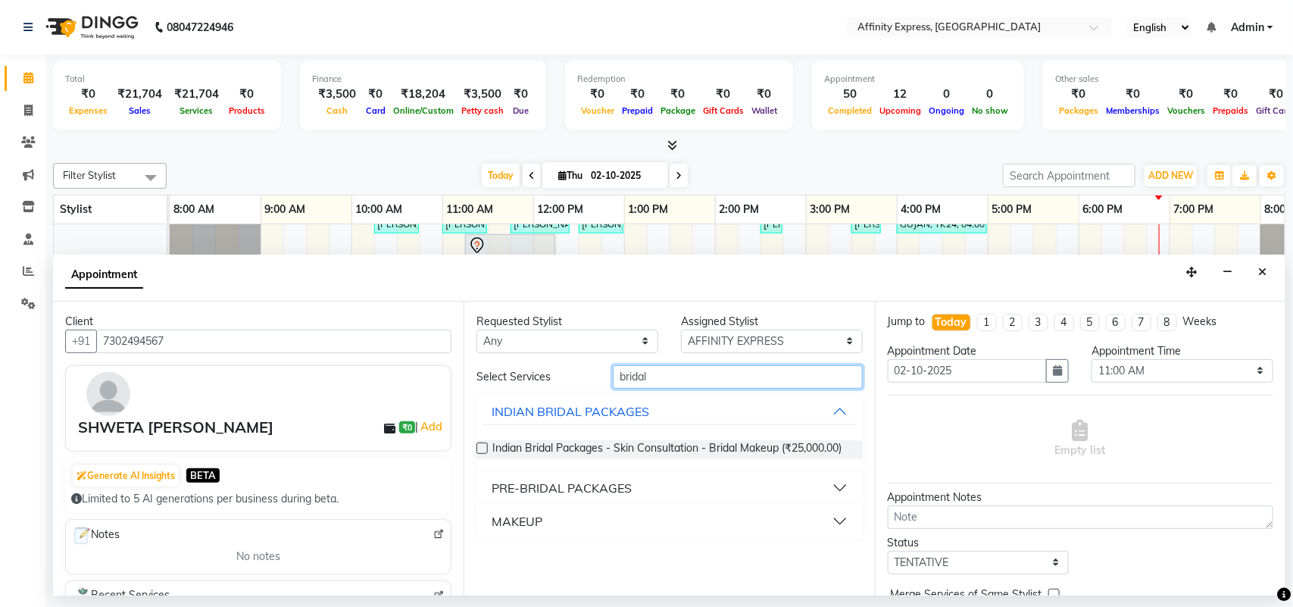
type input "bridal"
click at [827, 483] on button "PRE-BRIDAL PACKAGES" at bounding box center [670, 487] width 374 height 27
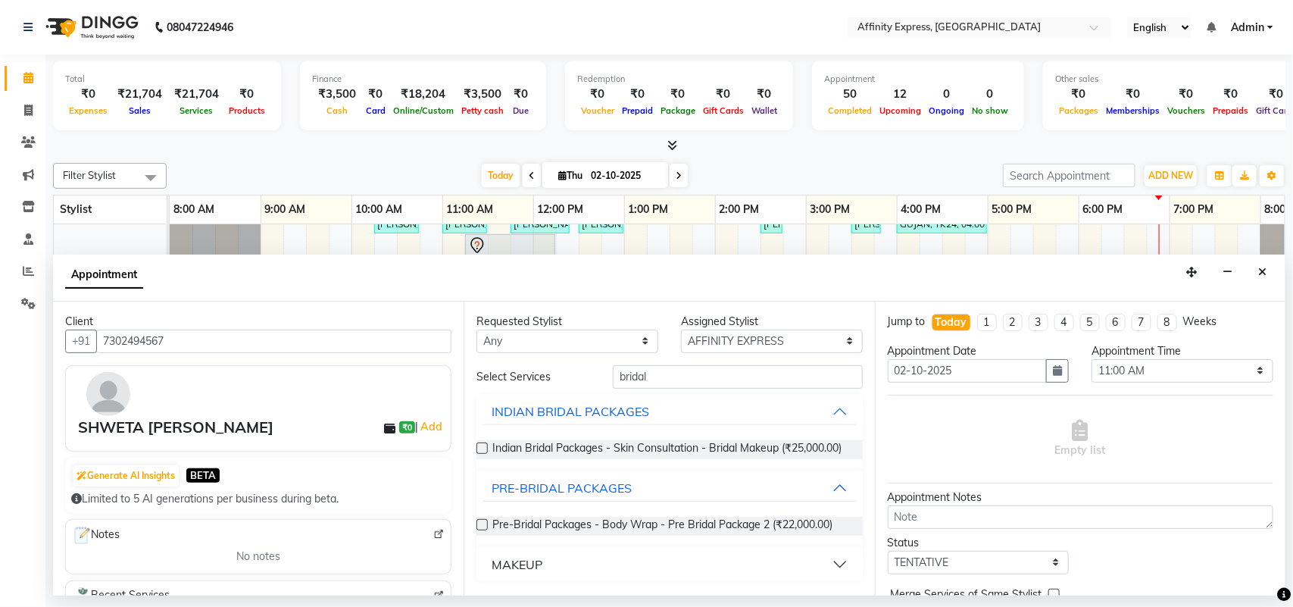
click at [485, 524] on label at bounding box center [482, 524] width 11 height 11
click at [485, 524] on input "checkbox" at bounding box center [482, 526] width 10 height 10
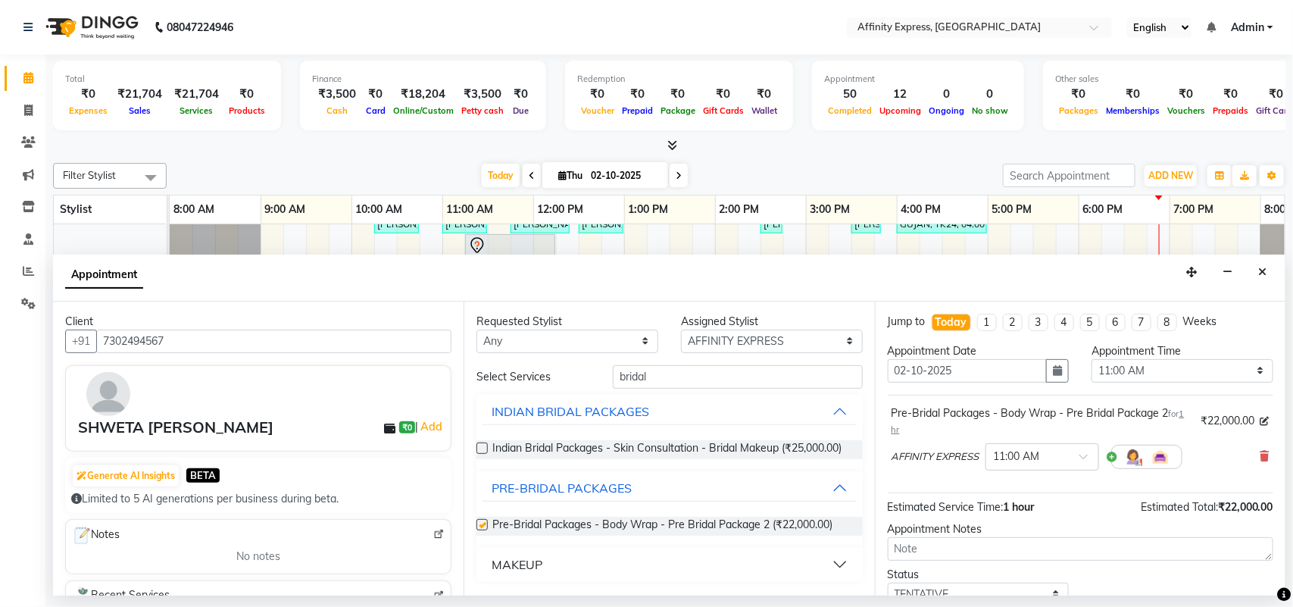
checkbox input "false"
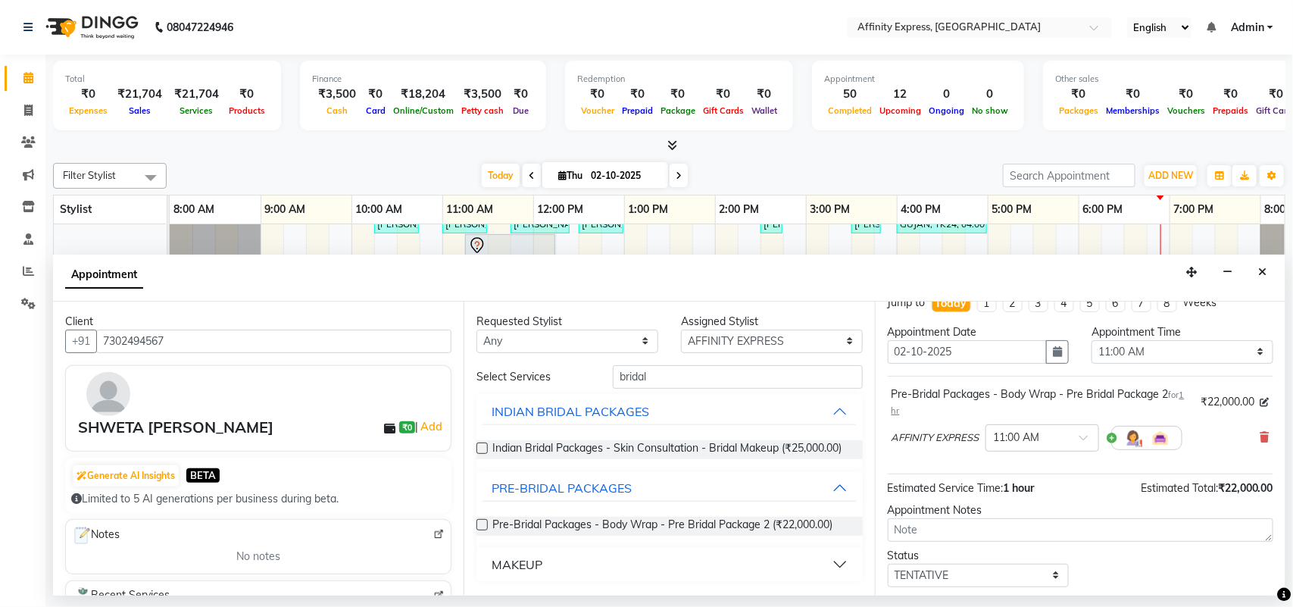
scroll to position [49, 0]
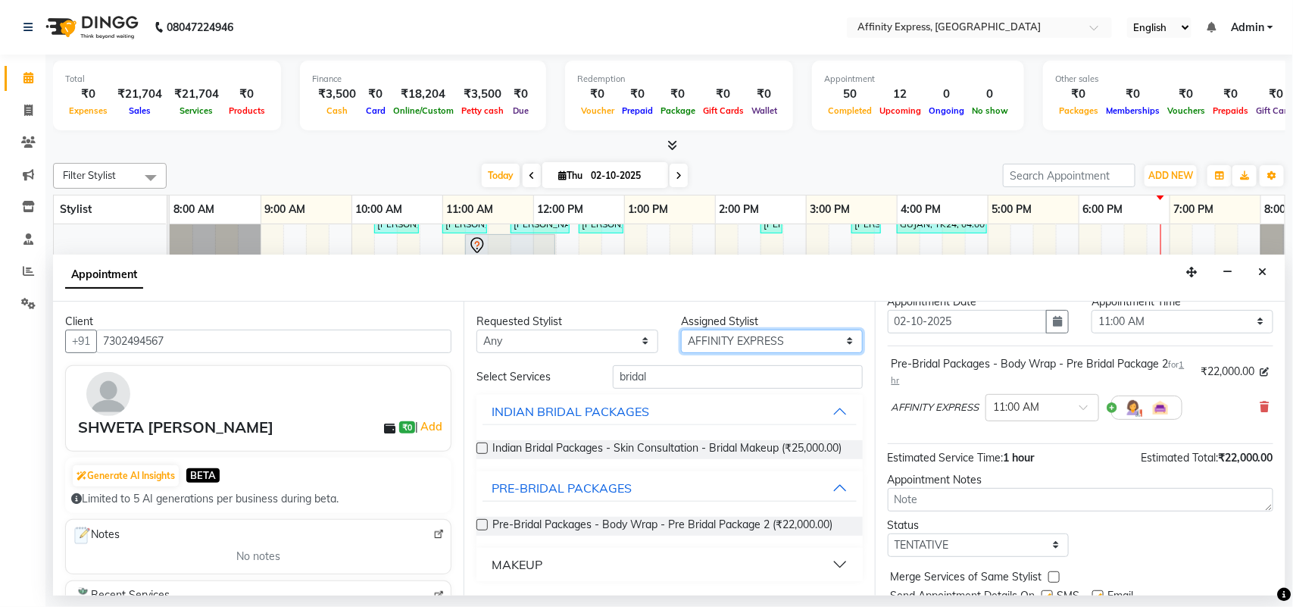
click at [849, 342] on select "Select [PERSON_NAME] AFFINITY EXPRESS [PERSON_NAME] [PERSON_NAME] DIVYA KAVITA …" at bounding box center [772, 341] width 182 height 23
select select "93305"
click at [681, 330] on select "Select [PERSON_NAME] AFFINITY EXPRESS [PERSON_NAME] [PERSON_NAME] DIVYA KAVITA …" at bounding box center [772, 341] width 182 height 23
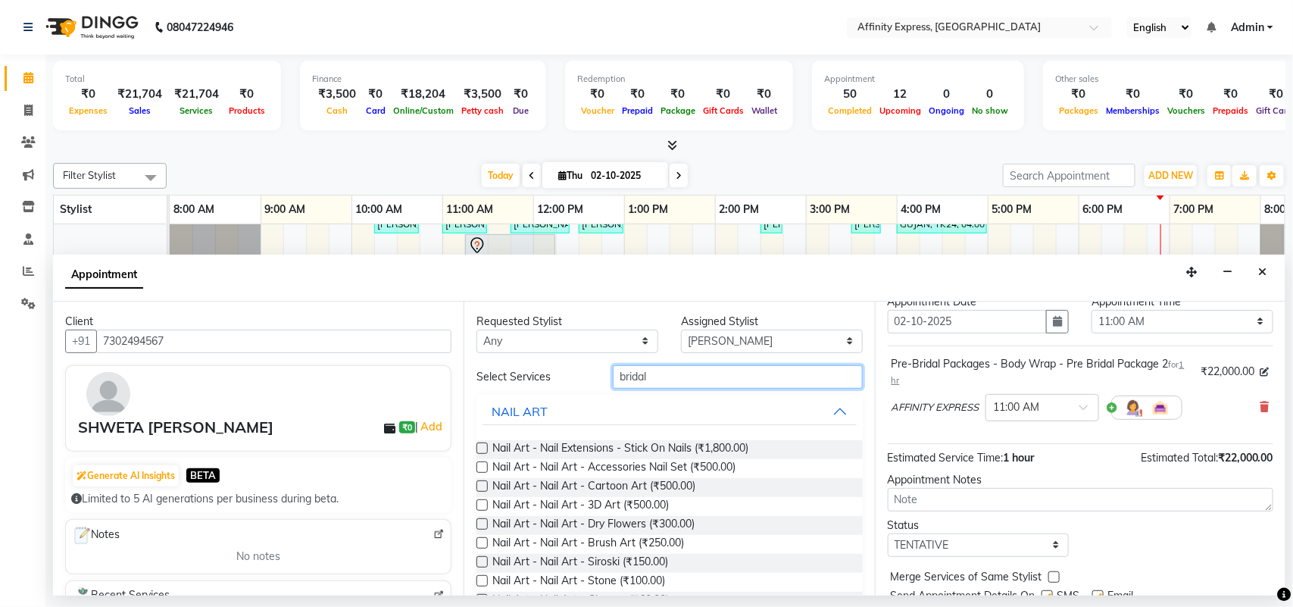
click at [746, 379] on input "bridal" at bounding box center [738, 376] width 250 height 23
type input "b"
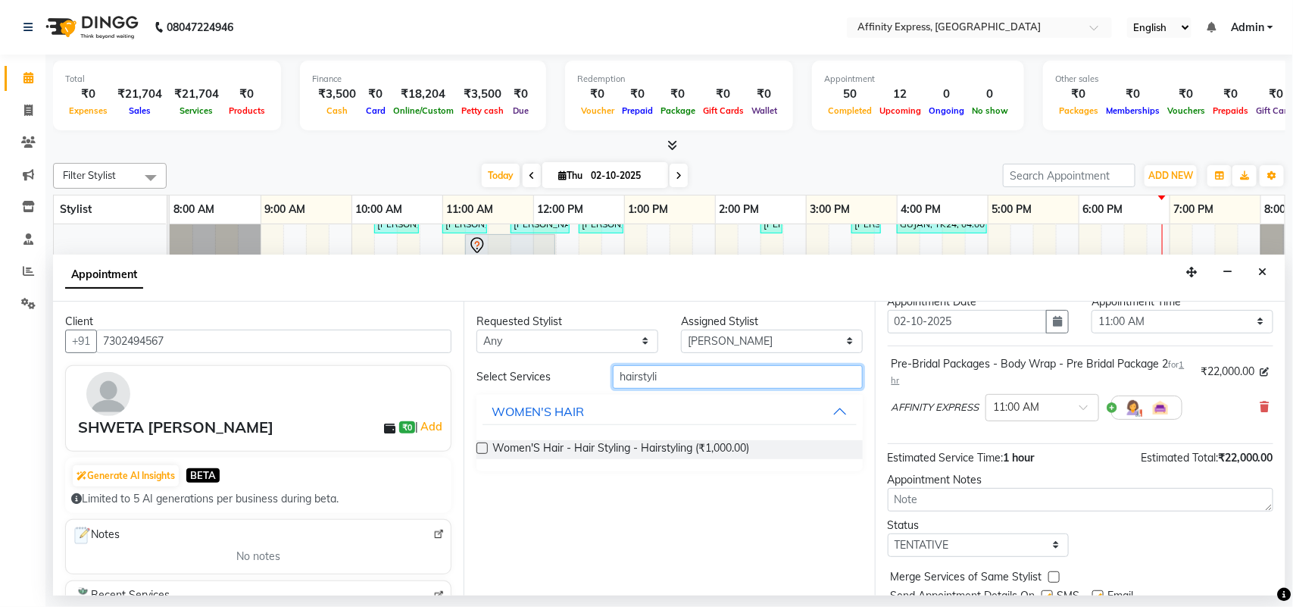
type input "hairstyli"
click at [483, 452] on label at bounding box center [482, 447] width 11 height 11
click at [483, 452] on input "checkbox" at bounding box center [482, 450] width 10 height 10
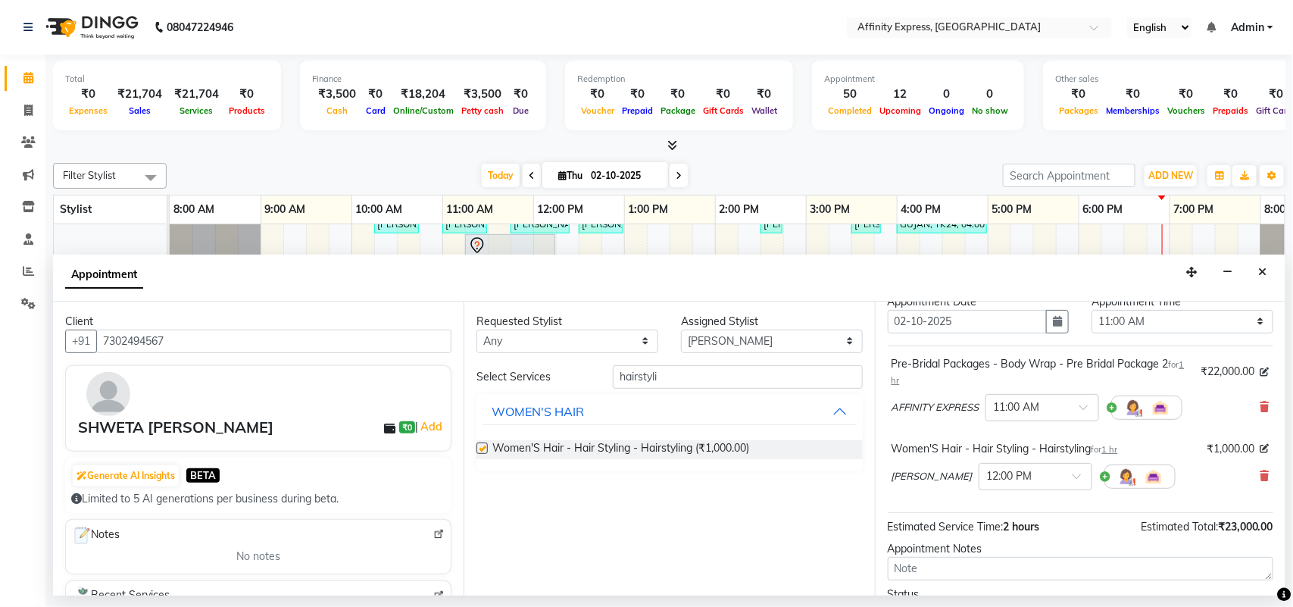
checkbox input "false"
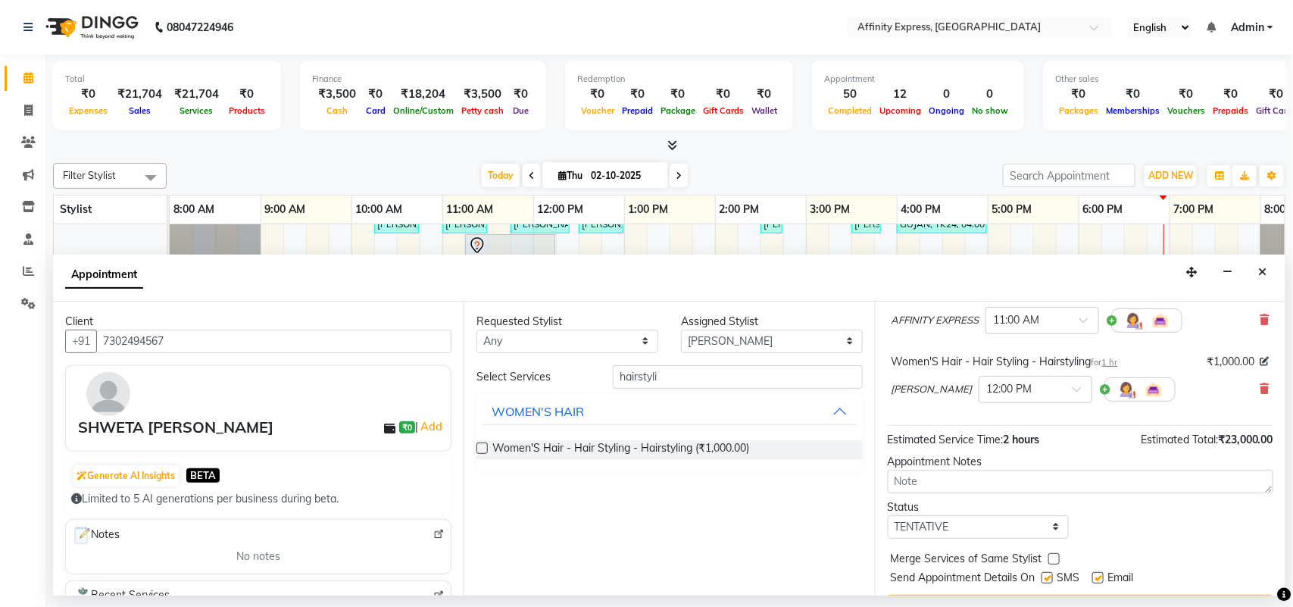
scroll to position [127, 0]
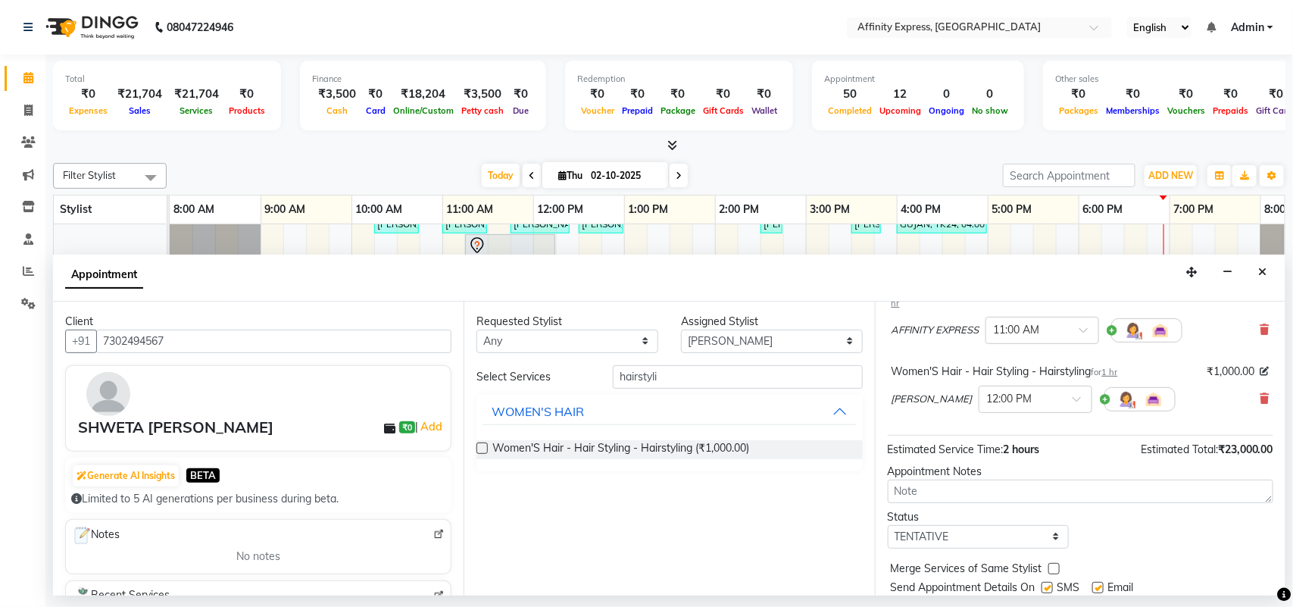
click at [1293, 448] on div "Total ₹0 Expenses ₹21,704 Sales ₹21,704 Services ₹0 Products Finance ₹3,500 Cas…" at bounding box center [669, 325] width 1248 height 541
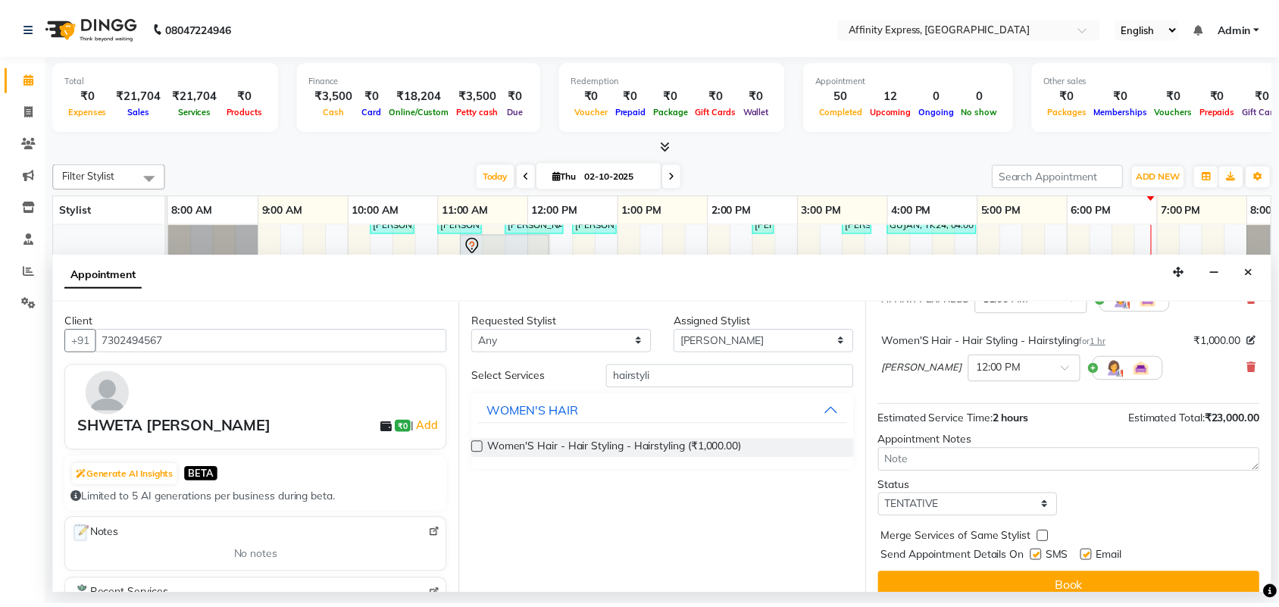
scroll to position [176, 0]
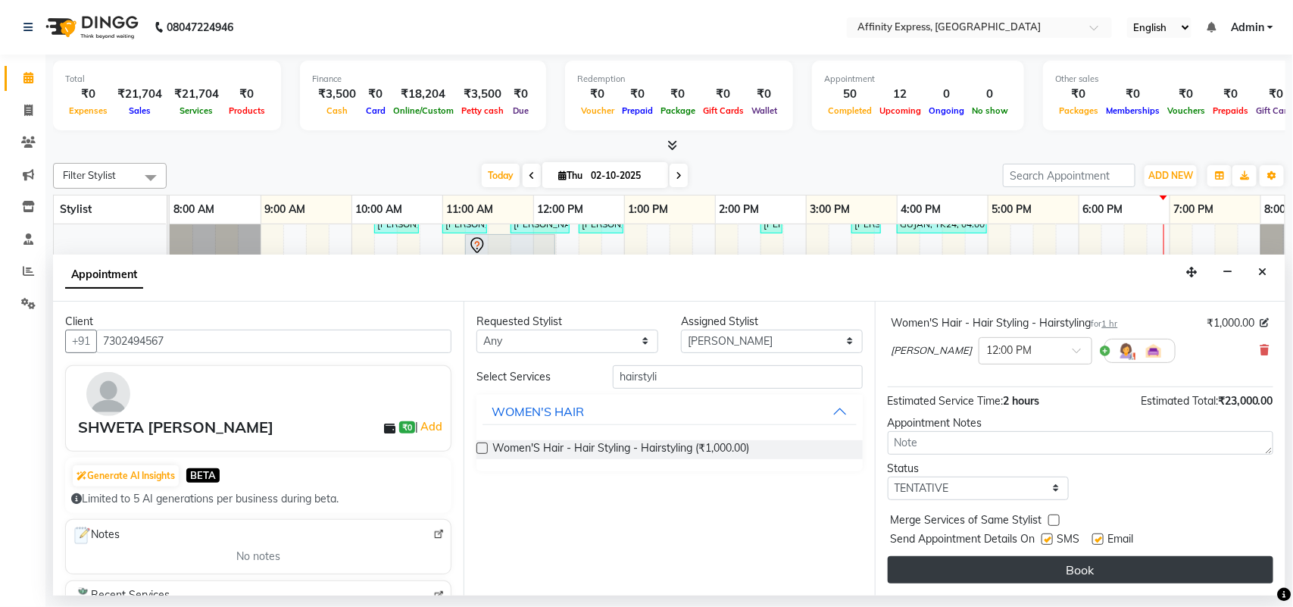
click at [1111, 564] on button "Book" at bounding box center [1081, 569] width 386 height 27
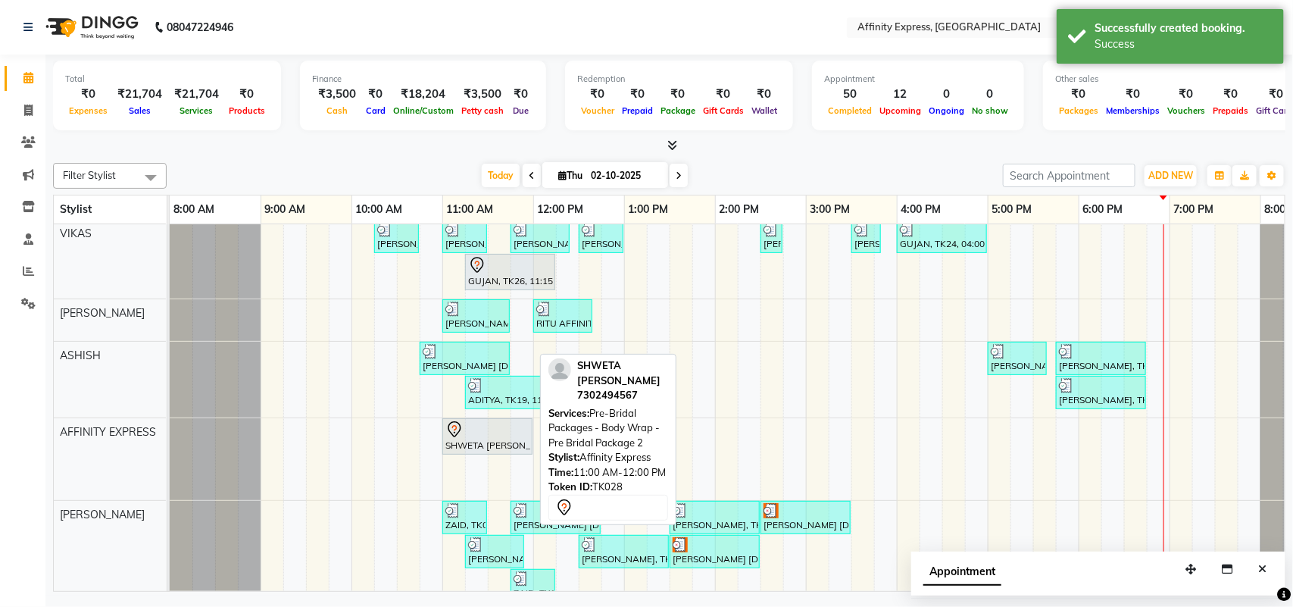
click at [529, 440] on div at bounding box center [532, 436] width 6 height 35
select select "7"
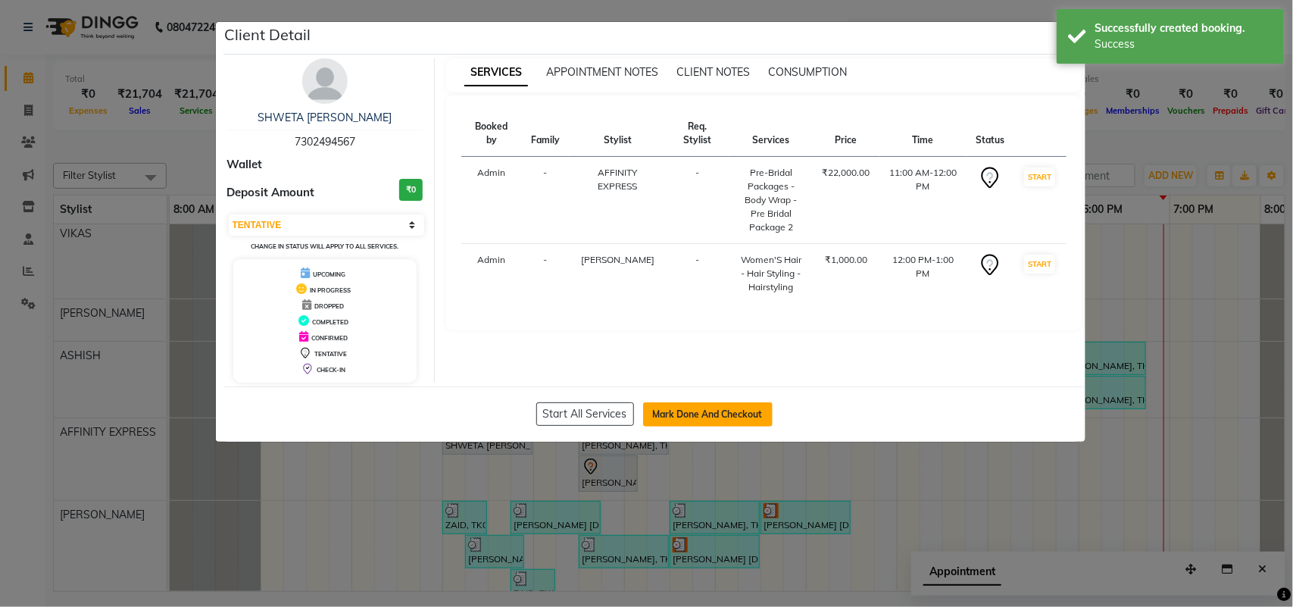
click at [711, 414] on button "Mark Done And Checkout" at bounding box center [708, 414] width 130 height 24
select select "service"
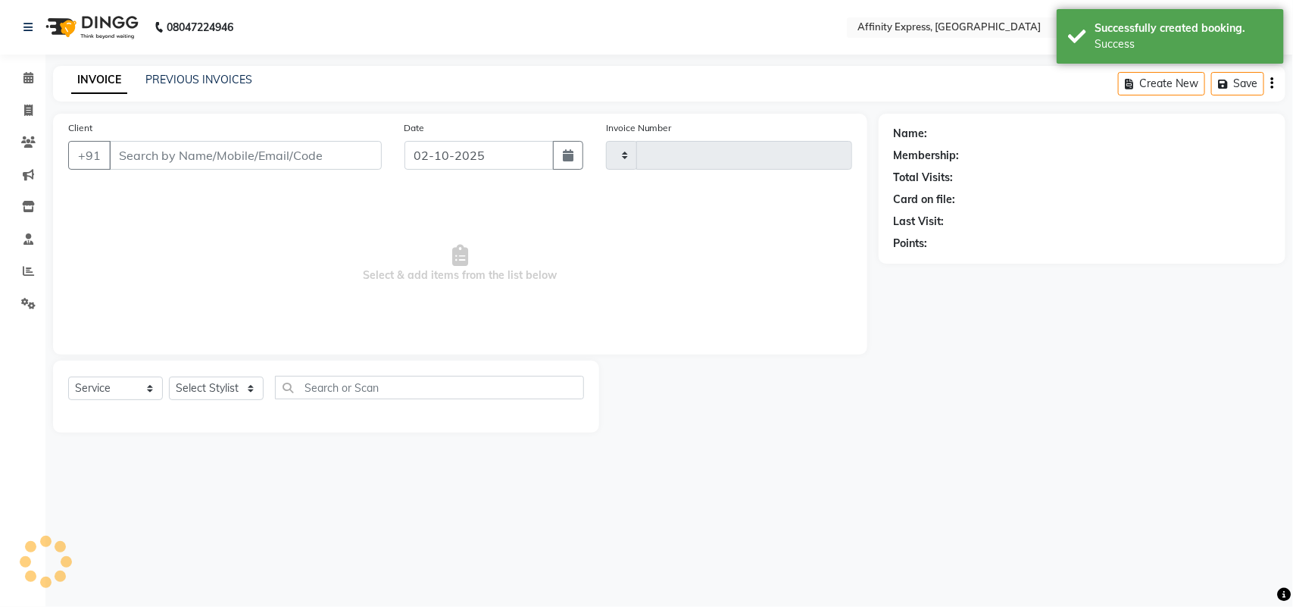
type input "0049"
select select "9123"
type input "7302494567"
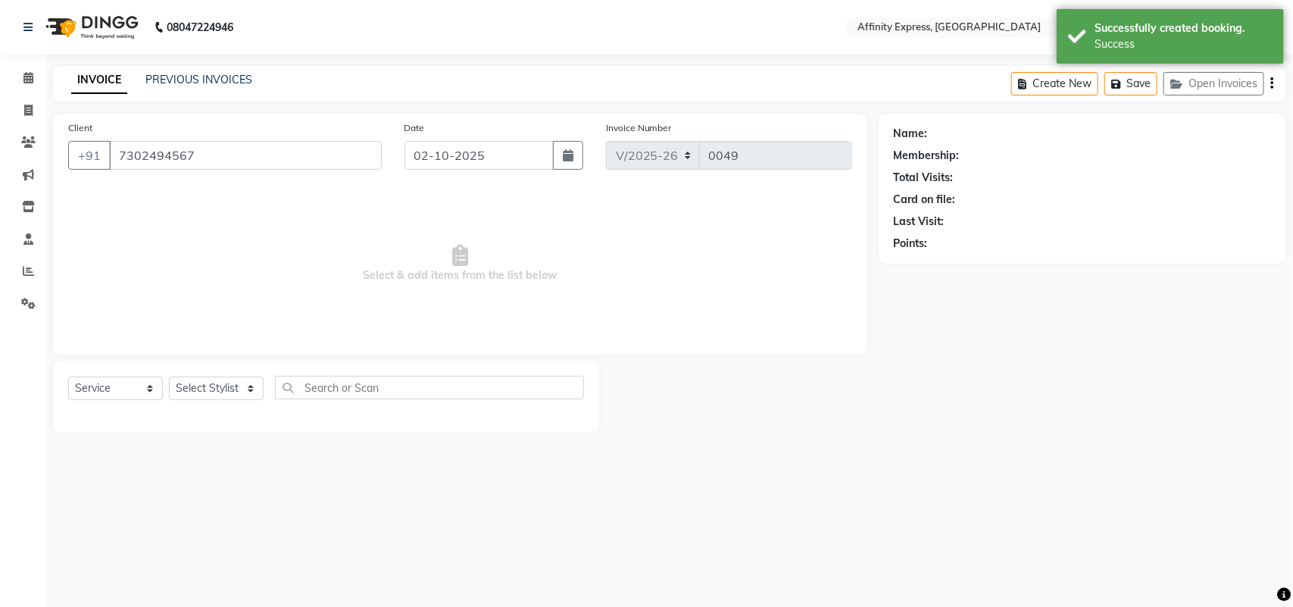
select select "93369"
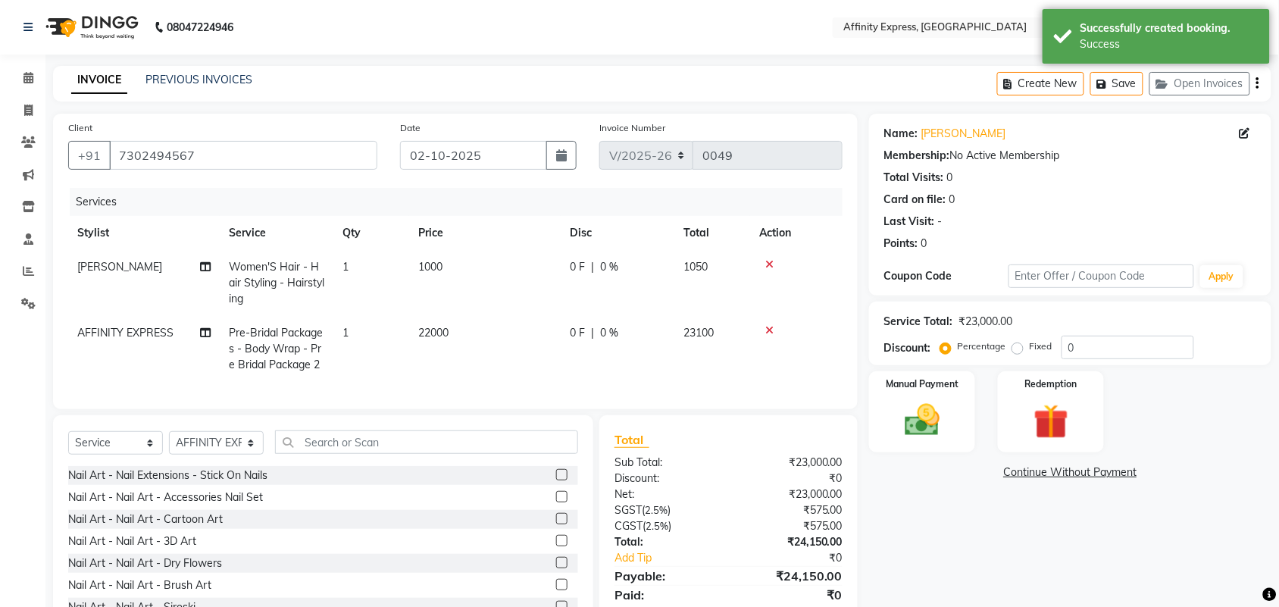
click at [442, 265] on span "1000" at bounding box center [430, 267] width 24 height 14
select select "93305"
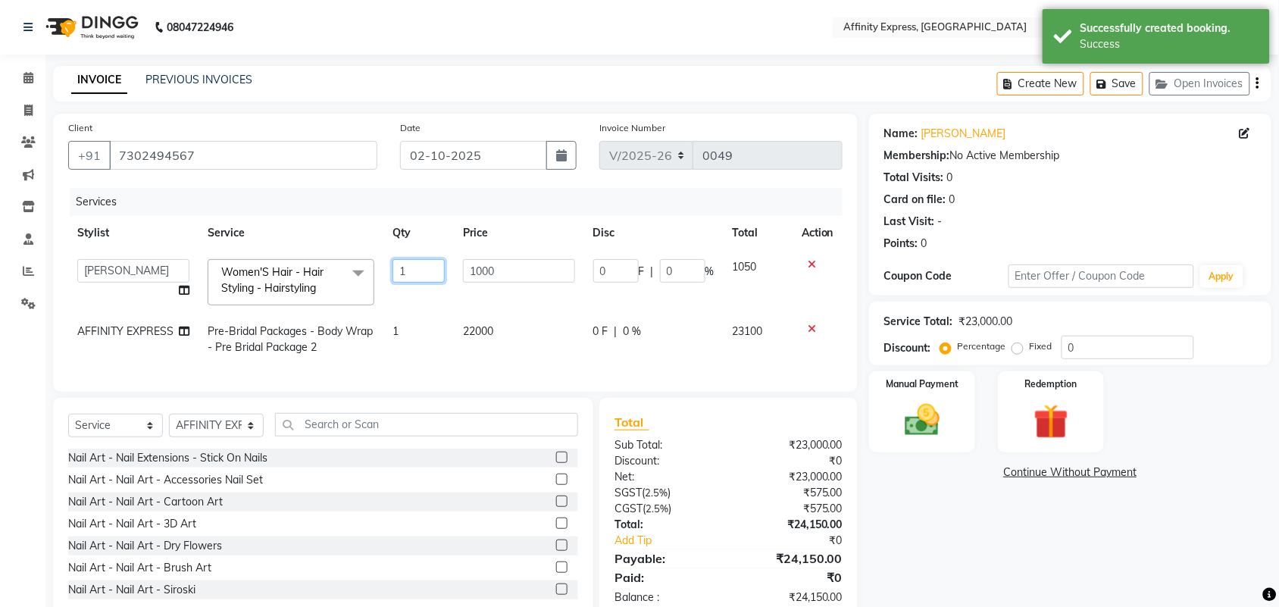
click at [442, 265] on input "1" at bounding box center [418, 270] width 52 height 23
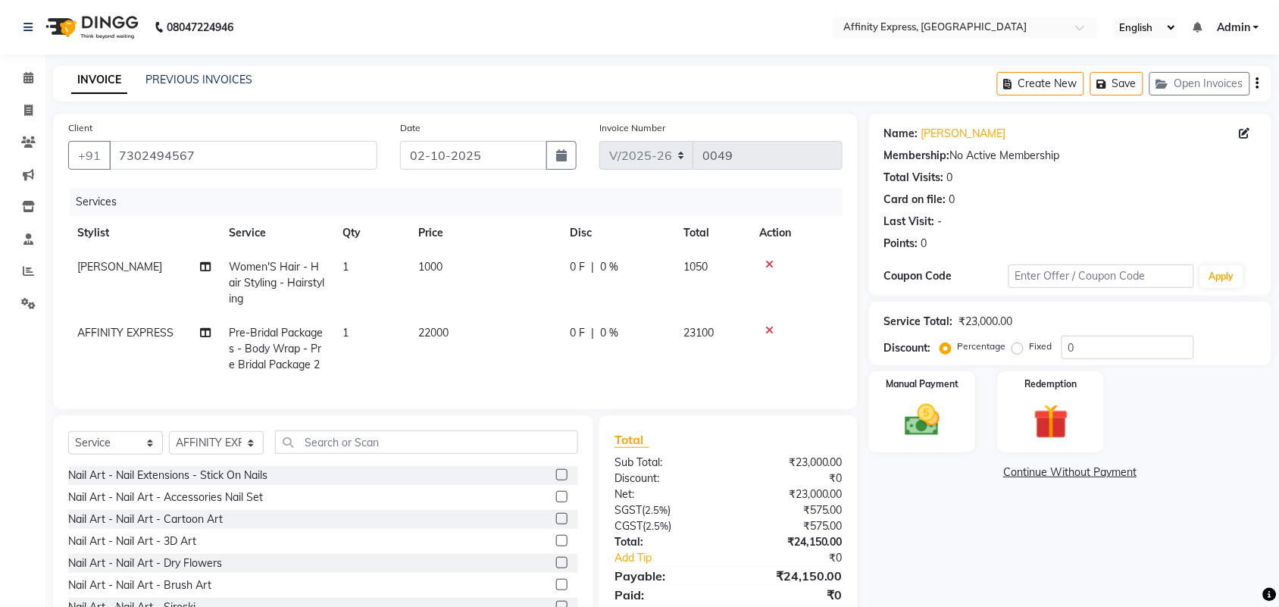
click at [451, 270] on td "1000" at bounding box center [485, 283] width 152 height 66
select select "93305"
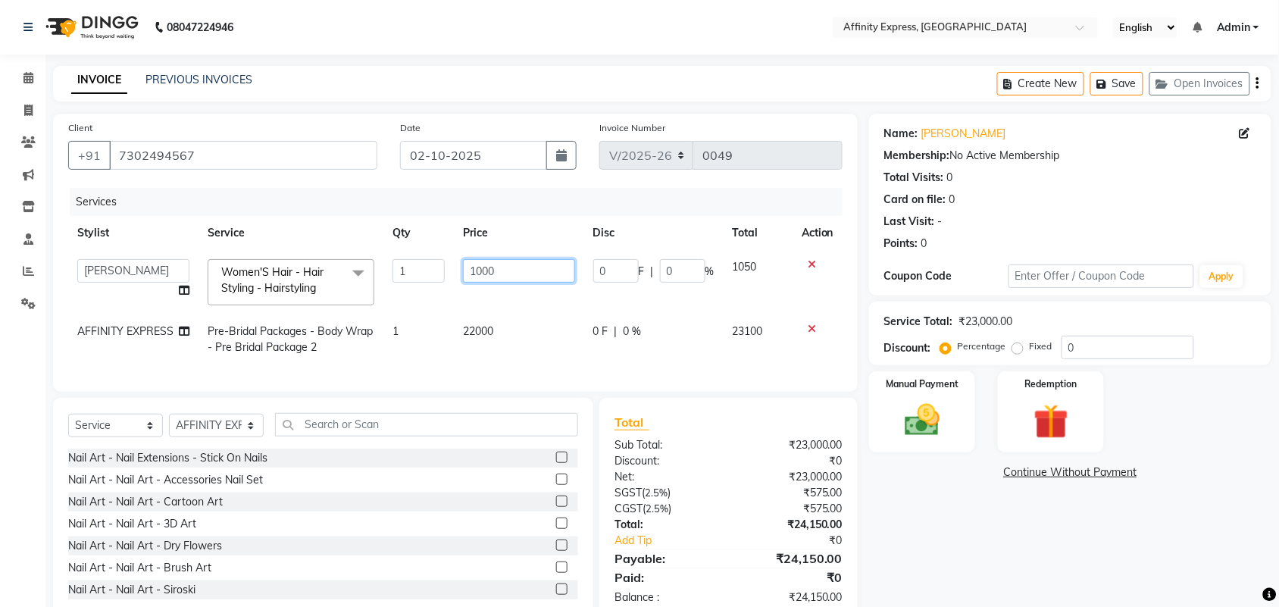
drag, startPoint x: 497, startPoint y: 269, endPoint x: 470, endPoint y: 280, distance: 29.5
click at [470, 280] on input "1000" at bounding box center [519, 270] width 112 height 23
type input "2000"
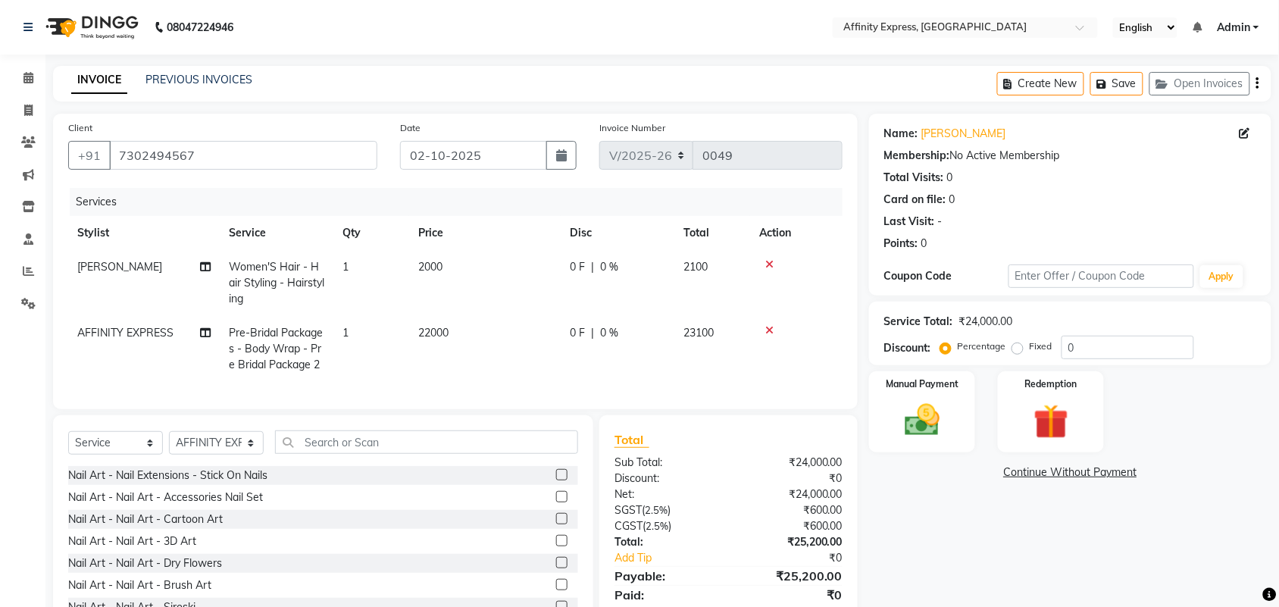
click at [497, 331] on td "22000" at bounding box center [485, 349] width 152 height 66
select select "93369"
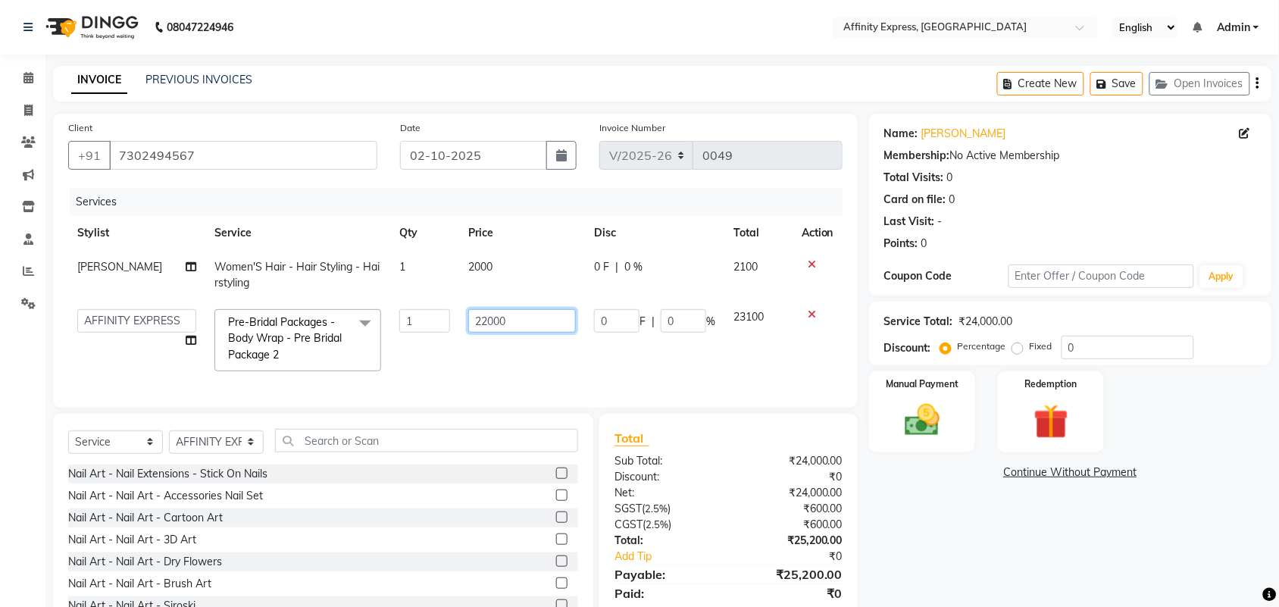
drag, startPoint x: 502, startPoint y: 326, endPoint x: 474, endPoint y: 333, distance: 29.8
click at [474, 333] on td "22000" at bounding box center [522, 340] width 126 height 80
type input "20200"
click at [502, 361] on td "20200" at bounding box center [522, 340] width 126 height 80
select select "93369"
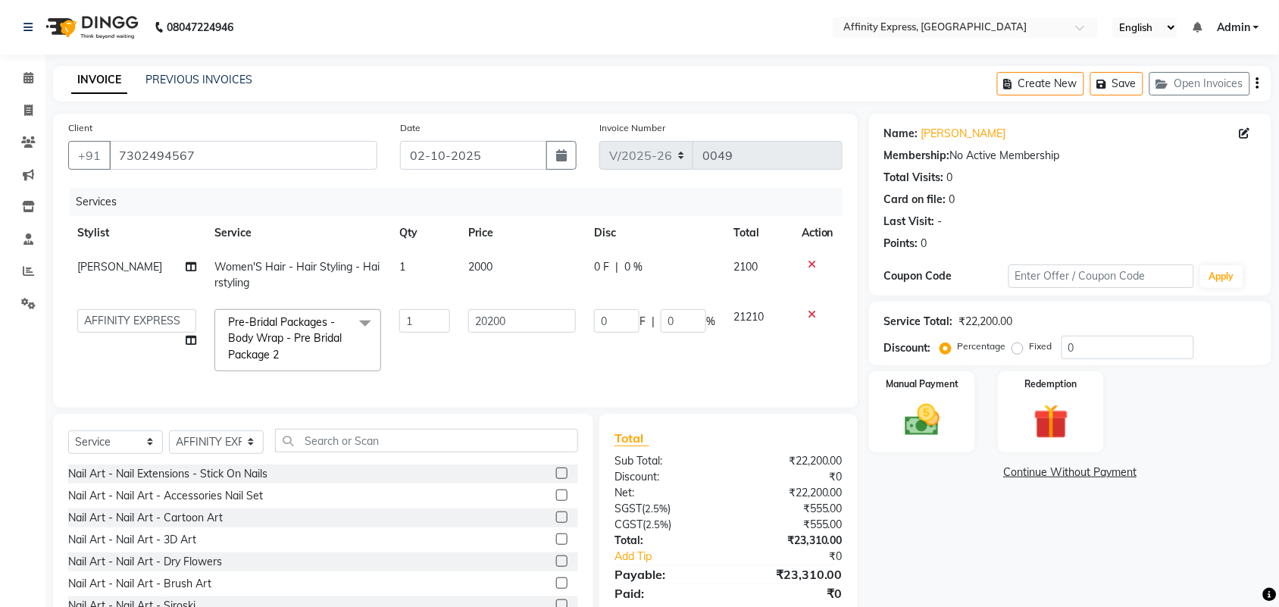
click at [1259, 83] on icon "button" at bounding box center [1257, 83] width 3 height 1
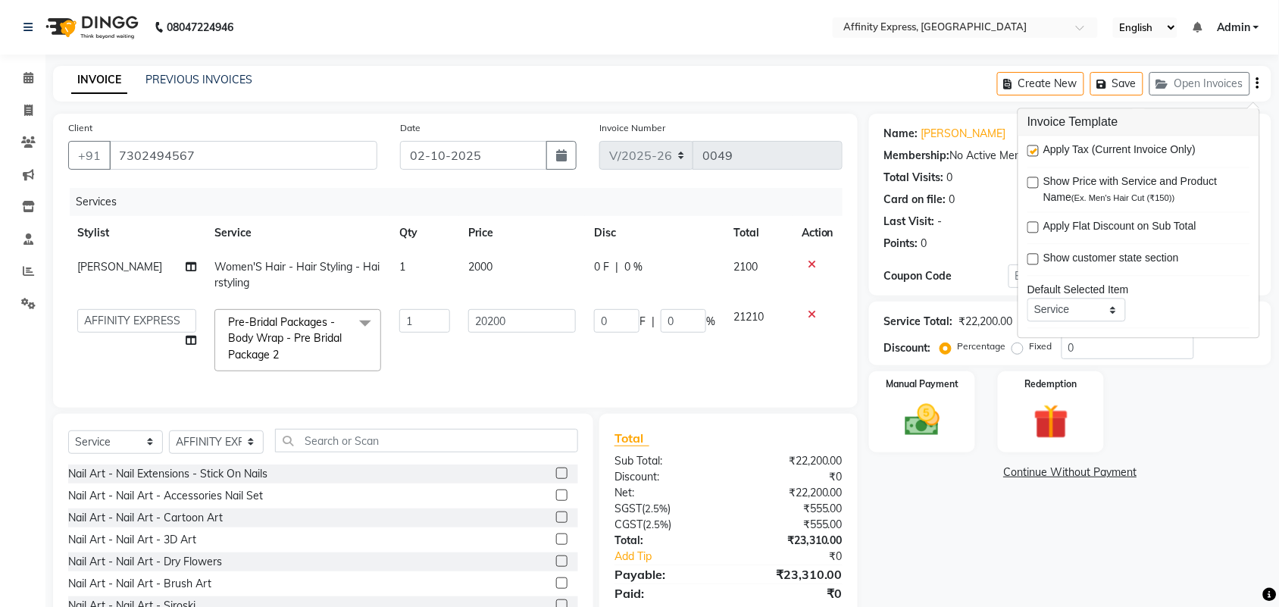
click at [1033, 152] on label at bounding box center [1032, 150] width 11 height 11
click at [1033, 152] on input "checkbox" at bounding box center [1032, 152] width 10 height 10
checkbox input "false"
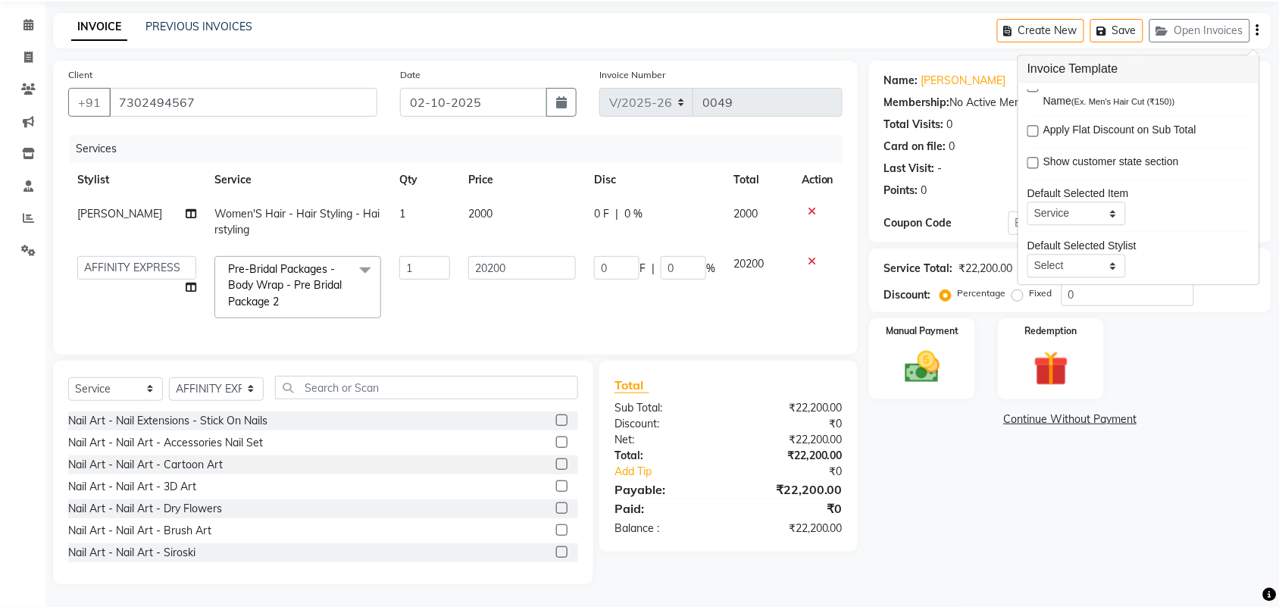
scroll to position [67, 0]
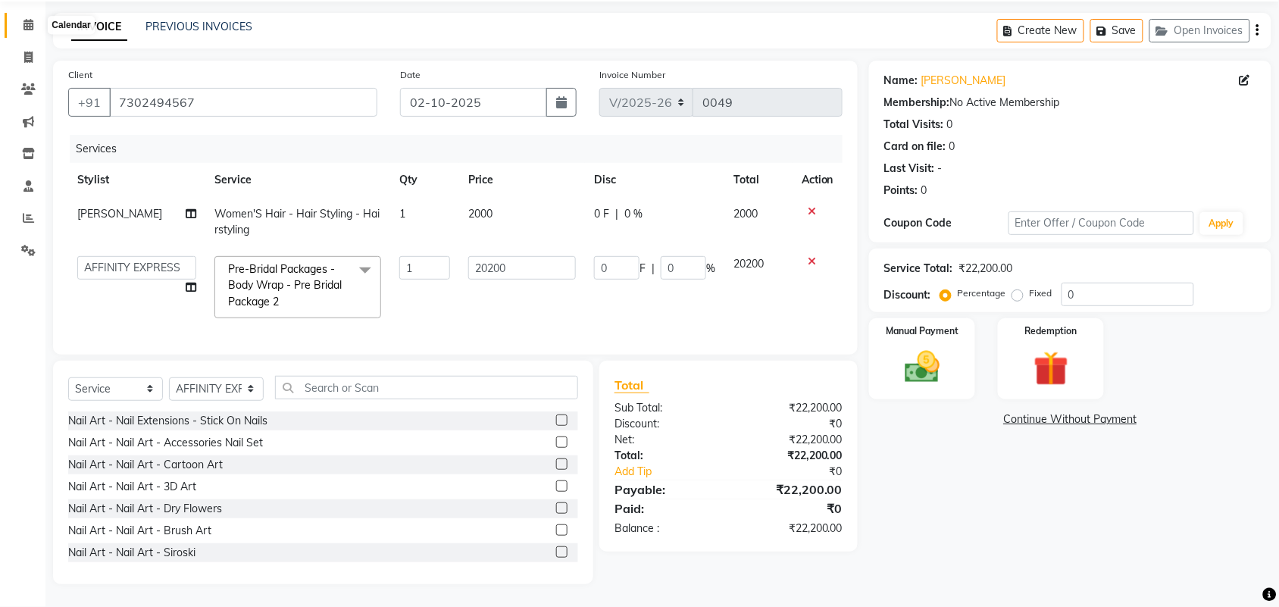
click at [29, 19] on icon at bounding box center [28, 24] width 10 height 11
click at [27, 52] on icon at bounding box center [28, 57] width 8 height 11
click at [1114, 19] on button "Save" at bounding box center [1116, 30] width 53 height 23
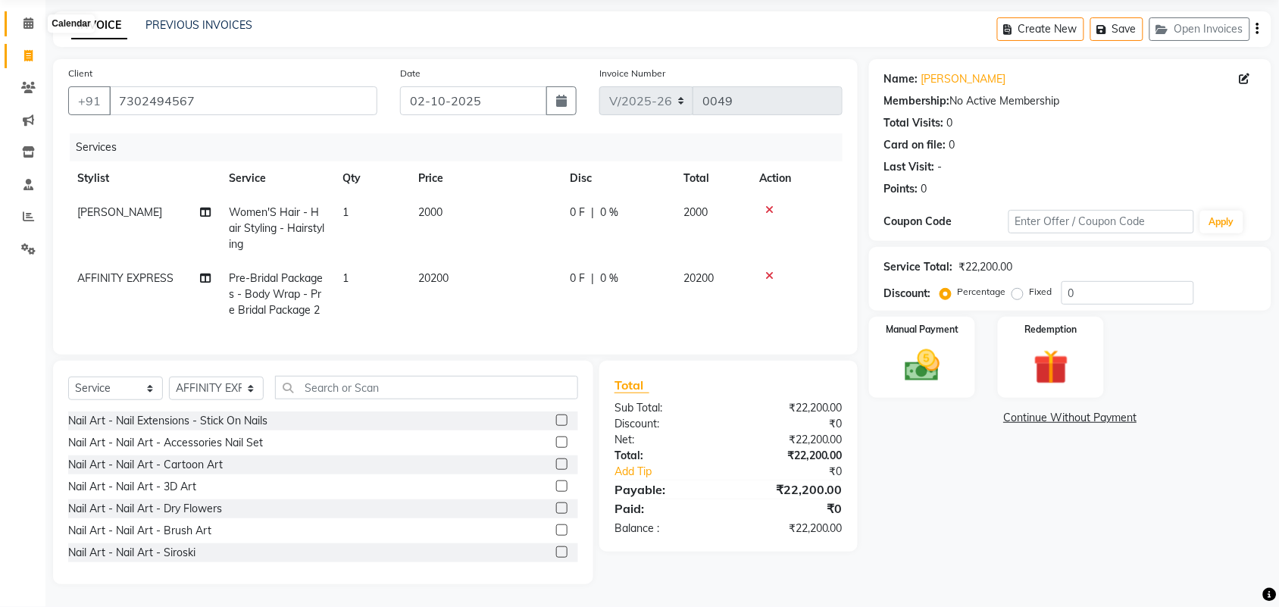
click at [27, 17] on icon at bounding box center [28, 22] width 10 height 11
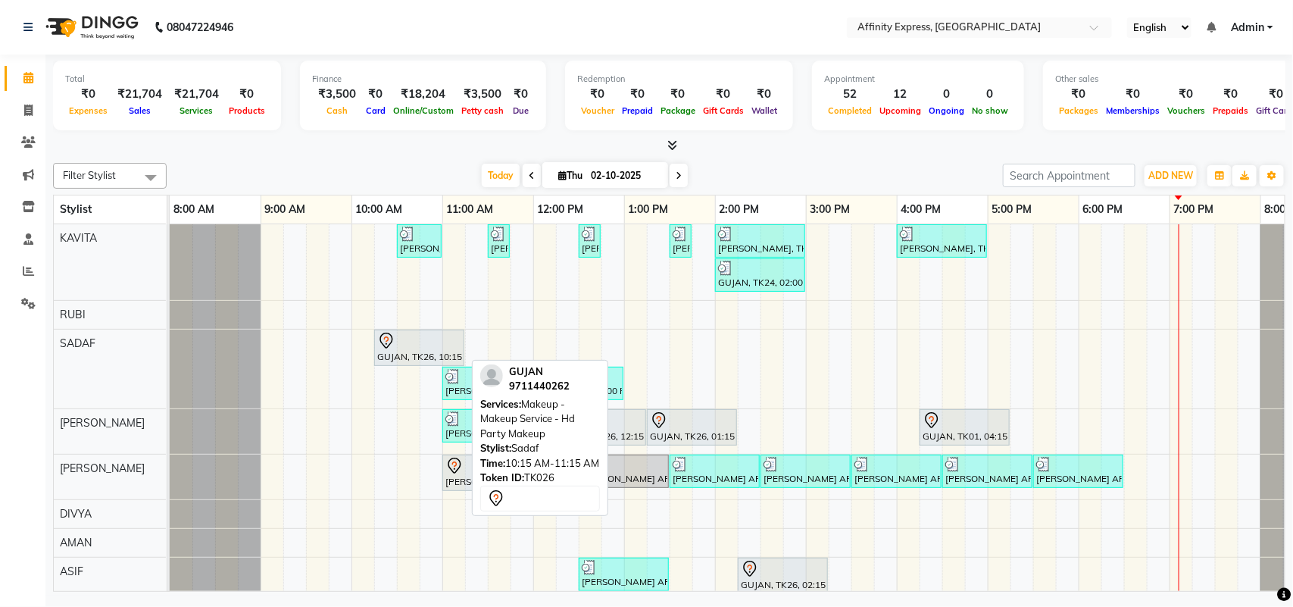
click at [402, 354] on div "GUJAN, TK26, 10:15 AM-11:15 AM, Makeup - Makeup Service - Hd Party Makeup" at bounding box center [419, 348] width 87 height 32
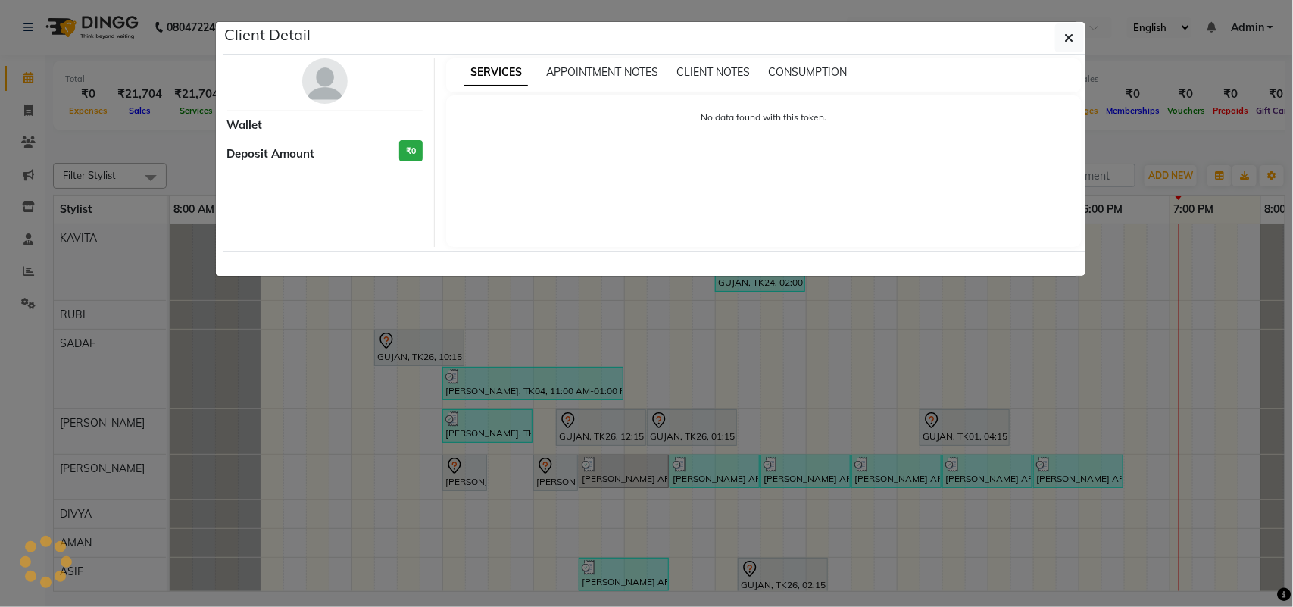
select select "7"
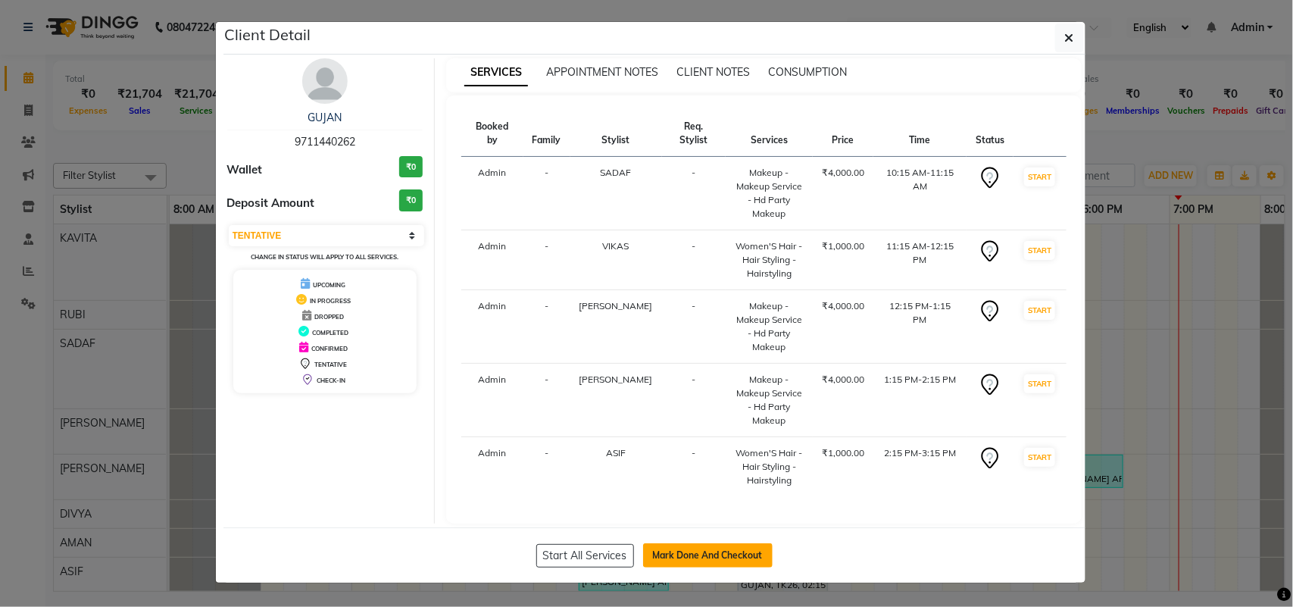
click at [717, 543] on button "Mark Done And Checkout" at bounding box center [708, 555] width 130 height 24
select select "9123"
select select "service"
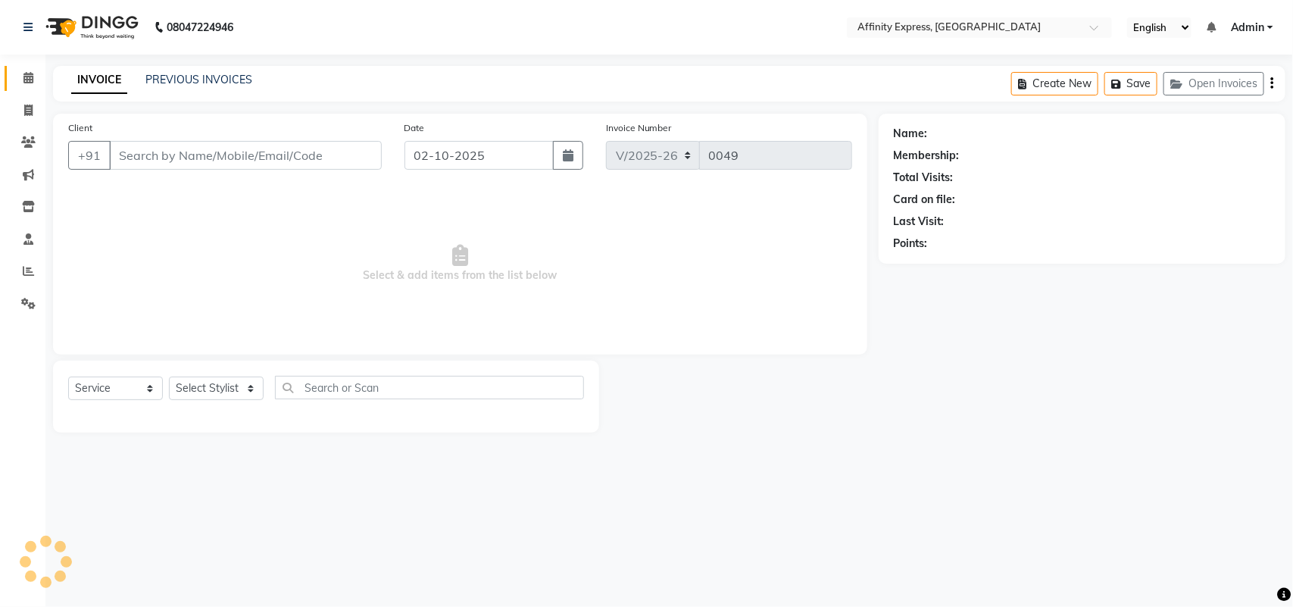
type input "9711440262"
select select "93307"
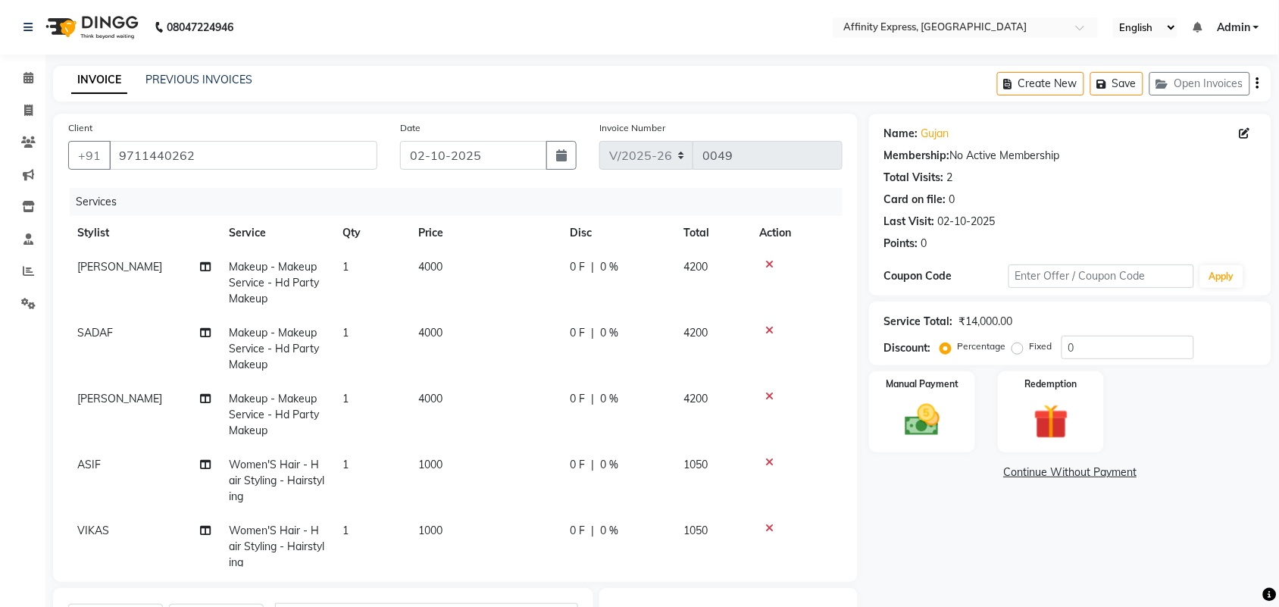
click at [442, 269] on span "4000" at bounding box center [430, 267] width 24 height 14
select select "93299"
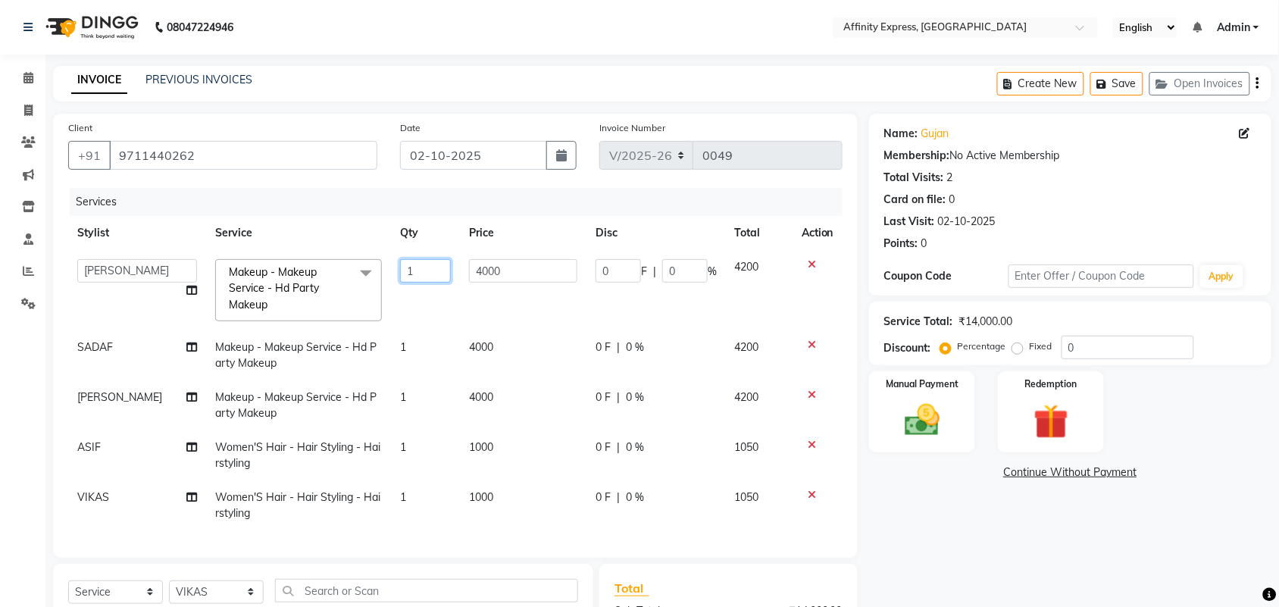
click at [442, 269] on input "1" at bounding box center [425, 270] width 51 height 23
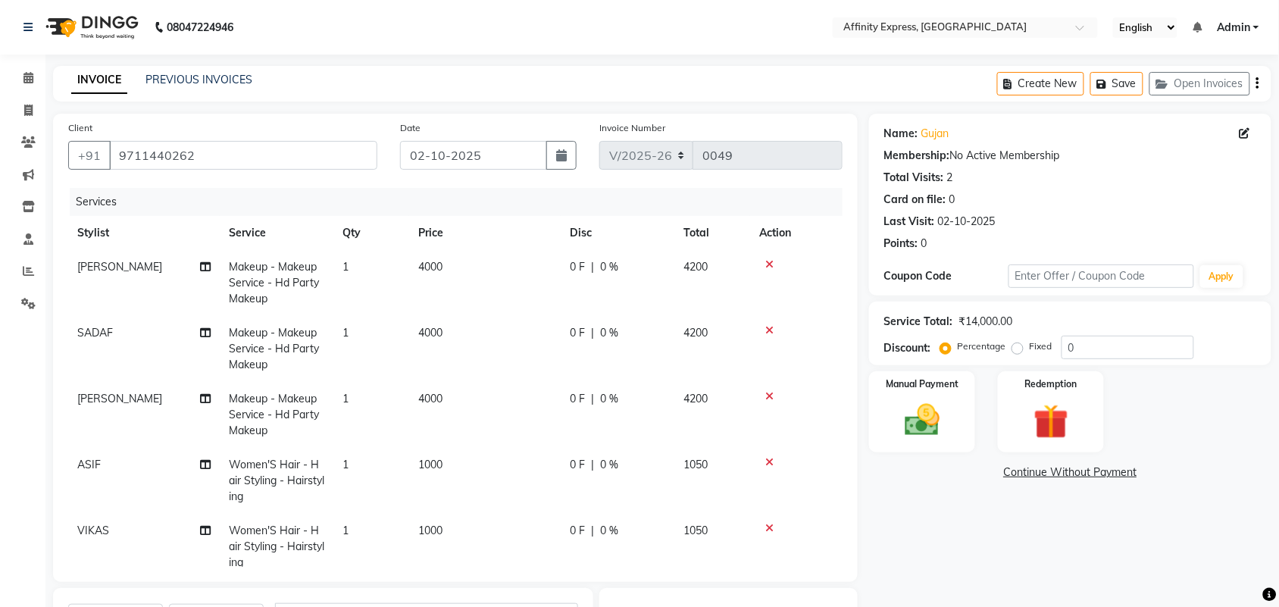
click at [496, 277] on td "4000" at bounding box center [485, 283] width 152 height 66
select select "93299"
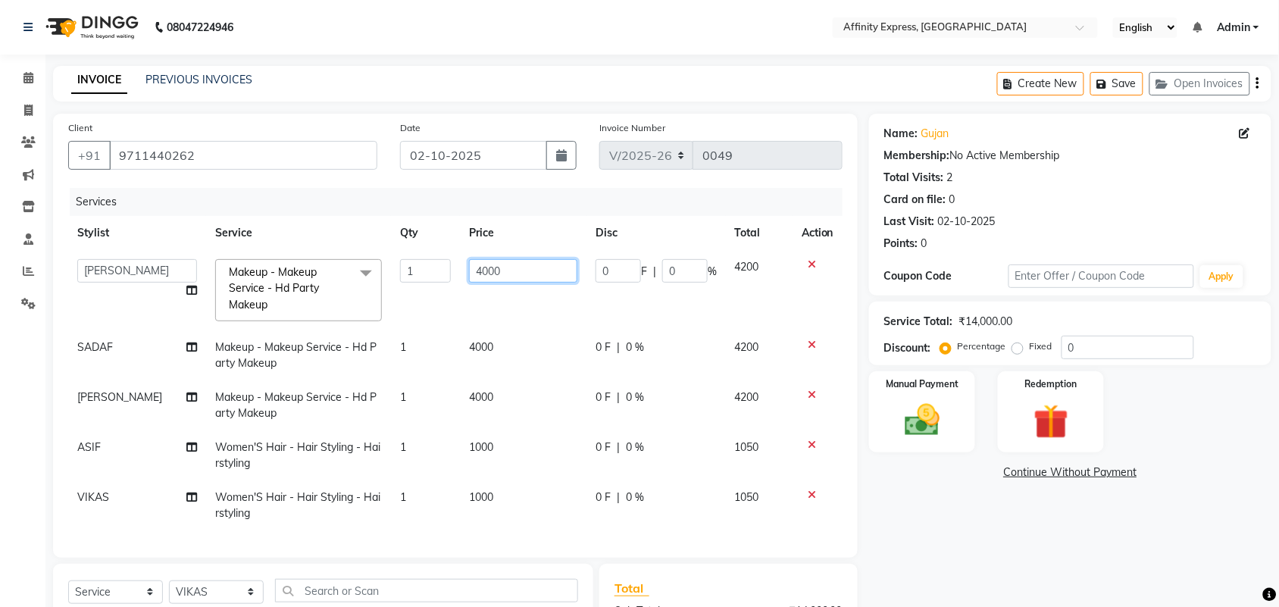
drag, startPoint x: 497, startPoint y: 274, endPoint x: 470, endPoint y: 288, distance: 29.8
click at [470, 288] on td "4000" at bounding box center [523, 290] width 127 height 80
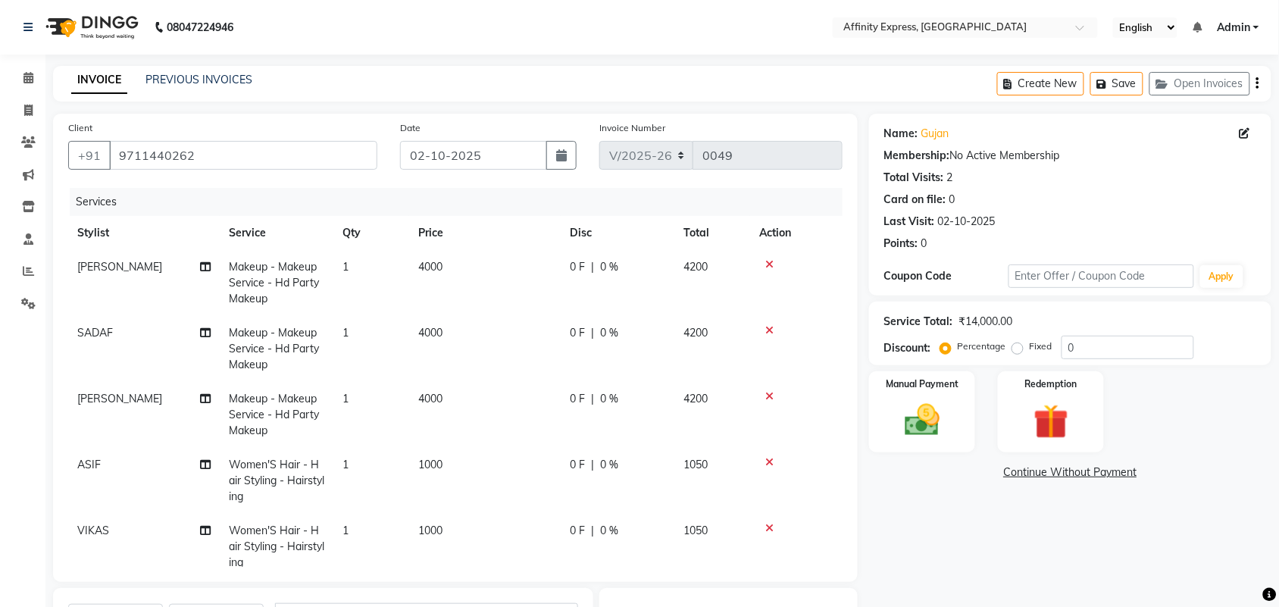
click at [495, 349] on td "4000" at bounding box center [485, 349] width 152 height 66
select select "93269"
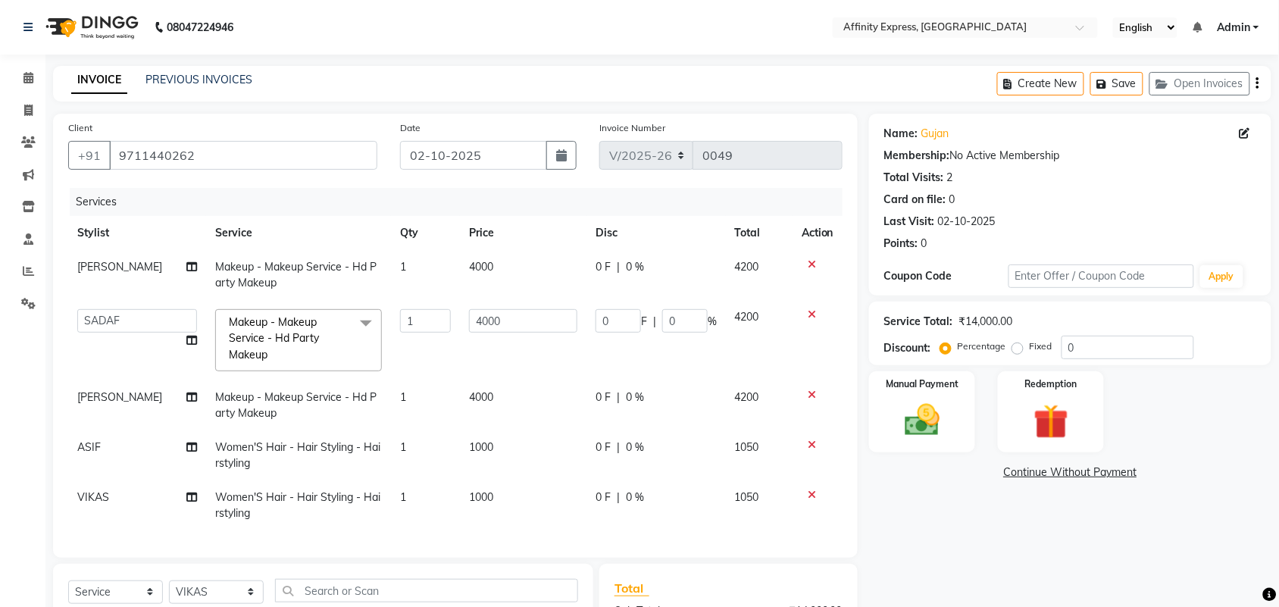
click at [485, 269] on span "4000" at bounding box center [481, 267] width 24 height 14
select select "93299"
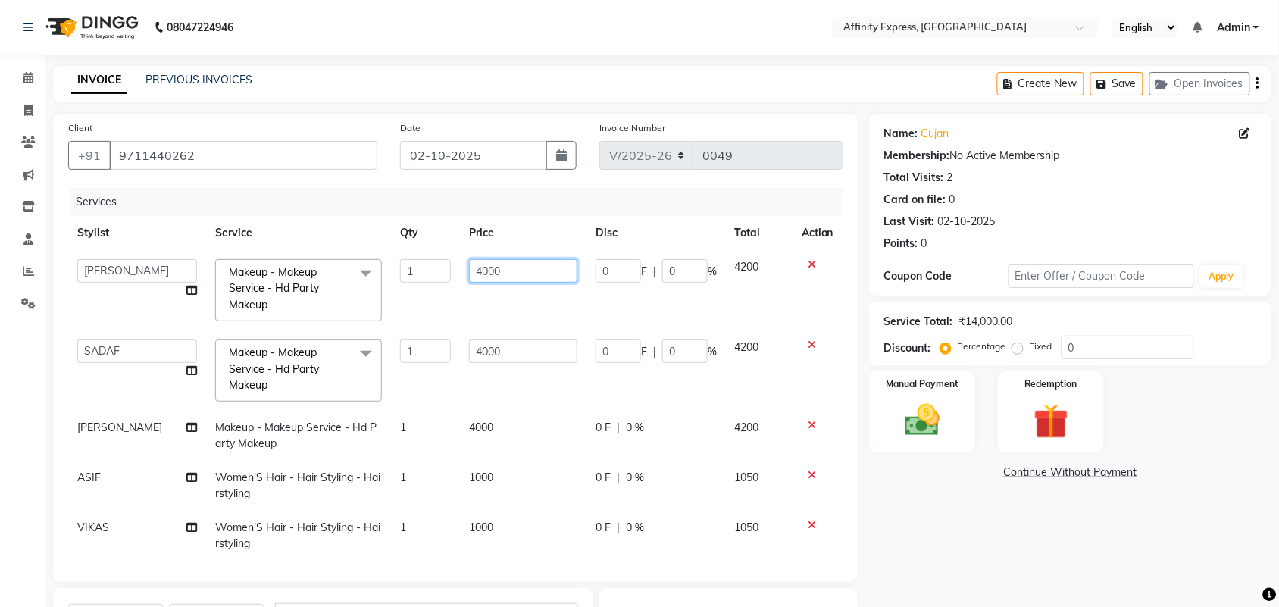
click at [485, 270] on input "4000" at bounding box center [523, 270] width 108 height 23
click at [489, 273] on input "4000" at bounding box center [523, 270] width 108 height 23
drag, startPoint x: 498, startPoint y: 274, endPoint x: 462, endPoint y: 300, distance: 44.4
click at [462, 300] on td "4000" at bounding box center [523, 290] width 127 height 80
type input "1000"
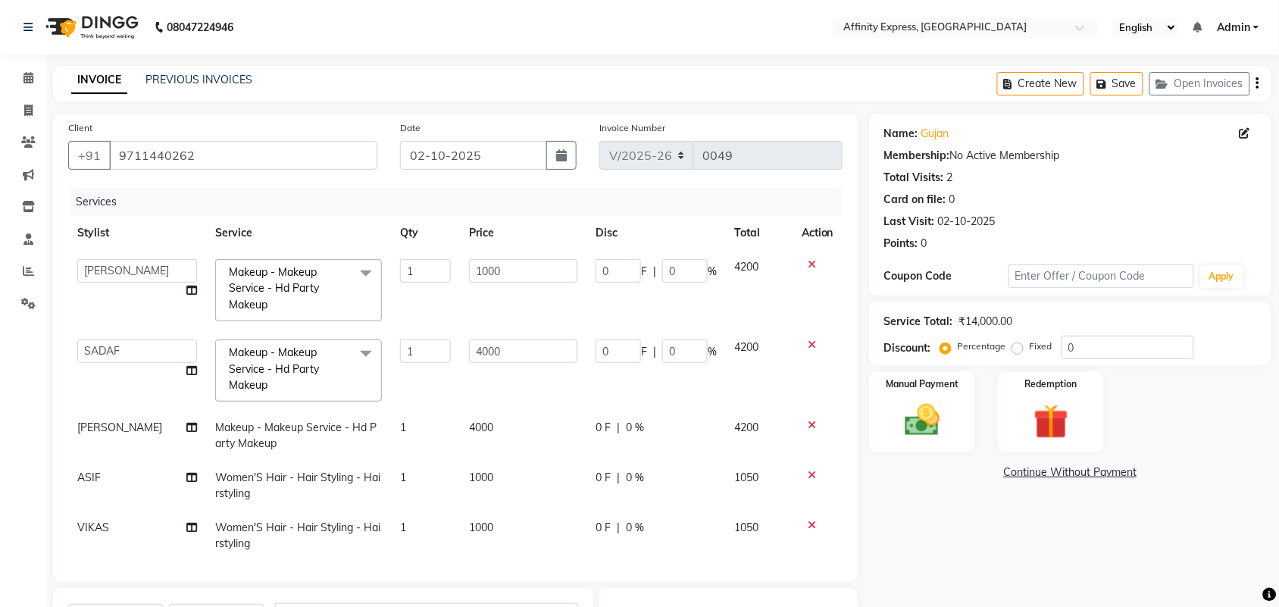
click at [798, 411] on td at bounding box center [817, 436] width 50 height 50
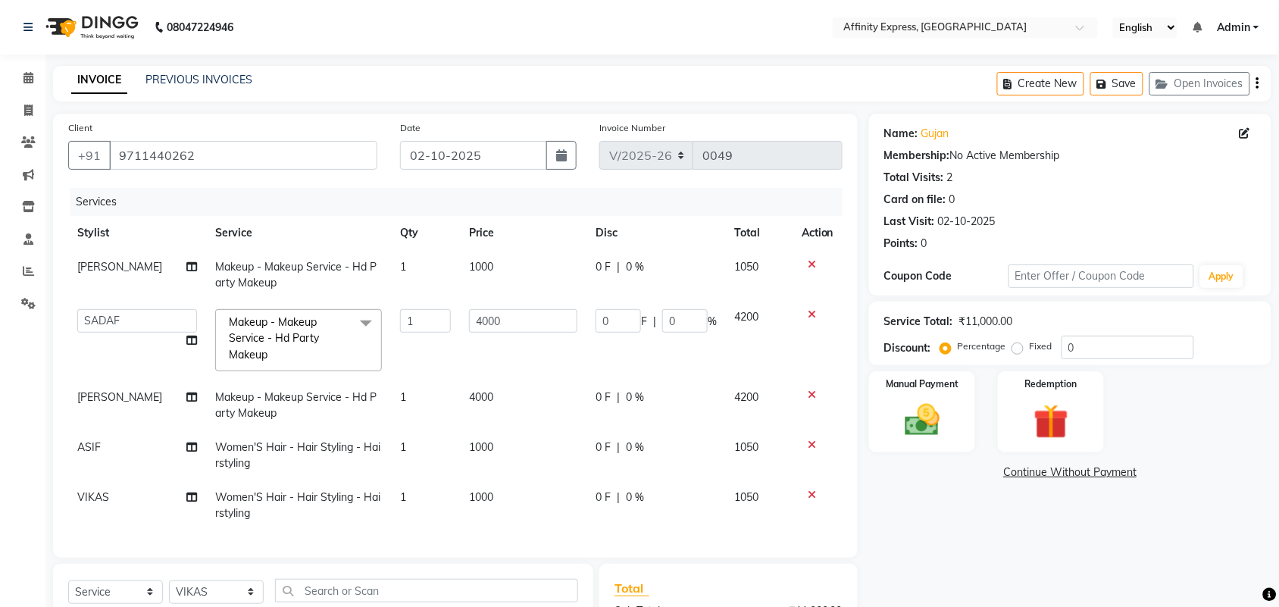
click at [809, 395] on icon at bounding box center [812, 394] width 8 height 11
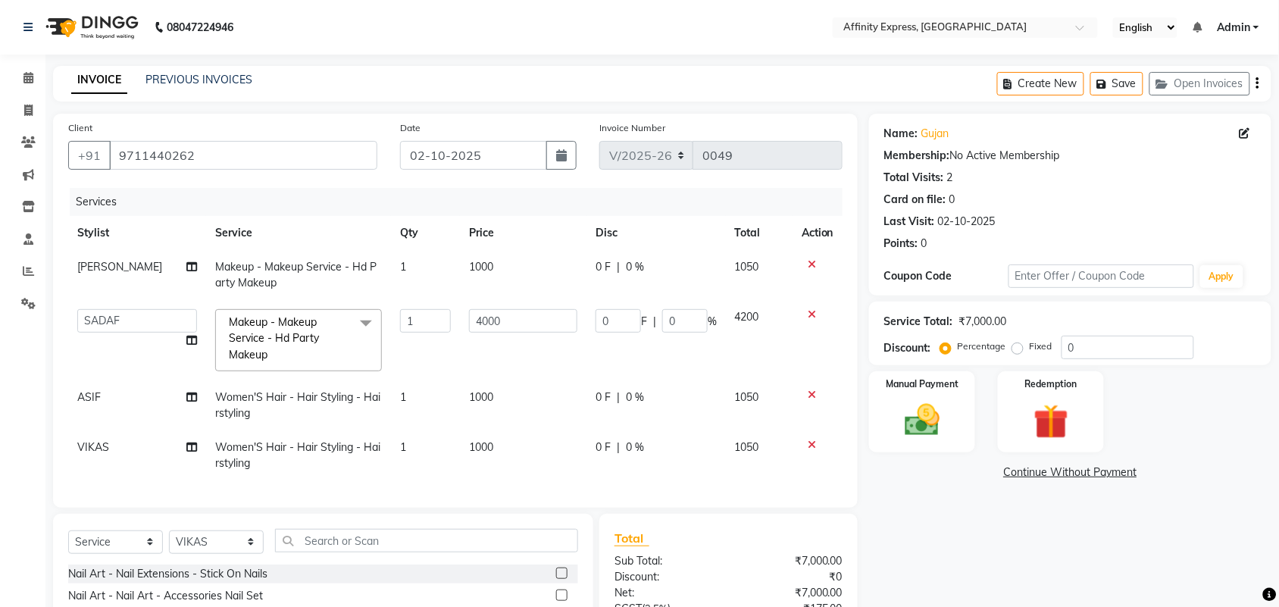
click at [487, 400] on span "1000" at bounding box center [481, 397] width 24 height 14
select select "93303"
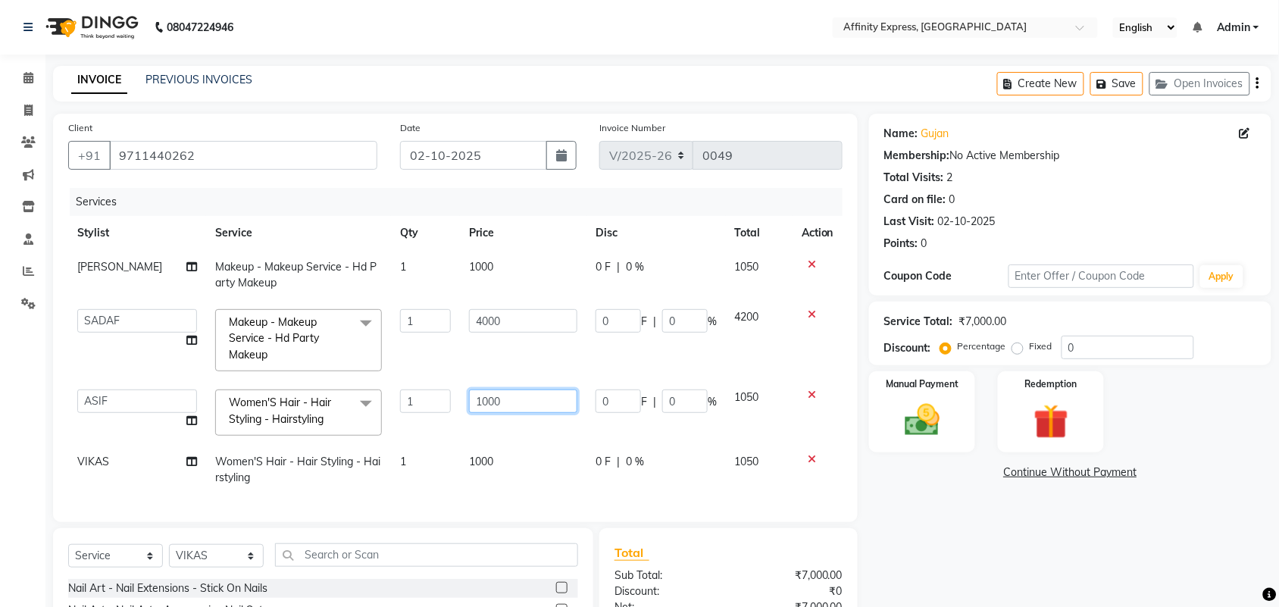
click at [487, 400] on input "1000" at bounding box center [523, 400] width 108 height 23
type input "500"
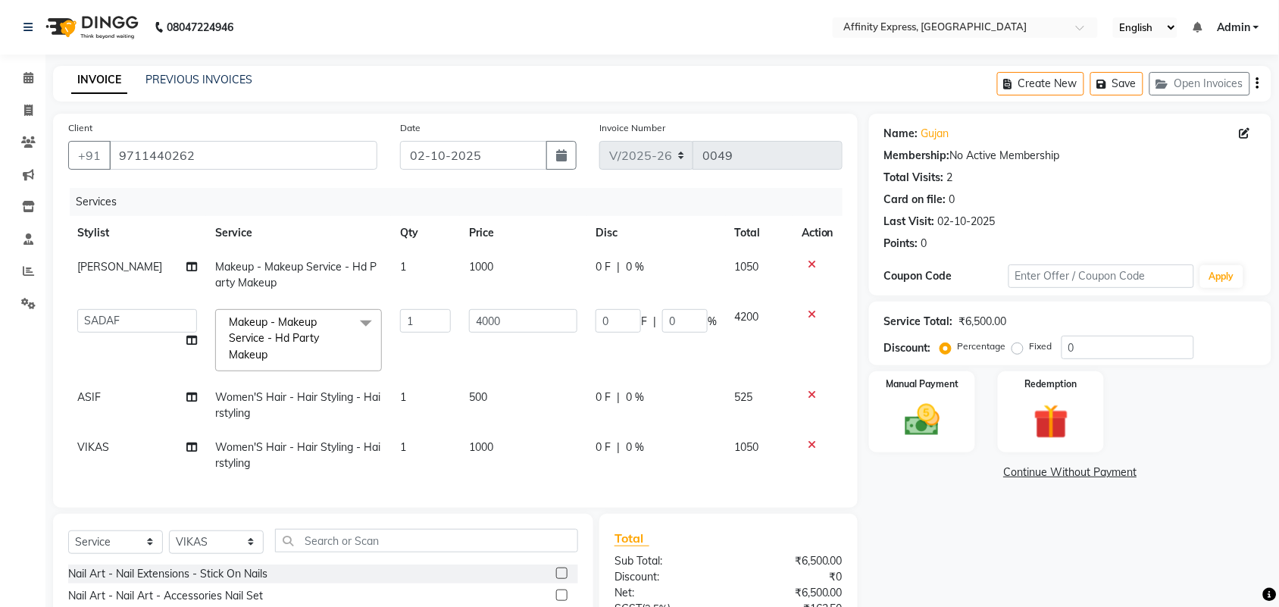
click at [487, 460] on td "1000" at bounding box center [523, 455] width 127 height 50
select select "93307"
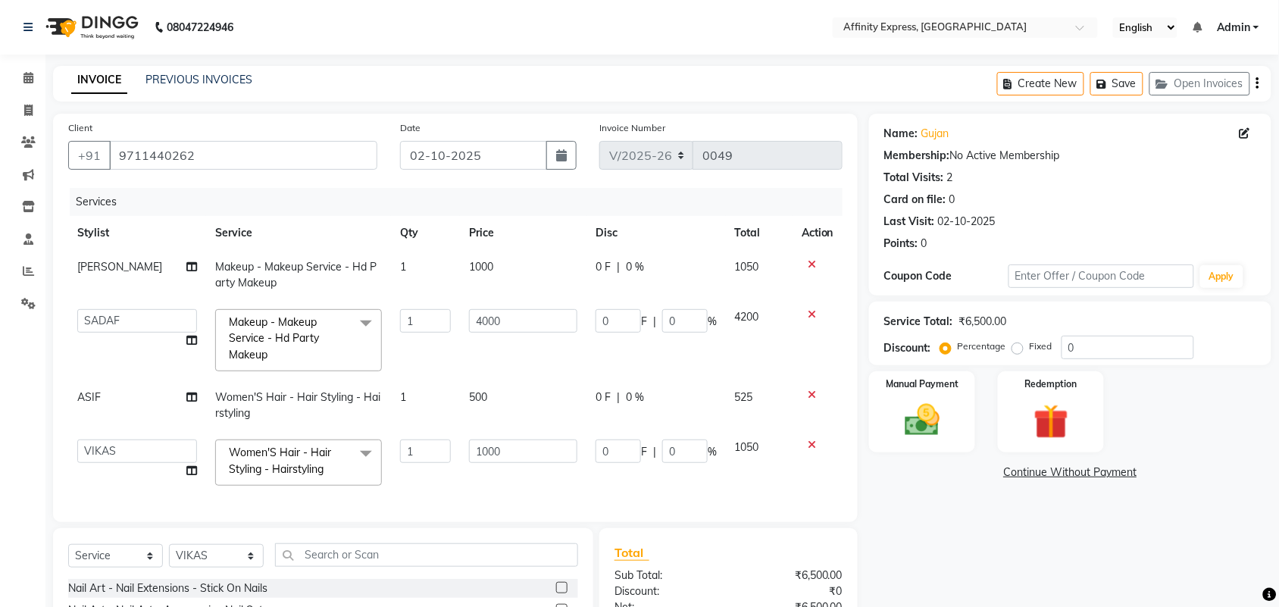
click at [487, 460] on input "1000" at bounding box center [523, 450] width 108 height 23
type input "500"
click at [500, 323] on input "4000" at bounding box center [523, 320] width 108 height 23
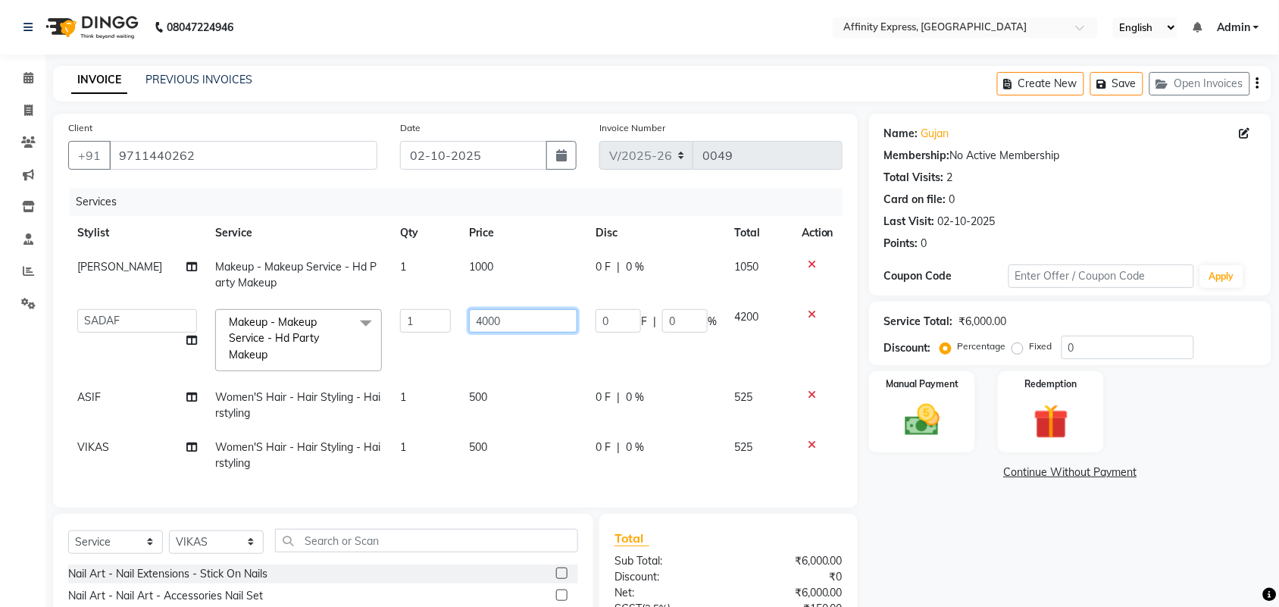
click at [500, 323] on input "4000" at bounding box center [523, 320] width 108 height 23
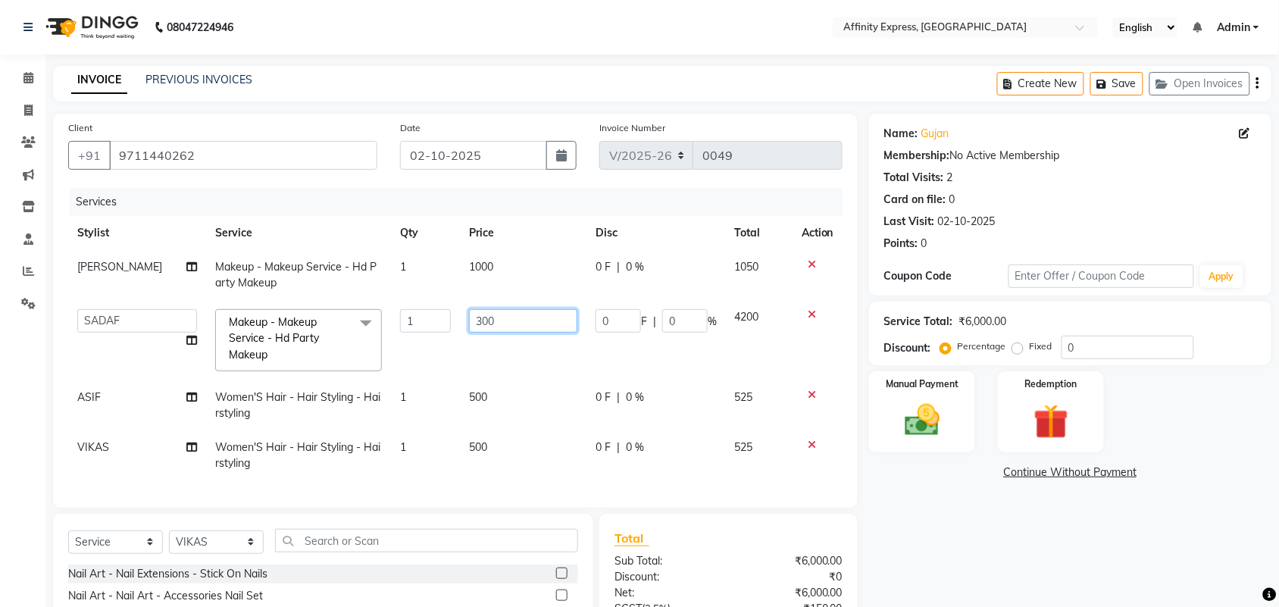
type input "3000"
click at [500, 383] on td "500" at bounding box center [523, 405] width 127 height 50
select select "93303"
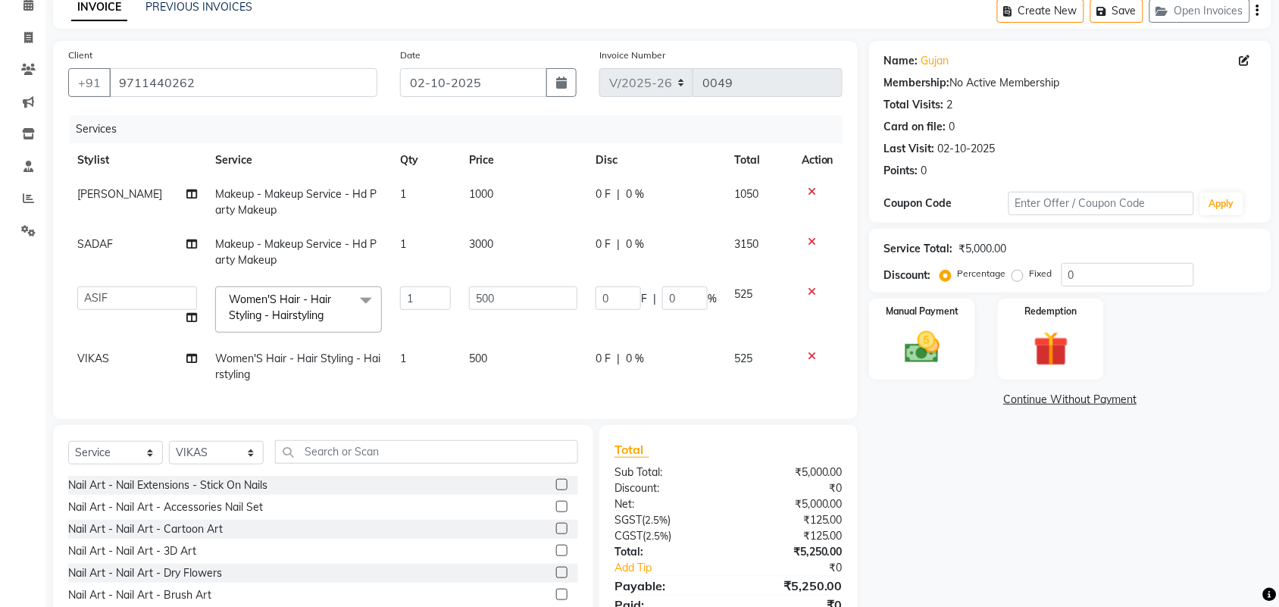
scroll to position [85, 0]
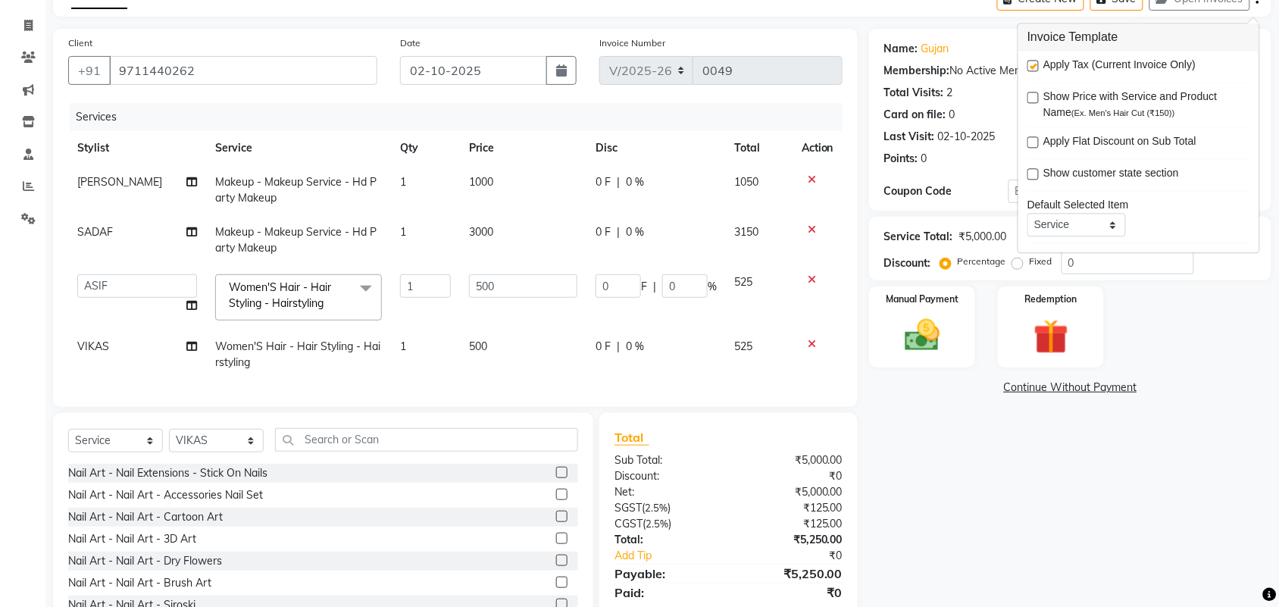
click at [1036, 73] on div at bounding box center [1032, 69] width 10 height 16
click at [1036, 65] on label at bounding box center [1032, 66] width 11 height 11
click at [1036, 65] on input "checkbox" at bounding box center [1032, 67] width 10 height 10
checkbox input "false"
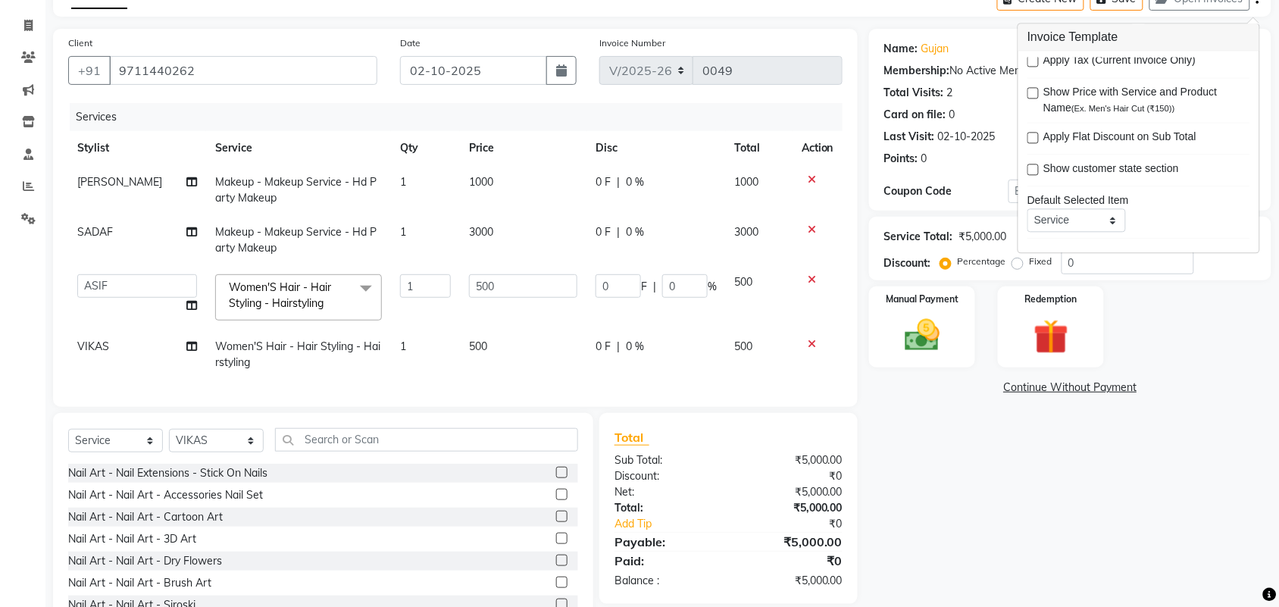
scroll to position [9, 0]
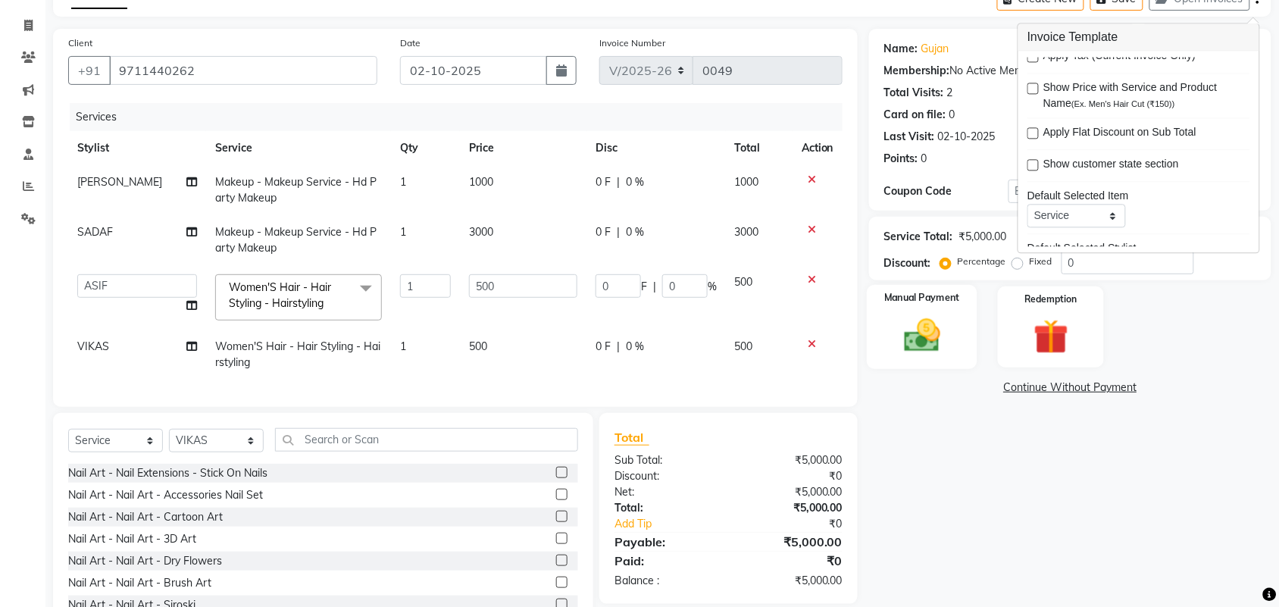
click at [884, 346] on div "Manual Payment" at bounding box center [922, 327] width 111 height 85
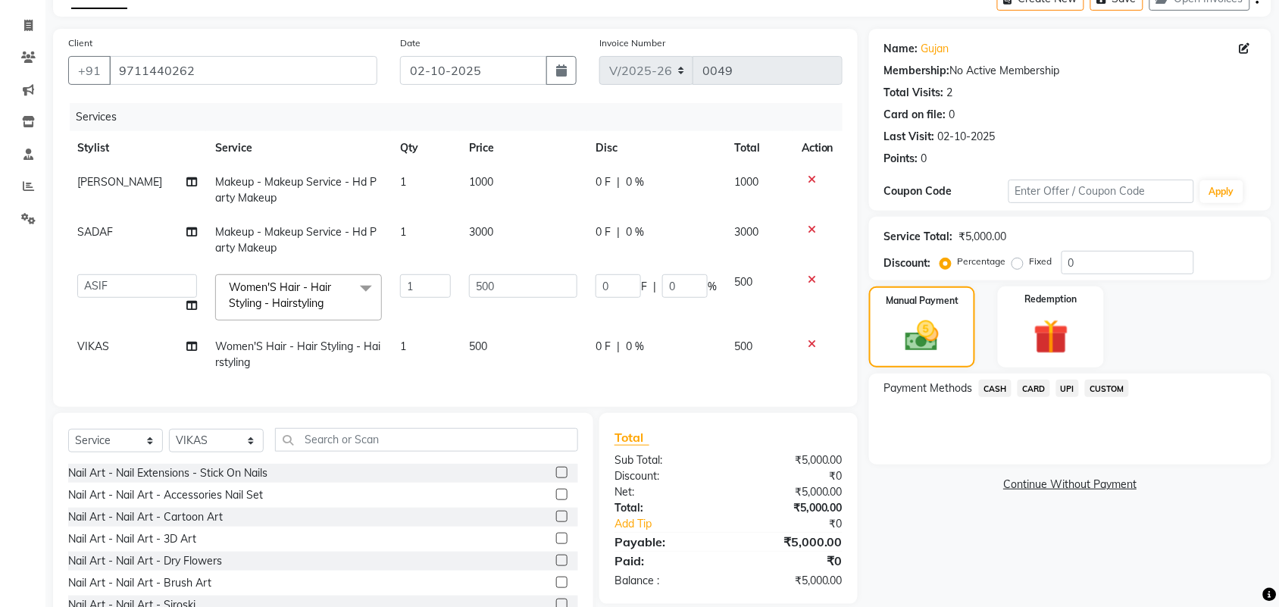
click at [1064, 387] on span "UPI" at bounding box center [1067, 388] width 23 height 17
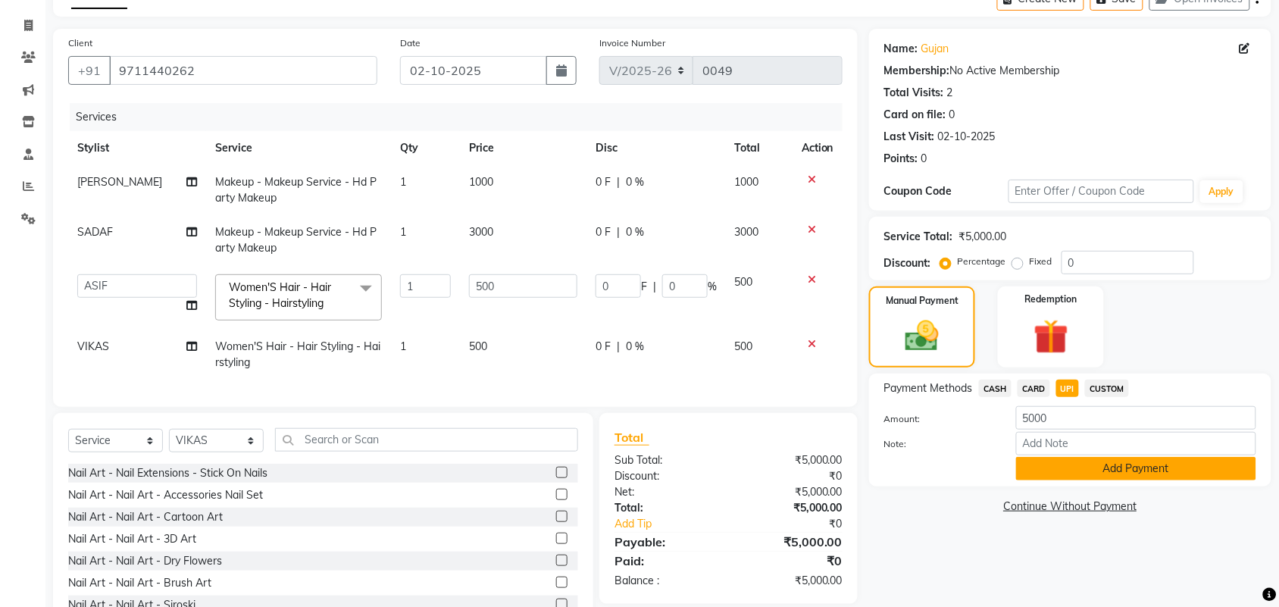
click at [1078, 468] on button "Add Payment" at bounding box center [1136, 468] width 240 height 23
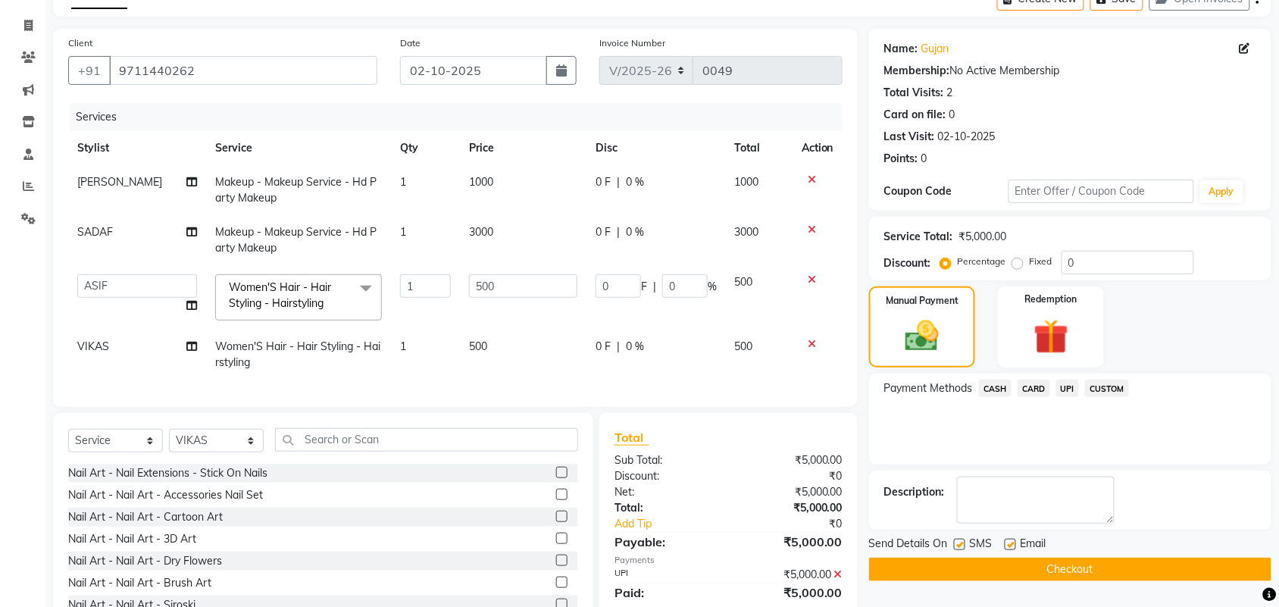
click at [1051, 577] on button "Checkout" at bounding box center [1070, 569] width 402 height 23
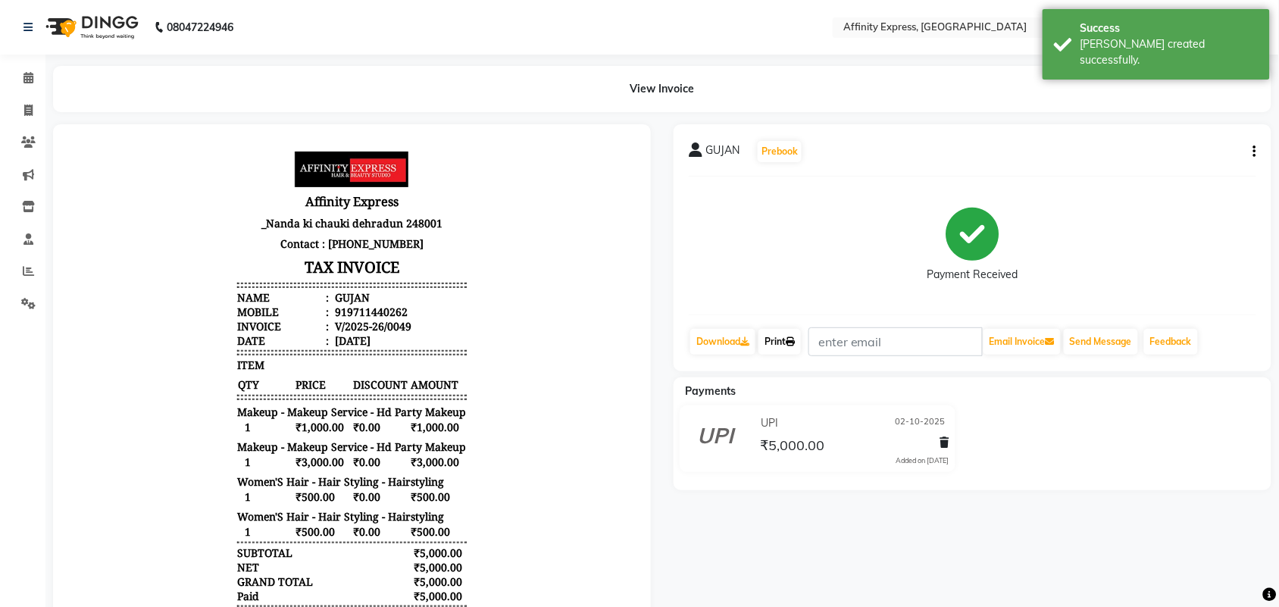
click at [777, 342] on link "Print" at bounding box center [779, 342] width 42 height 26
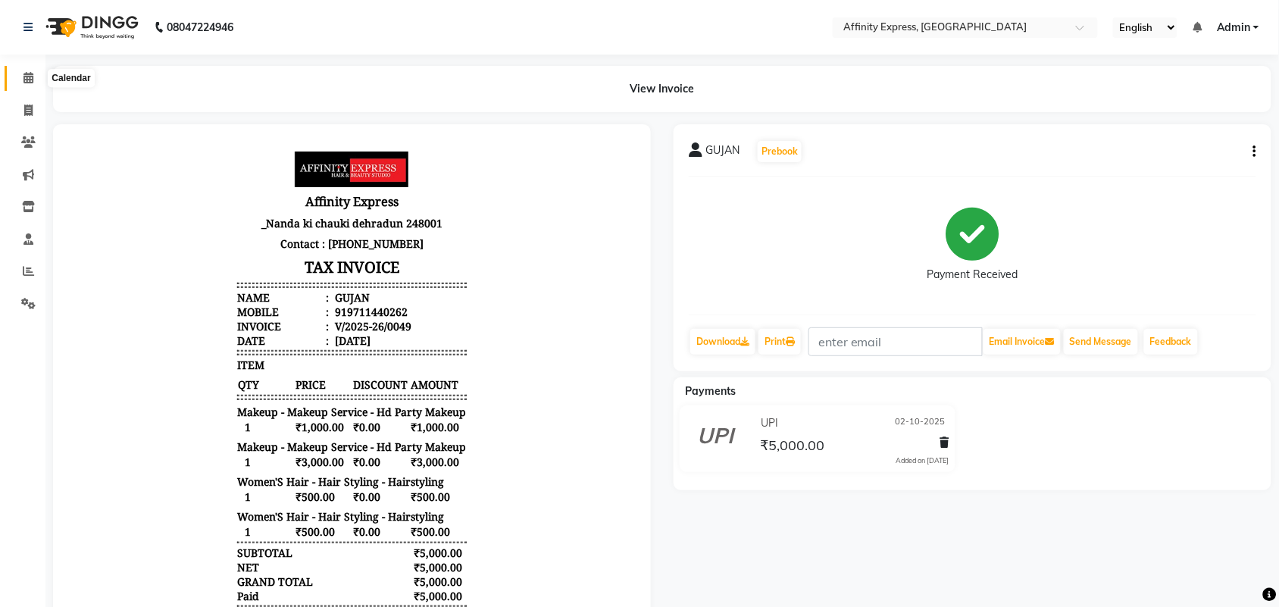
click at [23, 74] on icon at bounding box center [28, 77] width 10 height 11
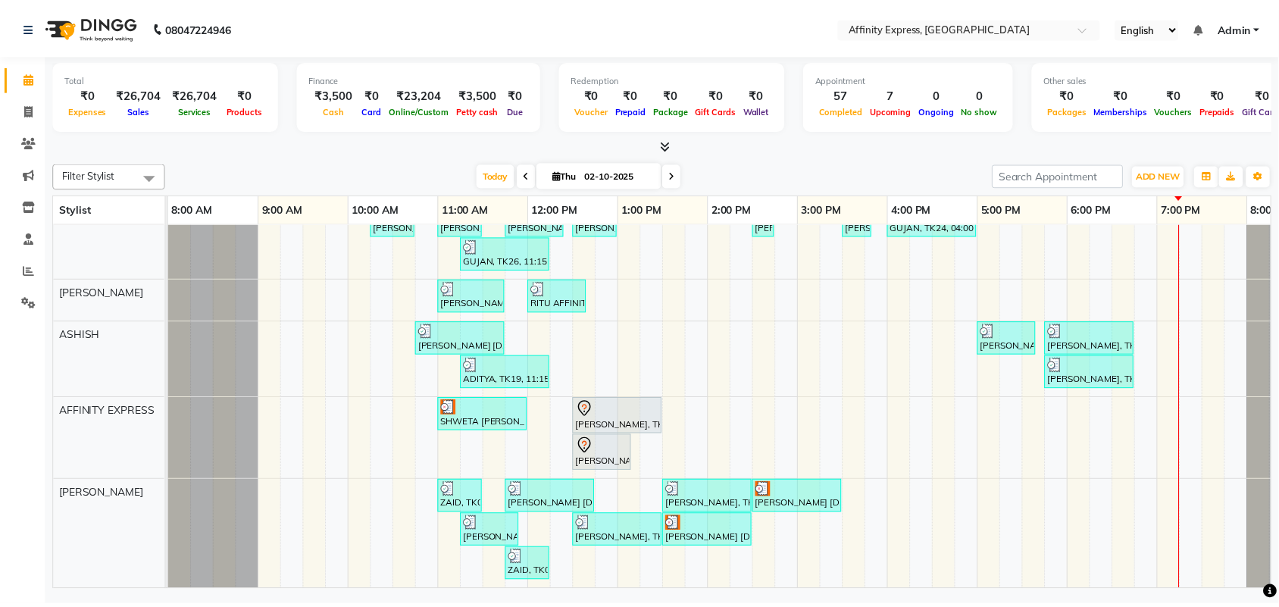
scroll to position [669, 0]
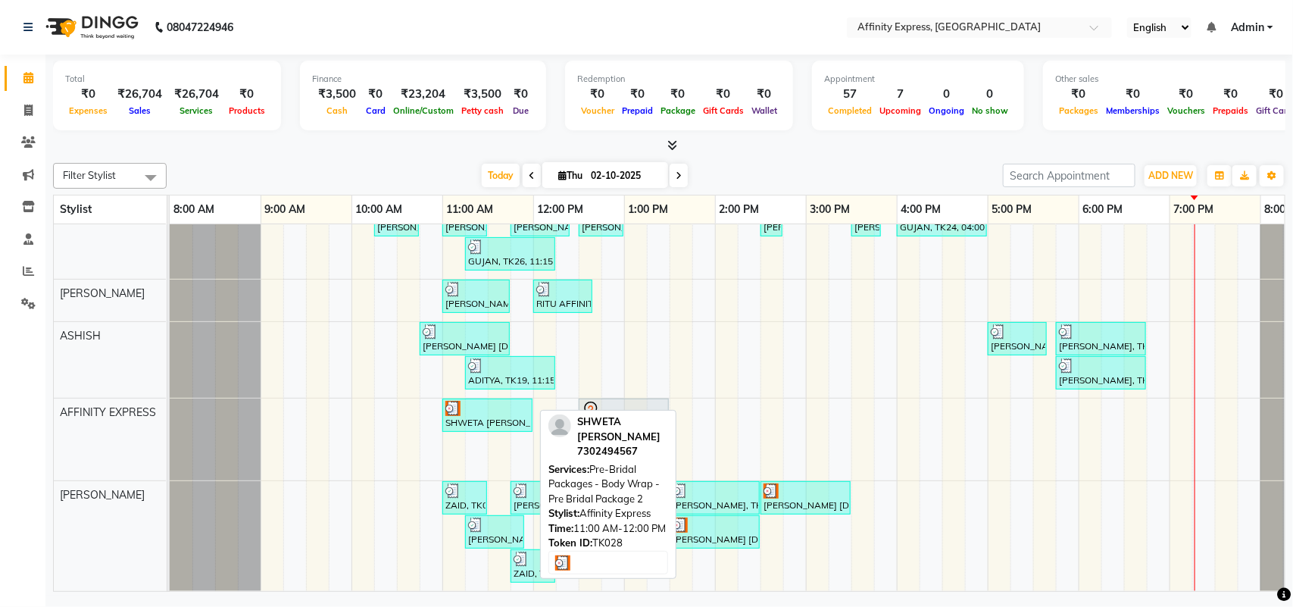
click at [495, 401] on div at bounding box center [487, 408] width 84 height 15
select select "3"
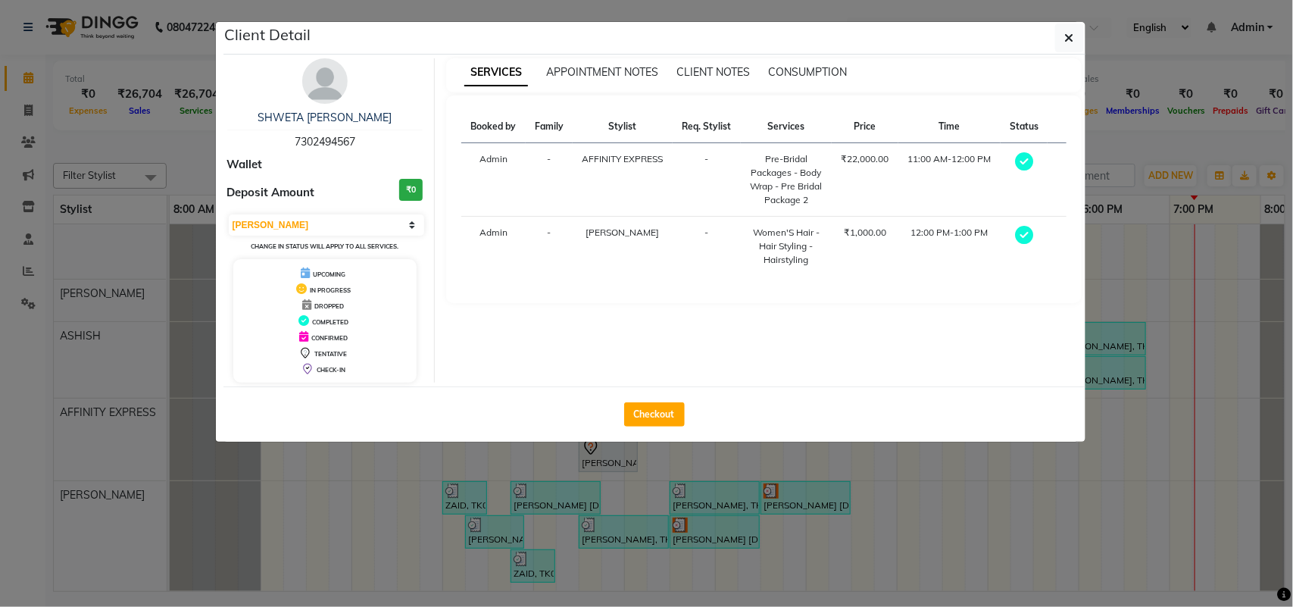
click at [989, 530] on ngb-modal-window "Client Detail SHWETA [PERSON_NAME] 7302494567 Wallet Deposit Amount ₹0 Select M…" at bounding box center [646, 303] width 1293 height 607
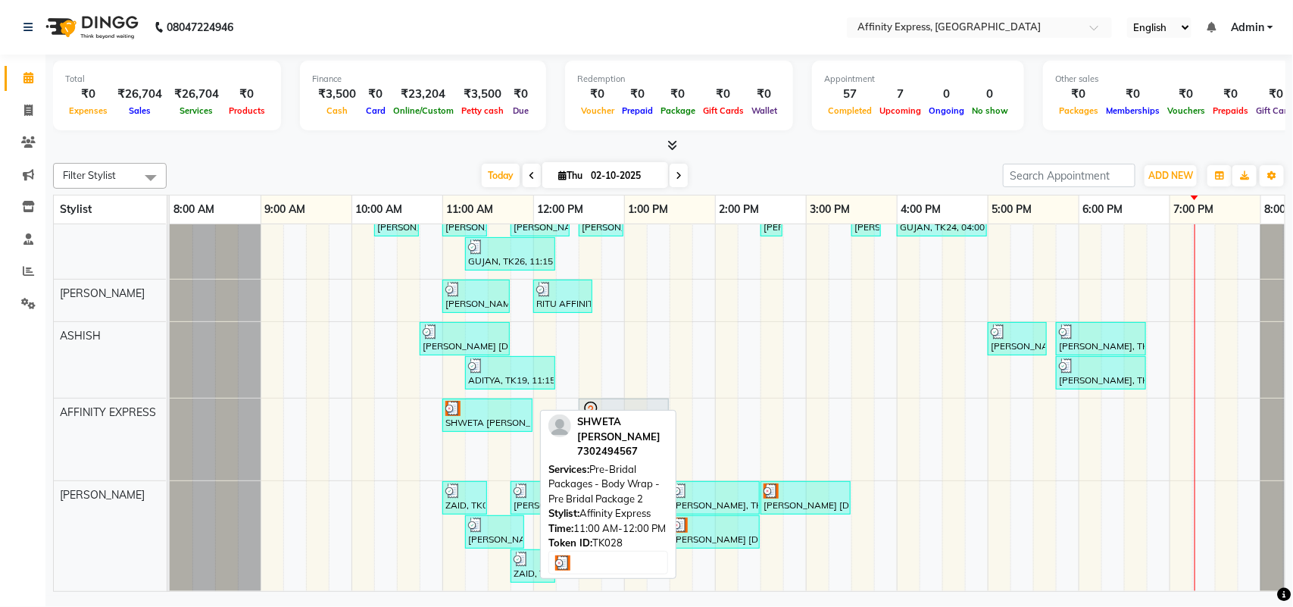
click at [495, 402] on div "SHWETA [PERSON_NAME], TK28, 11:00 AM-12:00 PM, Pre-Bridal Packages - Body Wrap …" at bounding box center [487, 415] width 87 height 29
select select "3"
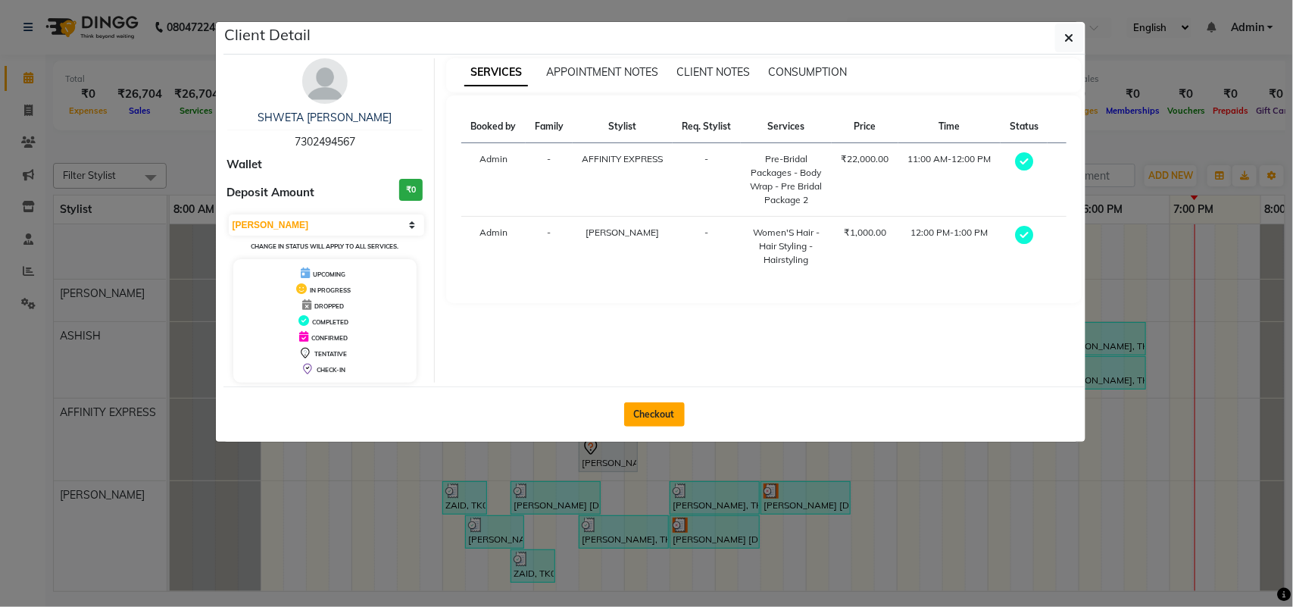
click at [642, 417] on button "Checkout" at bounding box center [654, 414] width 61 height 24
select select "service"
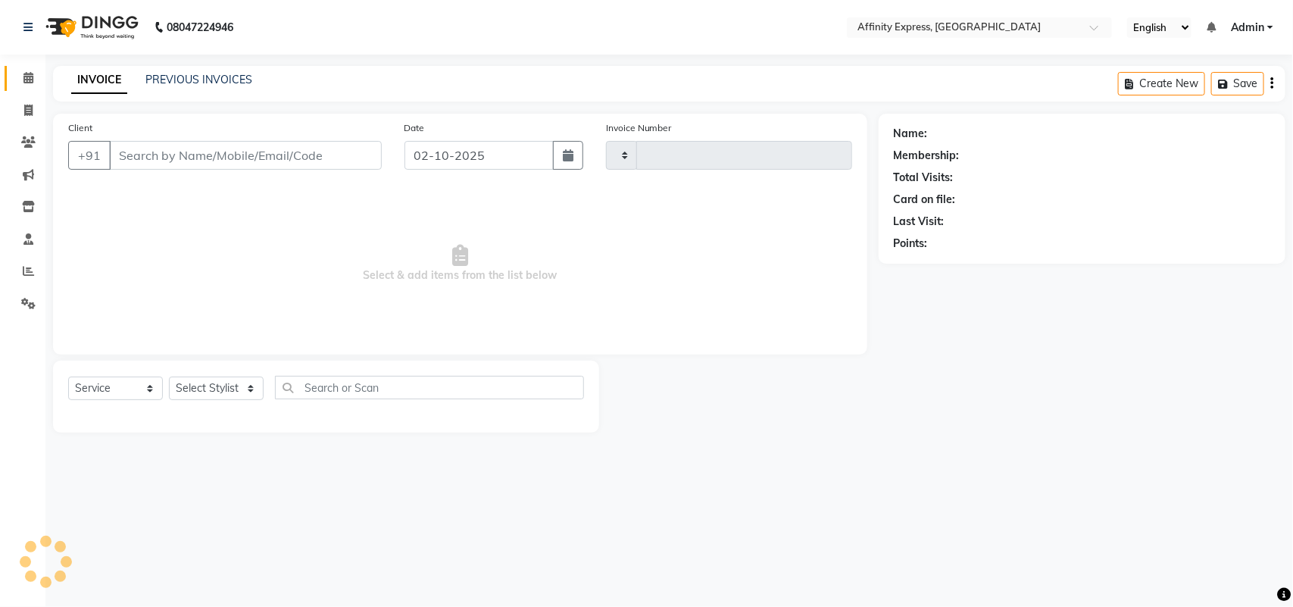
type input "0050"
select select "9123"
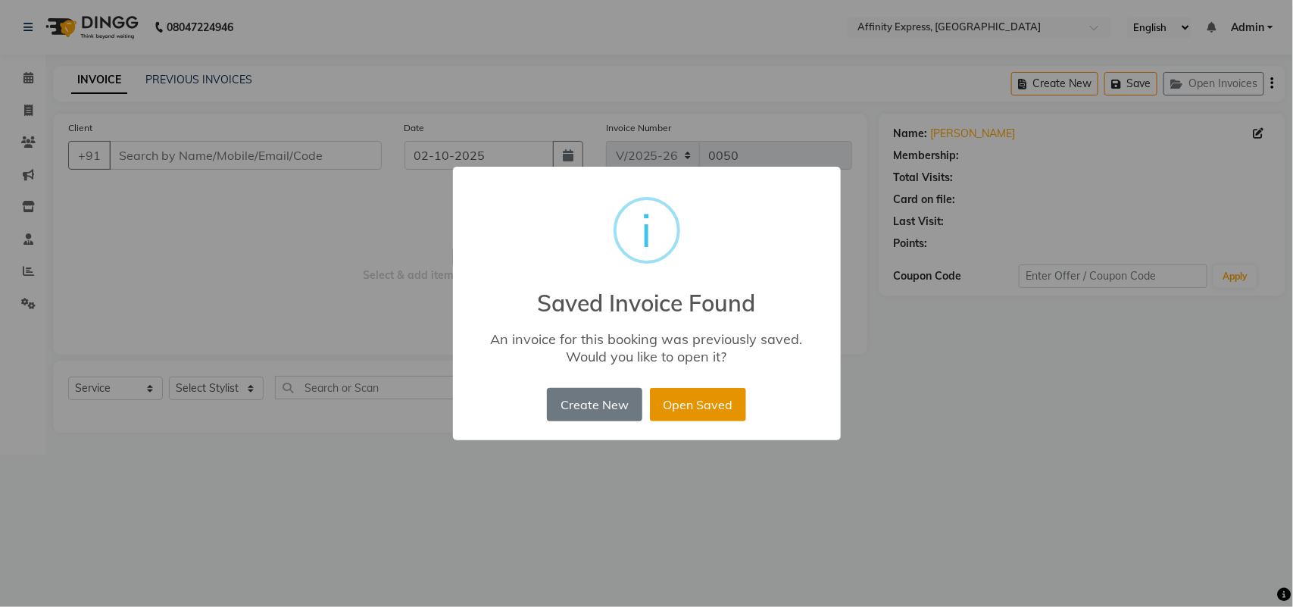
click at [671, 396] on button "Open Saved" at bounding box center [698, 404] width 96 height 33
type input "7302494567"
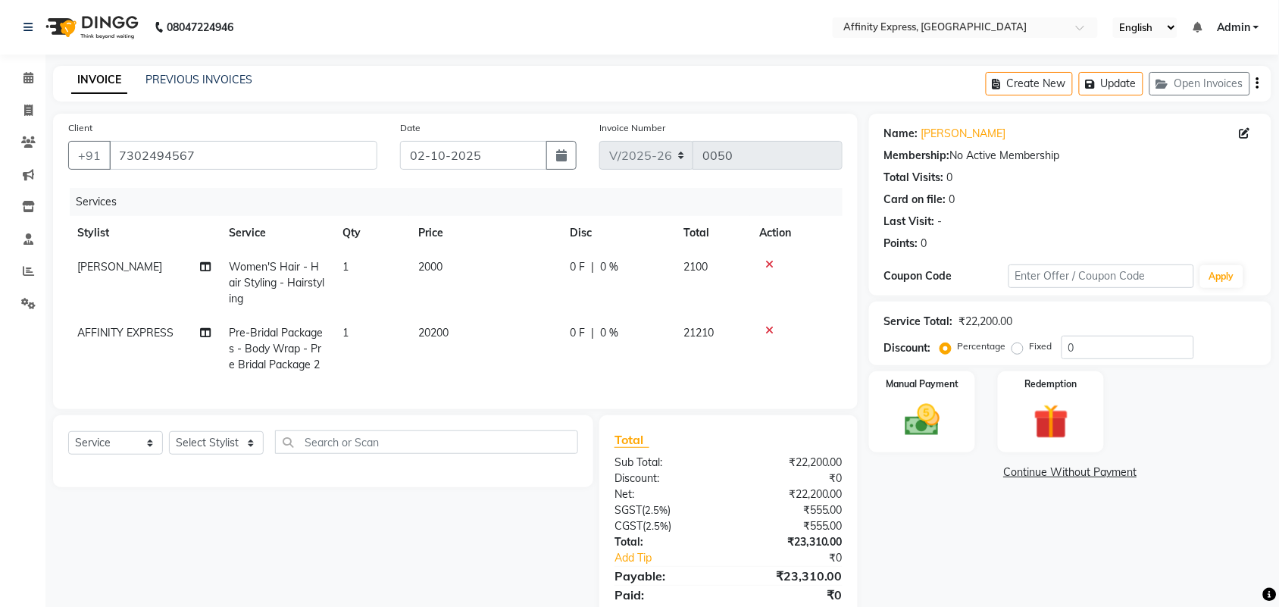
click at [1258, 84] on icon "button" at bounding box center [1257, 83] width 3 height 1
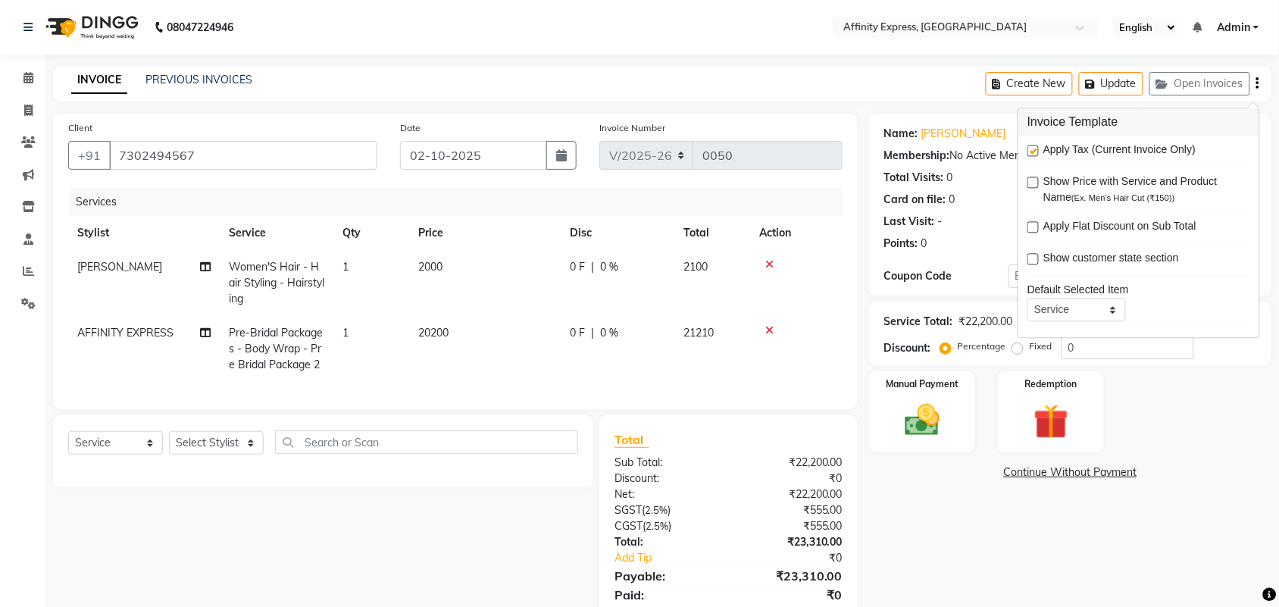
click at [1032, 149] on label at bounding box center [1032, 150] width 11 height 11
click at [1032, 149] on input "checkbox" at bounding box center [1032, 152] width 10 height 10
checkbox input "false"
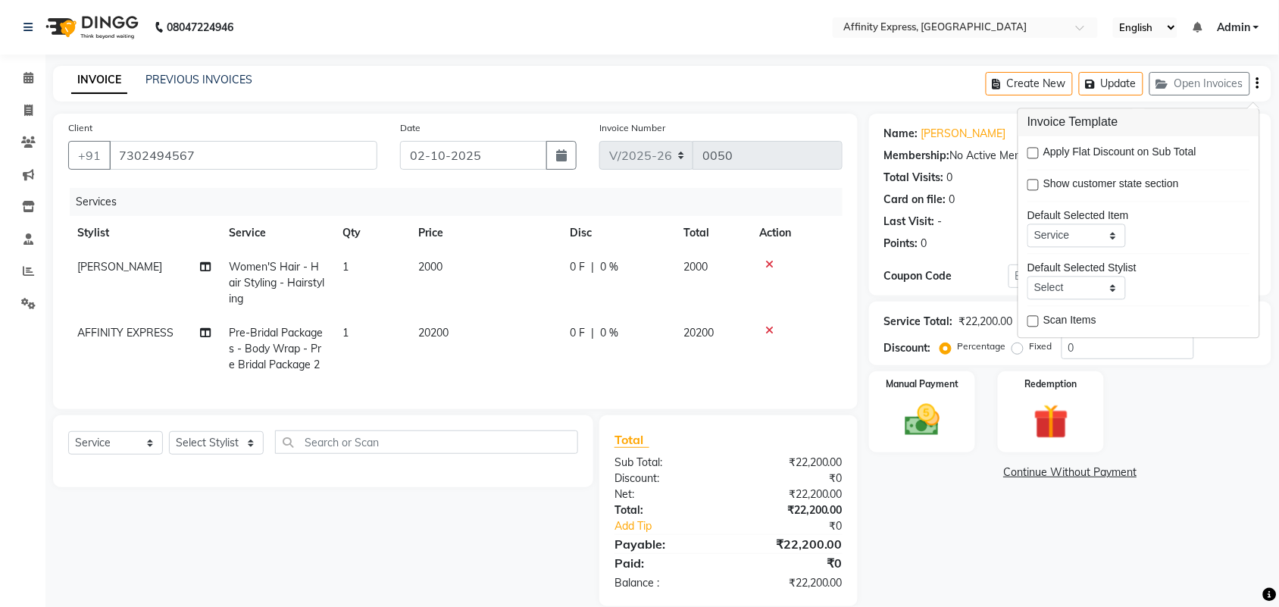
scroll to position [36, 0]
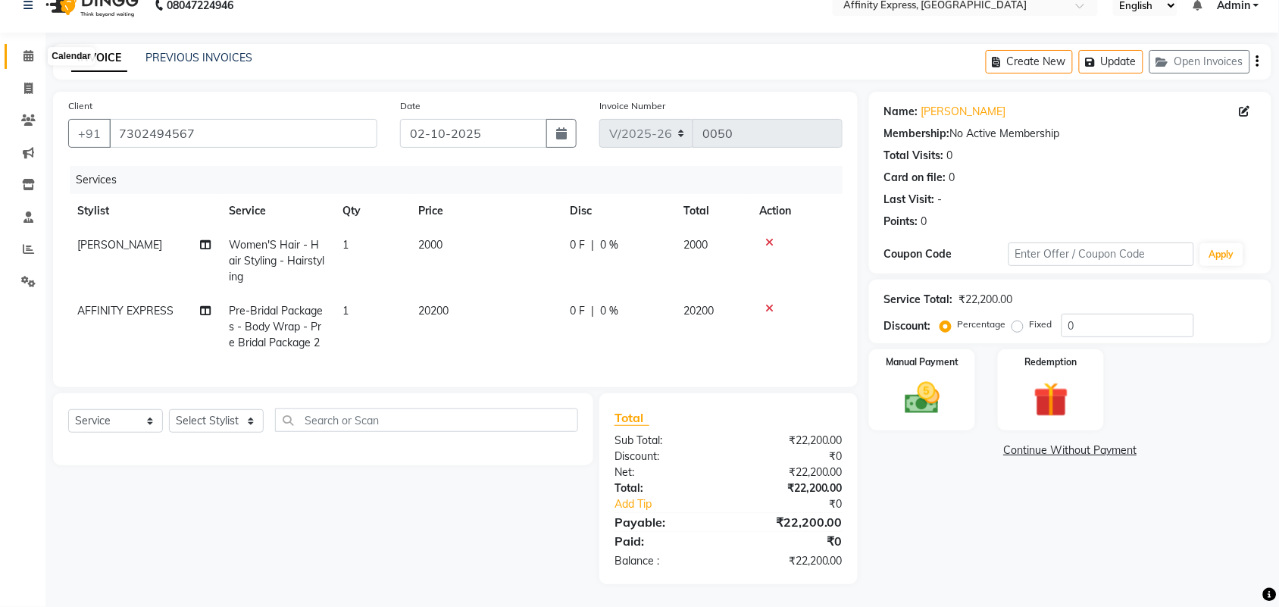
click at [31, 50] on icon at bounding box center [28, 55] width 10 height 11
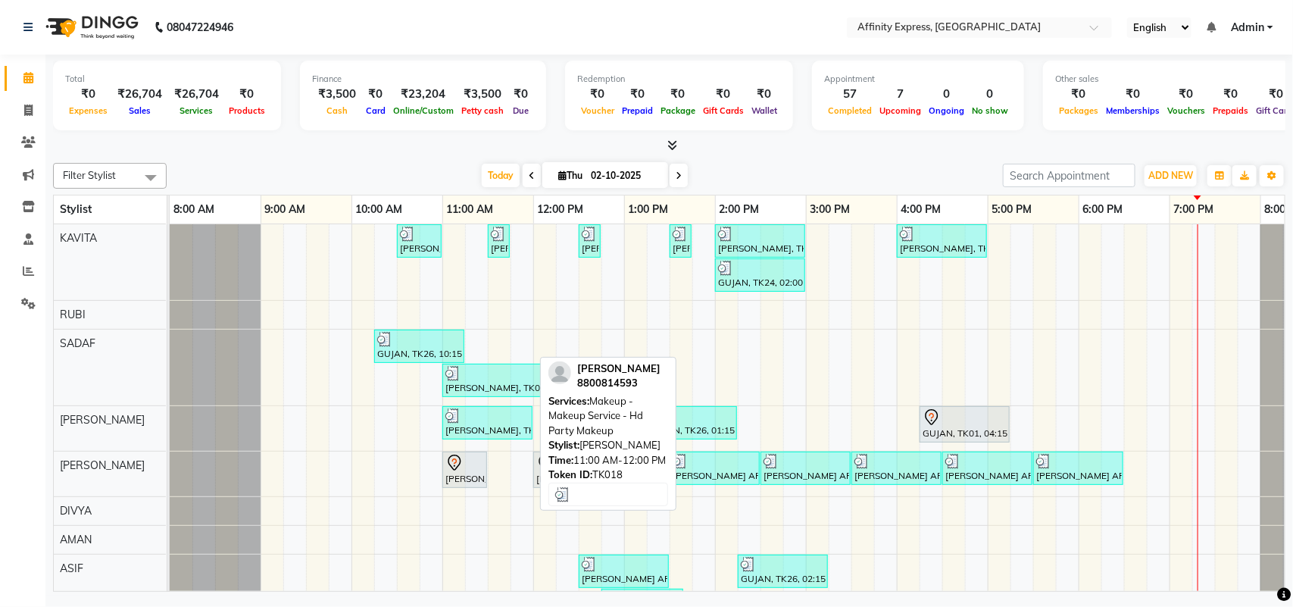
click at [476, 414] on div at bounding box center [487, 415] width 84 height 15
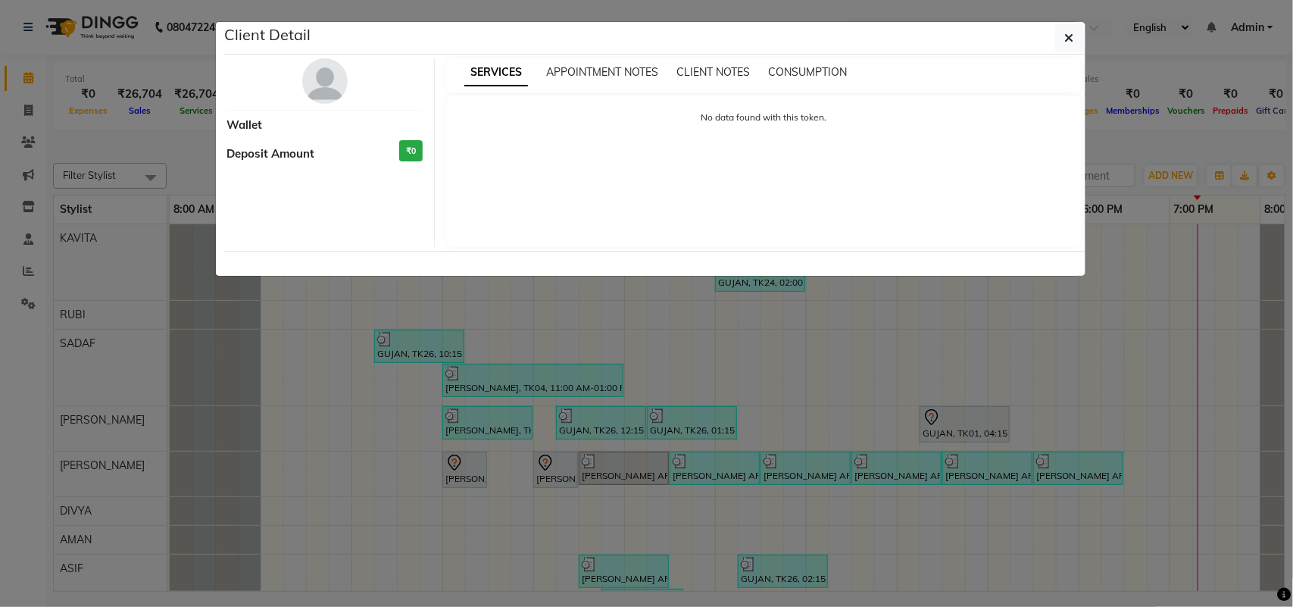
select select "3"
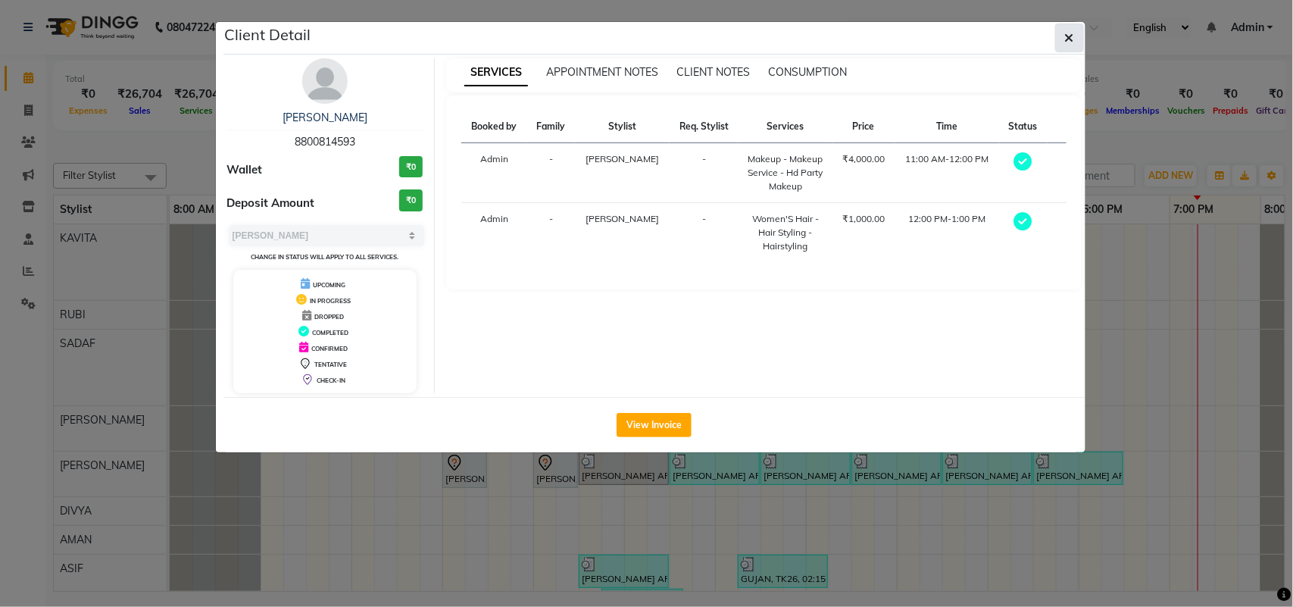
click at [1081, 35] on button "button" at bounding box center [1069, 37] width 29 height 29
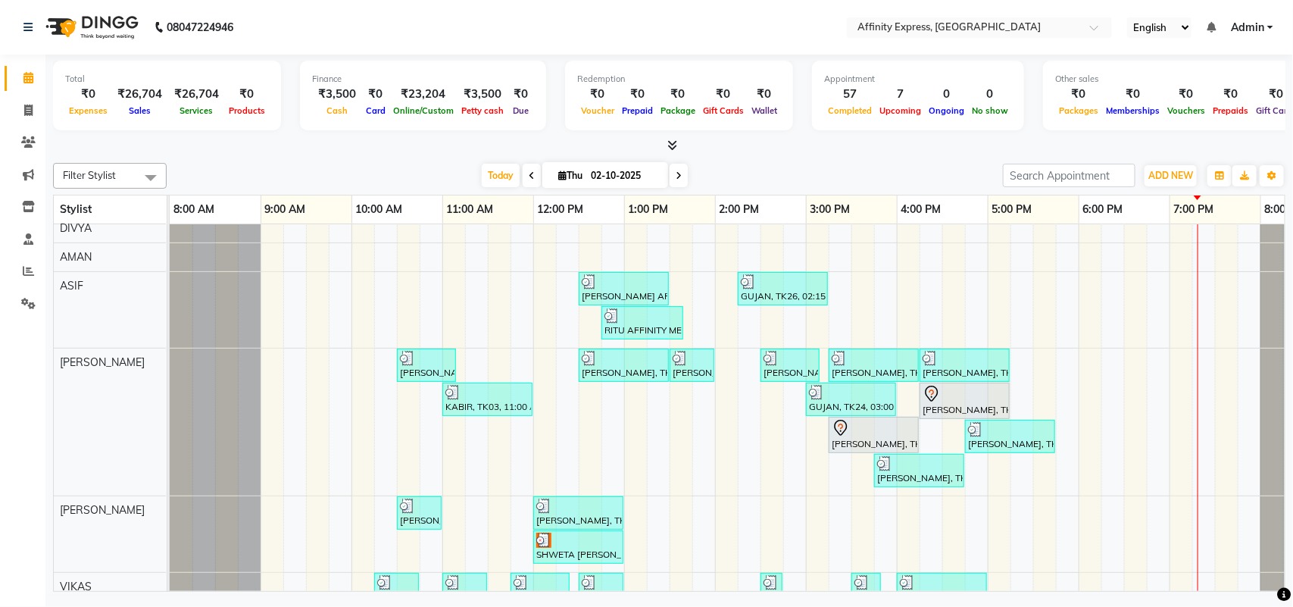
scroll to position [295, 0]
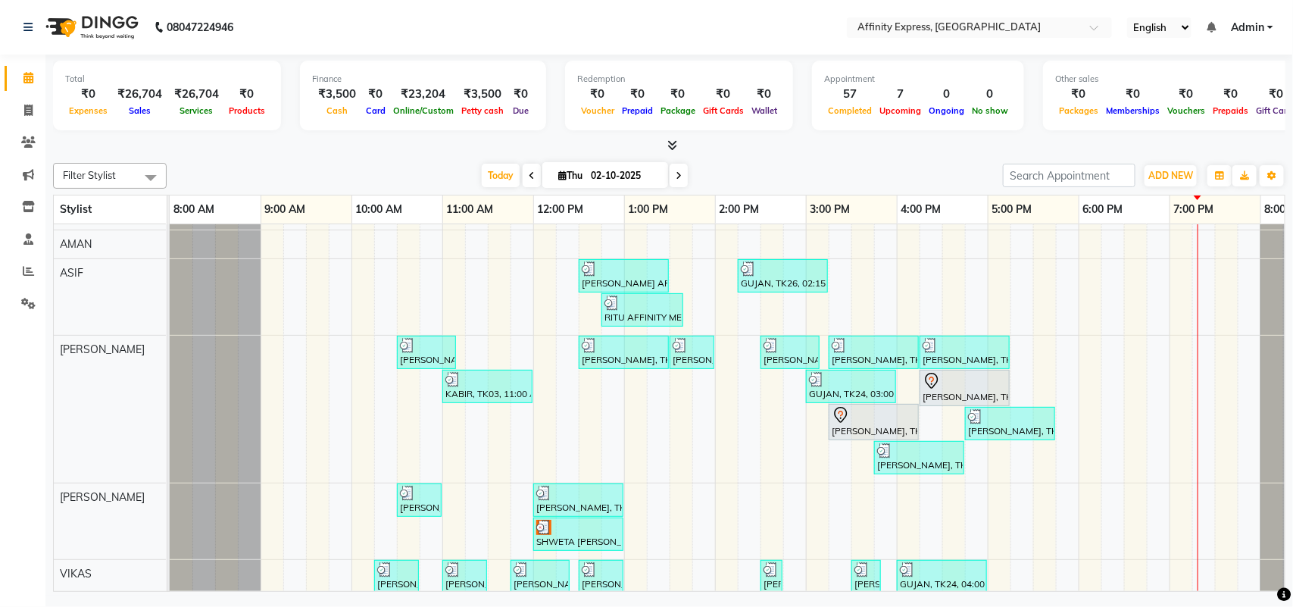
drag, startPoint x: 1263, startPoint y: 395, endPoint x: 1252, endPoint y: 433, distance: 39.3
click at [1252, 433] on div "[PERSON_NAME] AFFINITY MEMBER, TK06, 10:30 AM-11:00 AM, Waxing - Skin Consultat…" at bounding box center [761, 438] width 1182 height 1019
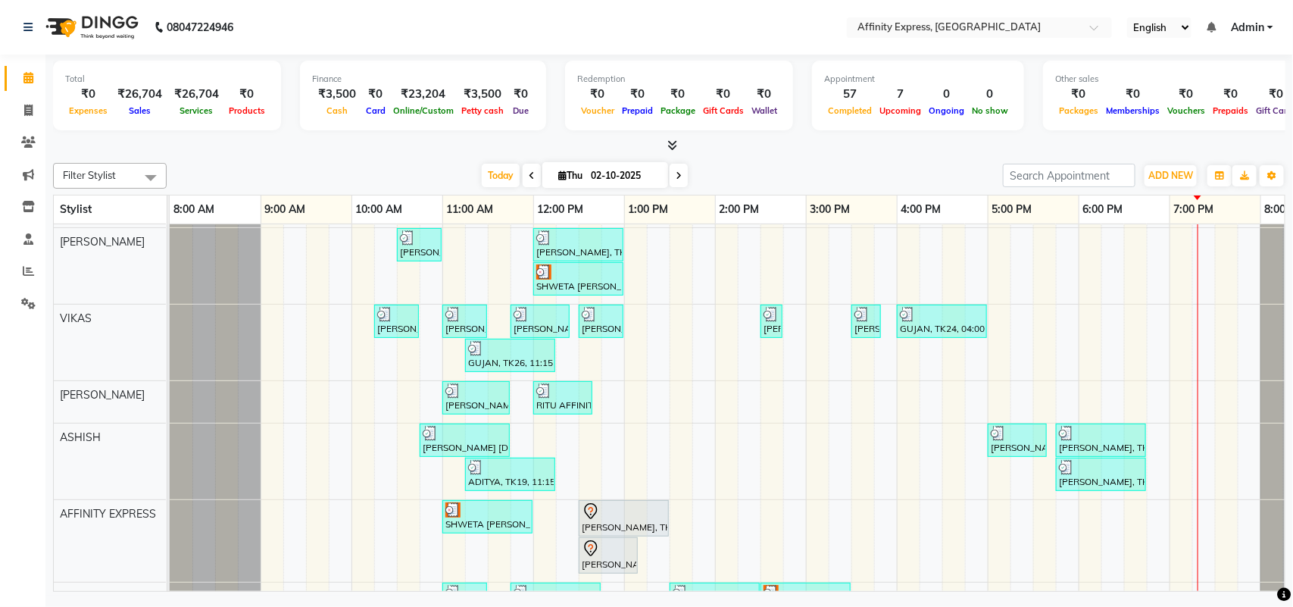
scroll to position [574, 0]
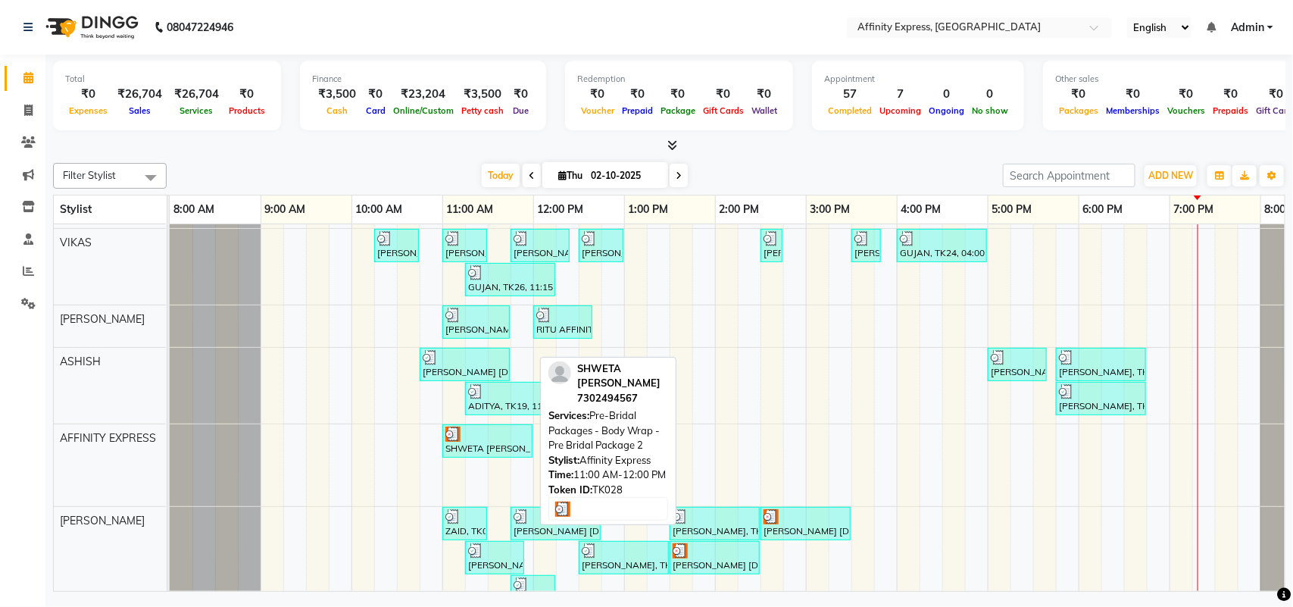
click at [480, 441] on div at bounding box center [487, 434] width 84 height 15
select select "3"
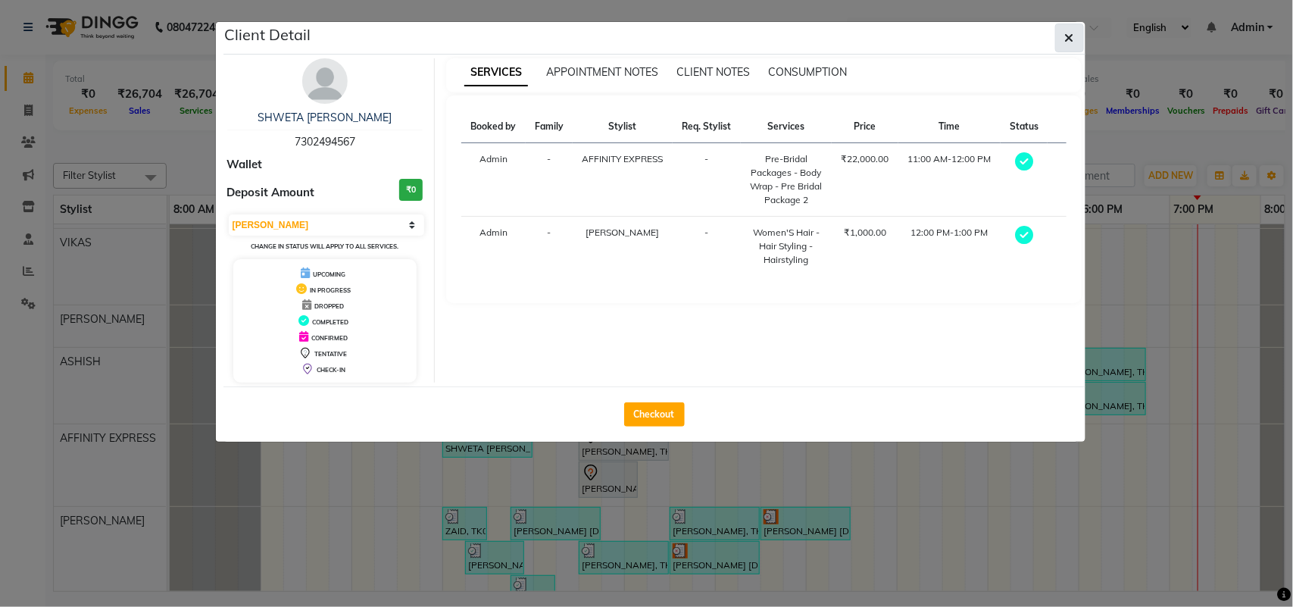
click at [1077, 49] on button "button" at bounding box center [1069, 37] width 29 height 29
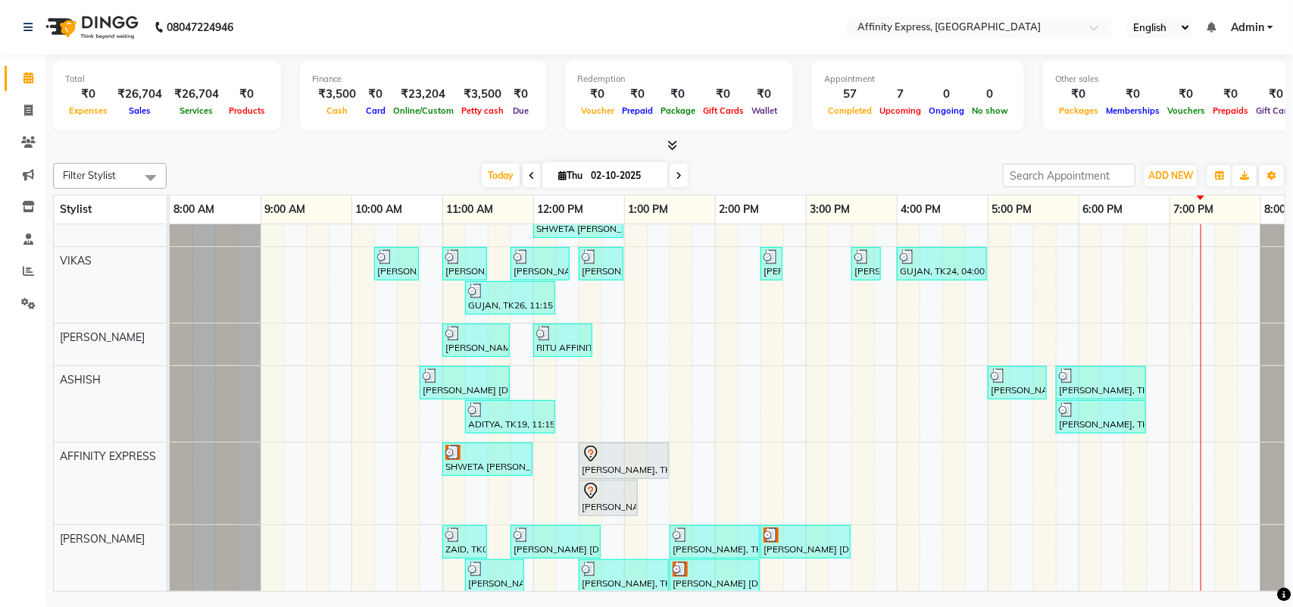
scroll to position [624, 0]
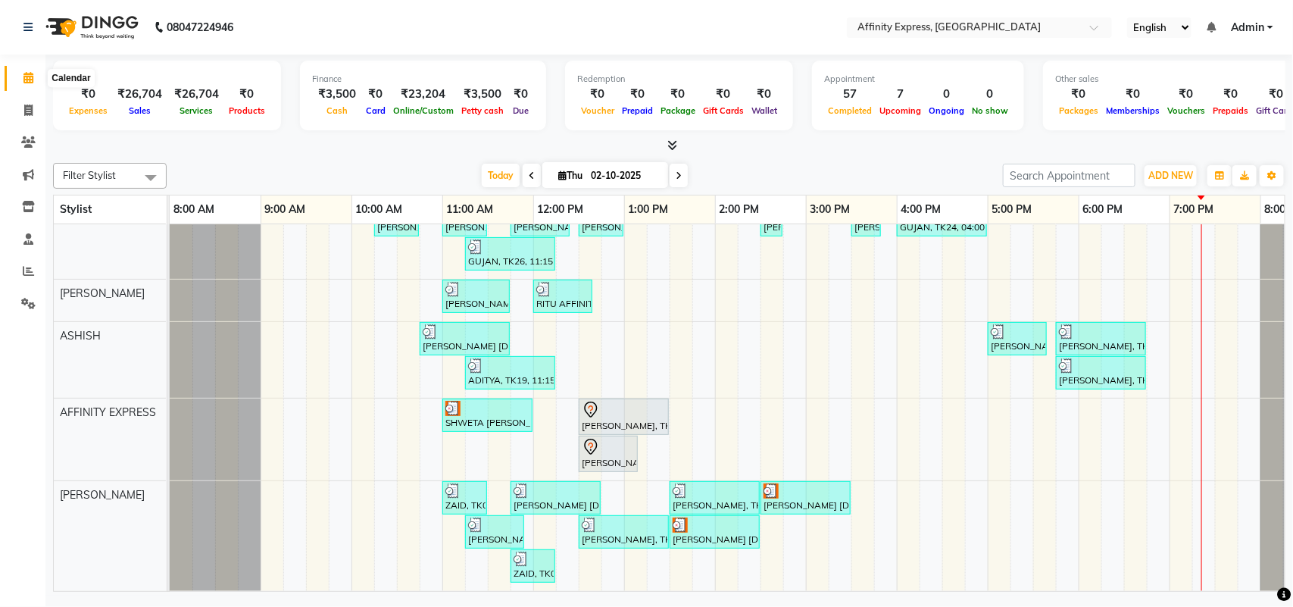
click at [25, 81] on icon at bounding box center [28, 77] width 10 height 11
click at [27, 108] on icon at bounding box center [28, 110] width 8 height 11
select select "service"
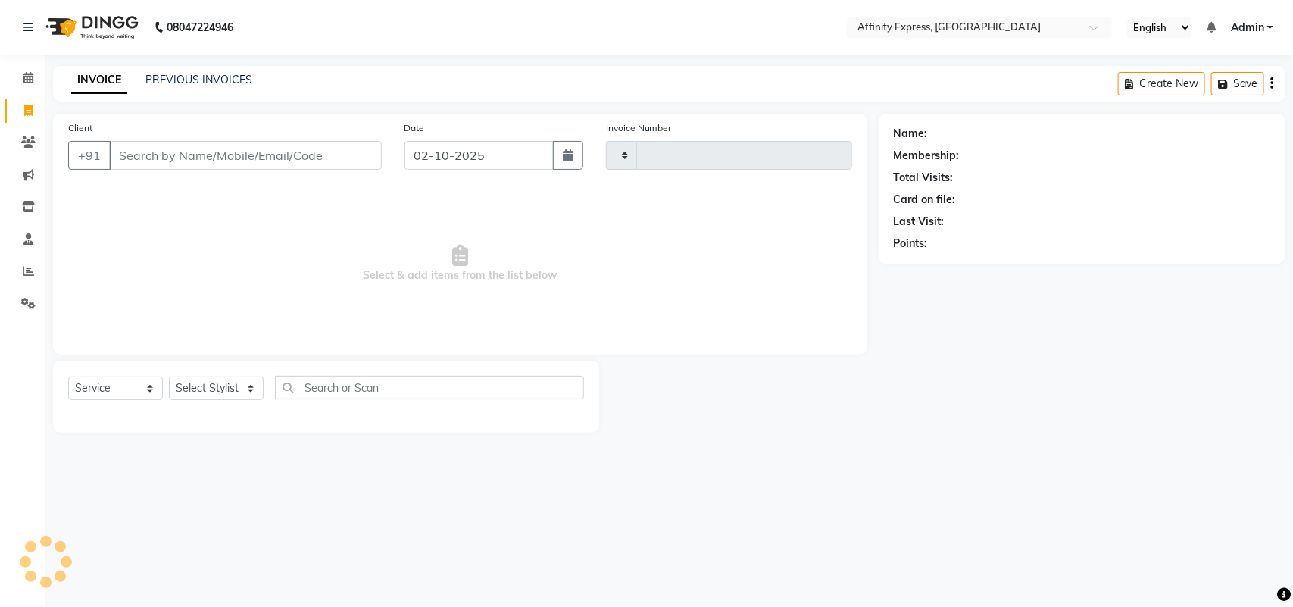
type input "0050"
select select "9123"
click at [182, 74] on link "PREVIOUS INVOICES" at bounding box center [198, 80] width 107 height 14
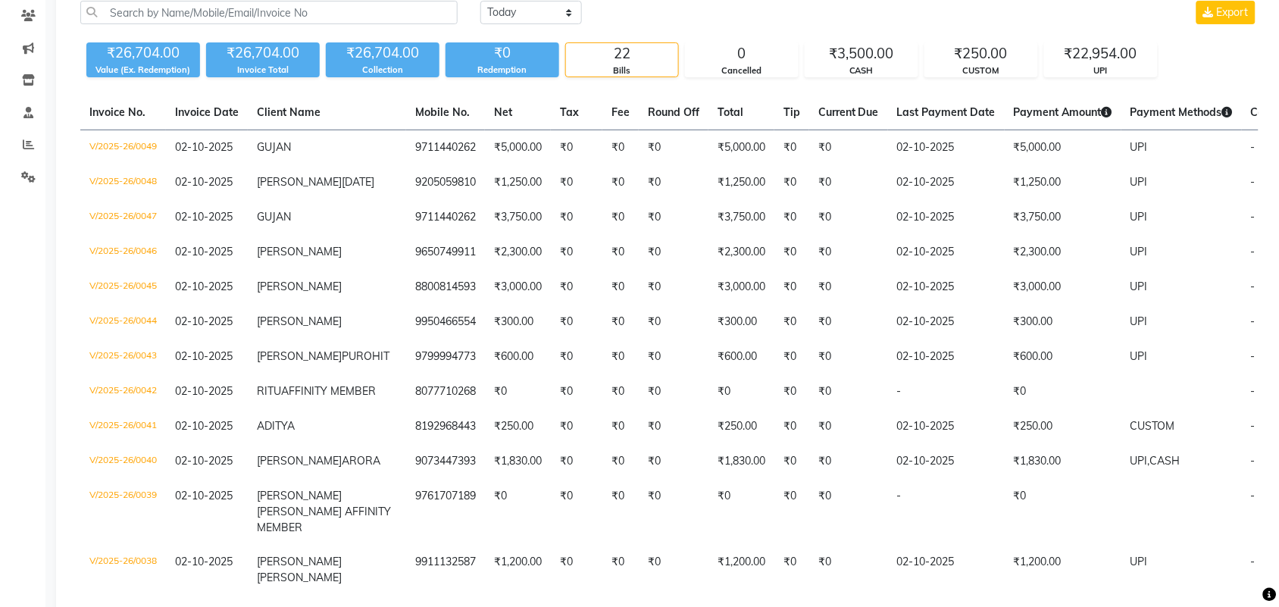
scroll to position [114, 0]
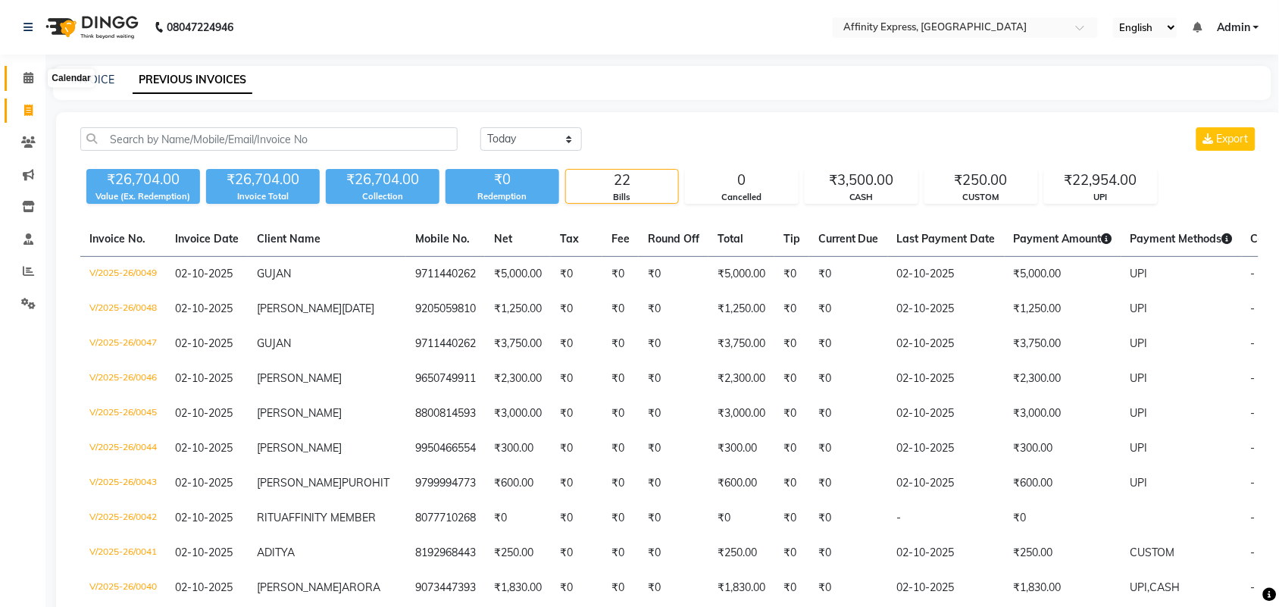
click at [23, 84] on span at bounding box center [28, 78] width 27 height 17
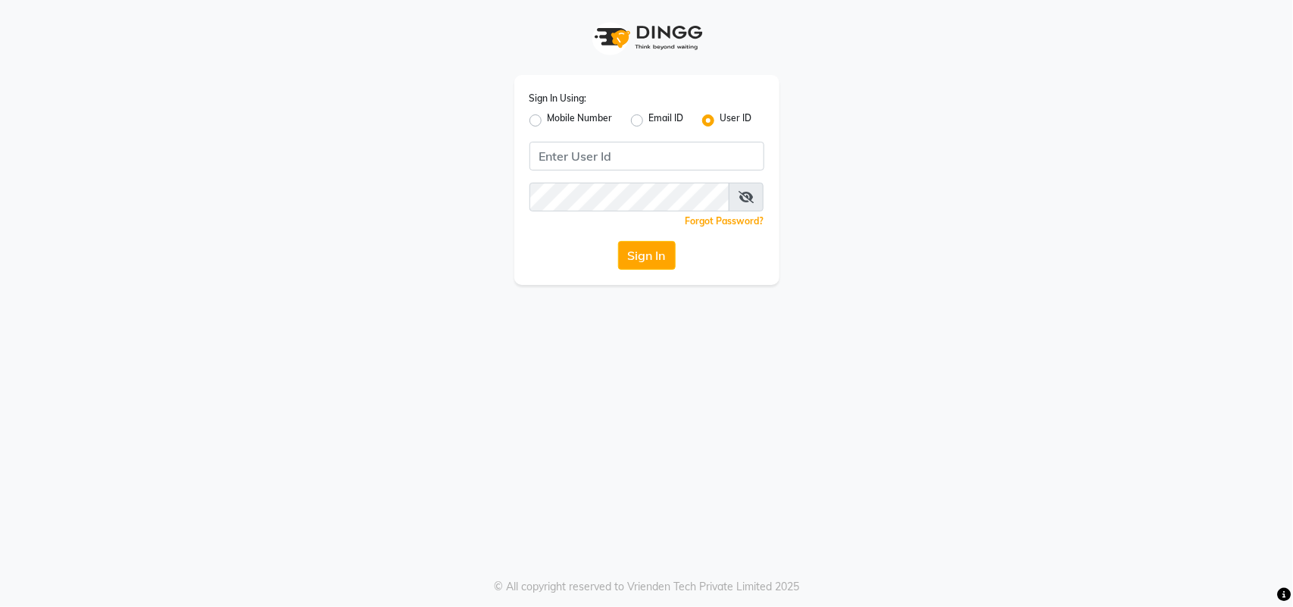
click at [546, 170] on div "Sign In Using: Mobile Number Email ID User ID Remember me Forgot Password? Sign…" at bounding box center [646, 180] width 265 height 210
click at [547, 165] on input "Username" at bounding box center [647, 156] width 235 height 29
type input "a"
type input "AFFINITYEXPRESS"
click at [755, 198] on span at bounding box center [746, 197] width 35 height 29
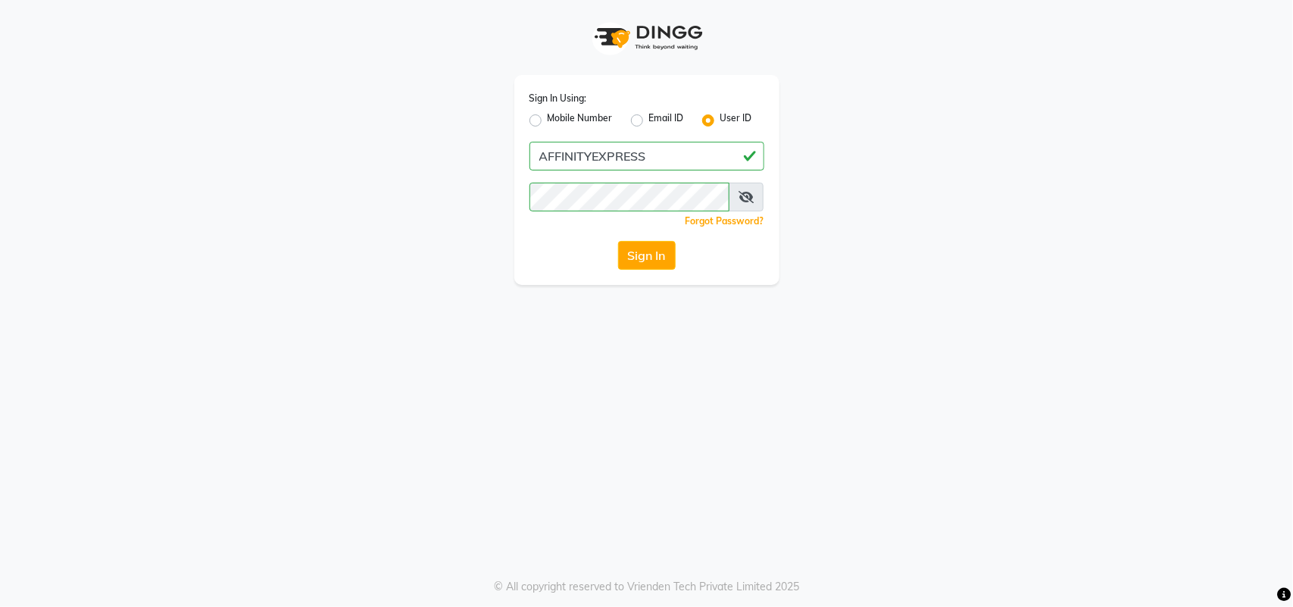
click at [748, 201] on icon at bounding box center [746, 197] width 15 height 12
click at [646, 263] on button "Sign In" at bounding box center [647, 255] width 58 height 29
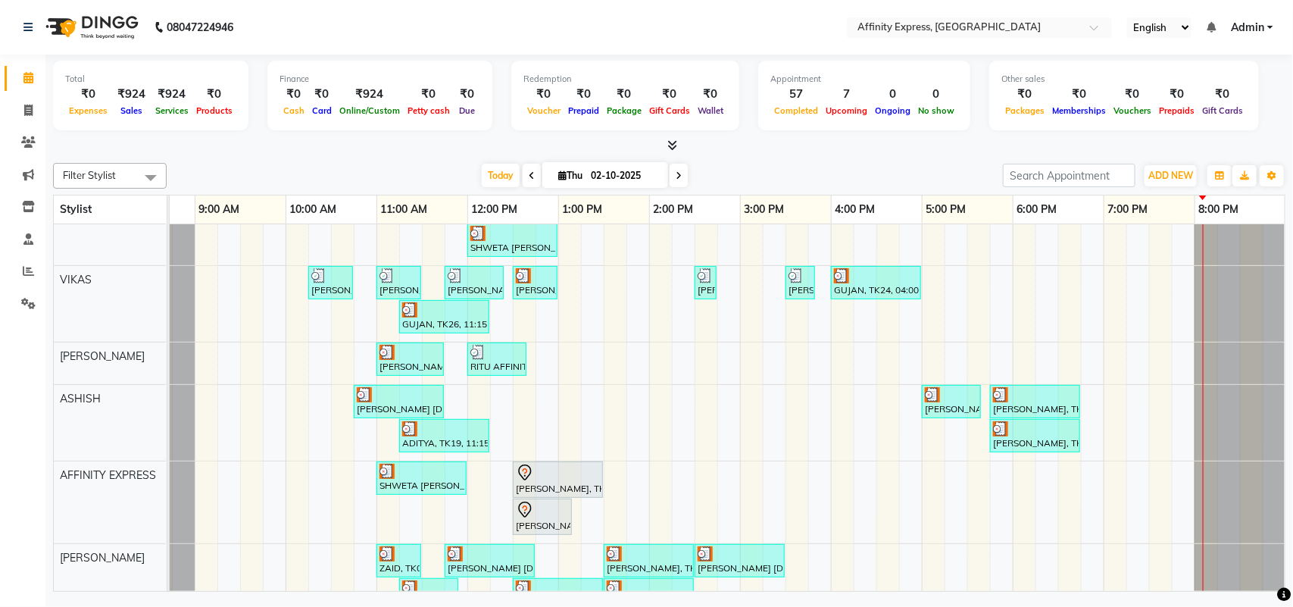
scroll to position [669, 0]
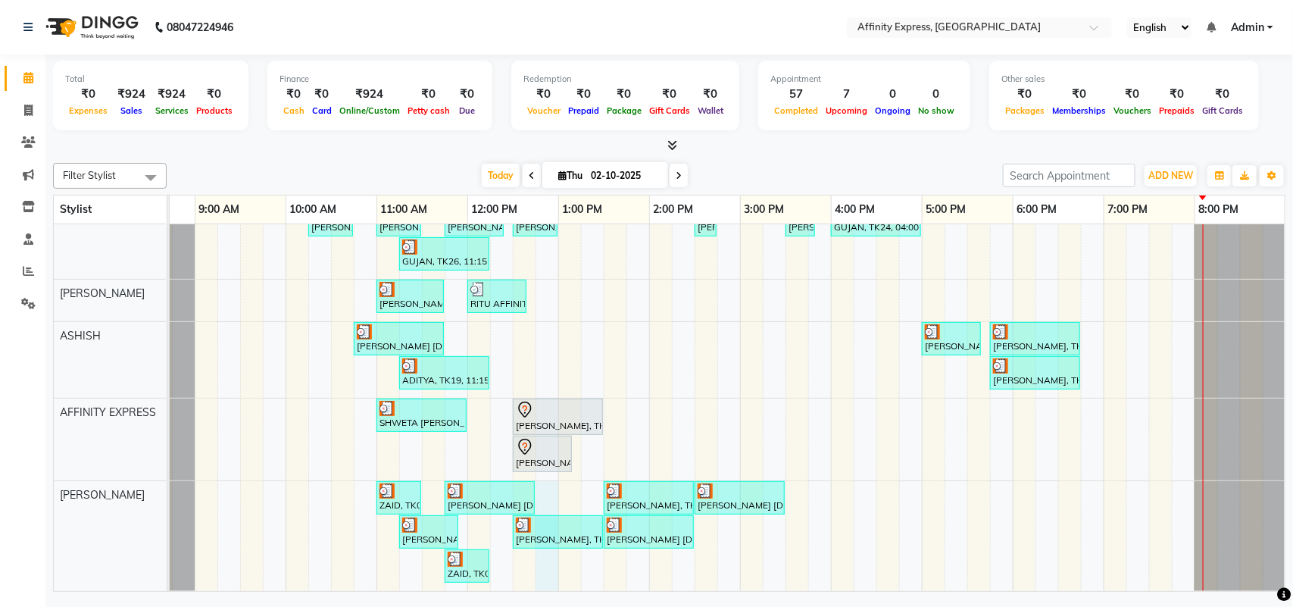
click at [552, 555] on div "[PERSON_NAME] AFFINITY MEMBER, TK06, 10:30 AM-11:00 AM, Waxing - Skin Consultat…" at bounding box center [695, 81] width 1182 height 1019
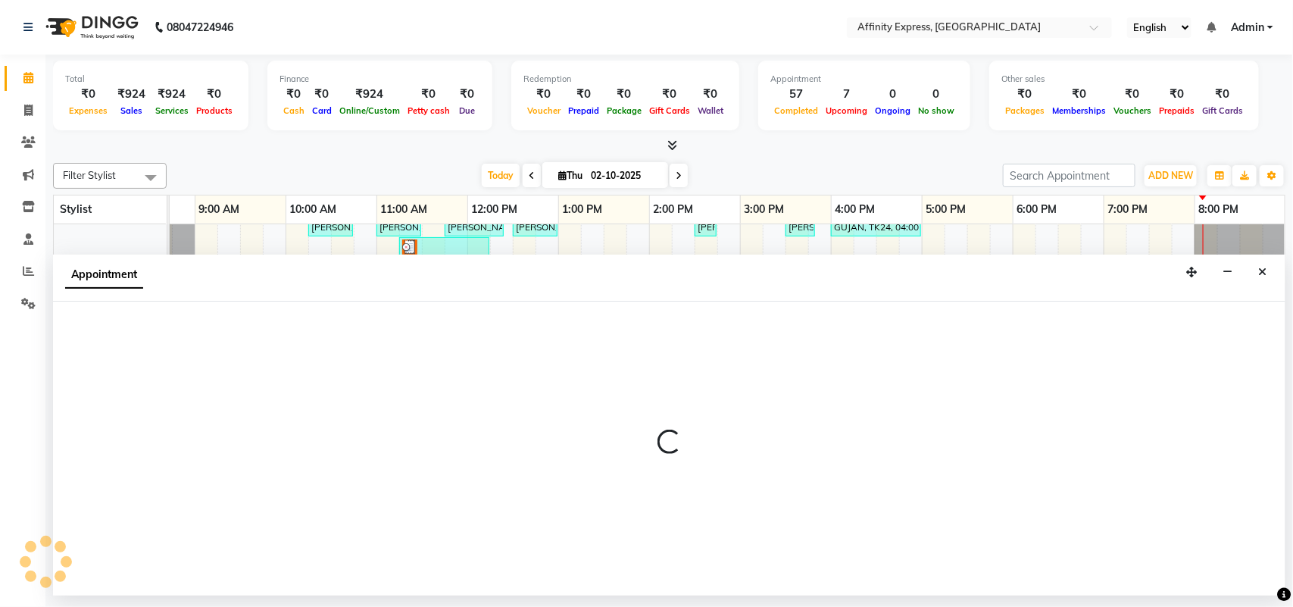
select select "93370"
select select "765"
select select "tentative"
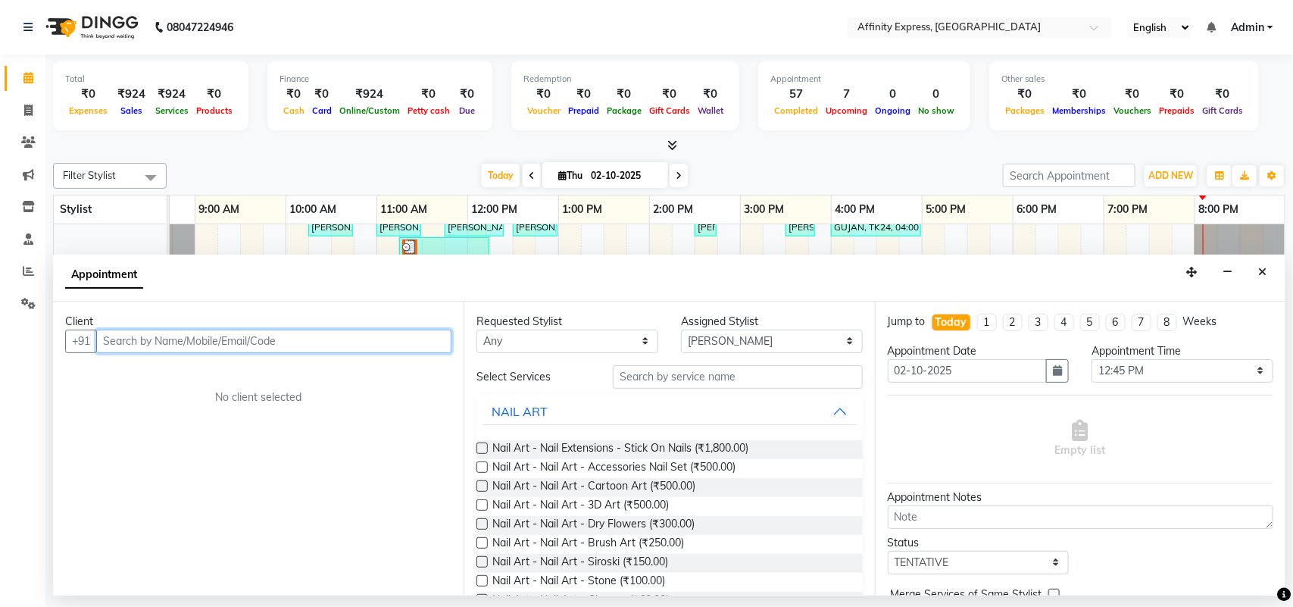
click at [152, 342] on input "text" at bounding box center [273, 341] width 355 height 23
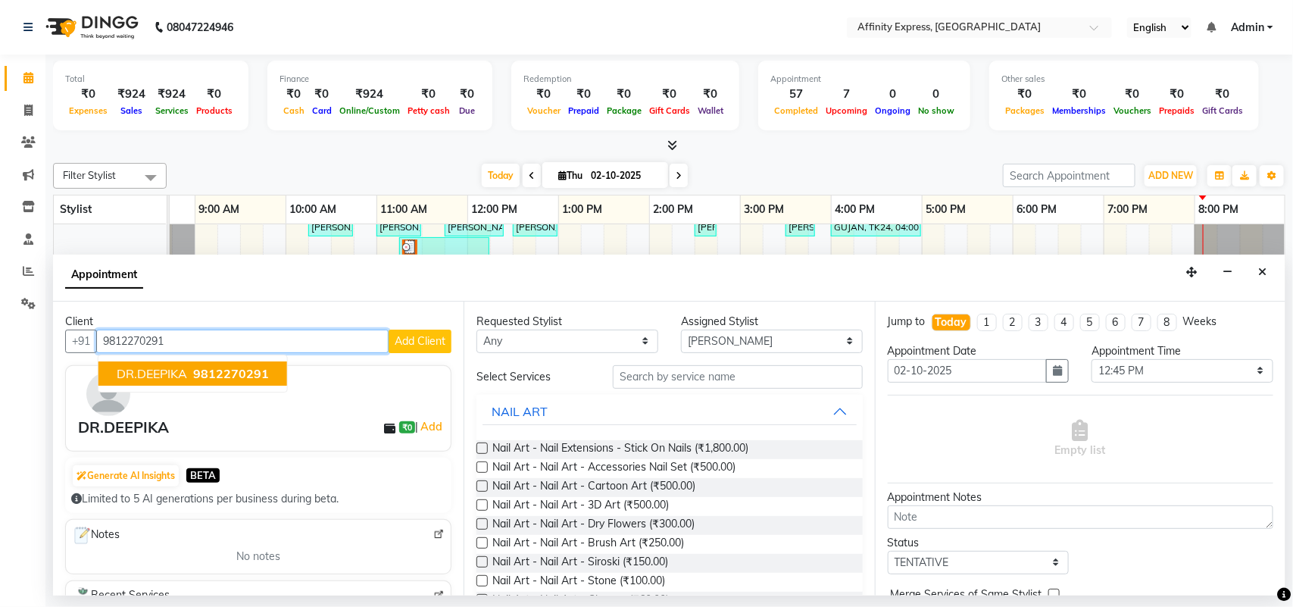
click at [164, 377] on span "DR.DEEPIKA" at bounding box center [152, 373] width 70 height 15
type input "9812270291"
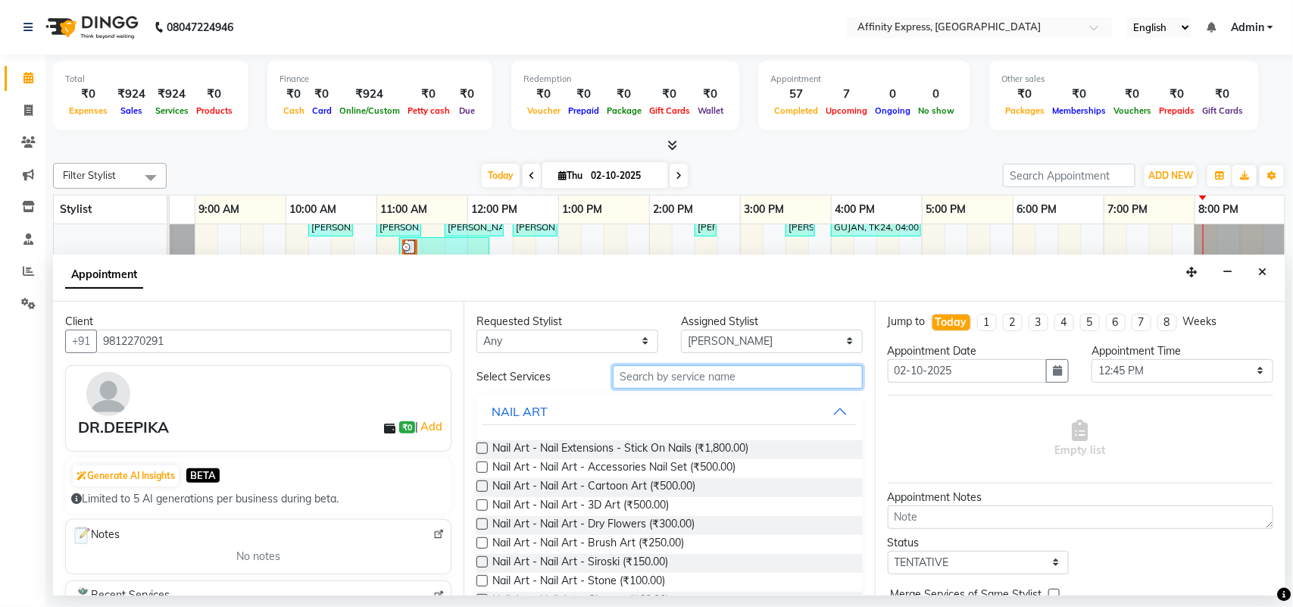
click at [677, 387] on input "text" at bounding box center [738, 376] width 250 height 23
click at [767, 377] on input "text" at bounding box center [738, 376] width 250 height 23
click at [771, 383] on input "text" at bounding box center [738, 376] width 250 height 23
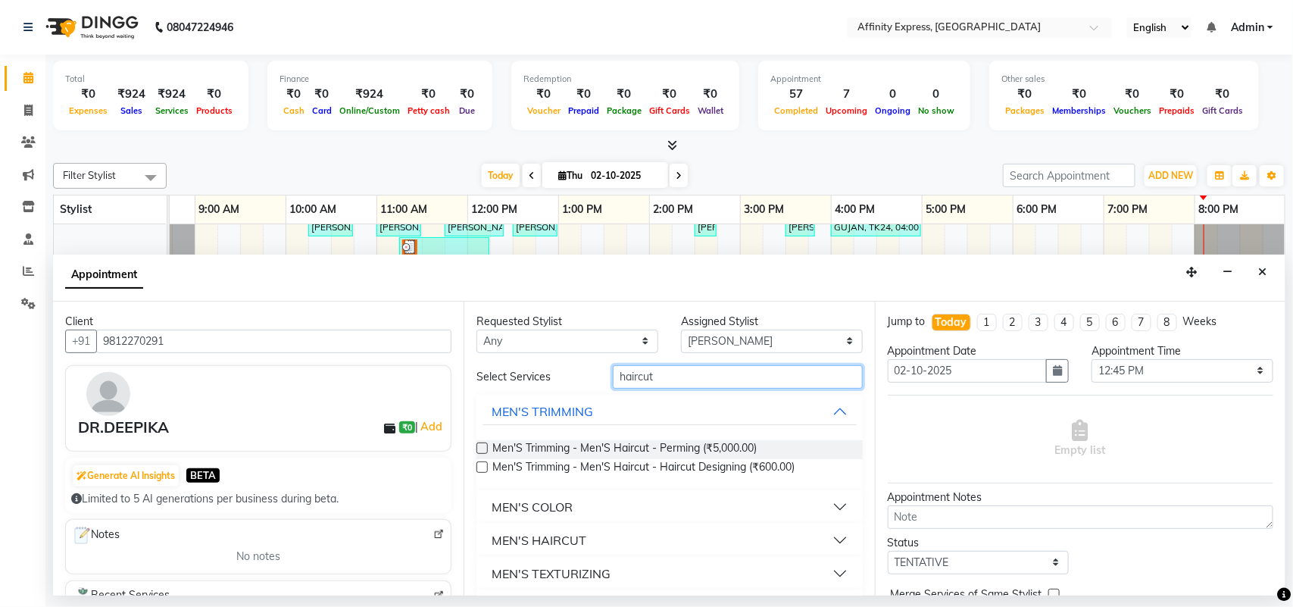
type input "haircut"
click at [823, 542] on button "MEN'S HAIRCUT" at bounding box center [670, 540] width 374 height 27
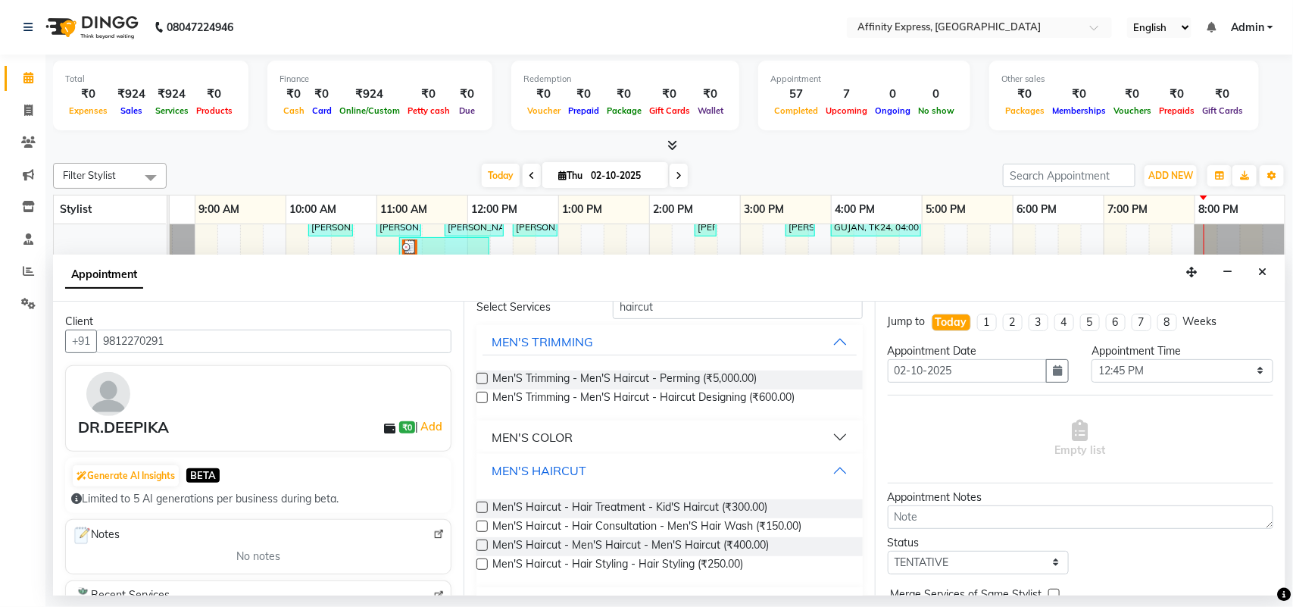
scroll to position [118, 0]
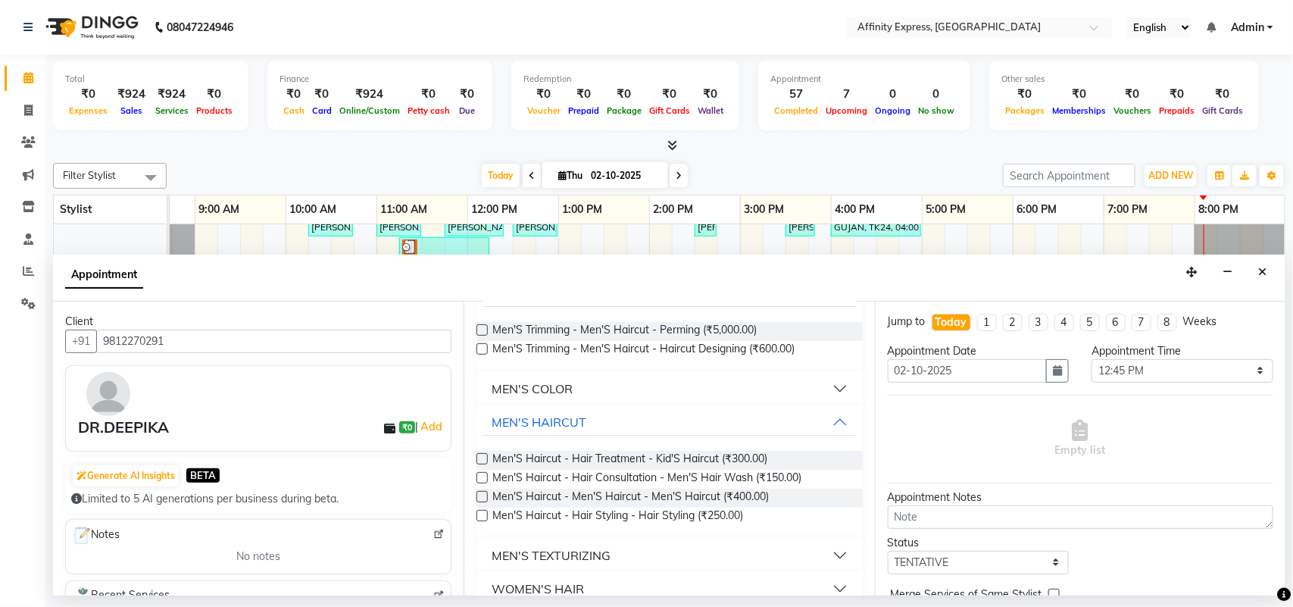
click at [485, 498] on label at bounding box center [482, 496] width 11 height 11
click at [485, 498] on input "checkbox" at bounding box center [482, 498] width 10 height 10
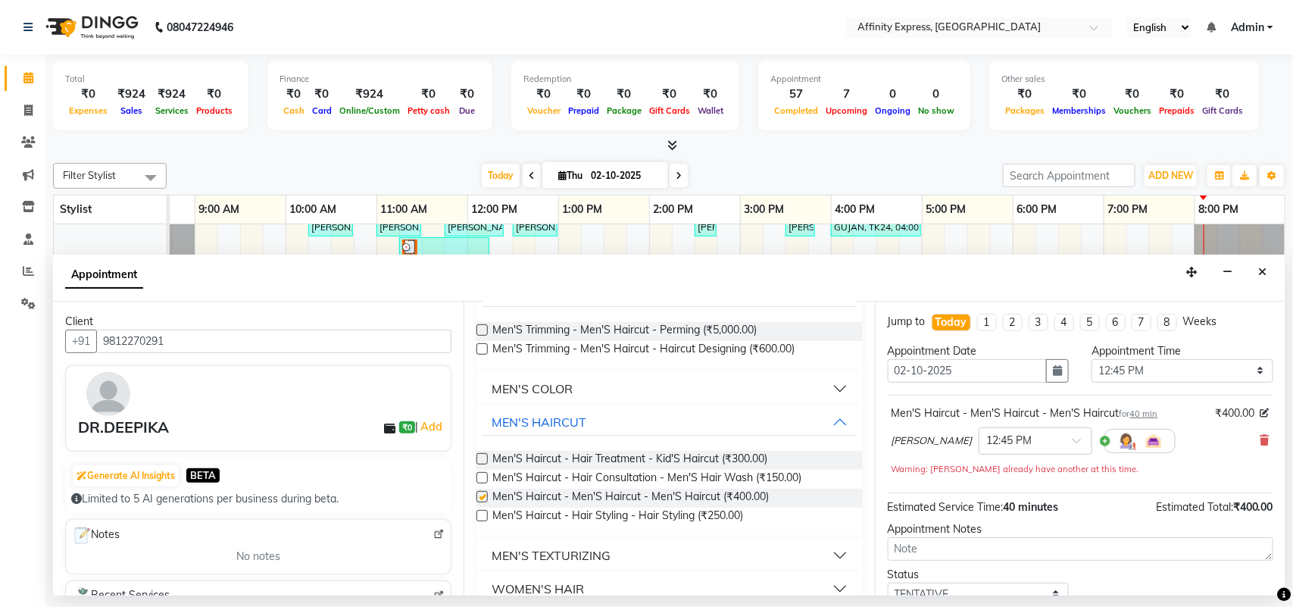
checkbox input "false"
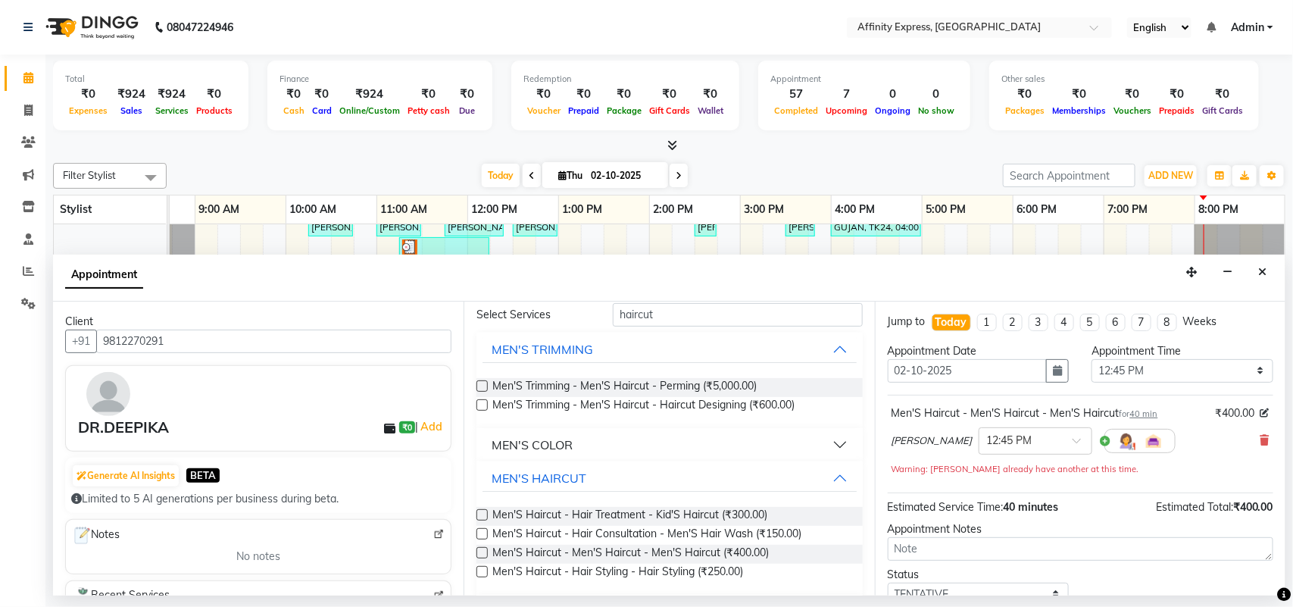
scroll to position [0, 0]
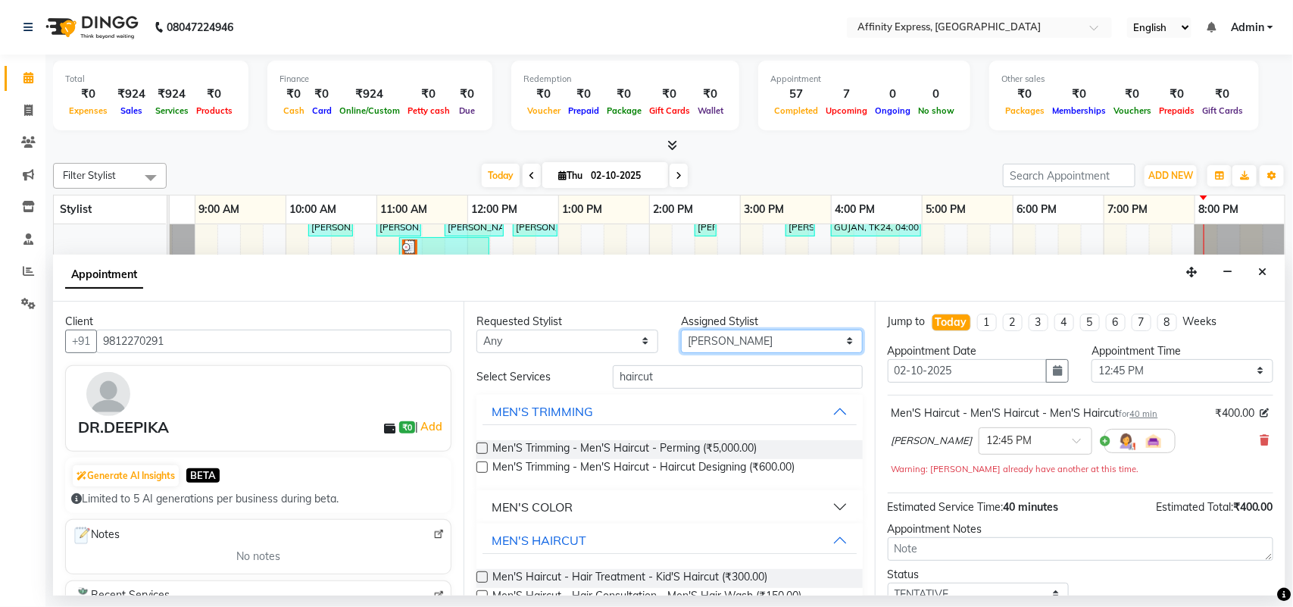
click at [838, 341] on select "Select [PERSON_NAME] AFFINITY EXPRESS [PERSON_NAME] [PERSON_NAME] DIVYA KAVITA …" at bounding box center [772, 341] width 182 height 23
select select "93303"
click at [681, 330] on select "Select [PERSON_NAME] AFFINITY EXPRESS [PERSON_NAME] [PERSON_NAME] DIVYA KAVITA …" at bounding box center [772, 341] width 182 height 23
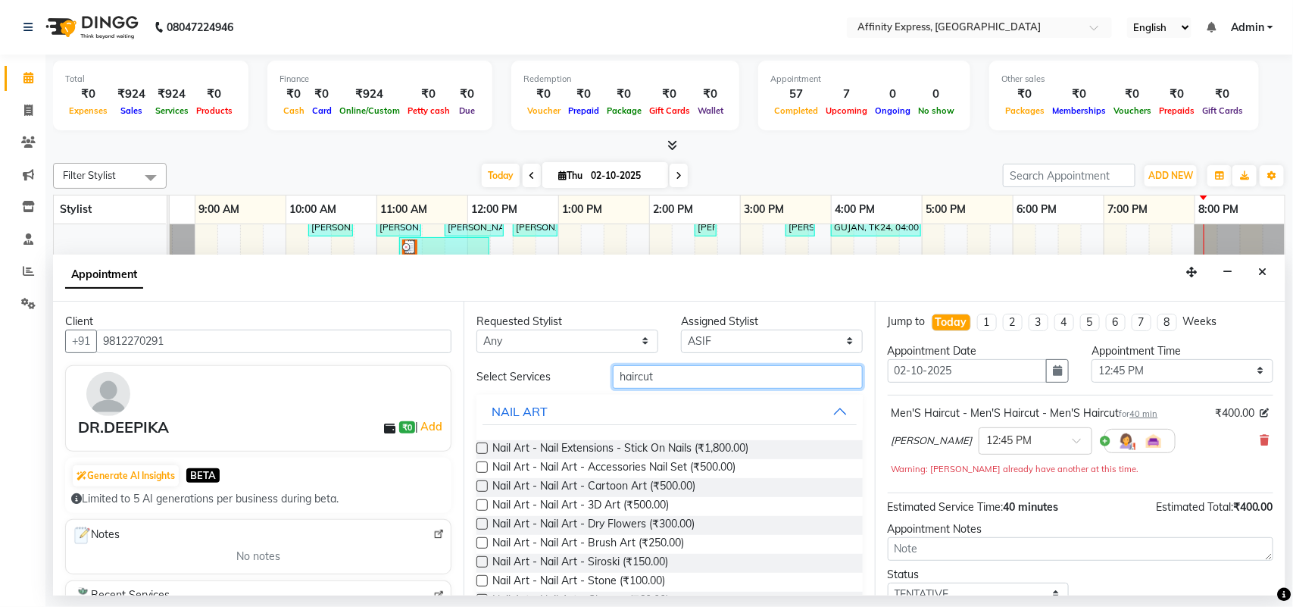
click at [671, 375] on input "haircut" at bounding box center [738, 376] width 250 height 23
click at [683, 373] on input "haircut" at bounding box center [738, 376] width 250 height 23
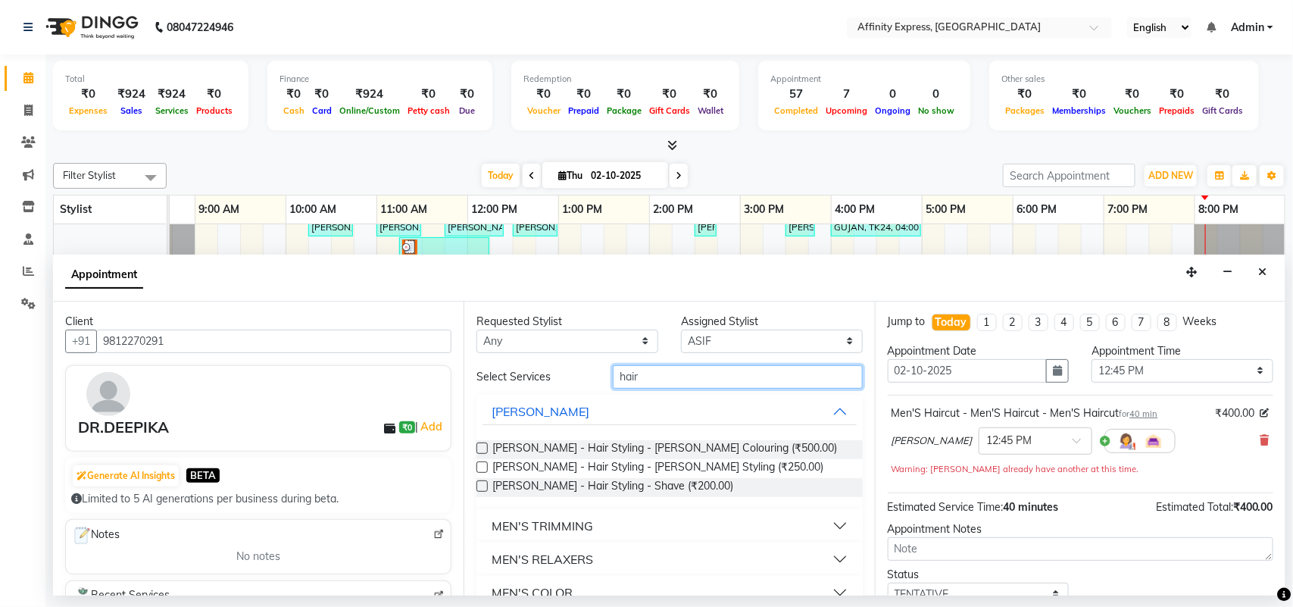
type input "hair"
click at [486, 467] on label at bounding box center [482, 466] width 11 height 11
click at [486, 467] on input "checkbox" at bounding box center [482, 469] width 10 height 10
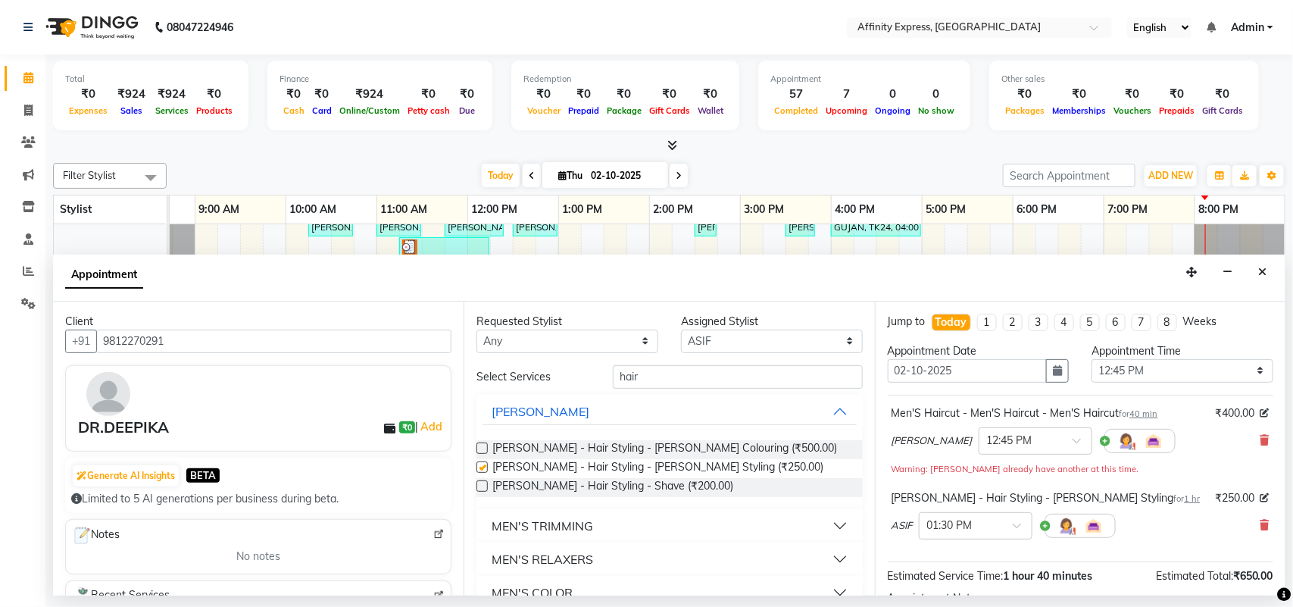
checkbox input "false"
click at [657, 380] on input "hair" at bounding box center [738, 376] width 250 height 23
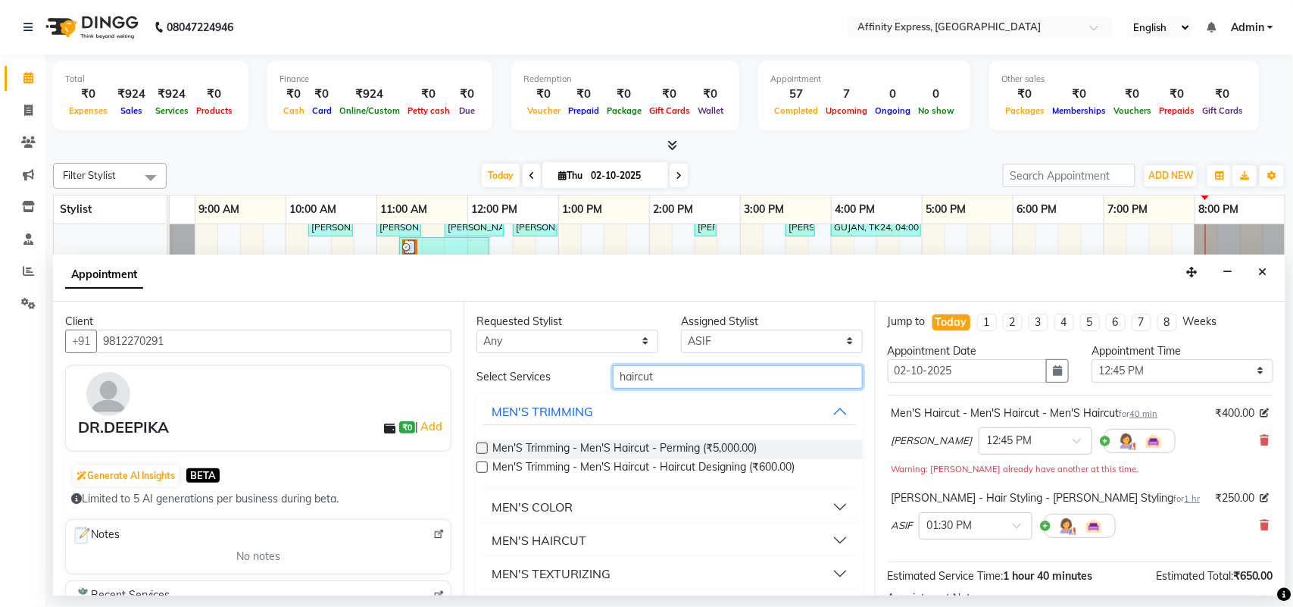
type input "haircut"
click at [824, 538] on button "MEN'S HAIRCUT" at bounding box center [670, 540] width 374 height 27
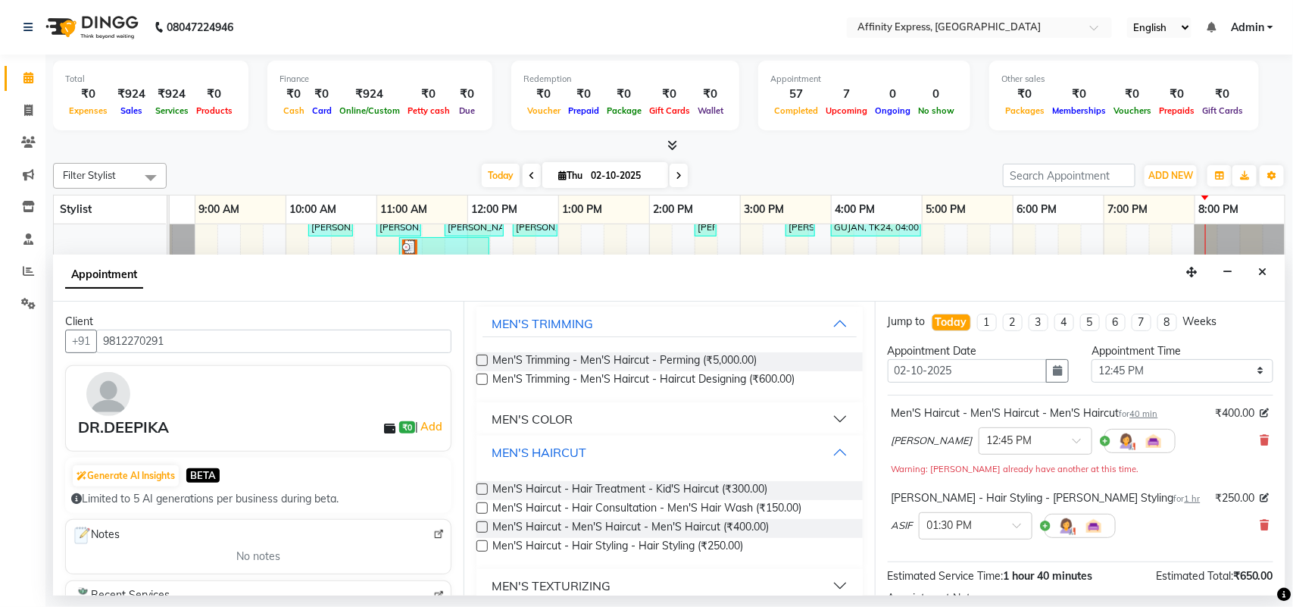
scroll to position [112, 0]
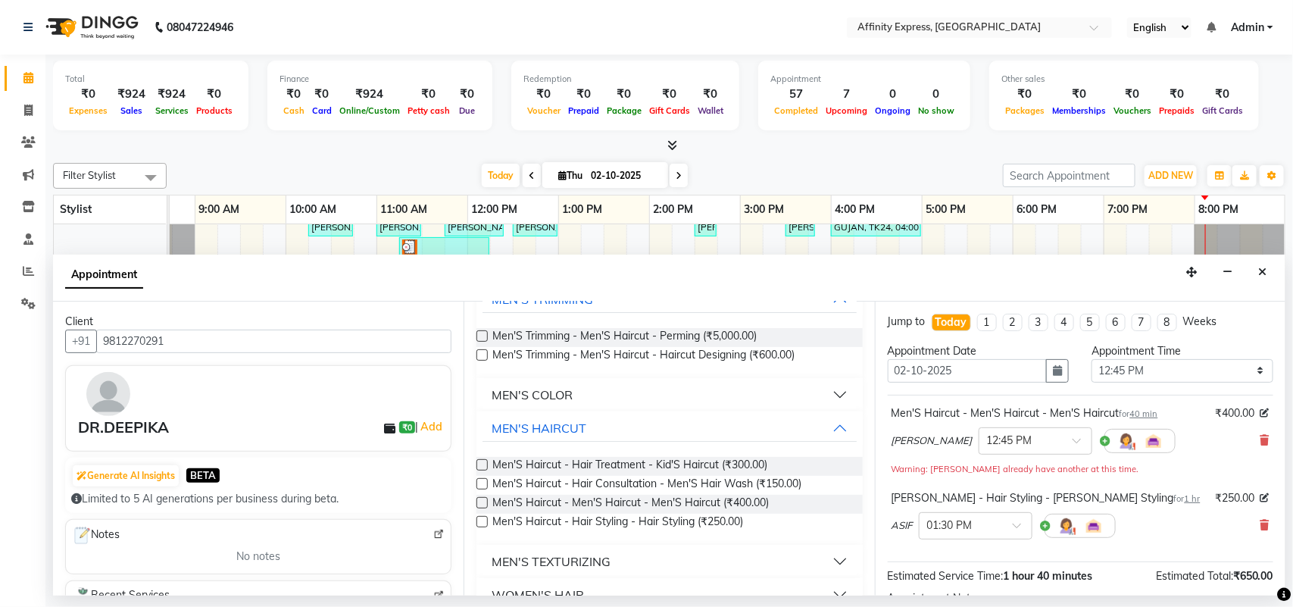
click at [483, 502] on label at bounding box center [482, 502] width 11 height 11
click at [483, 502] on input "checkbox" at bounding box center [482, 504] width 10 height 10
checkbox input "false"
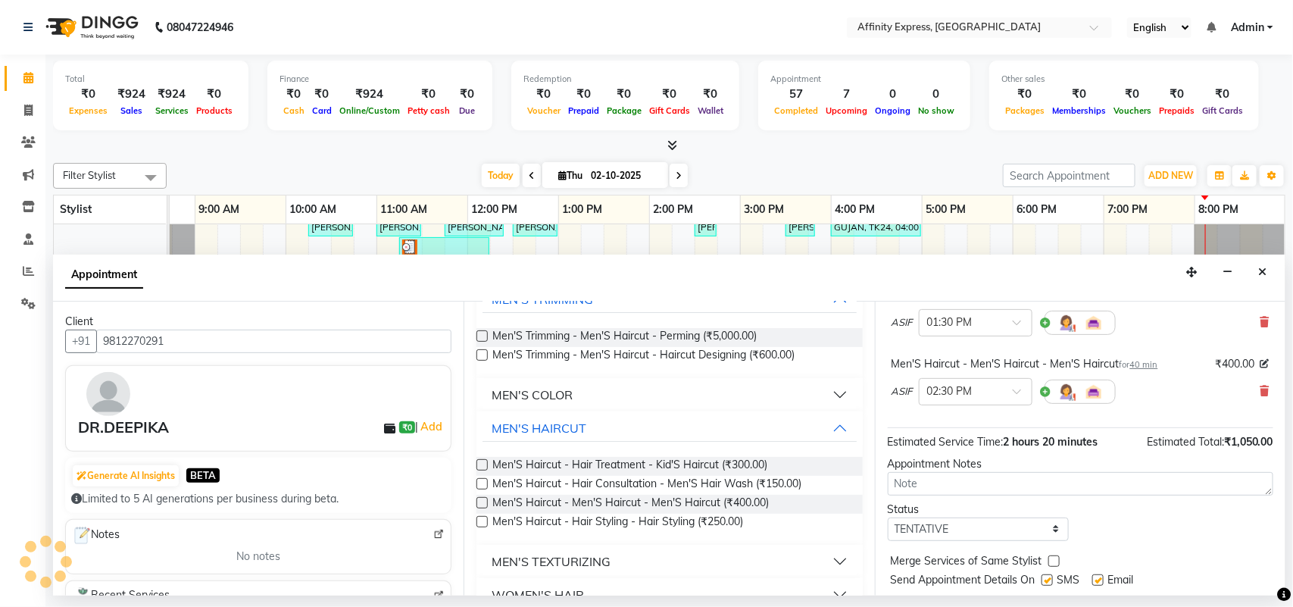
scroll to position [245, 0]
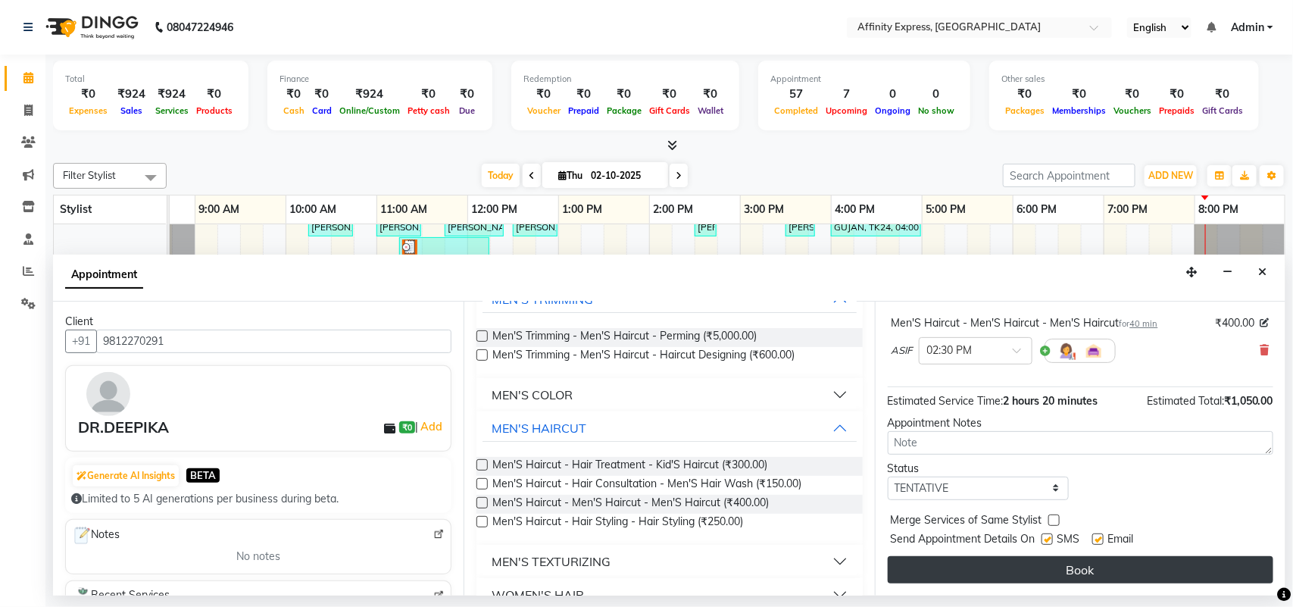
click at [1089, 563] on button "Book" at bounding box center [1081, 569] width 386 height 27
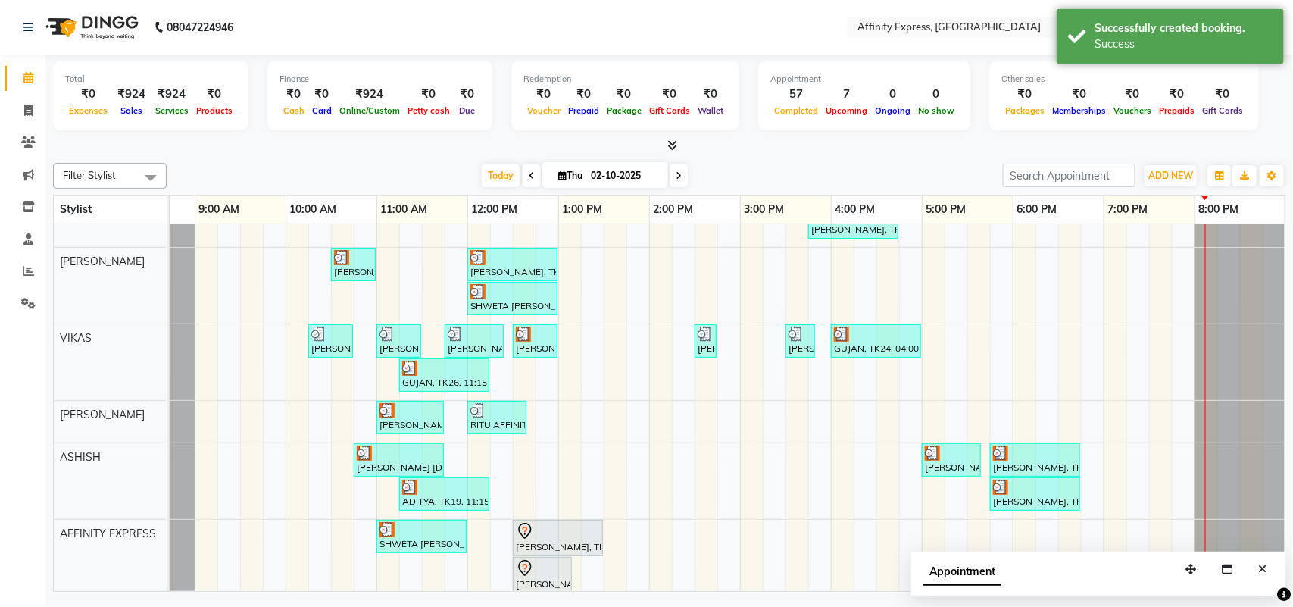
scroll to position [650, 0]
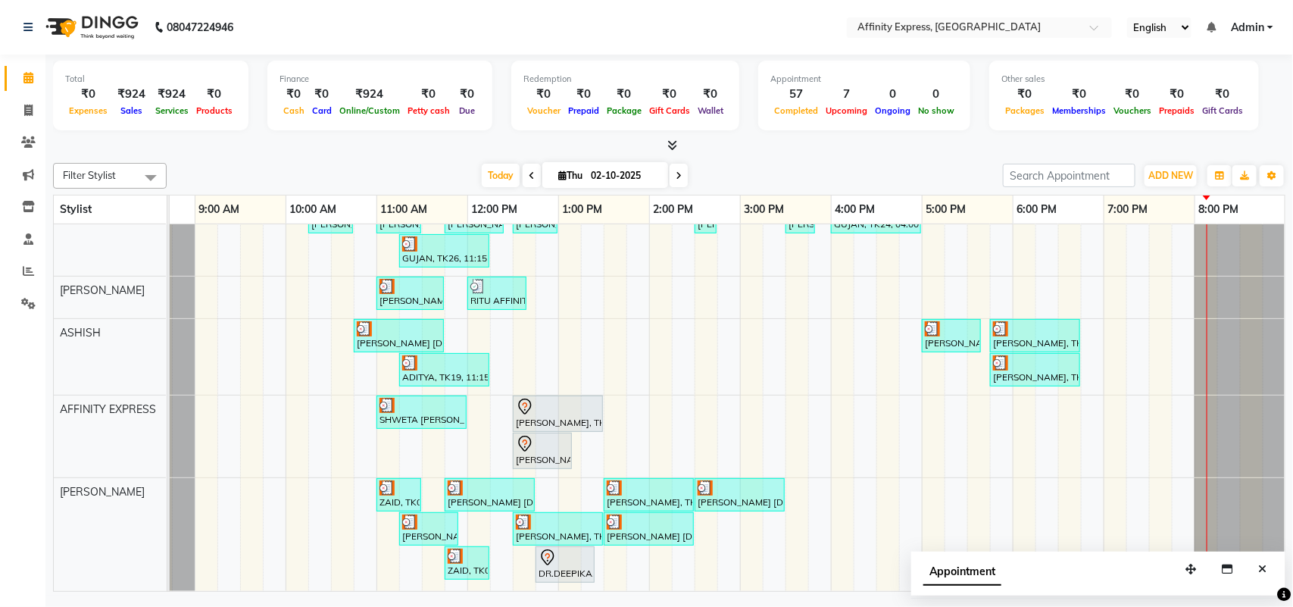
click at [675, 146] on icon at bounding box center [672, 144] width 10 height 11
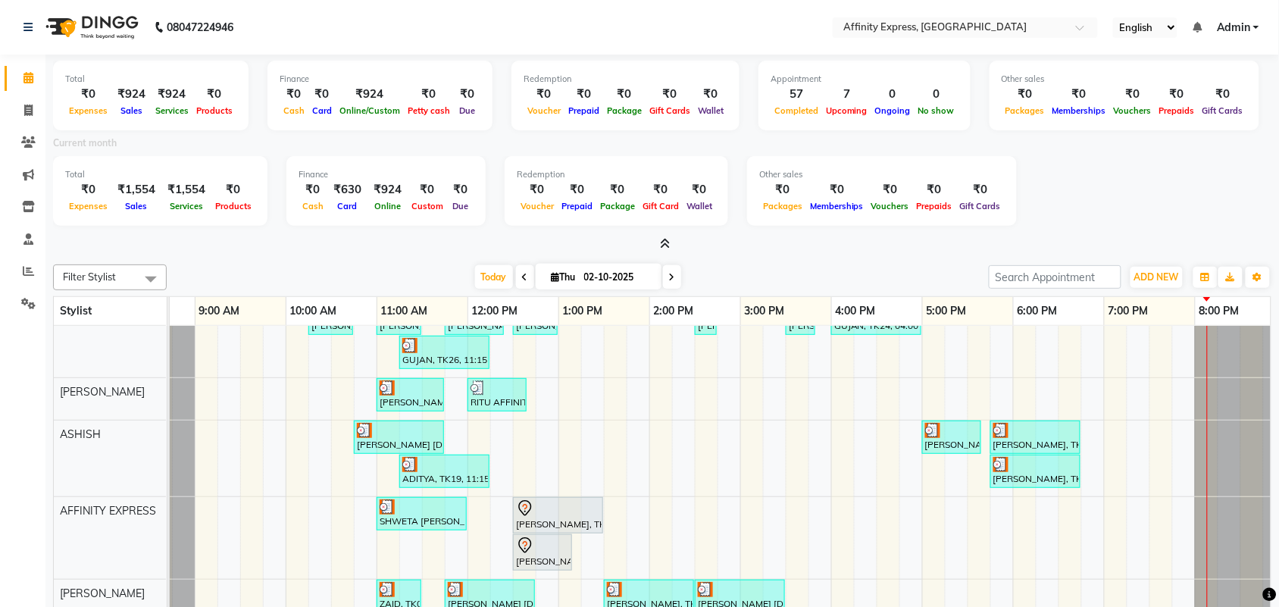
click at [665, 244] on icon at bounding box center [666, 243] width 10 height 11
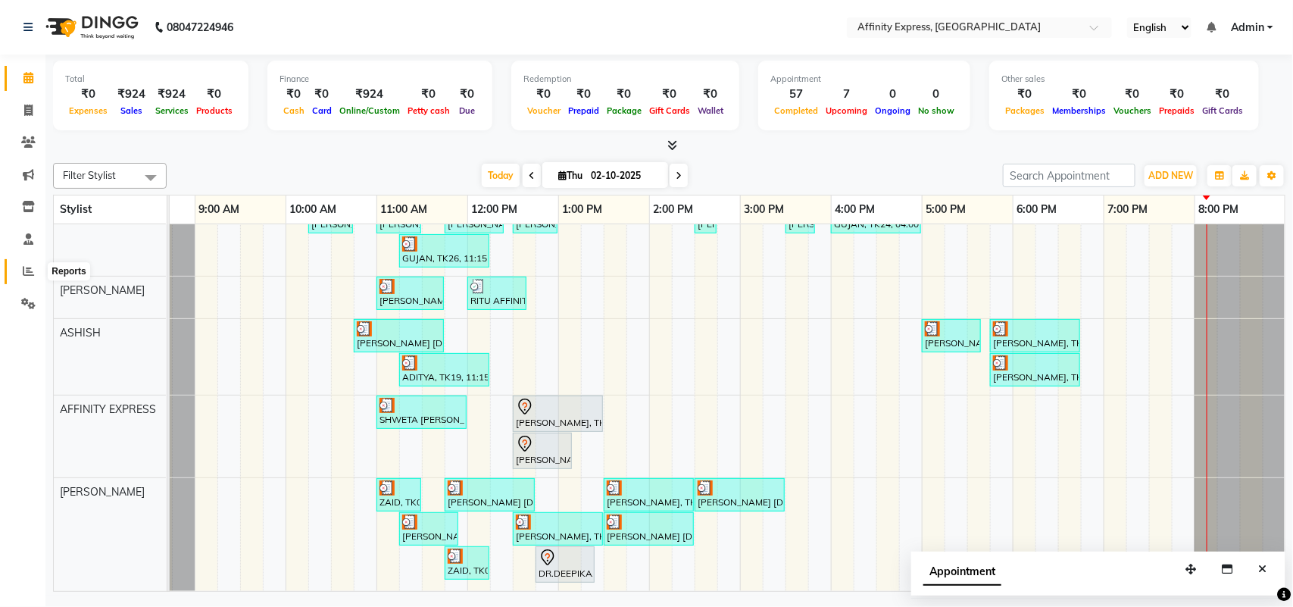
click at [28, 273] on icon at bounding box center [28, 270] width 11 height 11
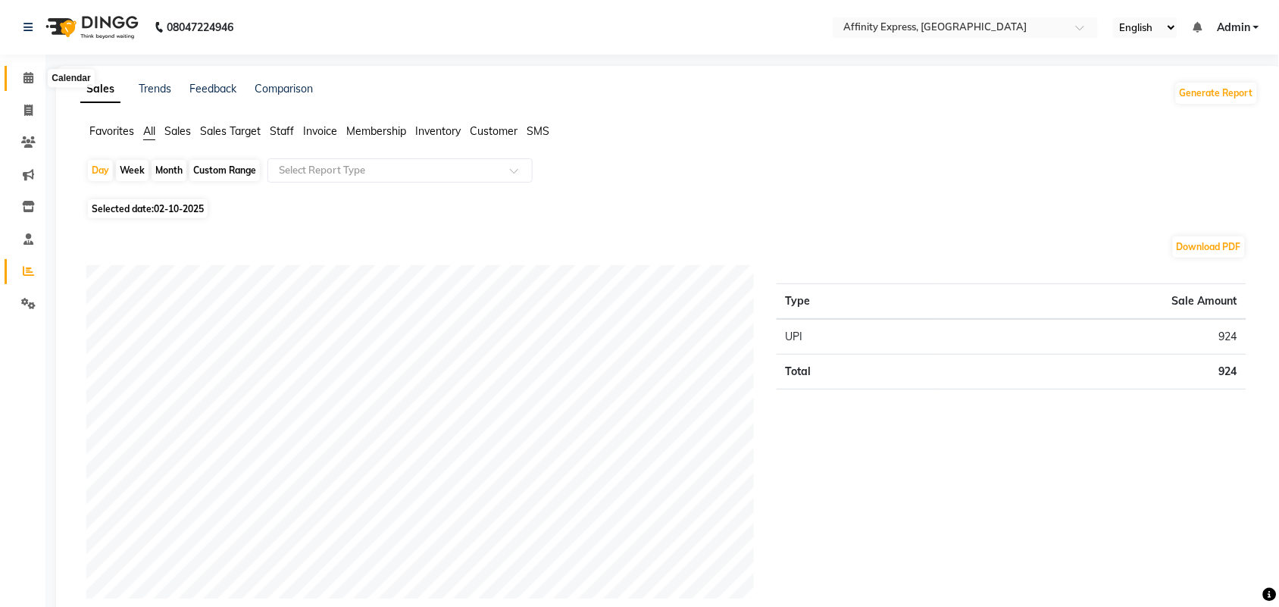
click at [36, 82] on span at bounding box center [28, 78] width 27 height 17
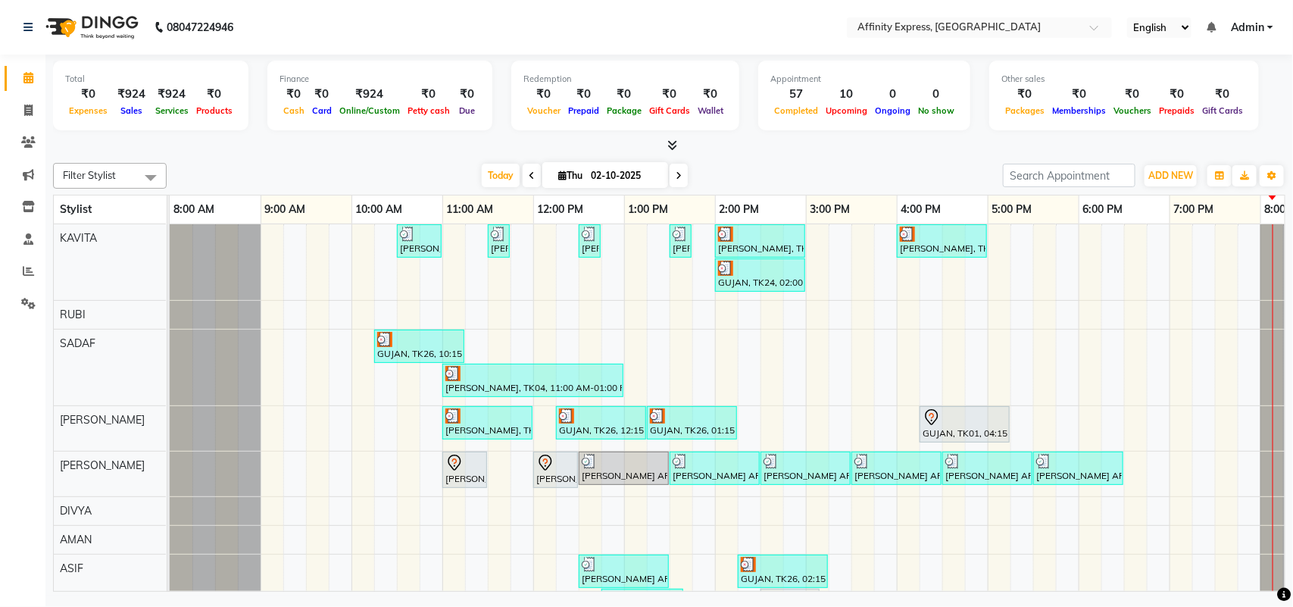
click at [529, 171] on icon at bounding box center [532, 175] width 6 height 9
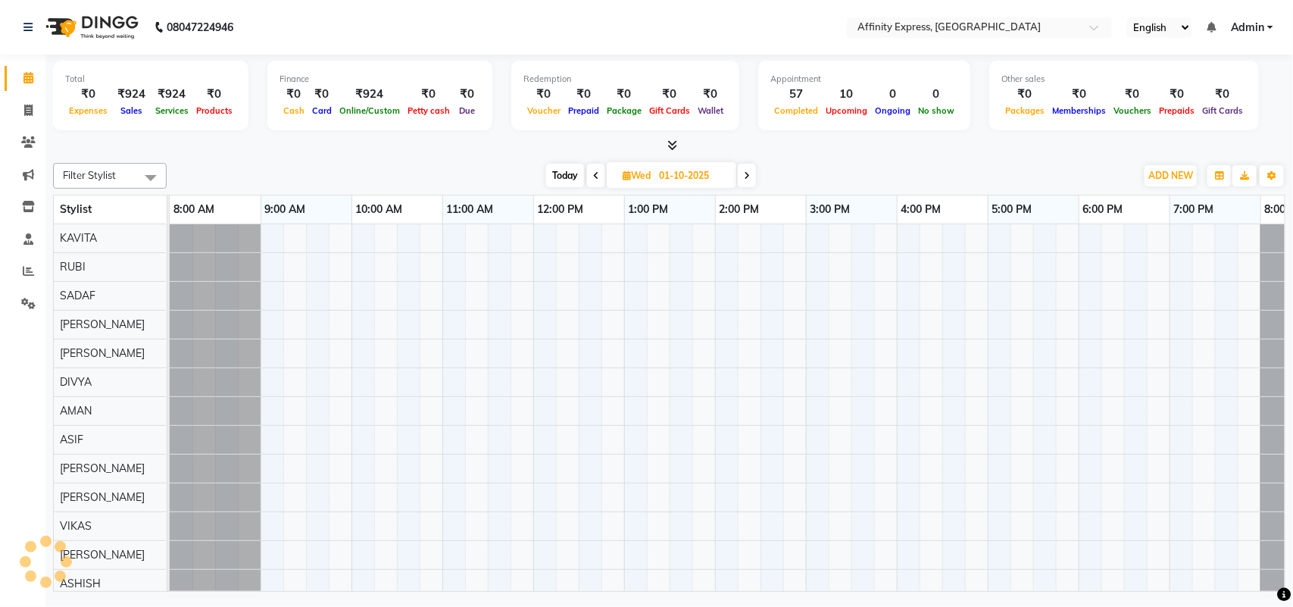
scroll to position [0, 66]
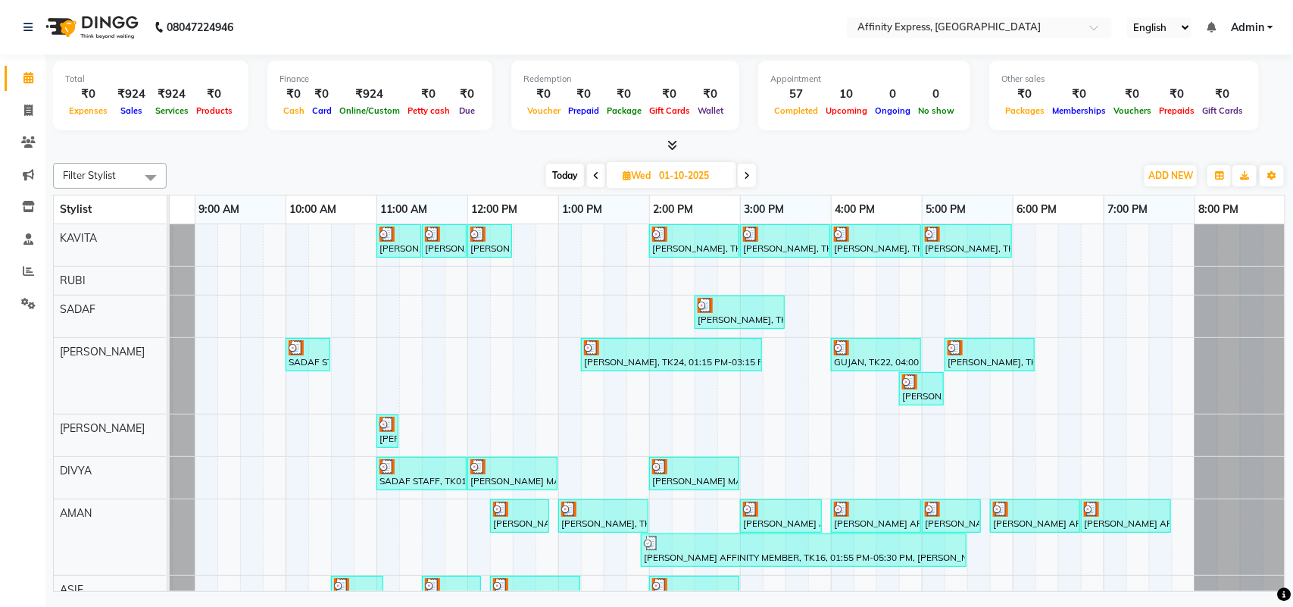
click at [752, 177] on span at bounding box center [747, 175] width 18 height 23
type input "02-10-2025"
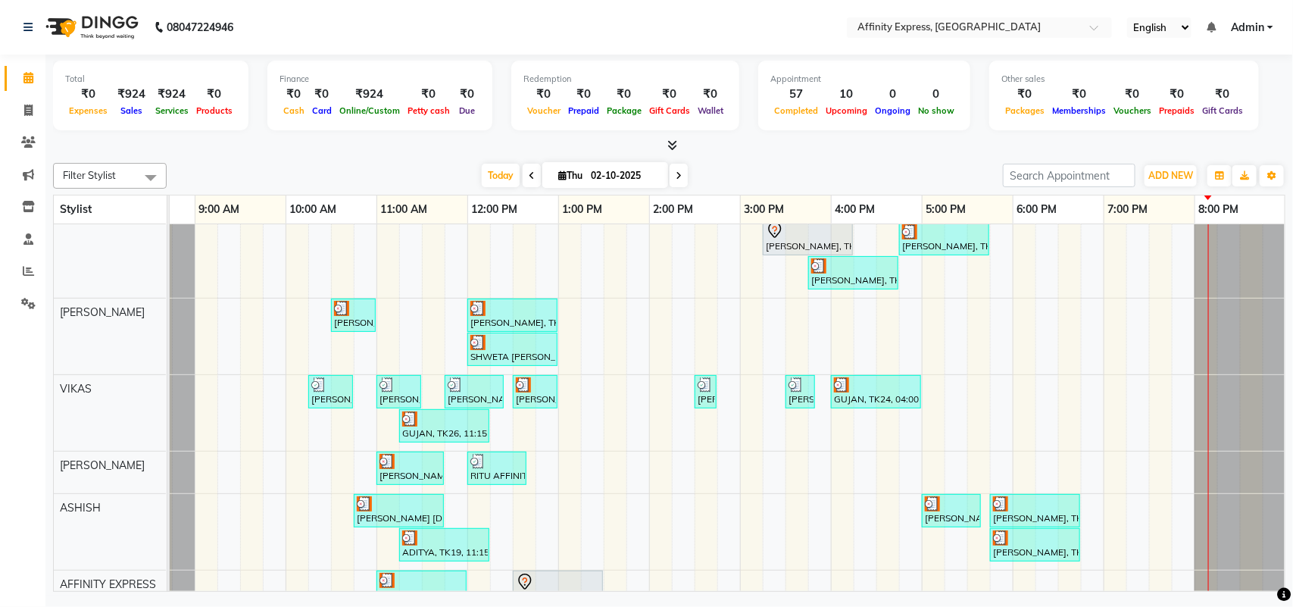
scroll to position [691, 0]
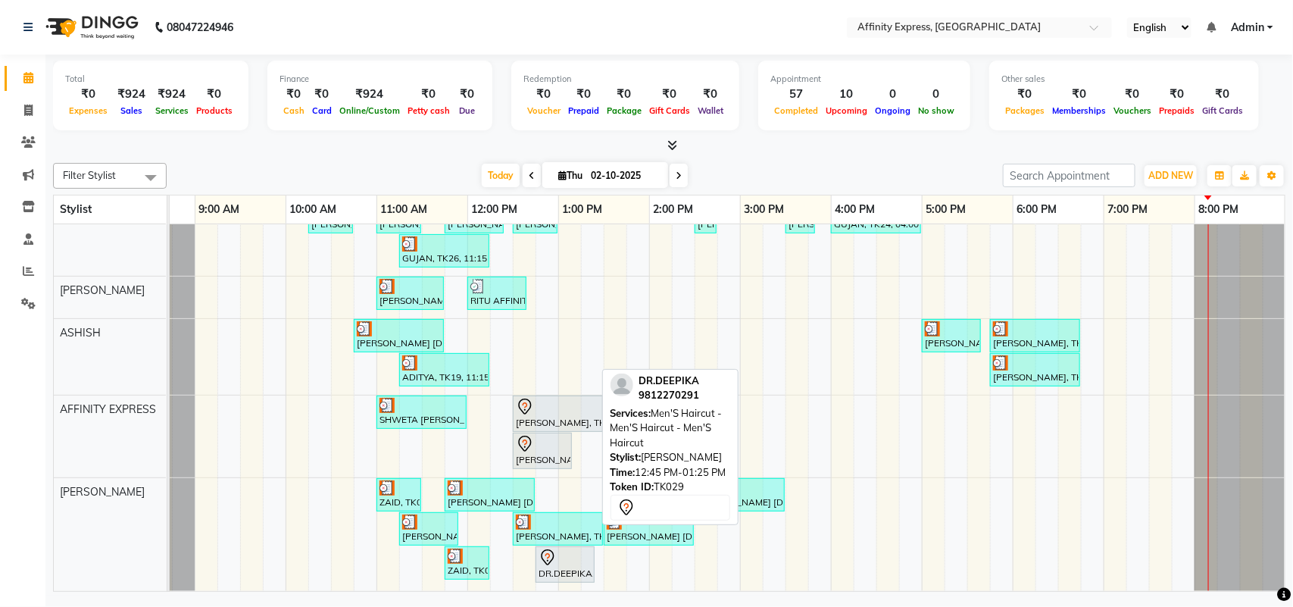
click at [558, 551] on div at bounding box center [565, 558] width 53 height 18
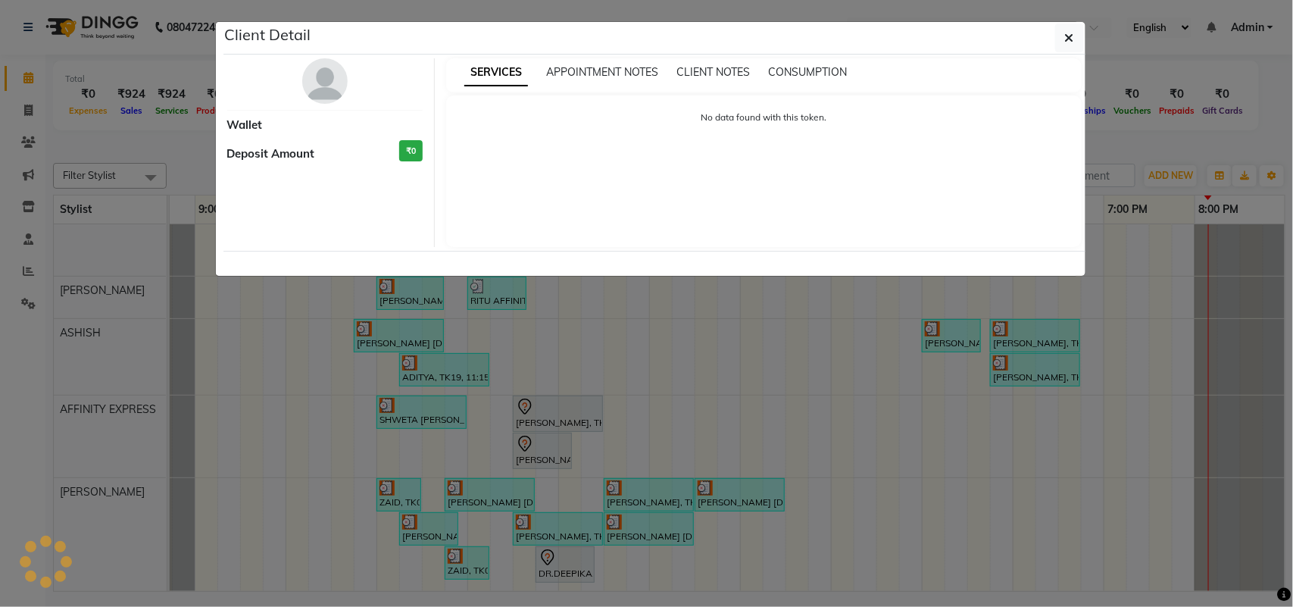
select select "7"
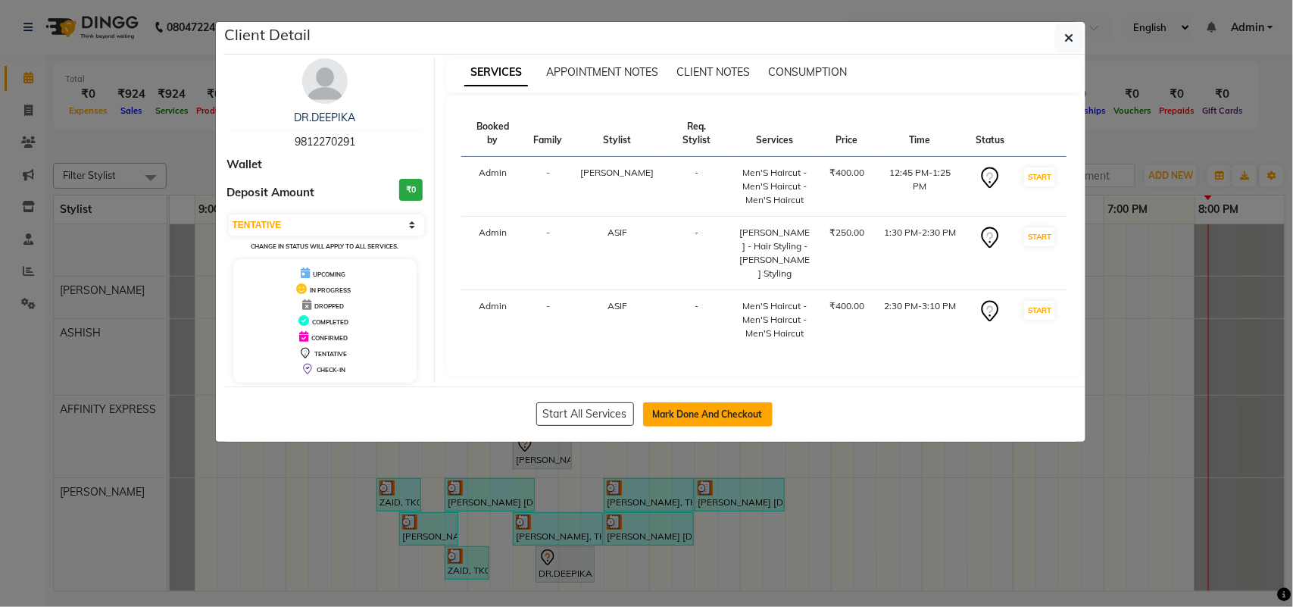
click at [667, 410] on button "Mark Done And Checkout" at bounding box center [708, 414] width 130 height 24
select select "service"
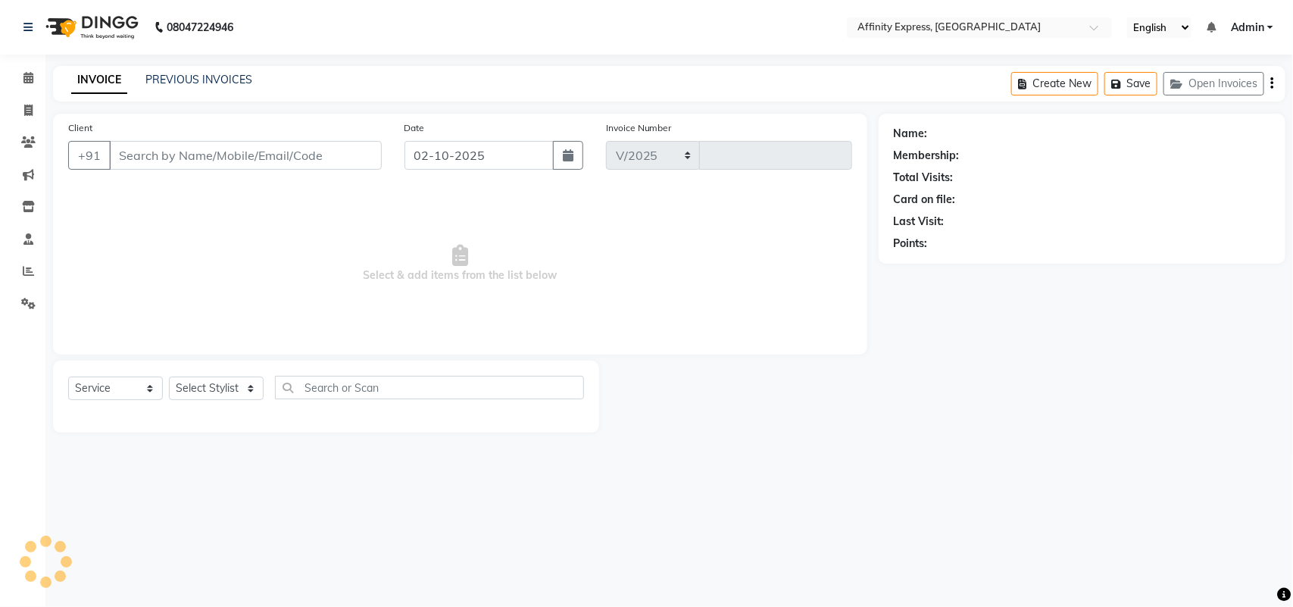
select select "9123"
type input "0050"
type input "9812270291"
select select "93370"
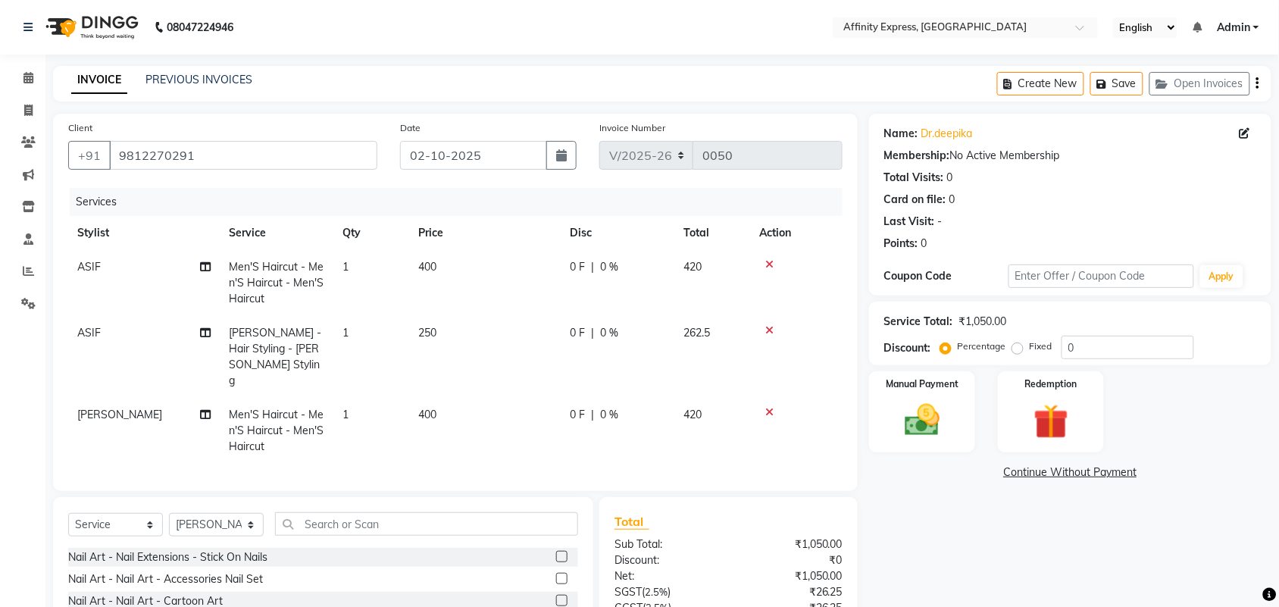
click at [441, 267] on td "400" at bounding box center [485, 283] width 152 height 66
select select "93303"
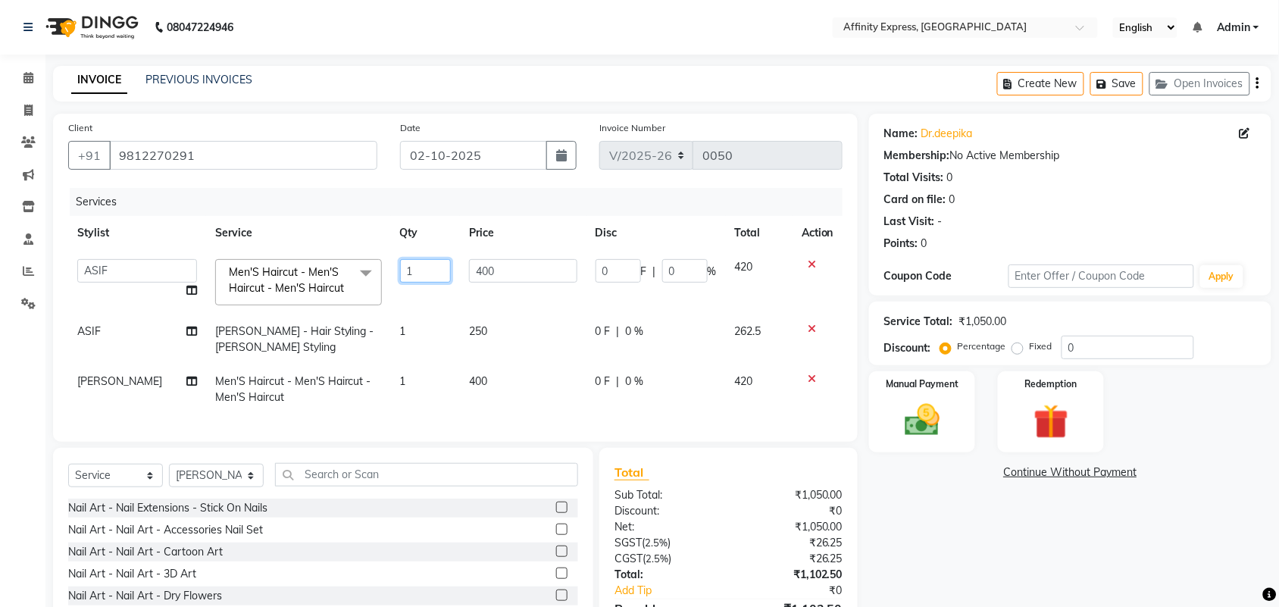
click at [441, 267] on input "1" at bounding box center [425, 270] width 51 height 23
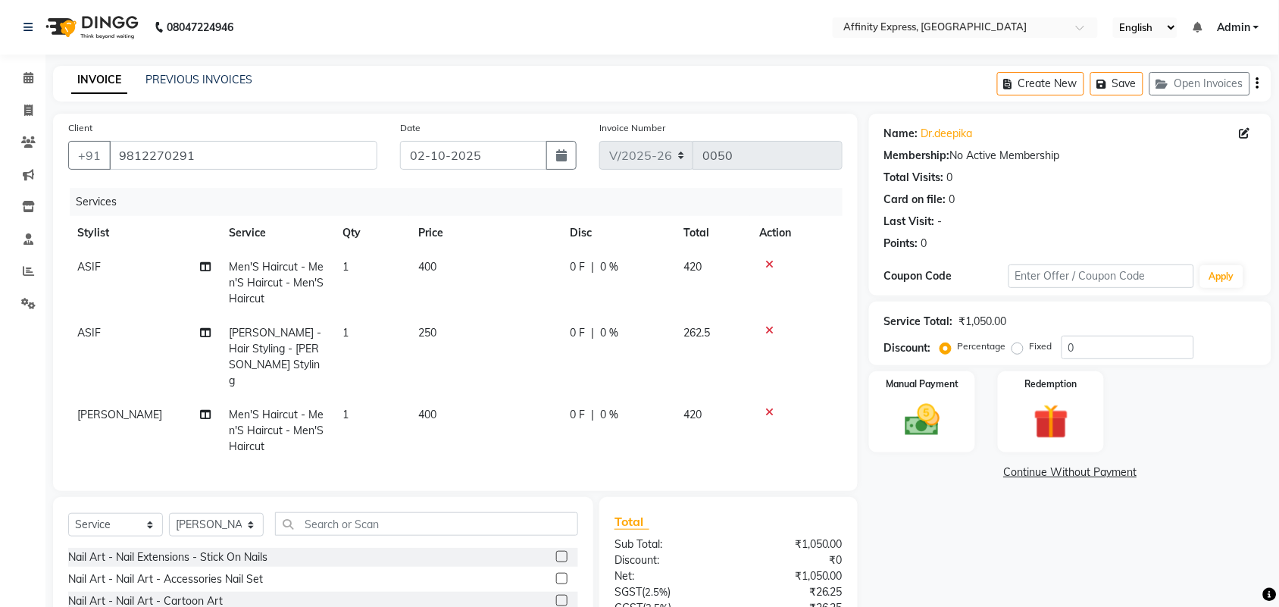
click at [495, 274] on td "400" at bounding box center [485, 283] width 152 height 66
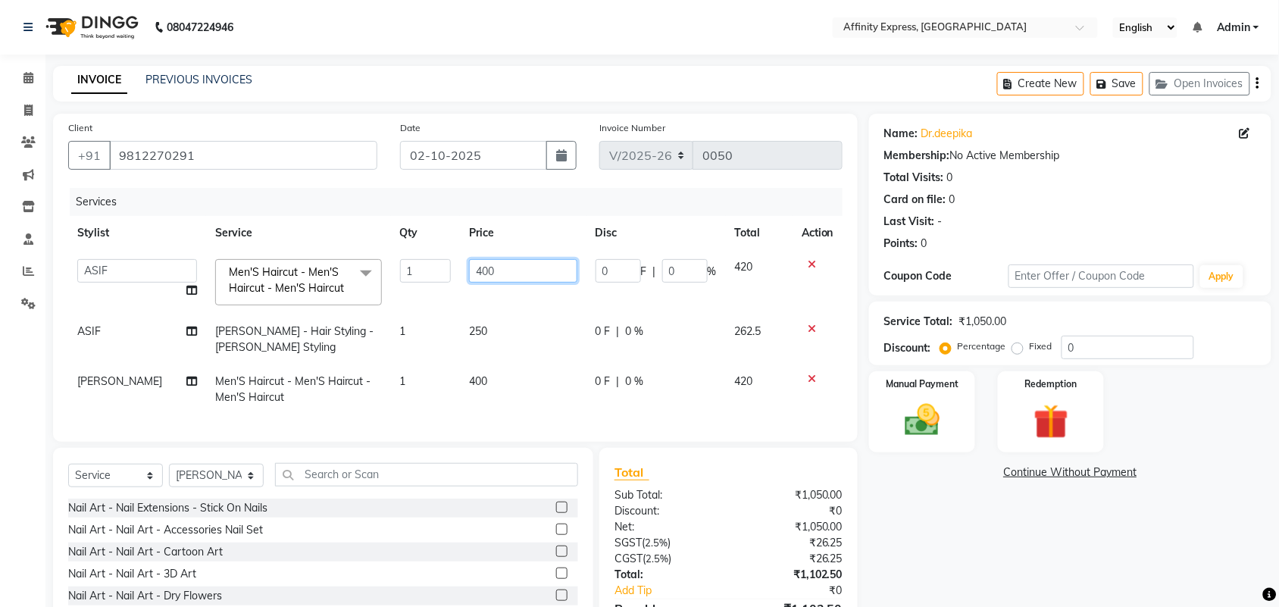
click at [495, 274] on input "400" at bounding box center [523, 270] width 108 height 23
click at [491, 334] on td "250" at bounding box center [523, 339] width 127 height 50
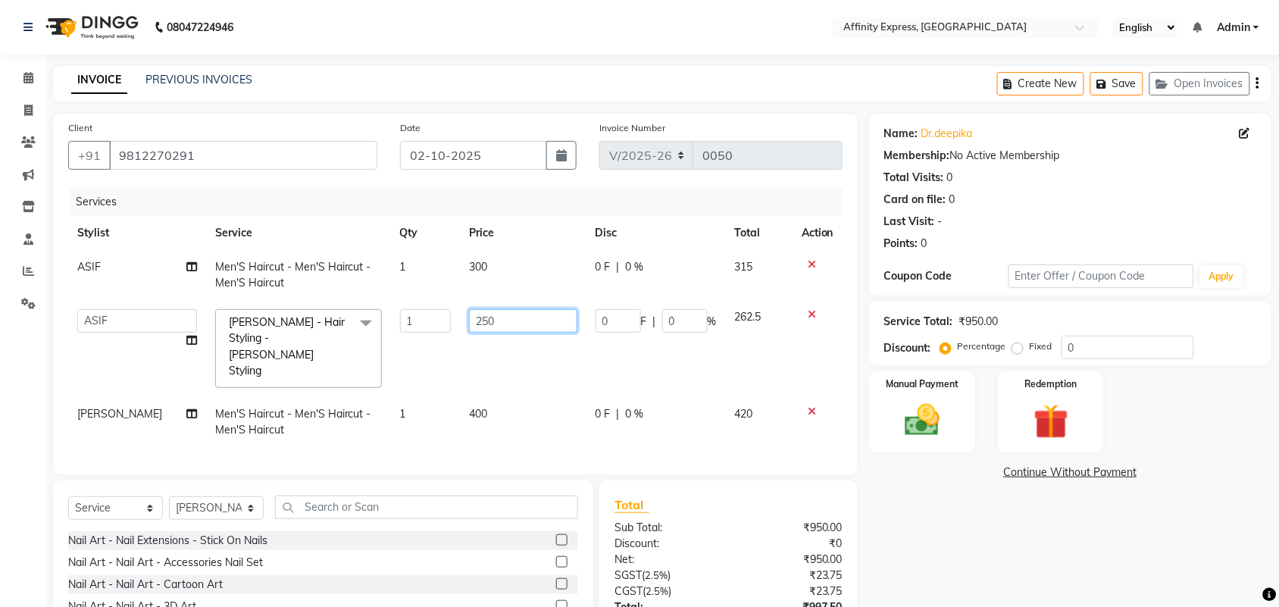
click at [497, 323] on input "250" at bounding box center [523, 320] width 108 height 23
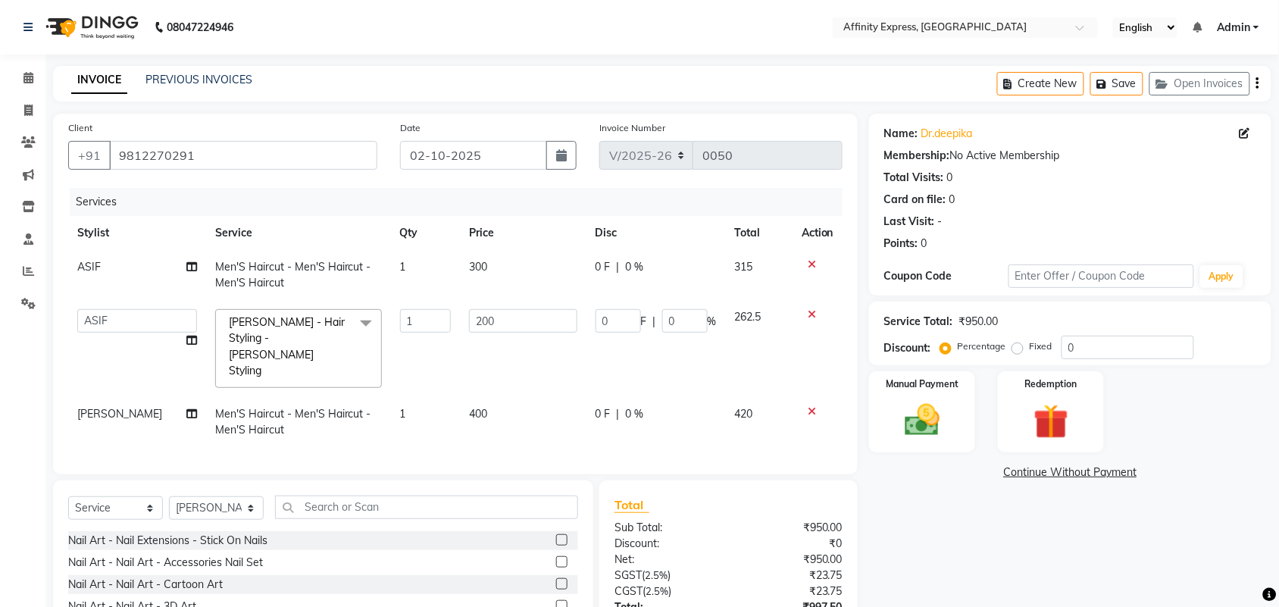
click at [487, 397] on td "400" at bounding box center [523, 422] width 127 height 50
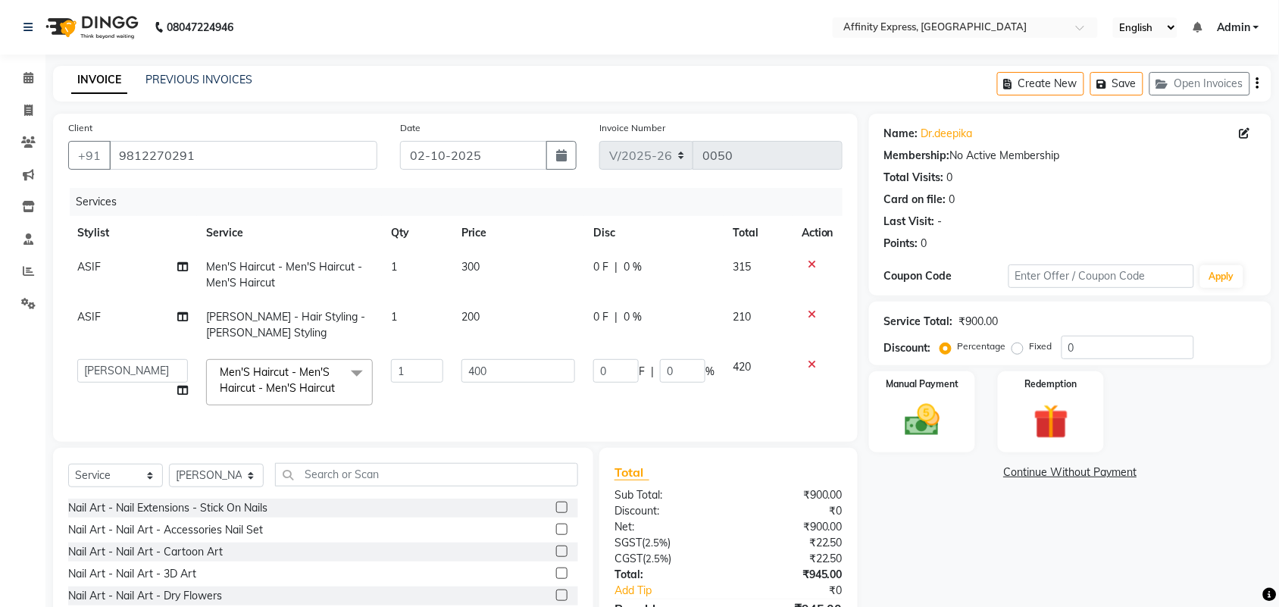
click at [487, 383] on td "400" at bounding box center [518, 382] width 132 height 64
click at [489, 377] on input "400" at bounding box center [518, 370] width 114 height 23
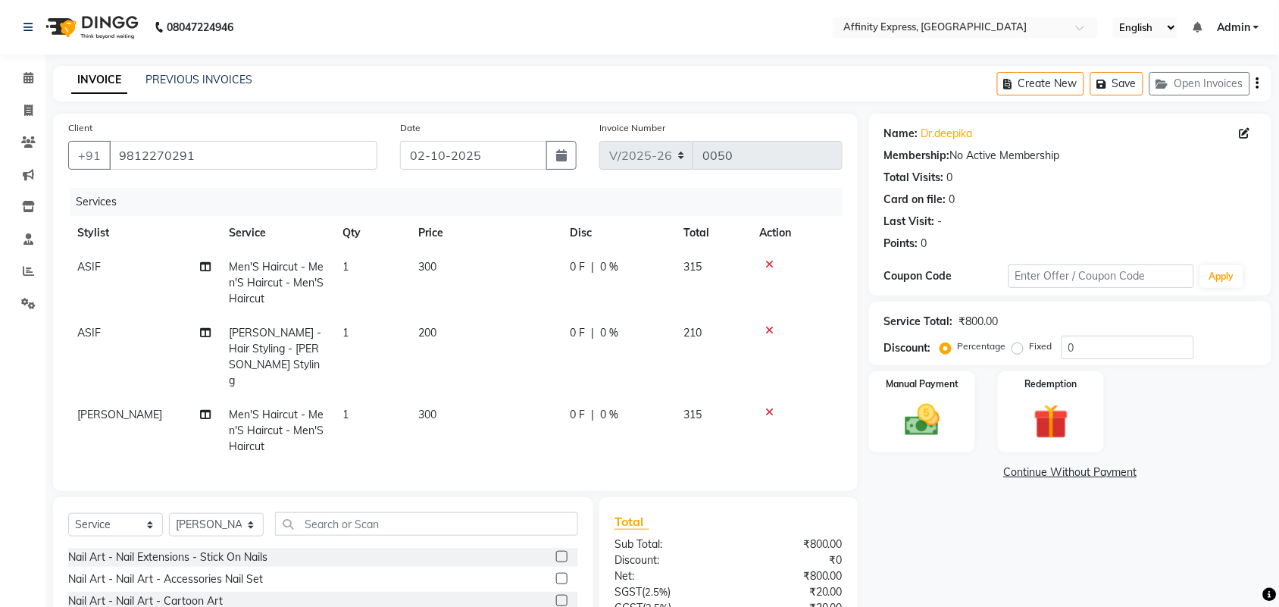
click at [879, 466] on link "Continue Without Payment" at bounding box center [1070, 472] width 396 height 16
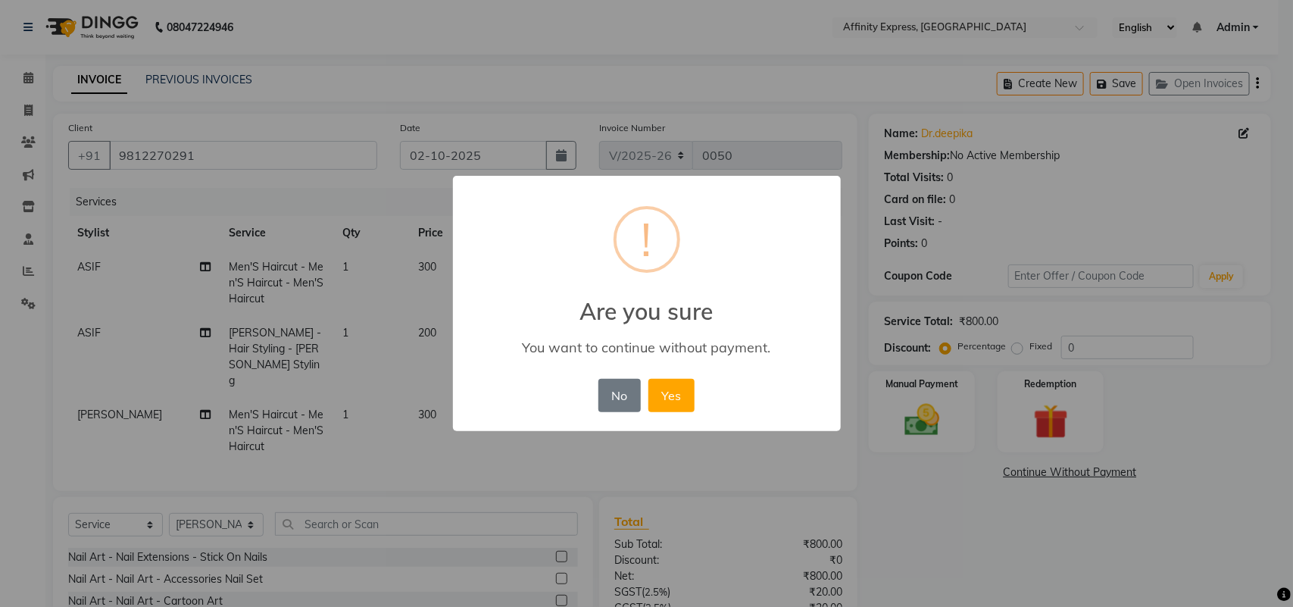
click at [921, 516] on div "× ! Are you sure You want to continue without payment. No No Yes" at bounding box center [646, 303] width 1293 height 607
click at [979, 525] on div "× ! Are you sure You want to continue without payment. No No Yes" at bounding box center [646, 303] width 1293 height 607
click at [610, 402] on button "No" at bounding box center [620, 395] width 42 height 33
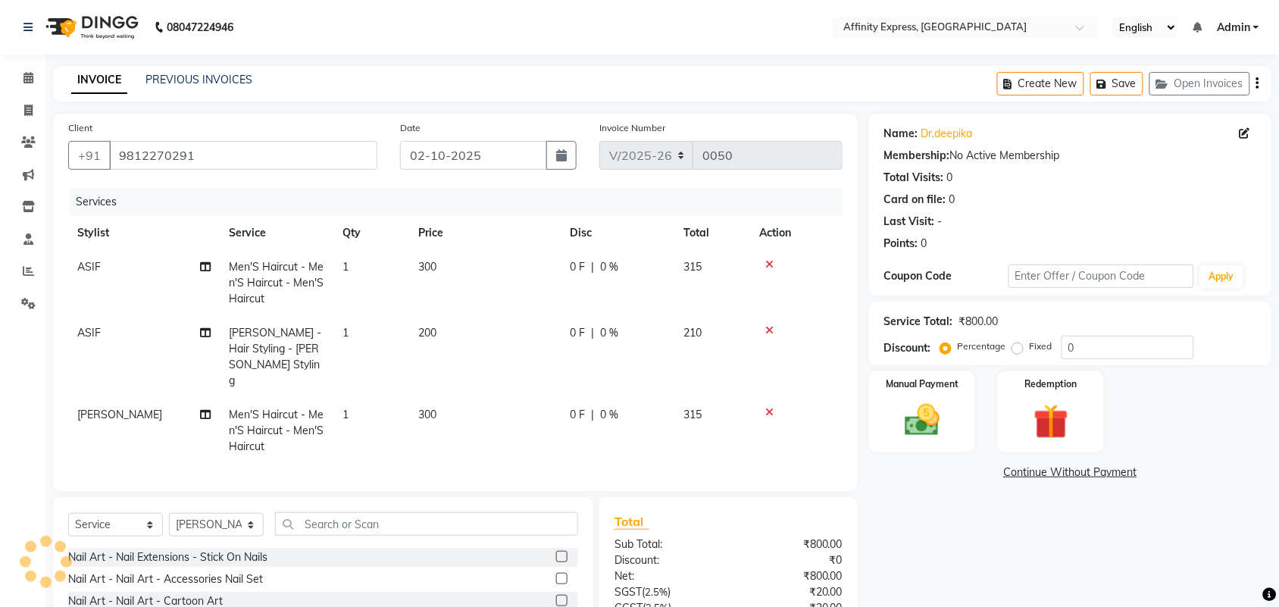
click at [1256, 84] on icon "button" at bounding box center [1257, 83] width 3 height 1
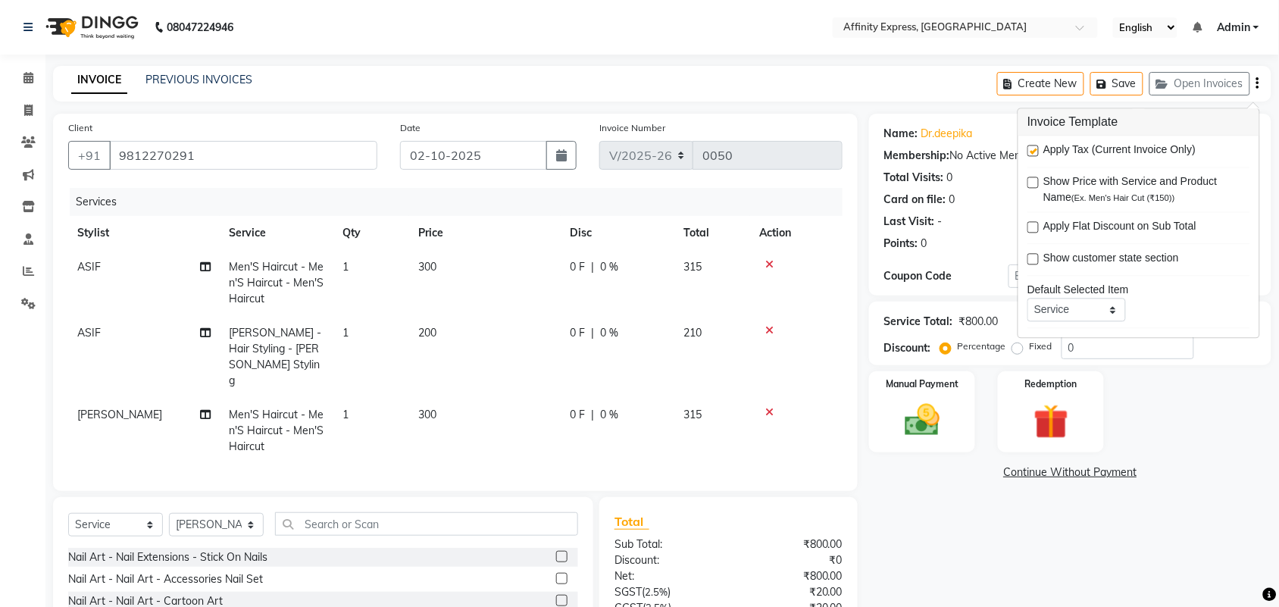
click at [1038, 155] on label at bounding box center [1032, 150] width 11 height 11
click at [1037, 155] on input "checkbox" at bounding box center [1032, 152] width 10 height 10
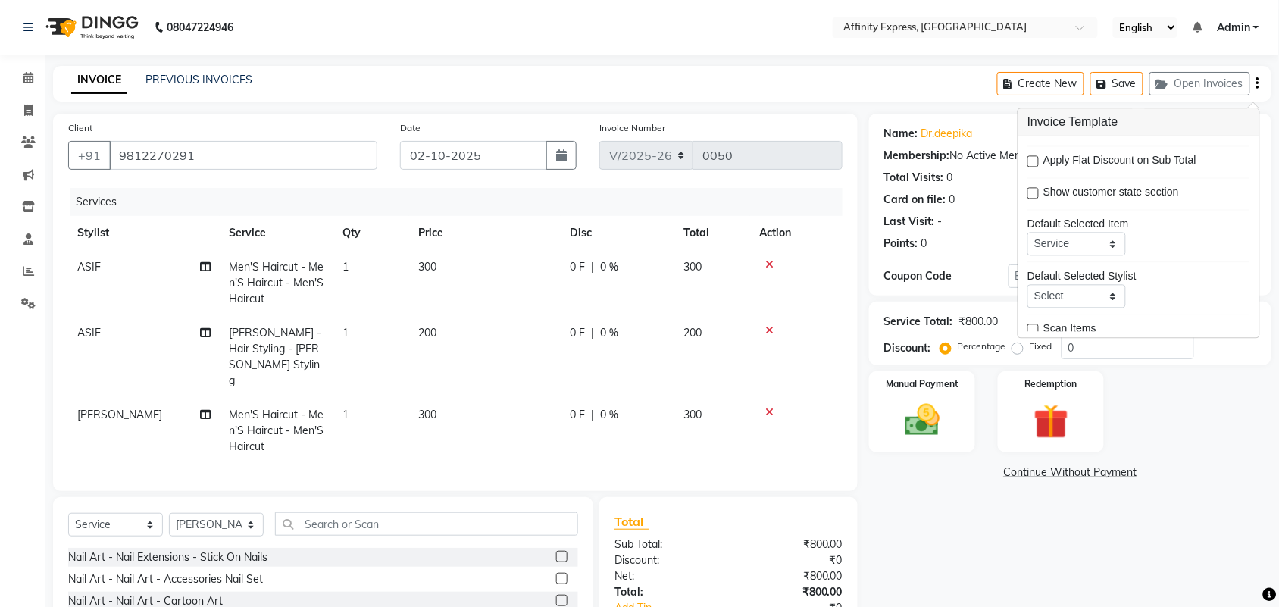
scroll to position [74, 0]
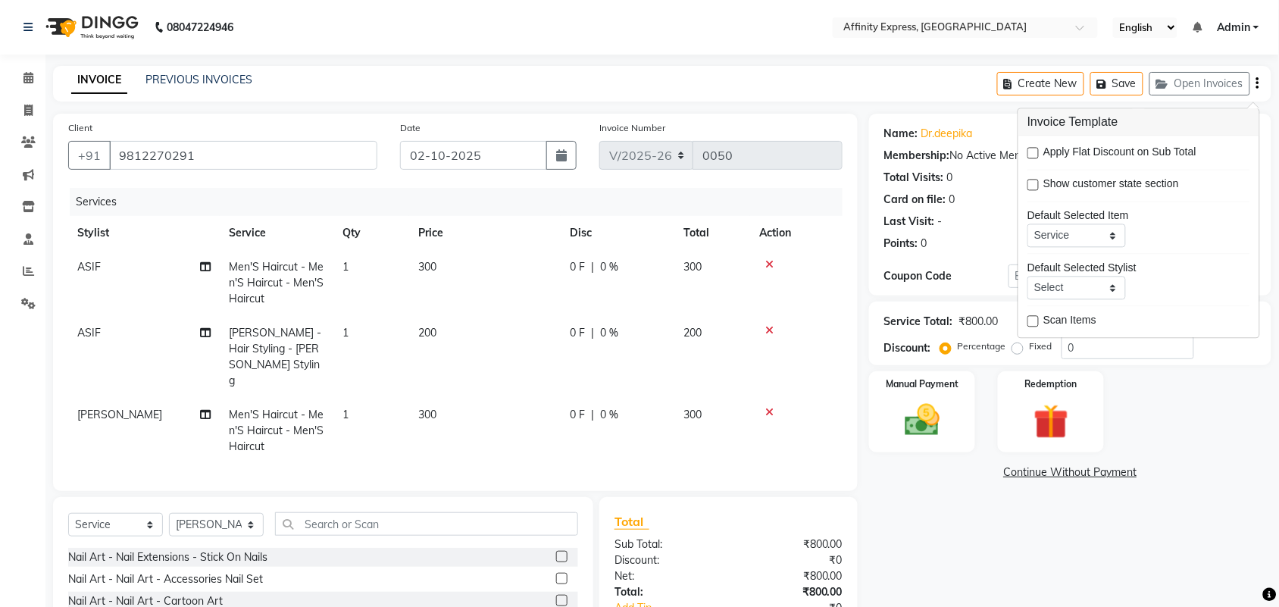
click at [1201, 436] on div "Manual Payment Redemption" at bounding box center [1070, 411] width 425 height 81
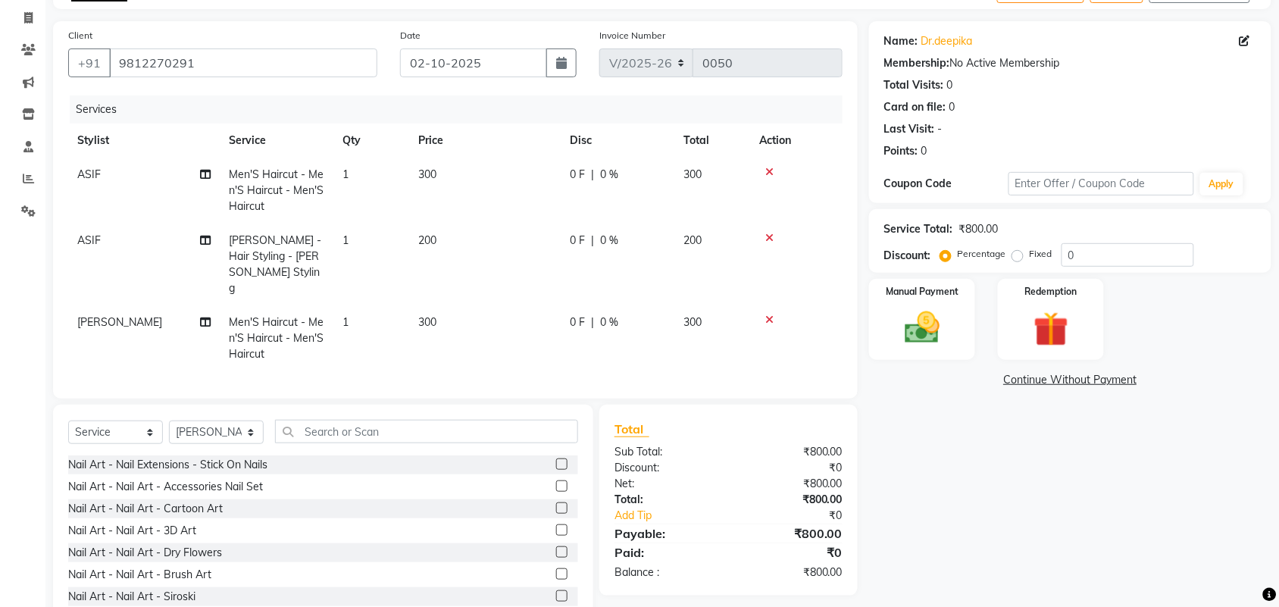
scroll to position [118, 0]
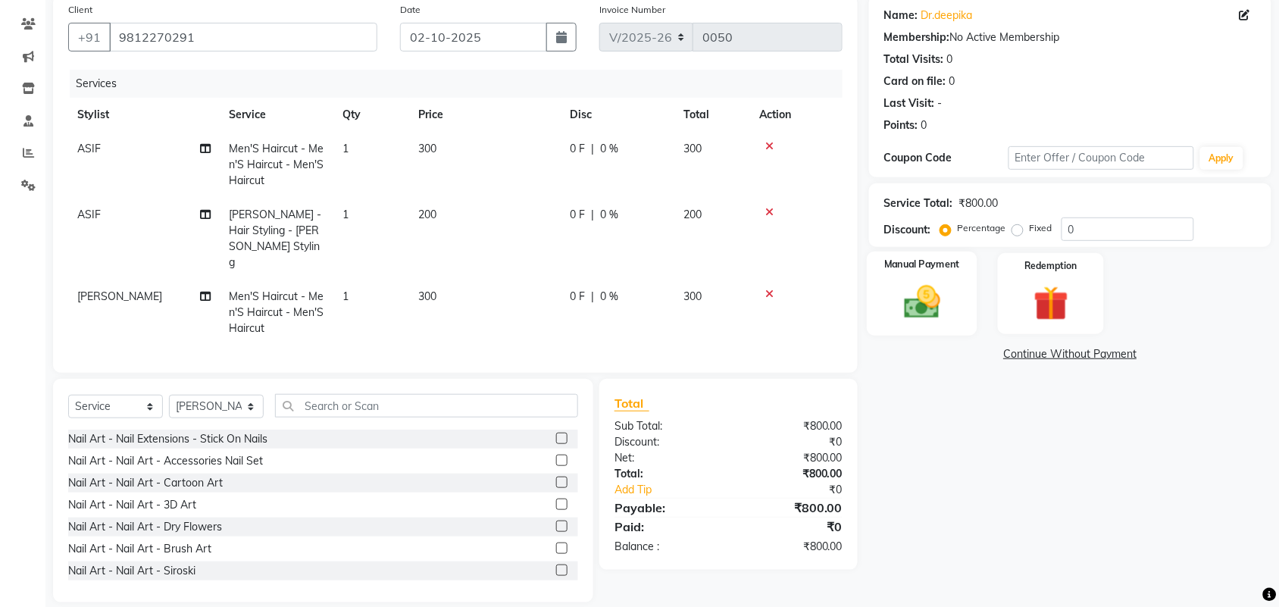
click at [953, 308] on div "Manual Payment" at bounding box center [922, 294] width 111 height 85
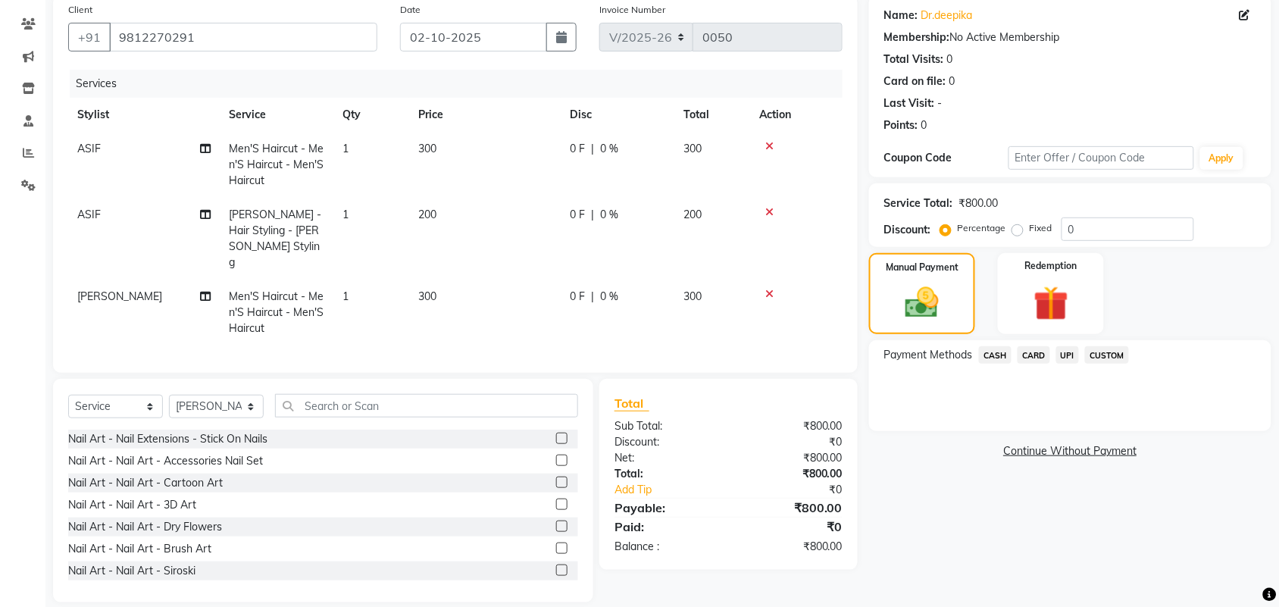
click at [1065, 355] on span "UPI" at bounding box center [1067, 354] width 23 height 17
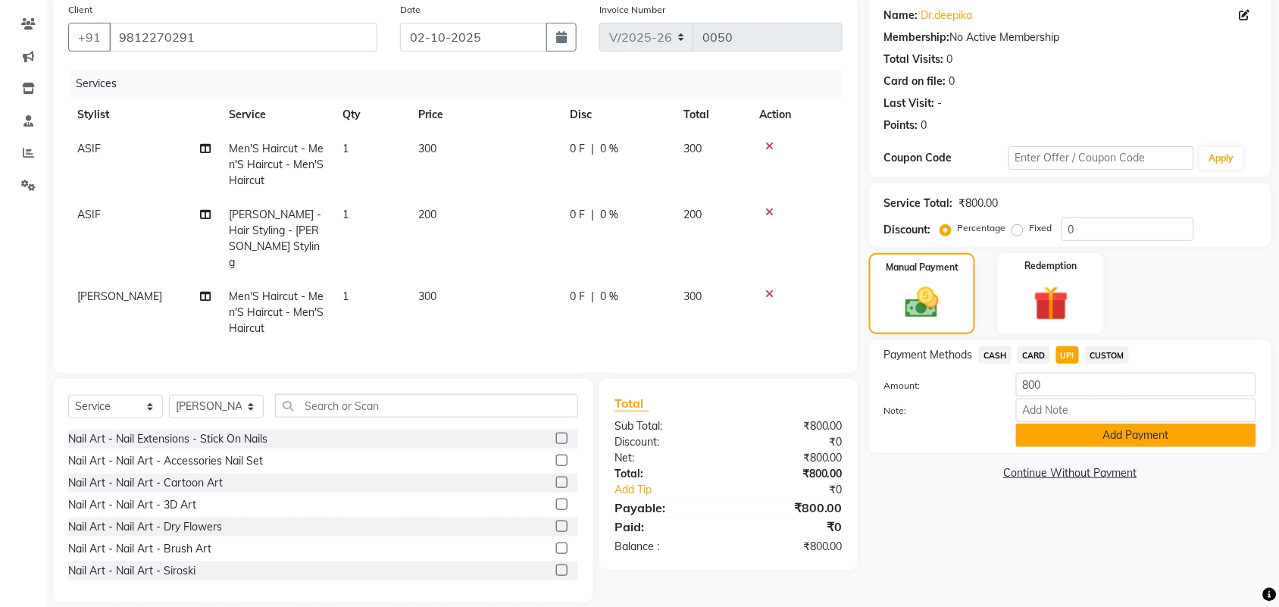
click at [1081, 437] on button "Add Payment" at bounding box center [1136, 435] width 240 height 23
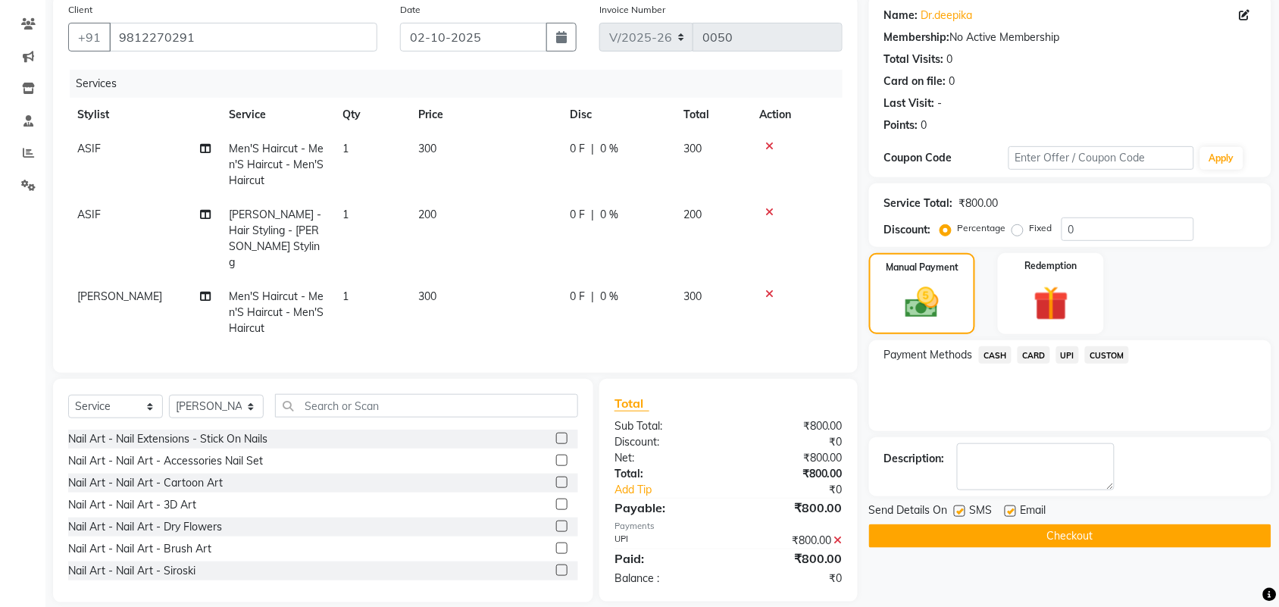
click at [1048, 535] on button "Checkout" at bounding box center [1070, 535] width 402 height 23
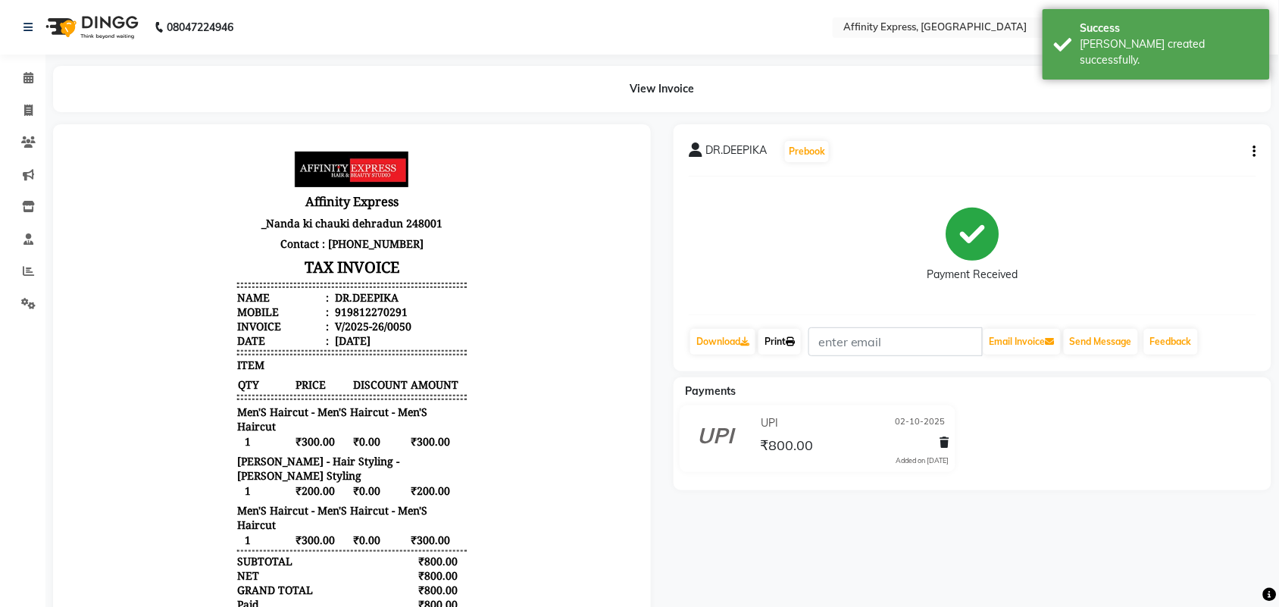
click at [784, 345] on link "Print" at bounding box center [779, 342] width 42 height 26
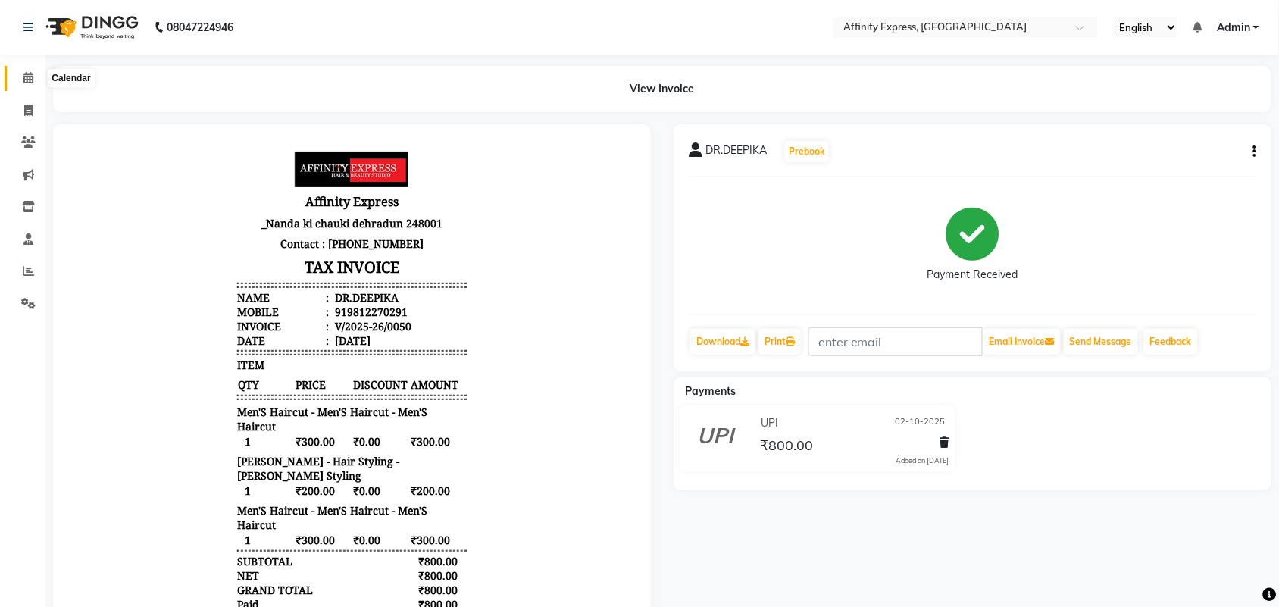
drag, startPoint x: 23, startPoint y: 76, endPoint x: 23, endPoint y: 92, distance: 16.7
click at [23, 77] on icon at bounding box center [28, 77] width 10 height 11
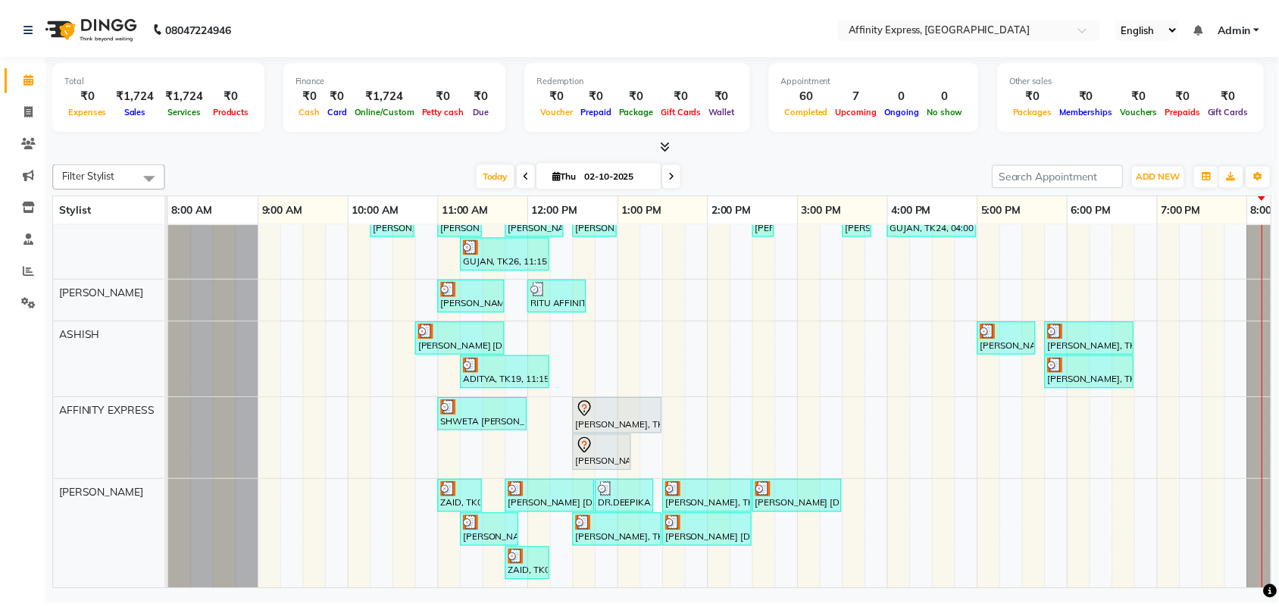
scroll to position [669, 0]
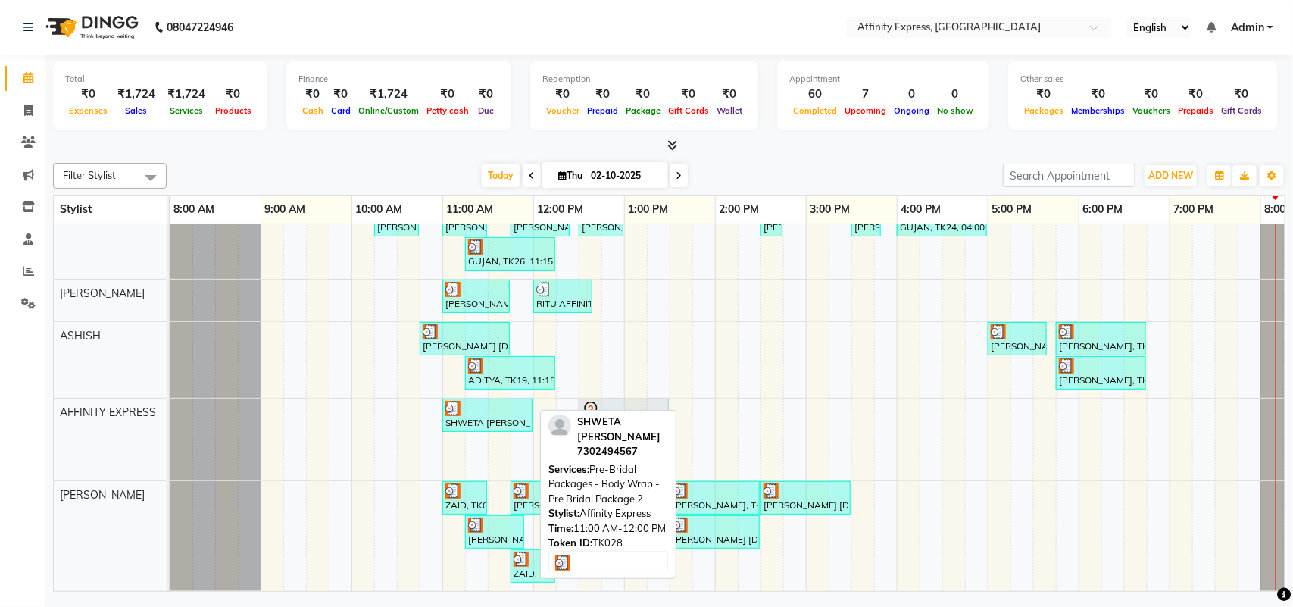
click at [485, 402] on div "SHWETA [PERSON_NAME], TK28, 11:00 AM-12:00 PM, Pre-Bridal Packages - Body Wrap …" at bounding box center [487, 415] width 87 height 29
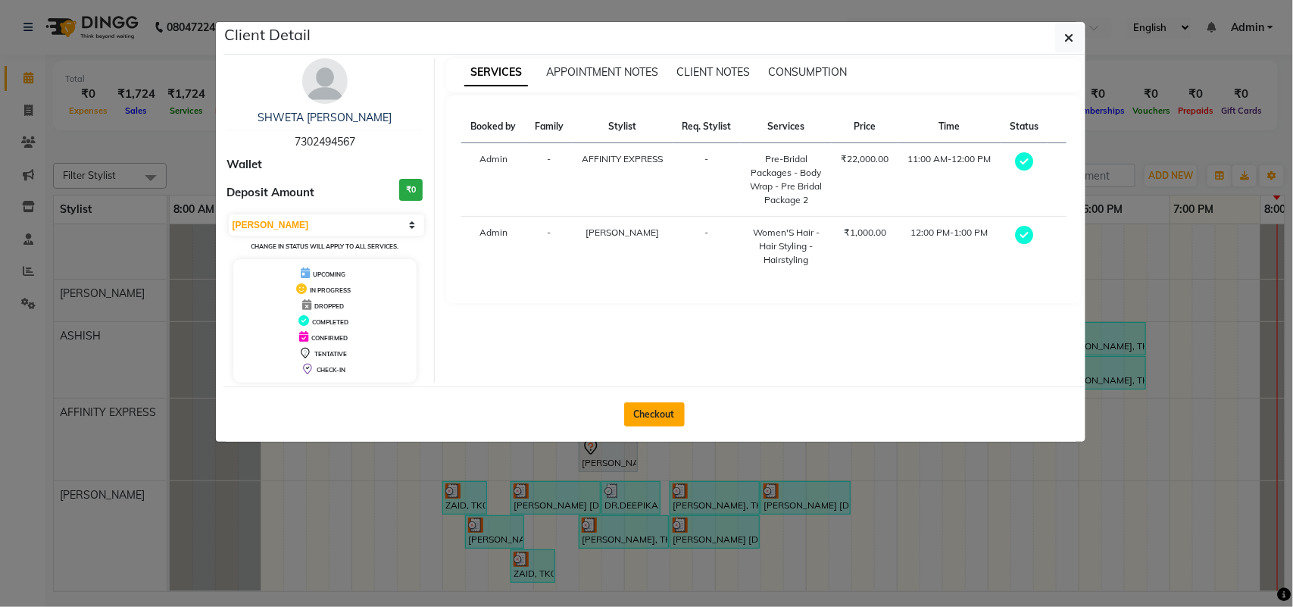
click at [642, 410] on button "Checkout" at bounding box center [654, 414] width 61 height 24
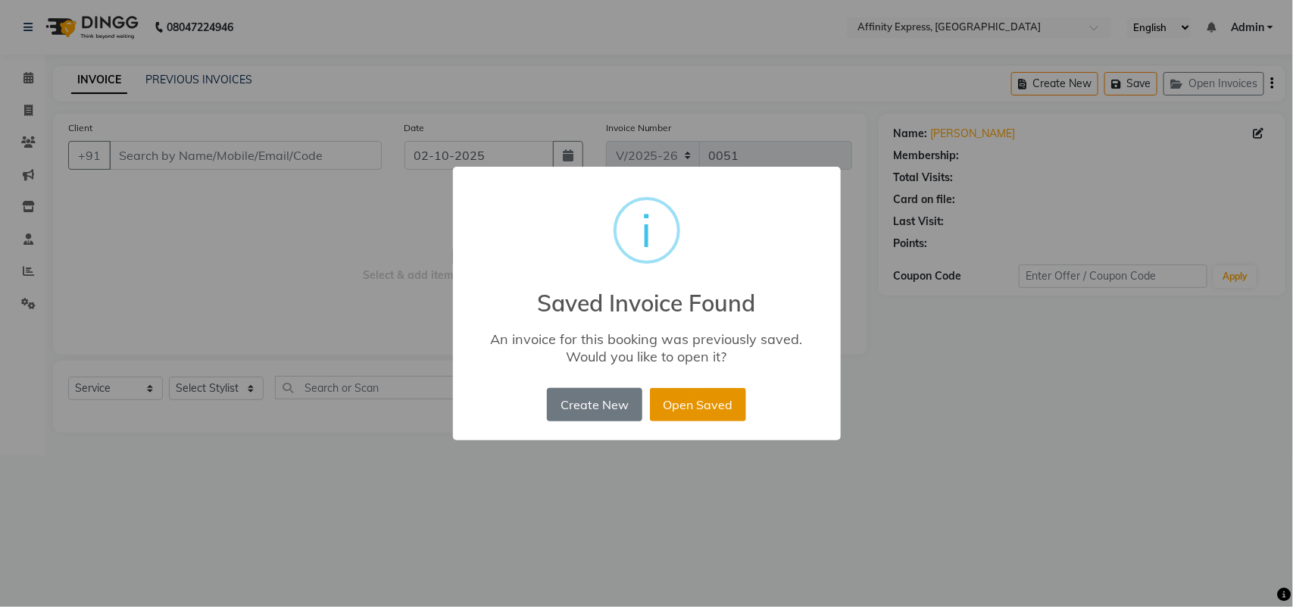
click at [721, 414] on button "Open Saved" at bounding box center [698, 404] width 96 height 33
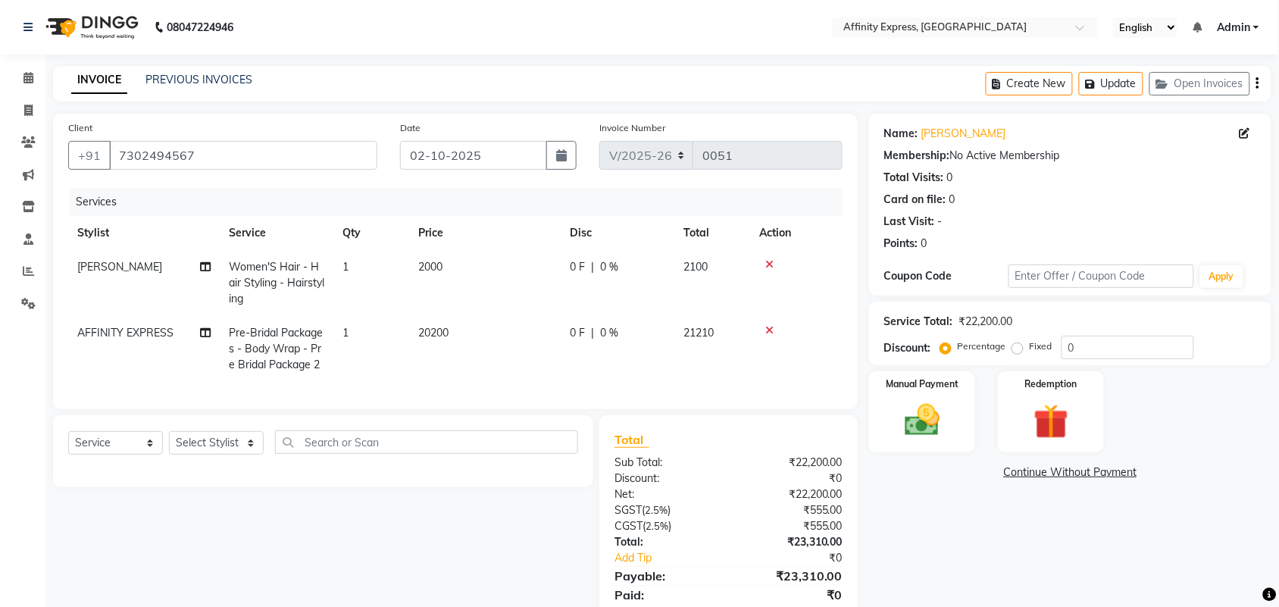
click at [1258, 83] on icon "button" at bounding box center [1257, 83] width 3 height 1
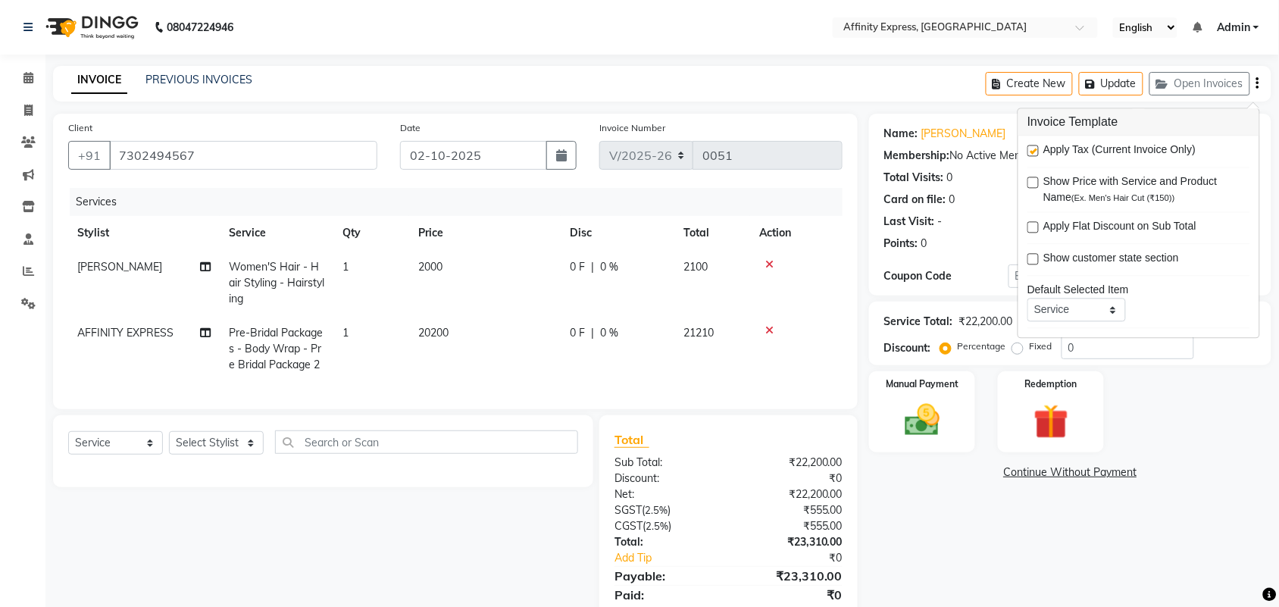
click at [1039, 152] on div "Apply Tax (Current Invoice Only)" at bounding box center [1138, 151] width 223 height 19
click at [1036, 150] on label at bounding box center [1032, 150] width 11 height 11
click at [1036, 150] on input "checkbox" at bounding box center [1032, 152] width 10 height 10
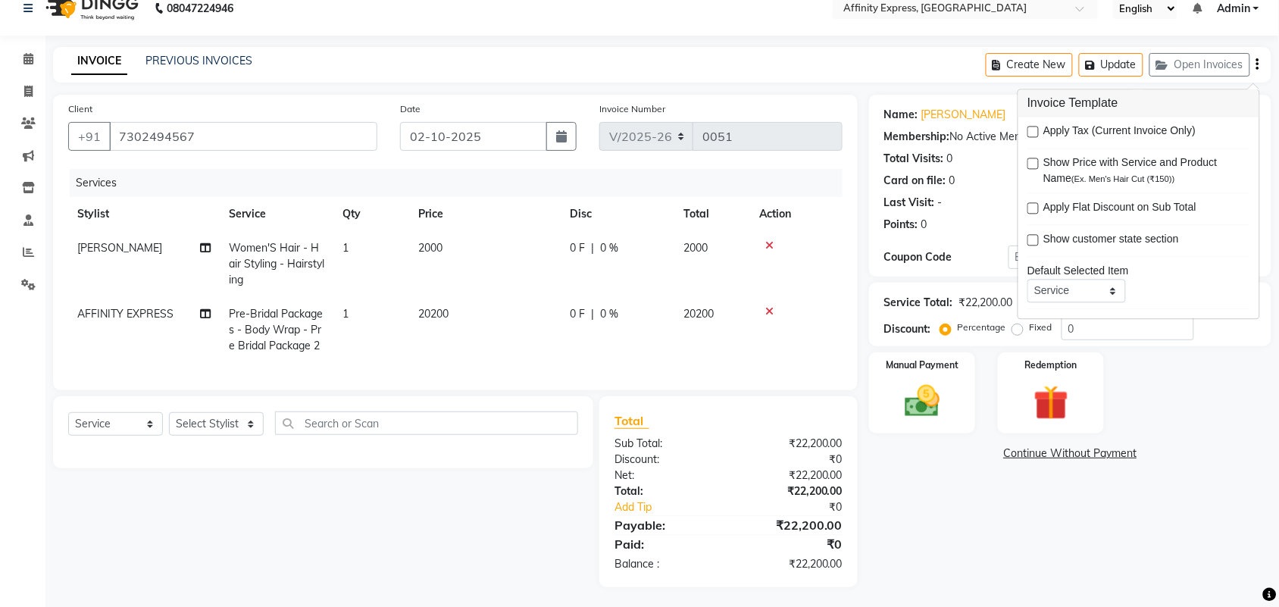
scroll to position [36, 0]
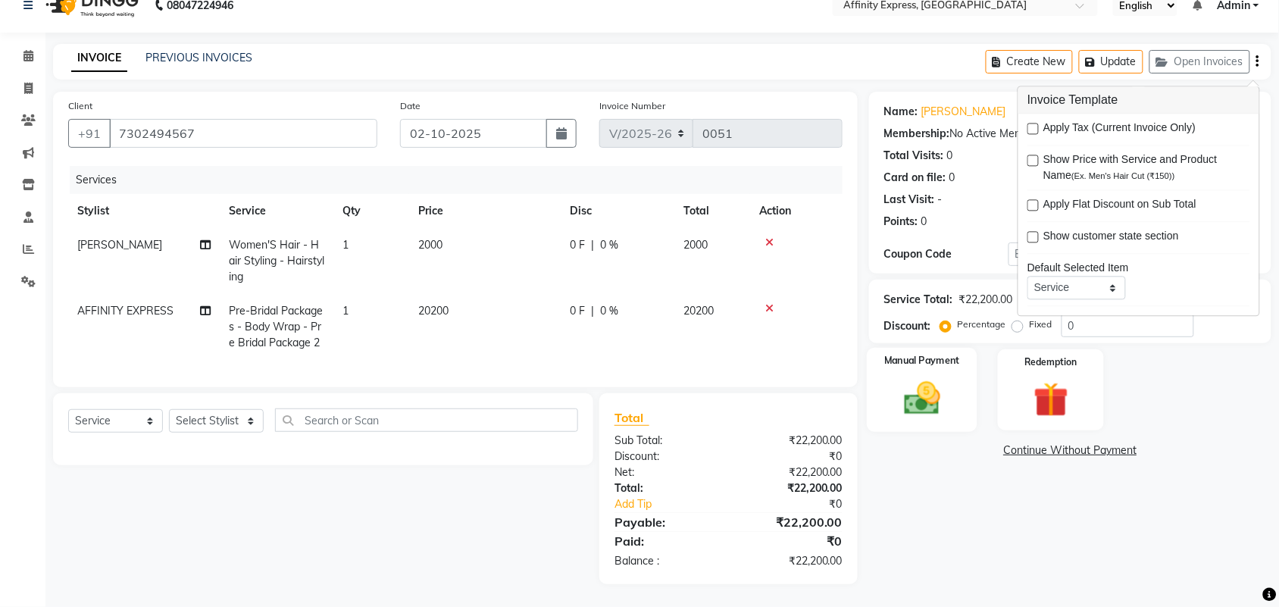
click at [905, 389] on img at bounding box center [922, 398] width 59 height 42
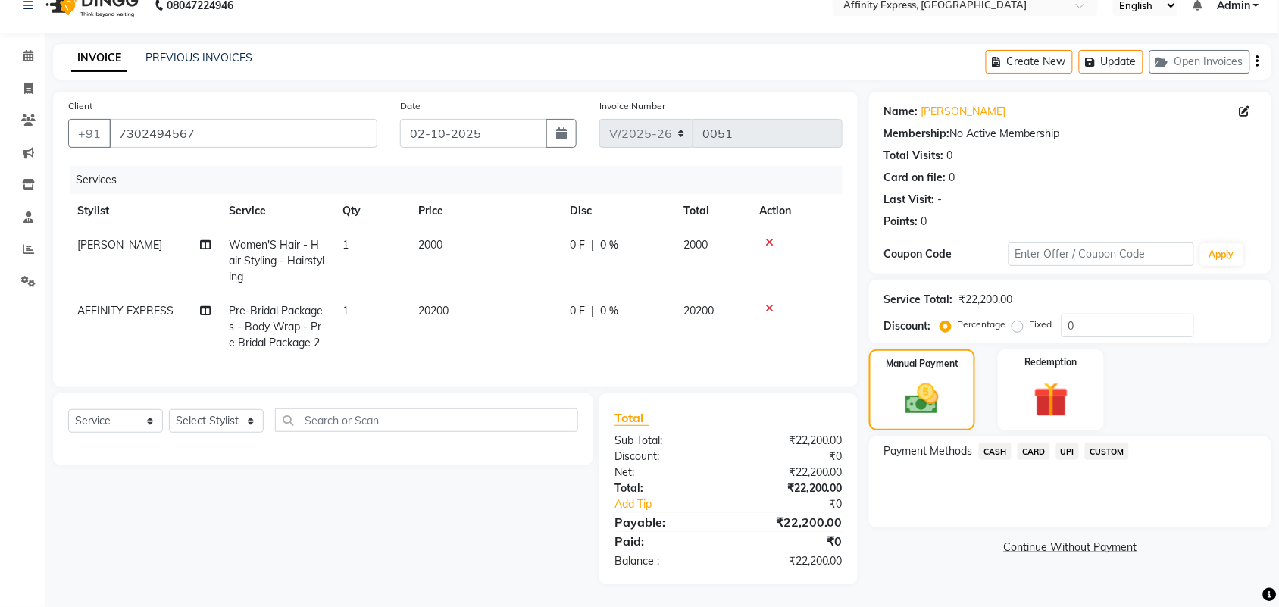
click at [996, 442] on span "CASH" at bounding box center [995, 450] width 33 height 17
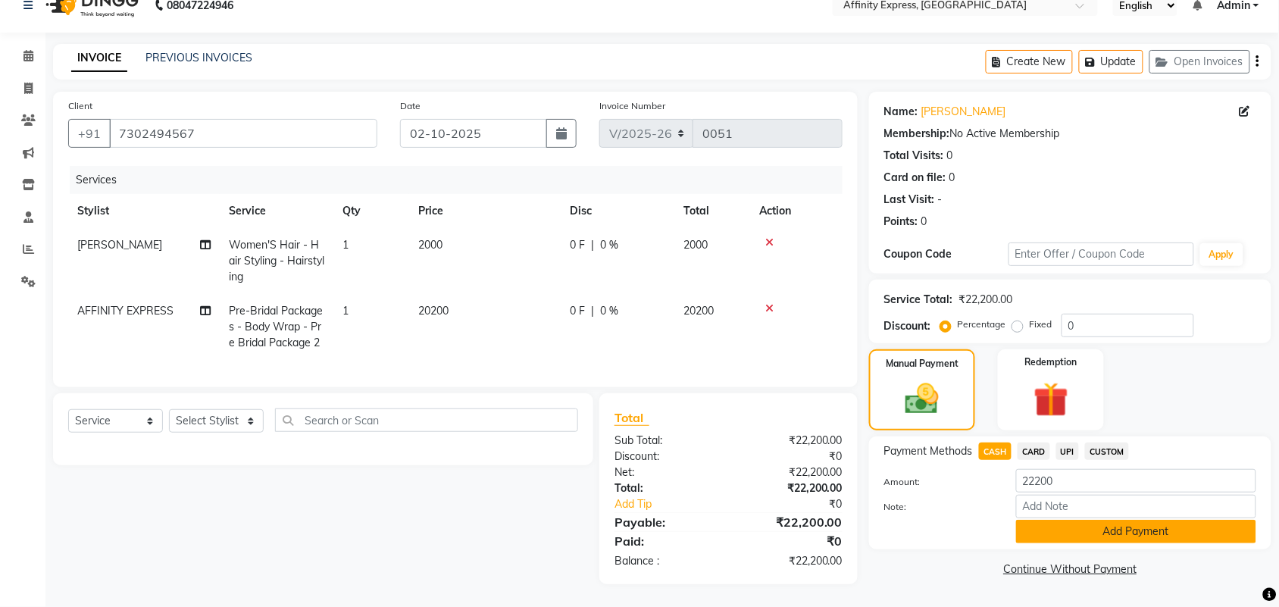
click at [1115, 520] on button "Add Payment" at bounding box center [1136, 531] width 240 height 23
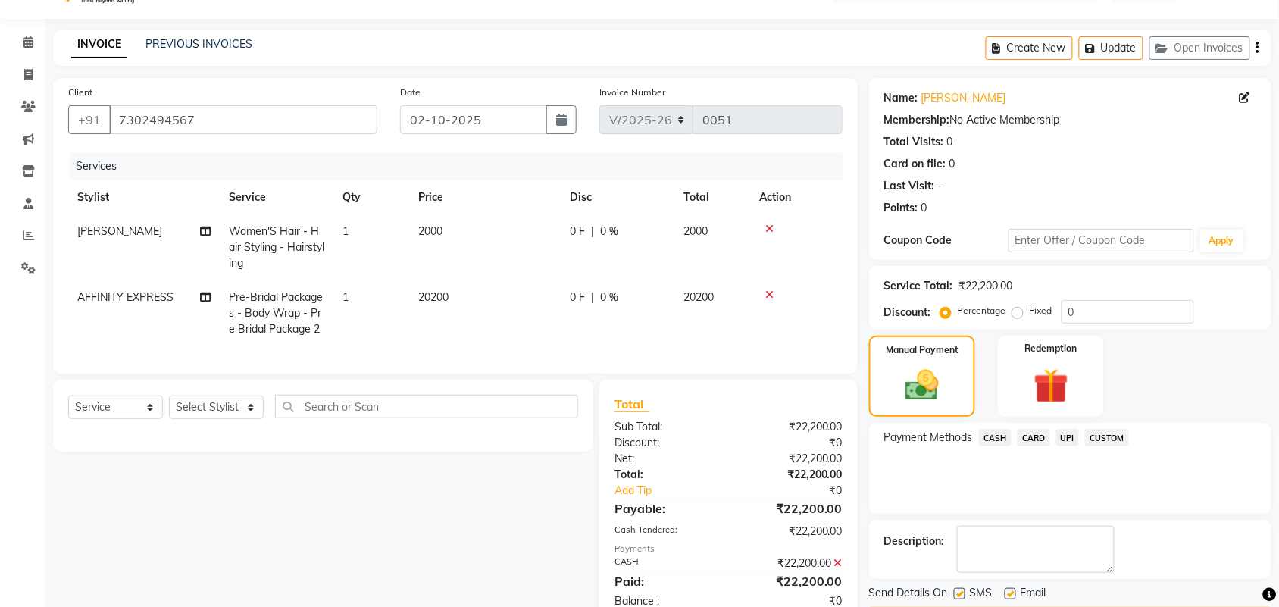
scroll to position [89, 0]
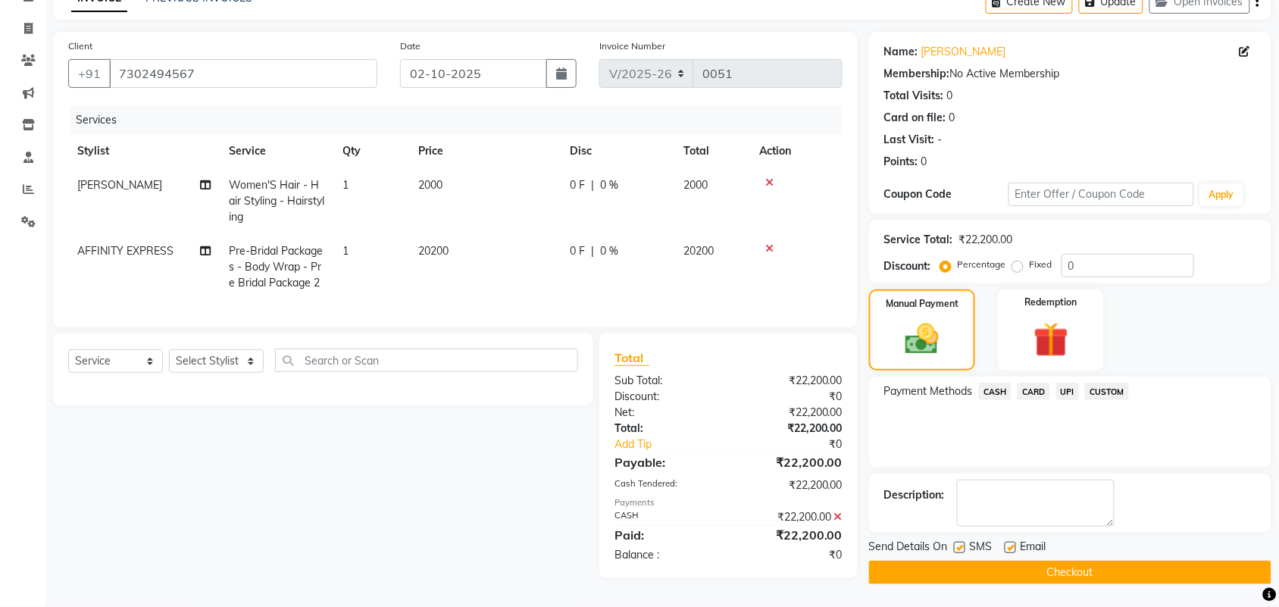
click at [1093, 561] on button "Checkout" at bounding box center [1070, 572] width 402 height 23
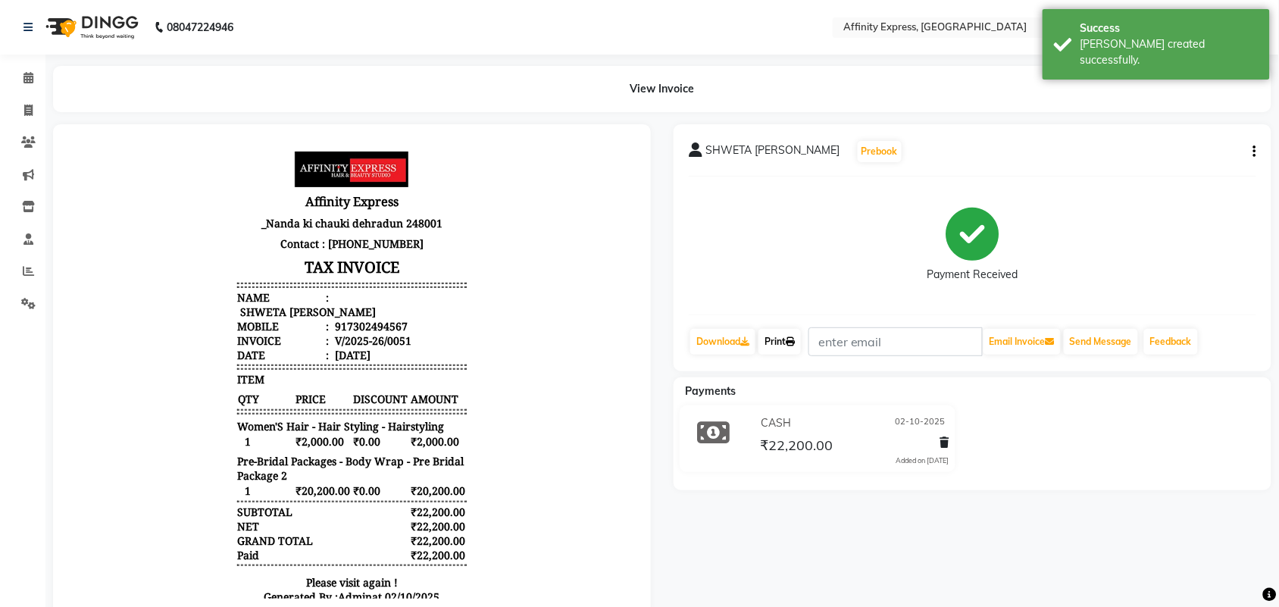
click at [790, 345] on icon at bounding box center [790, 341] width 9 height 9
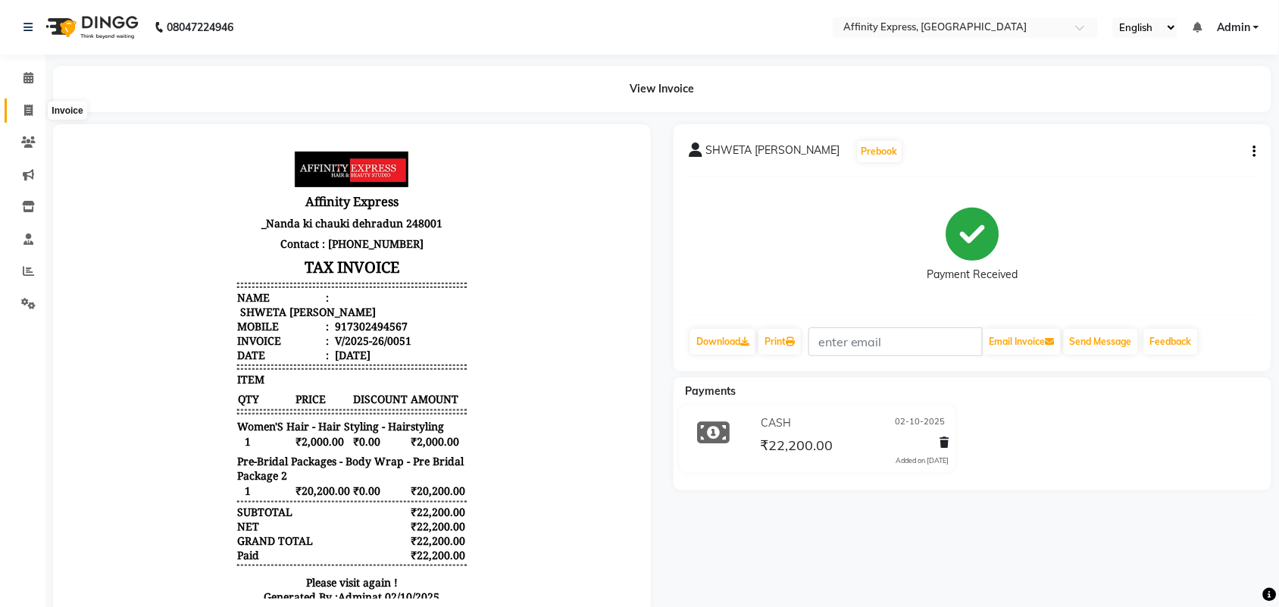
click at [27, 116] on span at bounding box center [28, 110] width 27 height 17
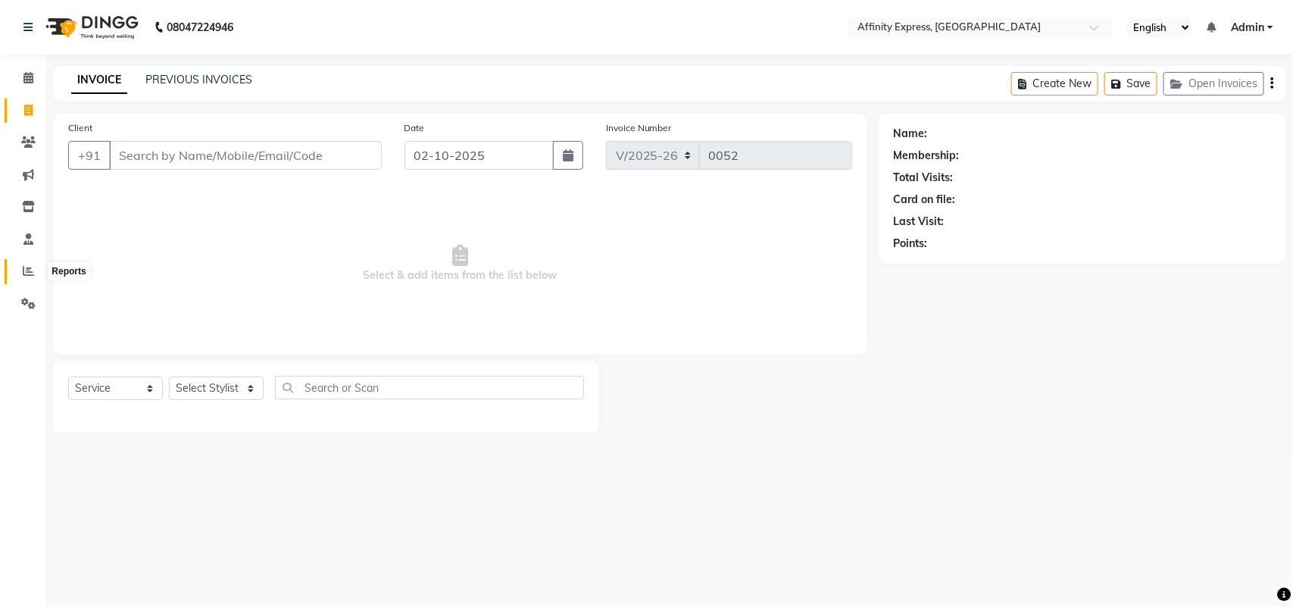
click at [27, 271] on icon at bounding box center [28, 270] width 11 height 11
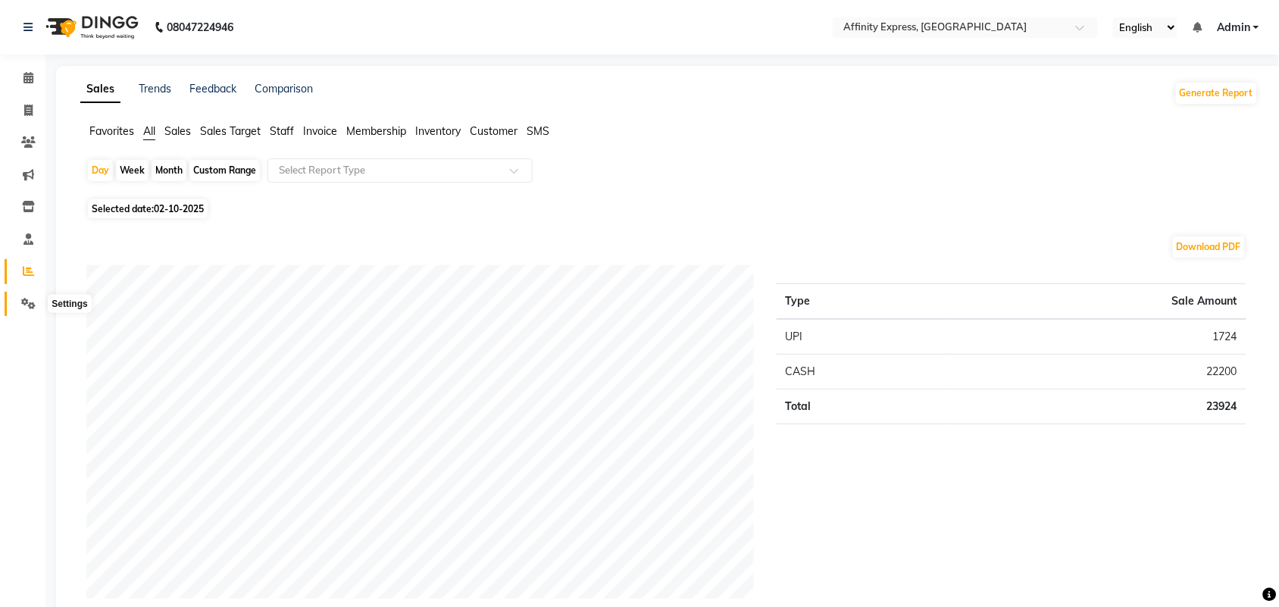
click at [23, 302] on icon at bounding box center [28, 303] width 14 height 11
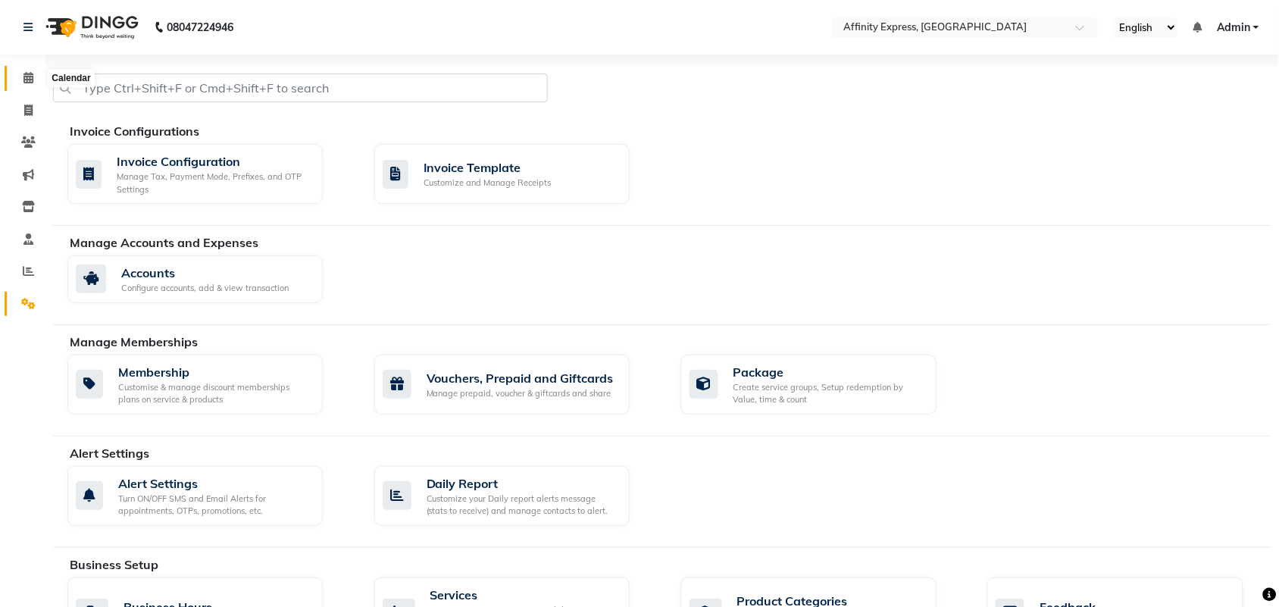
click at [19, 78] on span at bounding box center [28, 78] width 27 height 17
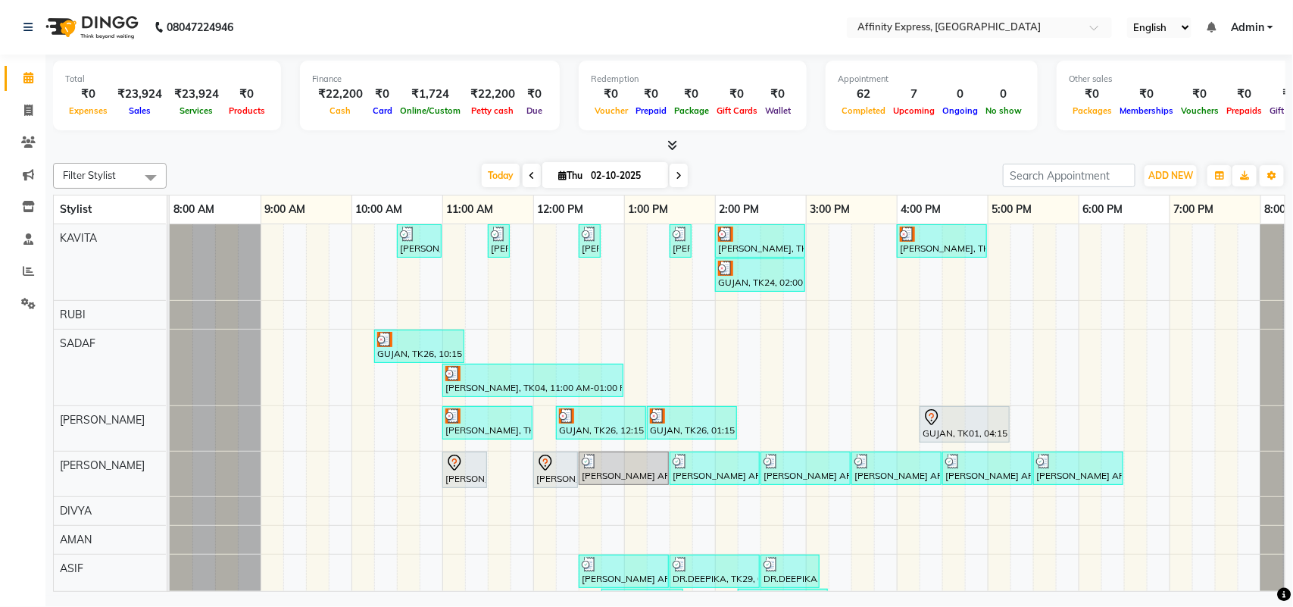
click at [671, 145] on icon at bounding box center [672, 144] width 10 height 11
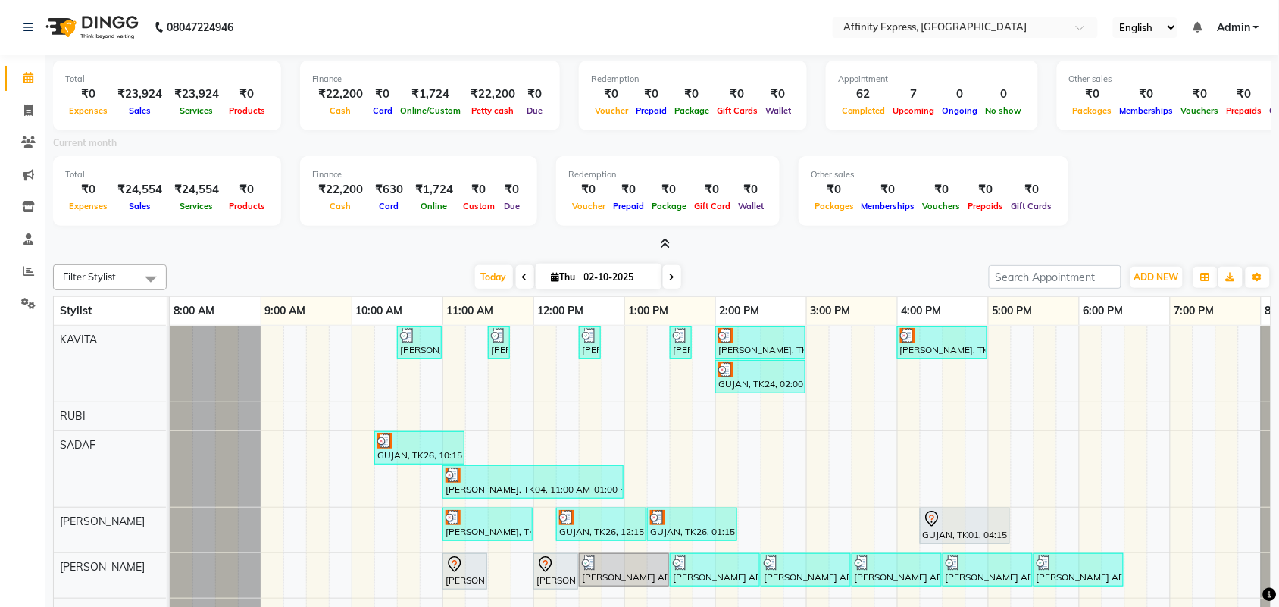
click at [1237, 199] on div "Total ₹0 Expenses ₹24,554 Sales ₹24,554 Services ₹0 Products Finance ₹22,200 Ca…" at bounding box center [662, 193] width 1218 height 74
click at [493, 281] on span "Today" at bounding box center [494, 276] width 38 height 23
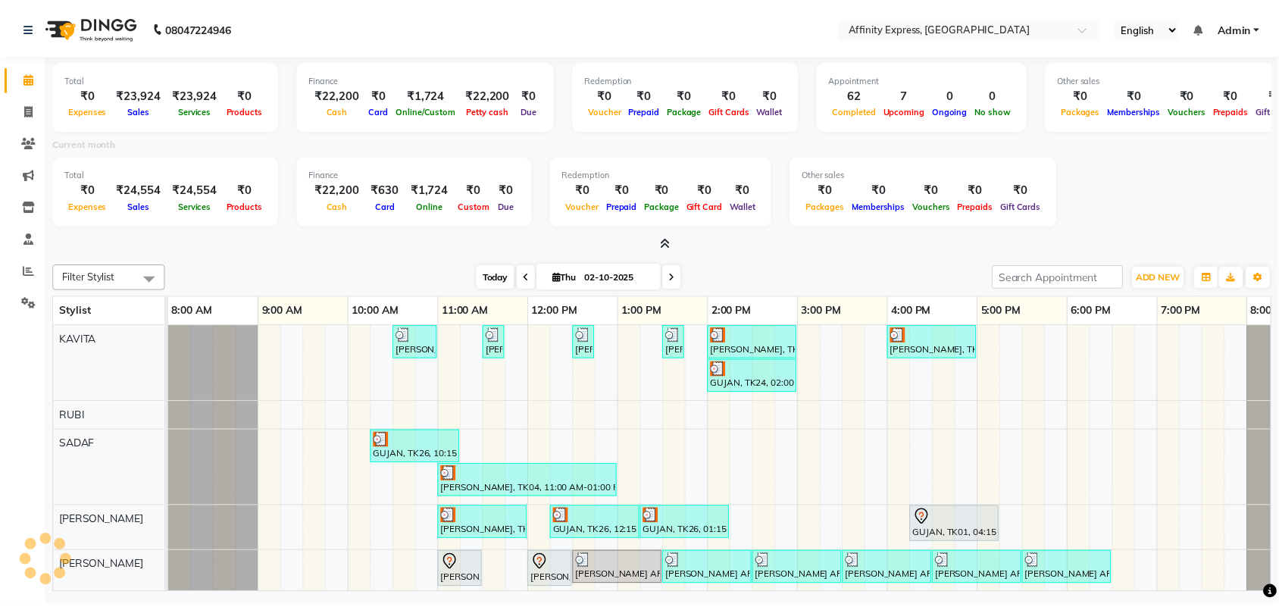
scroll to position [0, 66]
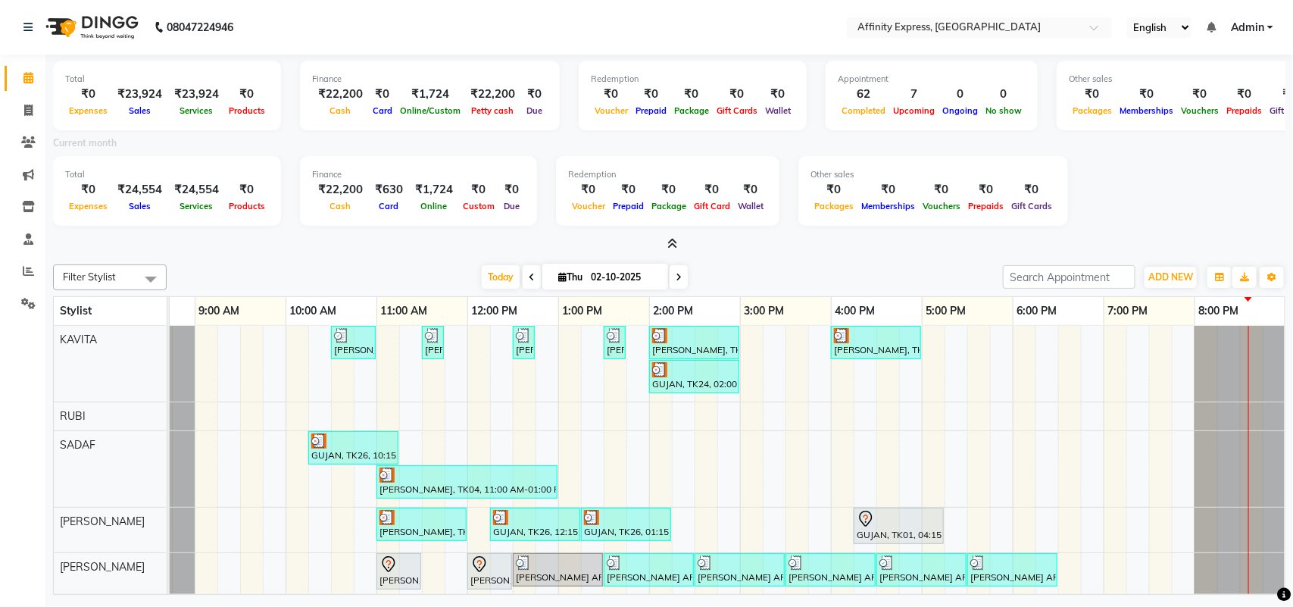
click at [1218, 179] on div "Total ₹0 Expenses ₹24,554 Sales ₹24,554 Services ₹0 Products Finance ₹22,200 Ca…" at bounding box center [669, 193] width 1233 height 74
click at [23, 270] on icon at bounding box center [28, 270] width 11 height 11
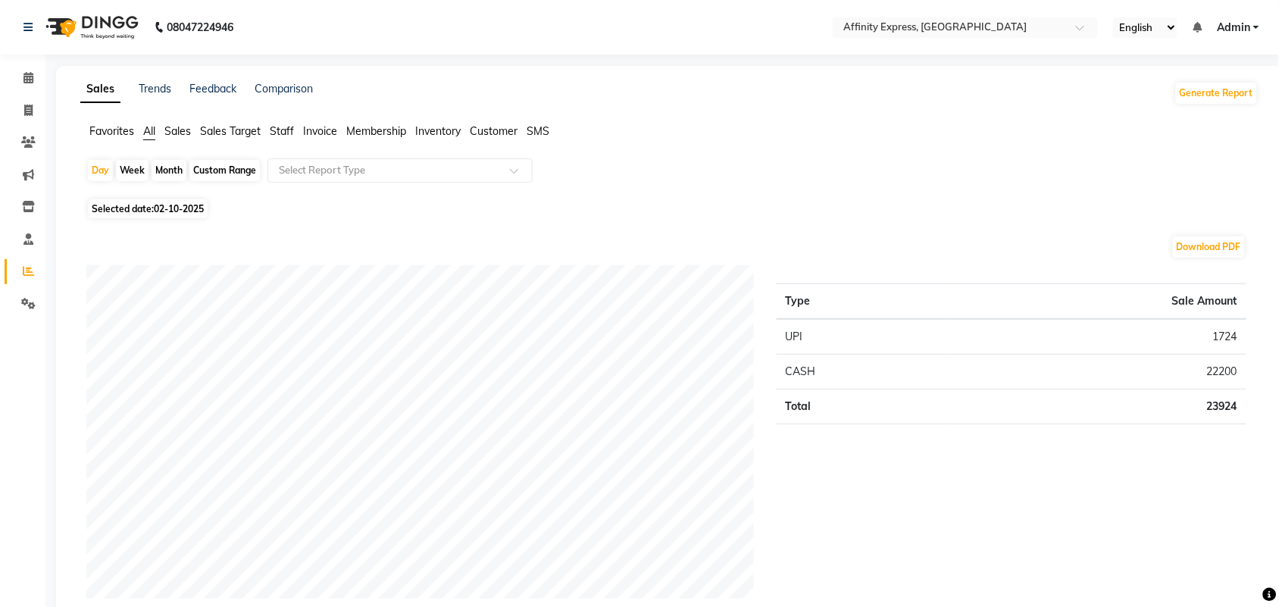
click at [183, 136] on span "Sales" at bounding box center [177, 131] width 27 height 14
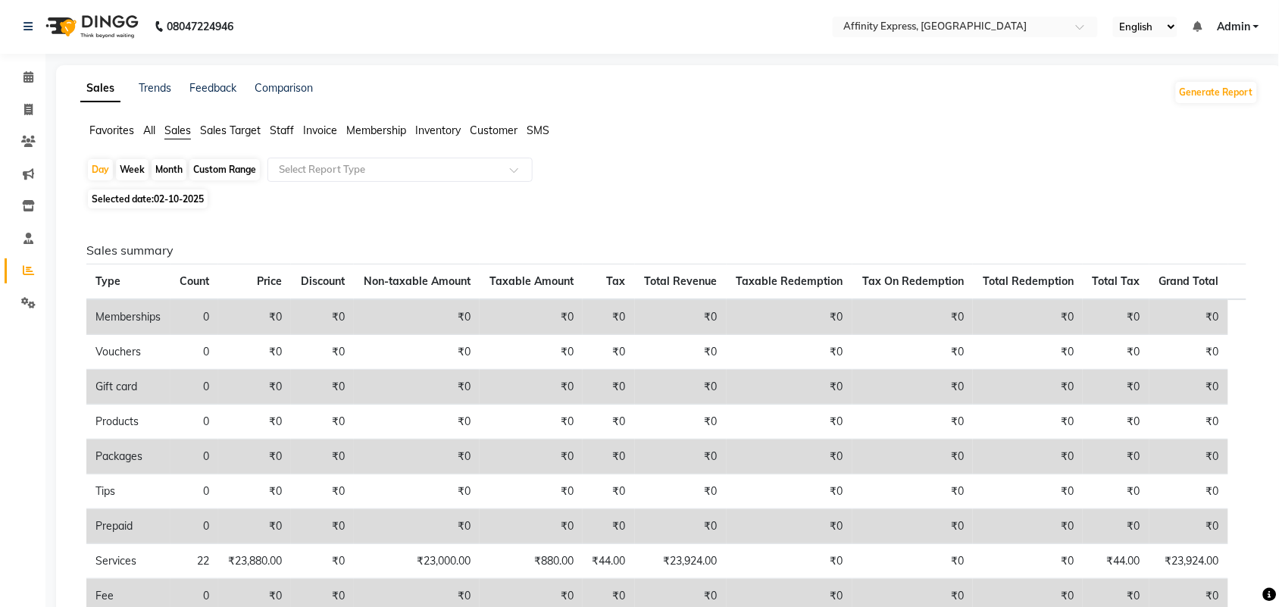
scroll to position [23, 0]
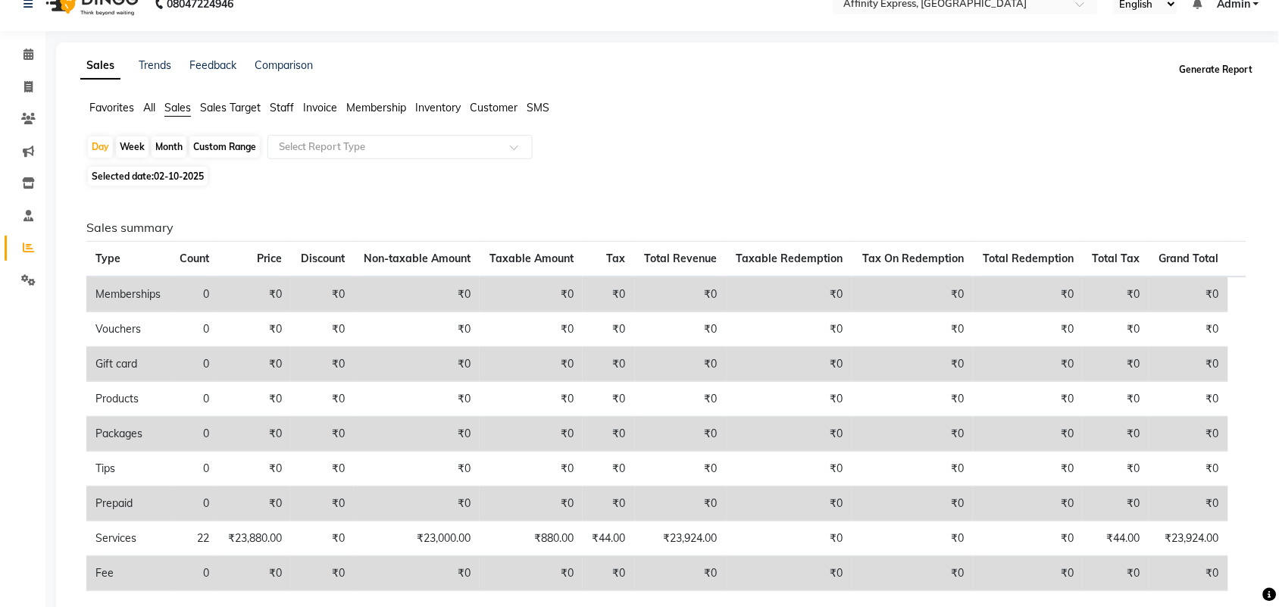
click at [1221, 70] on button "Generate Report" at bounding box center [1216, 69] width 81 height 21
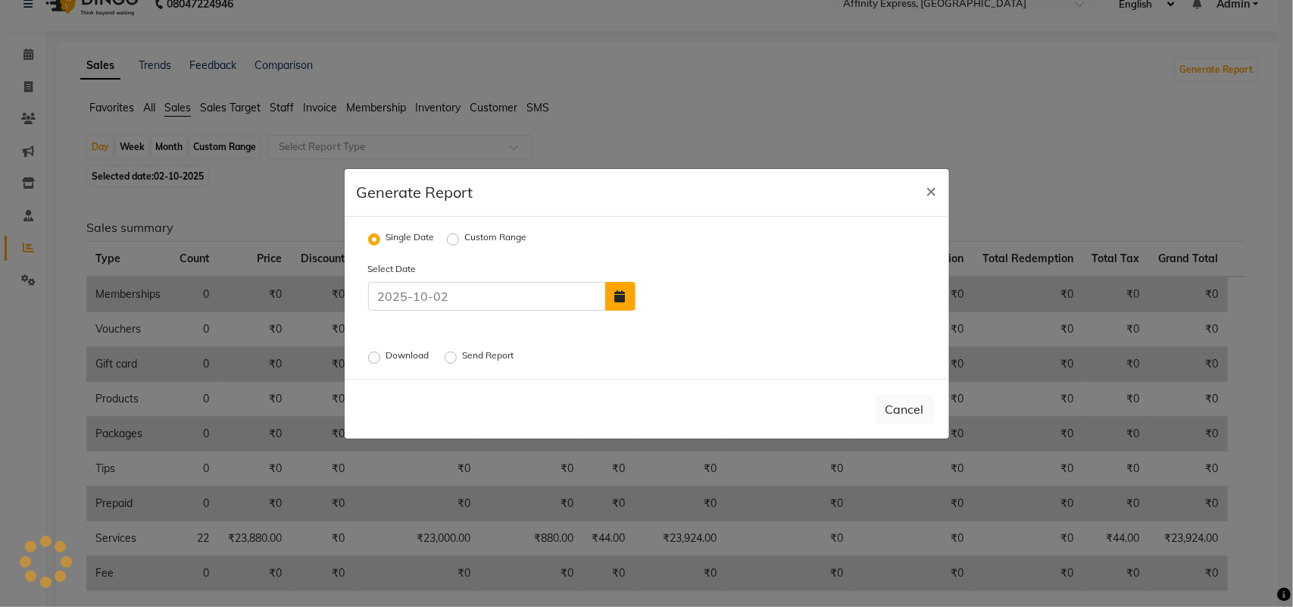
click at [618, 294] on icon "button" at bounding box center [620, 296] width 11 height 12
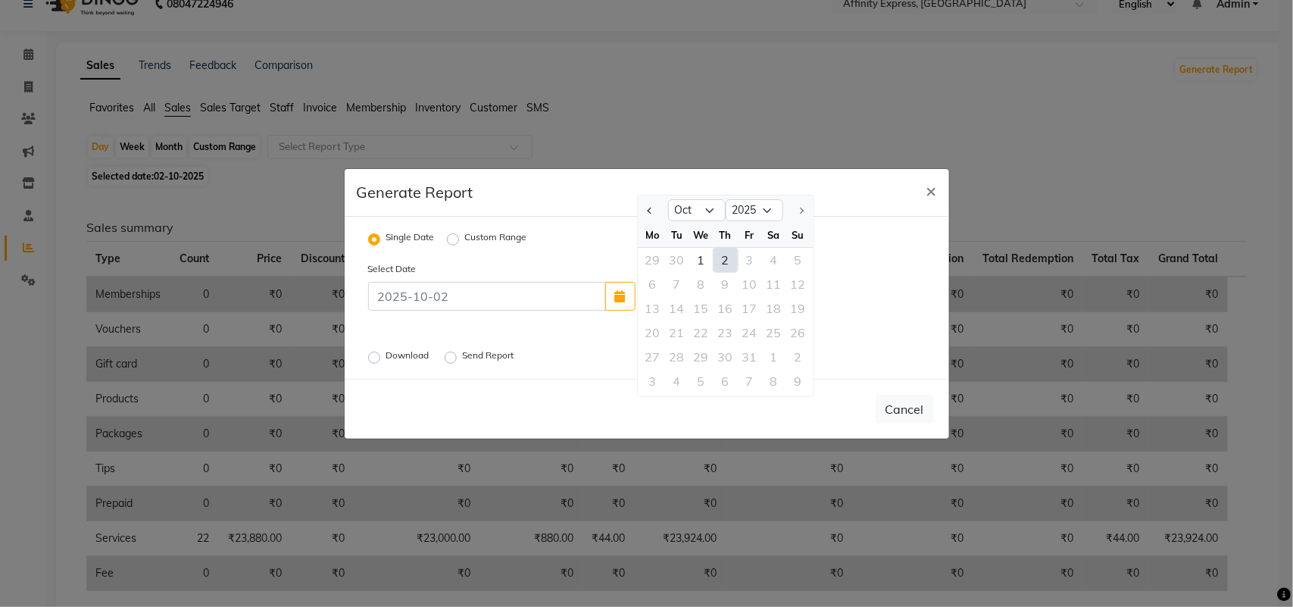
click at [724, 265] on div "2" at bounding box center [726, 260] width 24 height 24
click at [386, 355] on label "Download" at bounding box center [409, 358] width 46 height 18
click at [374, 355] on input "Download" at bounding box center [376, 357] width 11 height 11
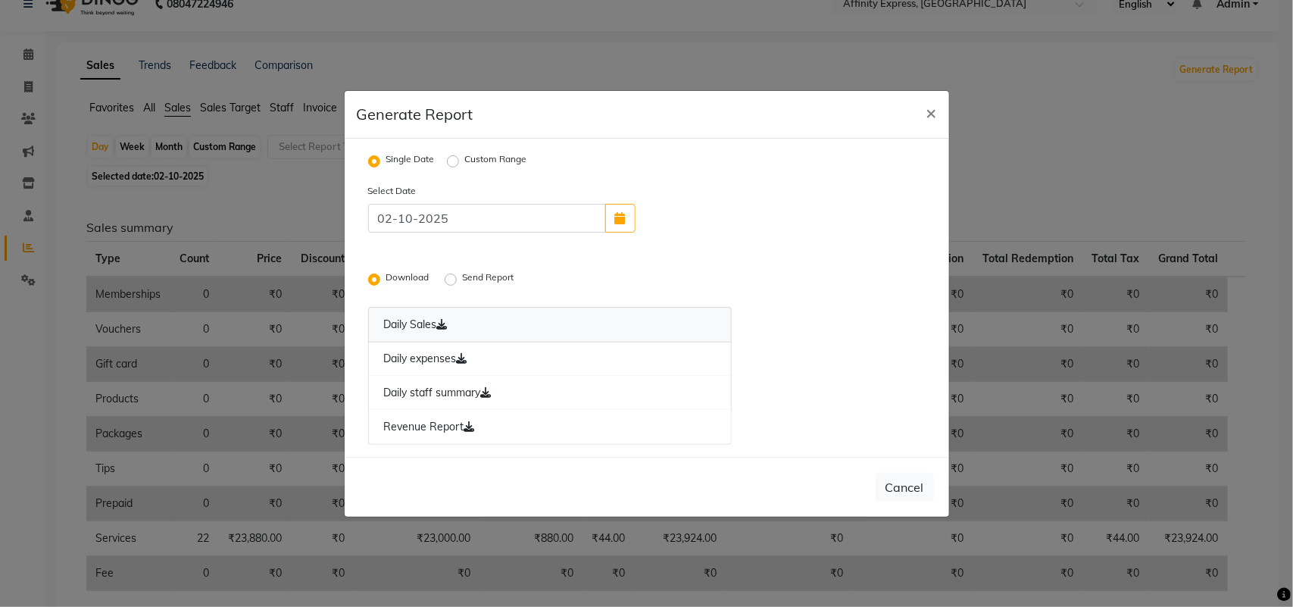
click at [444, 320] on icon at bounding box center [442, 324] width 11 height 11
click at [927, 111] on span "×" at bounding box center [932, 112] width 11 height 23
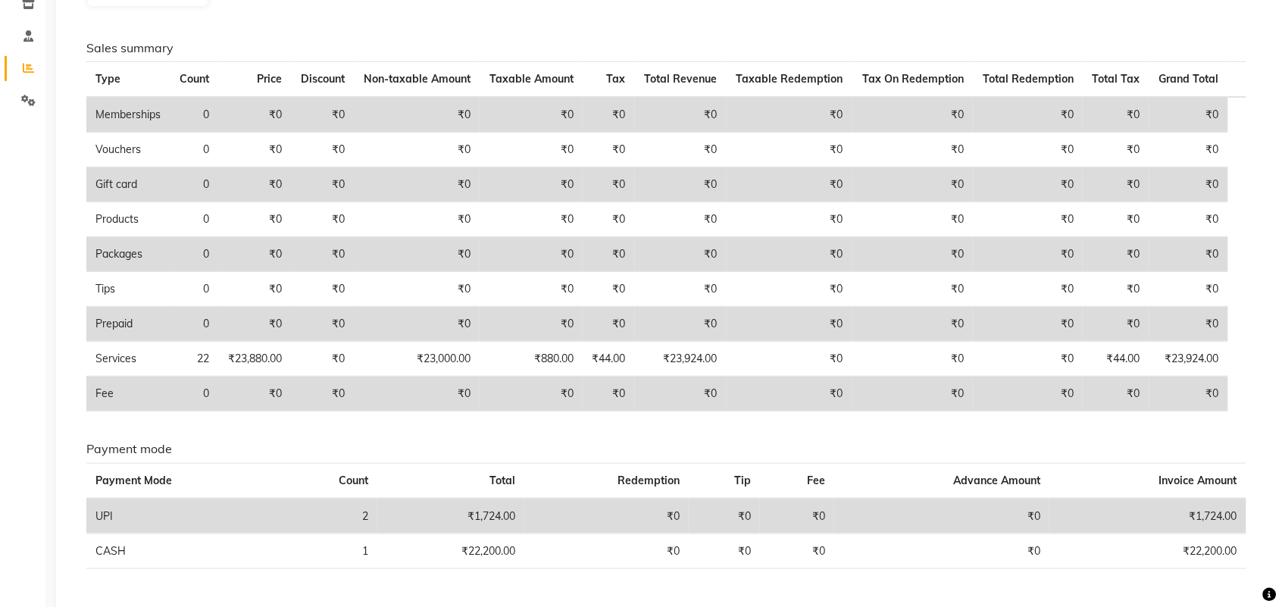
scroll to position [205, 0]
